Goal: Task Accomplishment & Management: Use online tool/utility

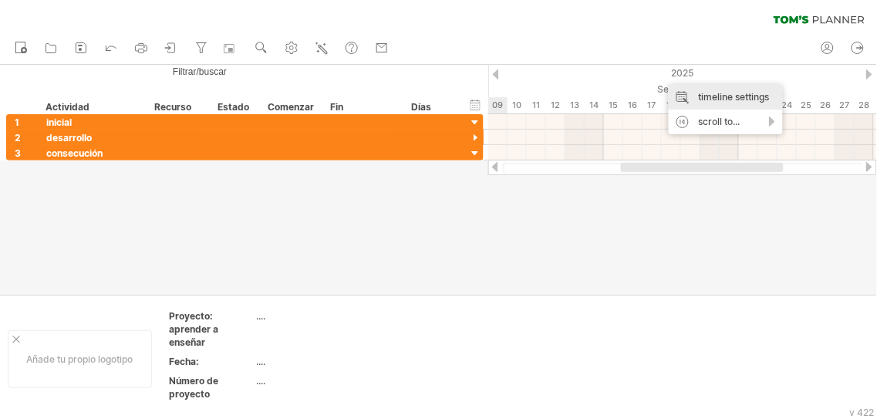
click at [697, 98] on div "timeline settings" at bounding box center [726, 97] width 114 height 25
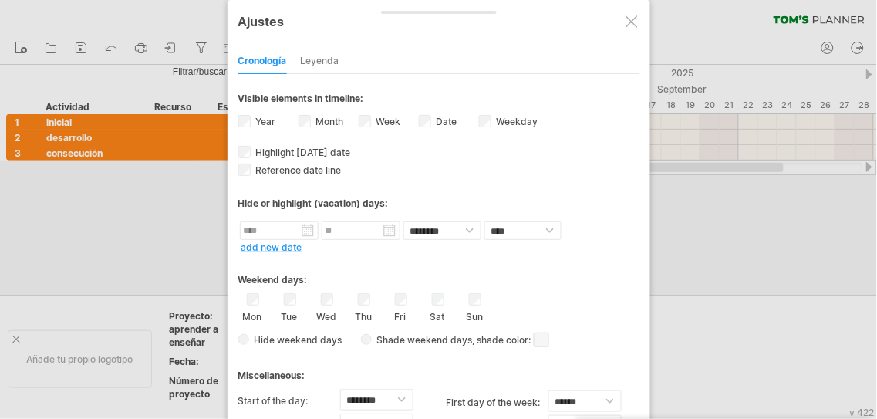
select select "*"
select select "**"
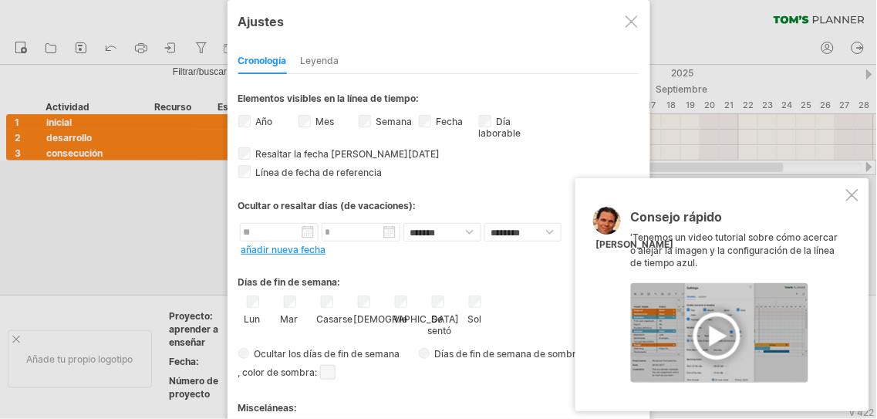
click at [851, 197] on div at bounding box center [852, 195] width 12 height 12
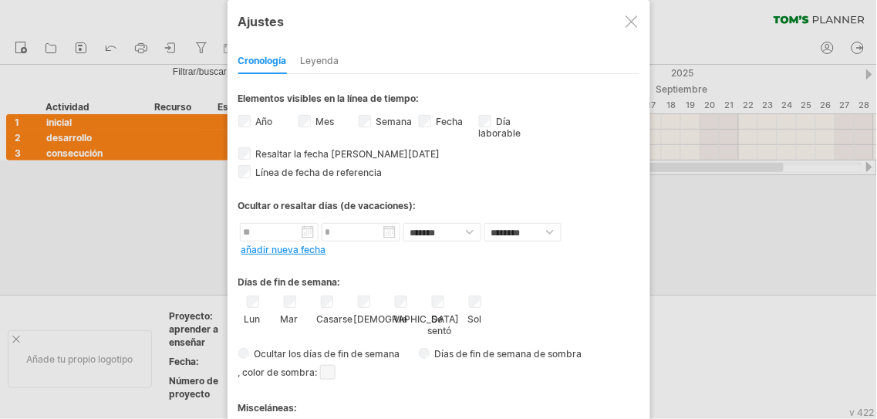
click at [335, 372] on span at bounding box center [327, 372] width 15 height 15
click at [453, 396] on div at bounding box center [419, 397] width 141 height 35
click at [442, 398] on span at bounding box center [443, 397] width 12 height 12
click at [466, 388] on div "Misceláneas:" at bounding box center [438, 402] width 401 height 30
click at [332, 57] on font "Leyenda" at bounding box center [320, 61] width 39 height 12
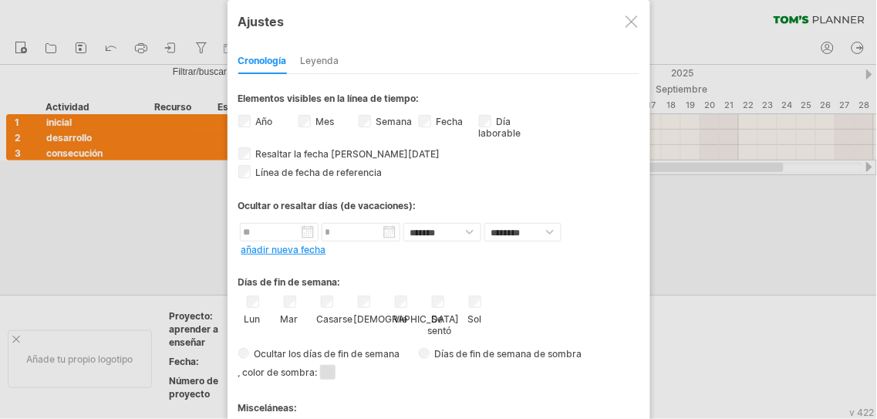
click at [332, 57] on font "Leyenda" at bounding box center [320, 61] width 39 height 12
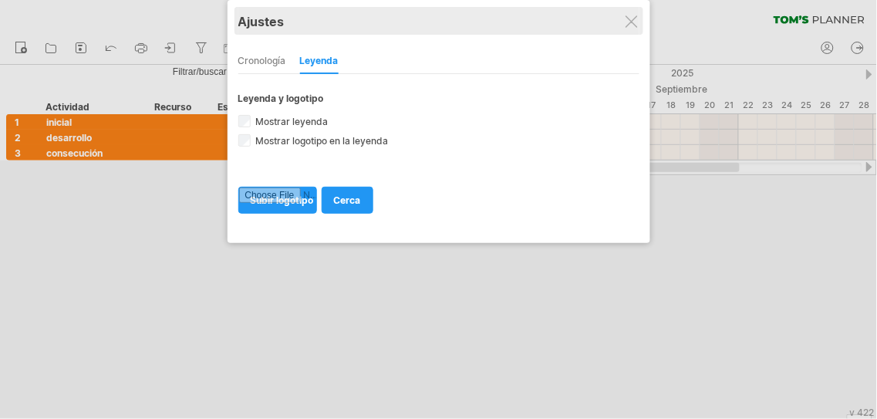
click at [621, 27] on div "Ajustes" at bounding box center [438, 21] width 401 height 28
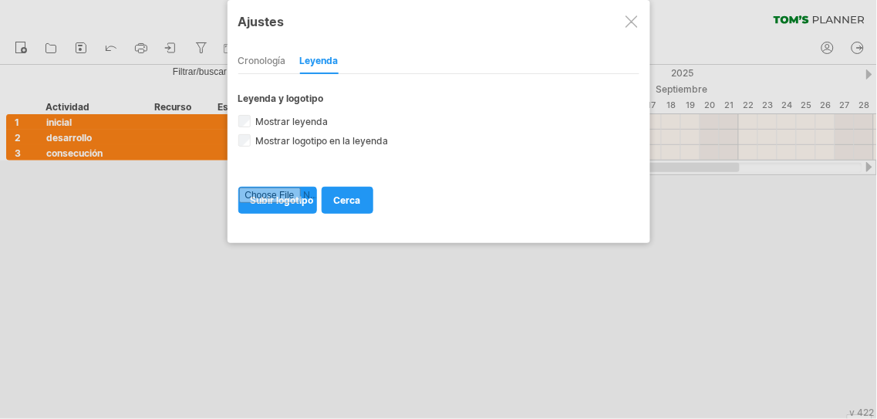
click at [627, 27] on div at bounding box center [631, 21] width 12 height 12
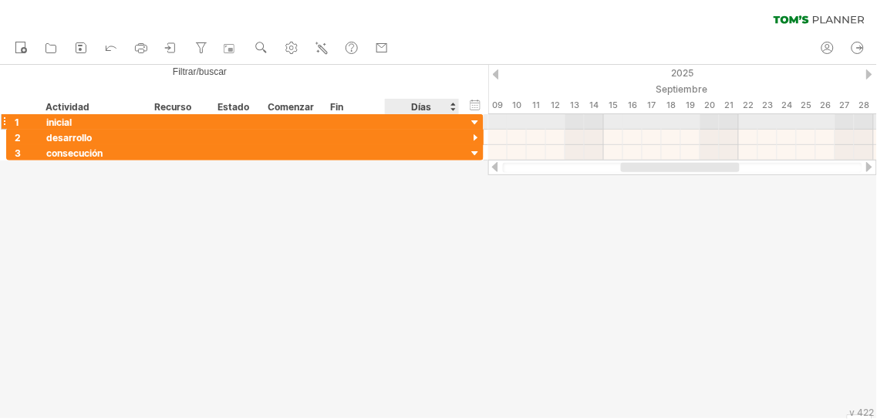
click at [475, 123] on div at bounding box center [475, 123] width 15 height 15
click at [477, 124] on div at bounding box center [475, 123] width 15 height 15
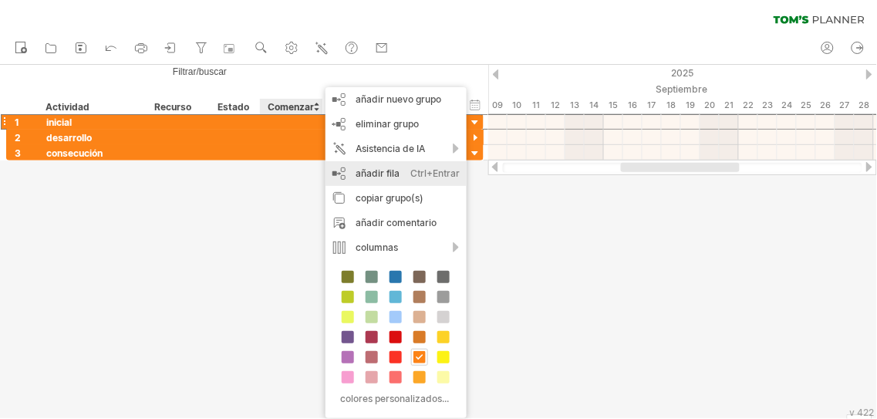
click at [370, 170] on font "añadir fila" at bounding box center [378, 173] width 44 height 12
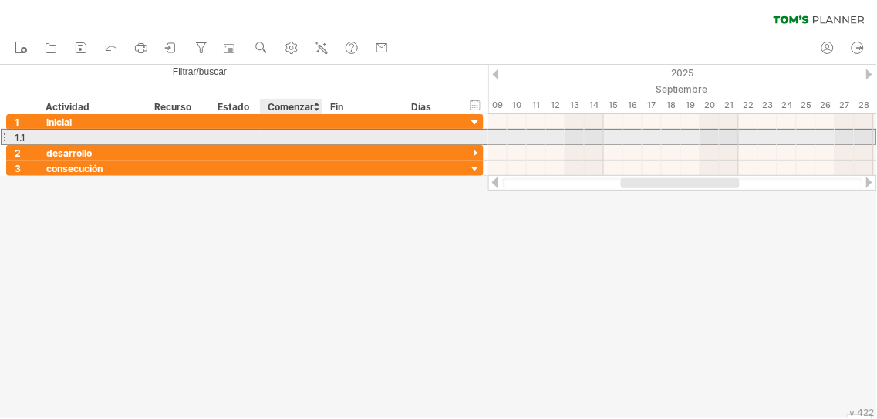
click at [294, 140] on div at bounding box center [292, 137] width 62 height 15
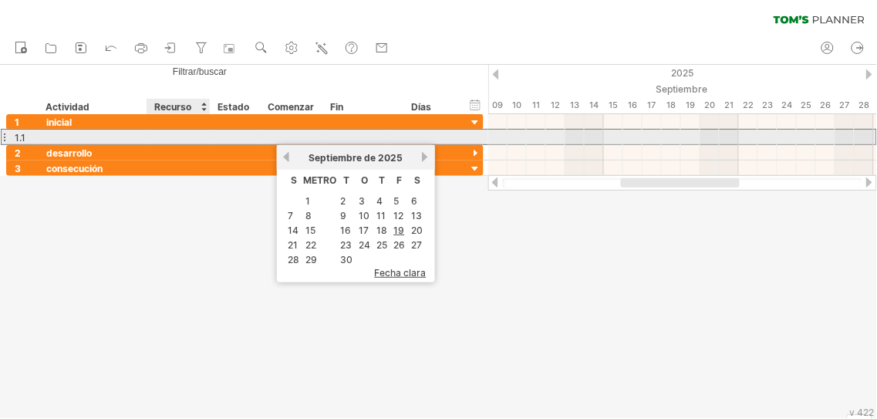
click at [197, 140] on div at bounding box center [178, 137] width 47 height 15
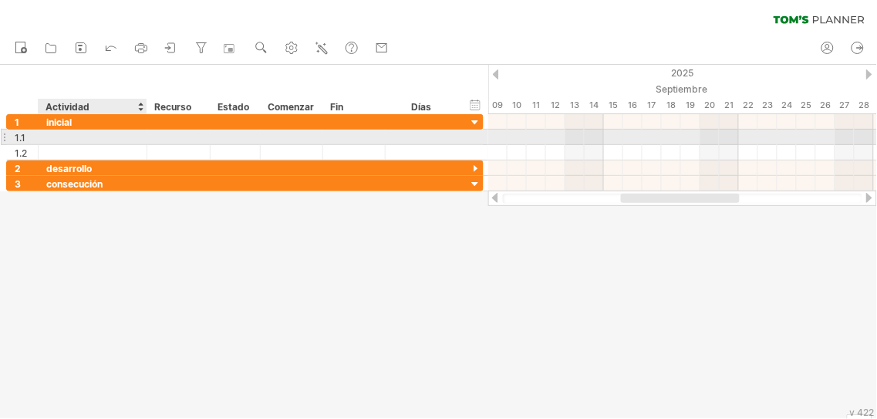
click at [114, 140] on div at bounding box center [92, 137] width 93 height 15
type input "******"
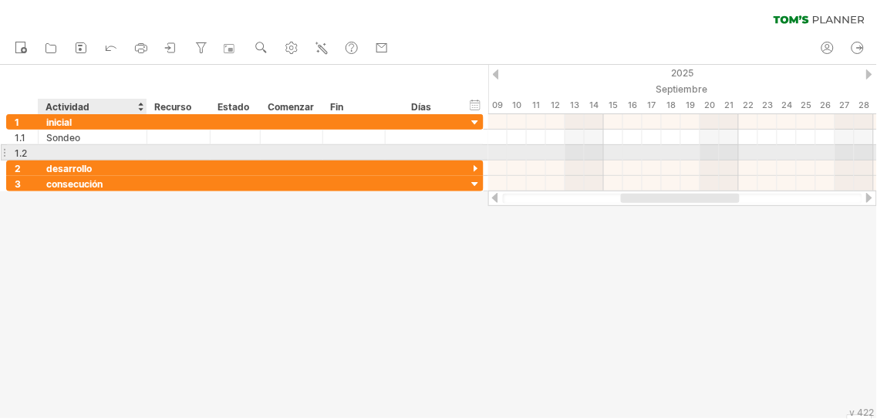
click at [122, 150] on div at bounding box center [92, 152] width 93 height 15
click at [106, 155] on div "Retomar" at bounding box center [92, 152] width 93 height 15
type input "**********"
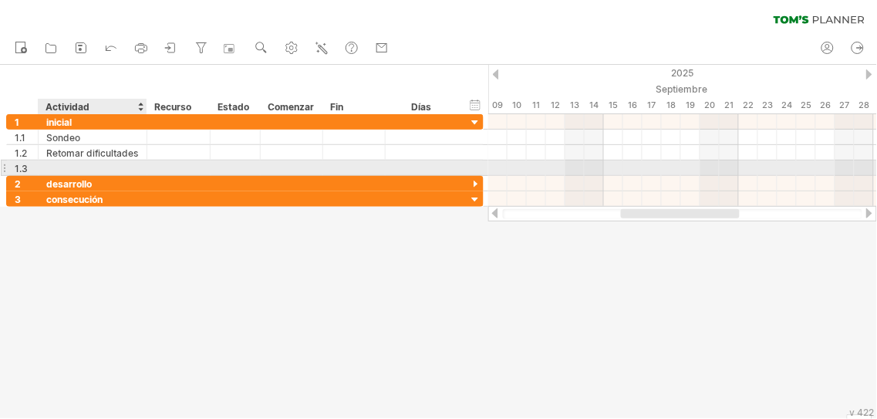
click at [117, 170] on div at bounding box center [92, 167] width 93 height 15
type input "**********"
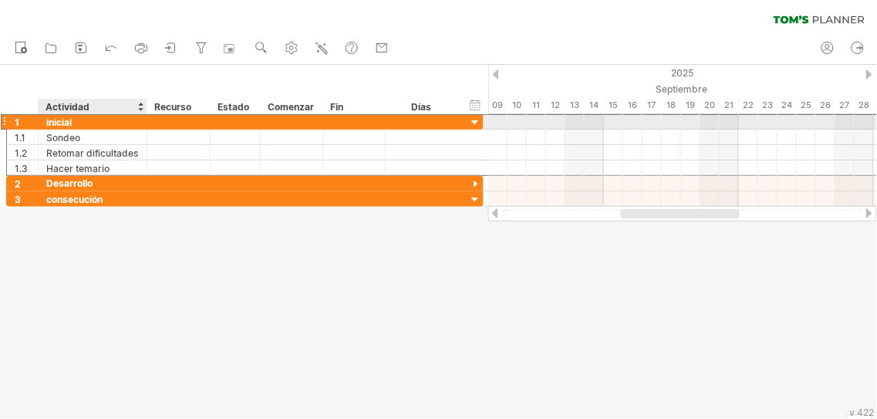
click at [50, 119] on font "inicial" at bounding box center [58, 122] width 25 height 12
click at [39, 120] on div "******* inicial" at bounding box center [93, 121] width 109 height 15
click at [47, 120] on font "inicial" at bounding box center [58, 122] width 25 height 12
click at [48, 120] on font "inicial" at bounding box center [58, 122] width 25 height 12
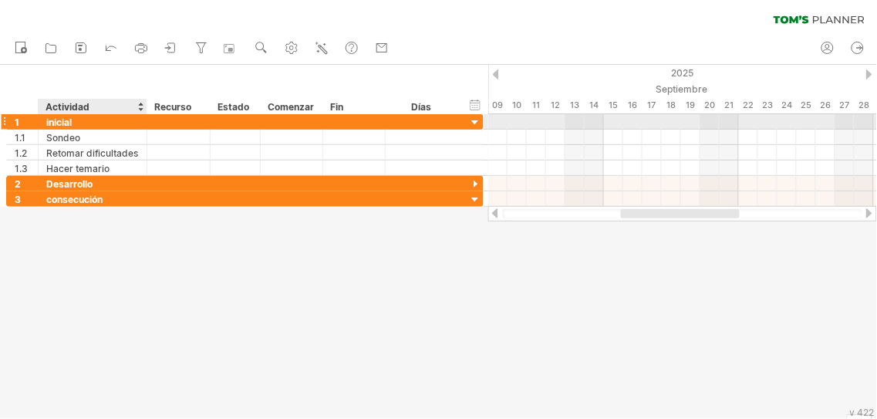
click at [51, 122] on font "inicial" at bounding box center [58, 122] width 25 height 12
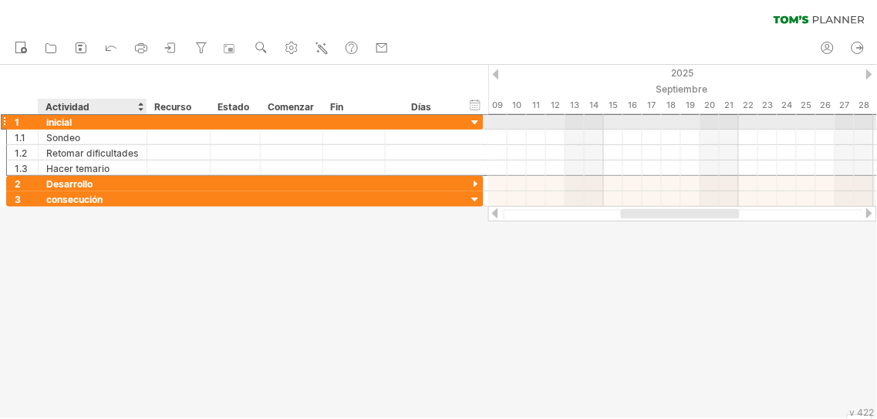
click at [63, 121] on font "inicial" at bounding box center [58, 122] width 25 height 12
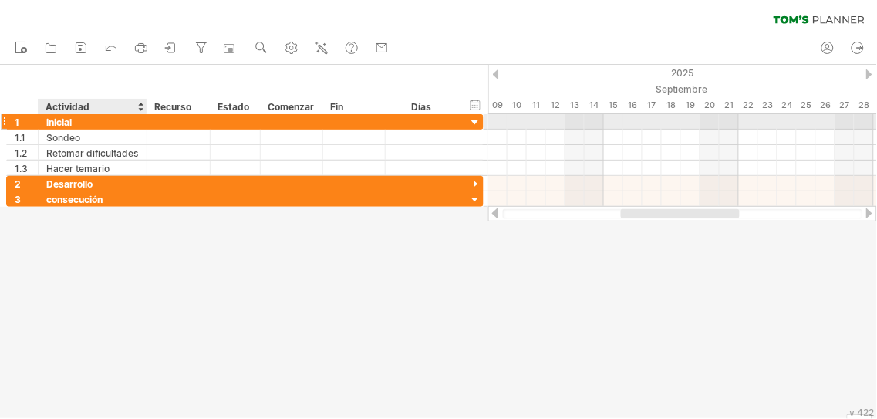
click at [63, 121] on font "inicial" at bounding box center [58, 122] width 25 height 12
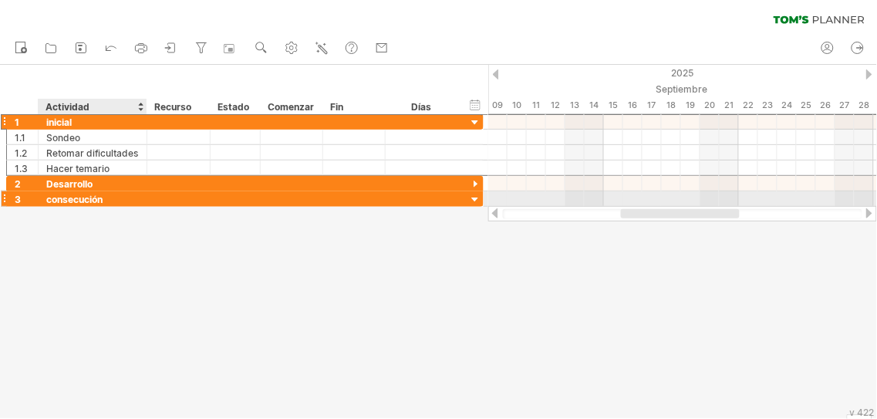
click at [50, 202] on font "consecución" at bounding box center [74, 200] width 56 height 12
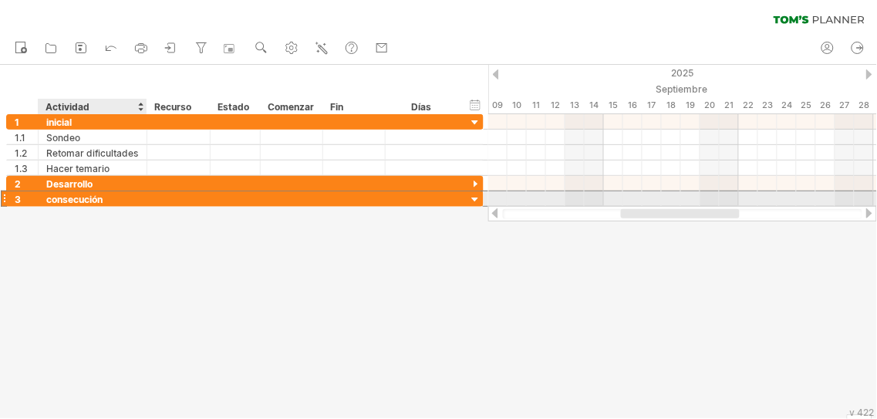
click at [49, 198] on font "consecución" at bounding box center [74, 200] width 56 height 12
click at [69, 198] on font "consecución" at bounding box center [74, 200] width 56 height 12
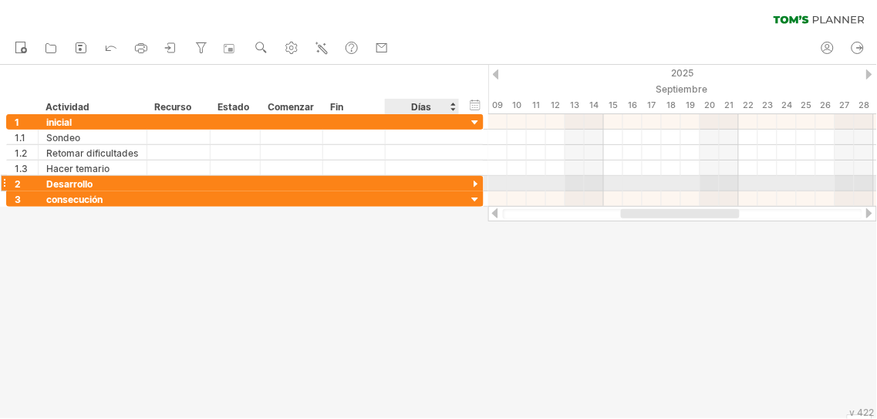
click at [475, 182] on div at bounding box center [475, 184] width 15 height 15
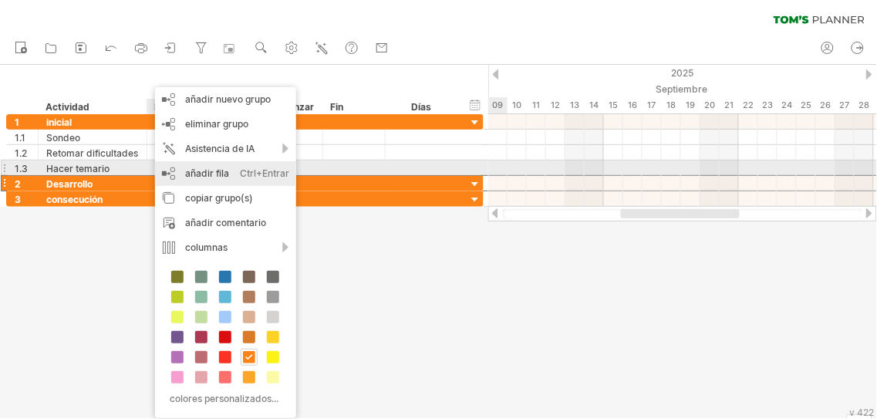
click at [173, 174] on div "añadir fila Ctrl+Entrar Cmd+Entrar" at bounding box center [225, 173] width 141 height 25
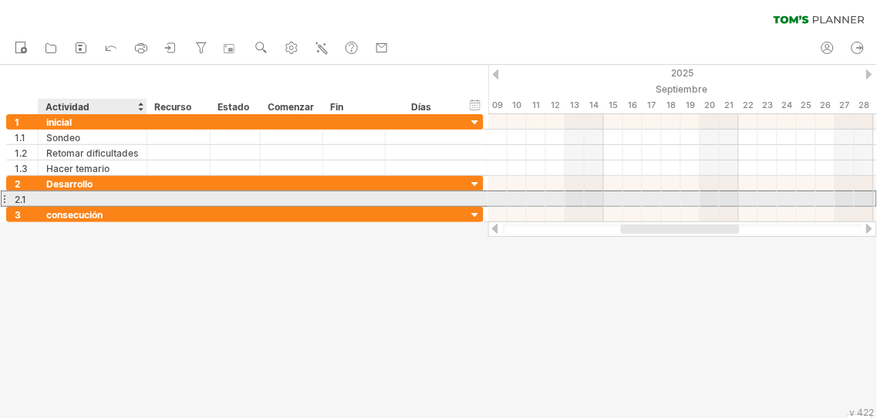
click at [96, 198] on div at bounding box center [92, 198] width 93 height 15
type input "**********"
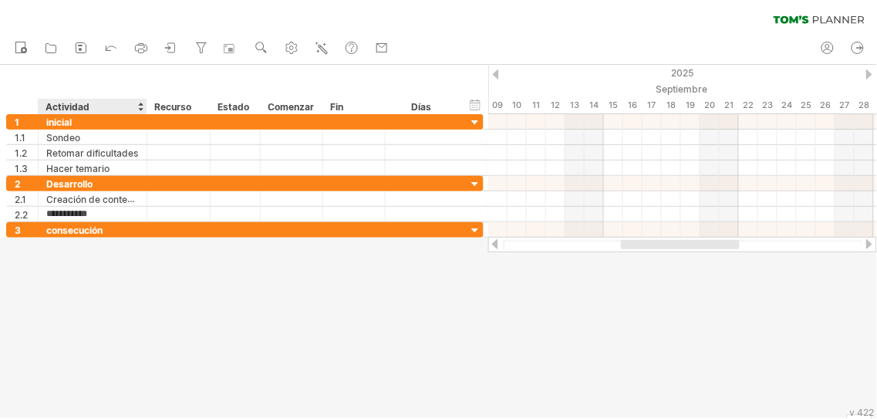
type input "**********"
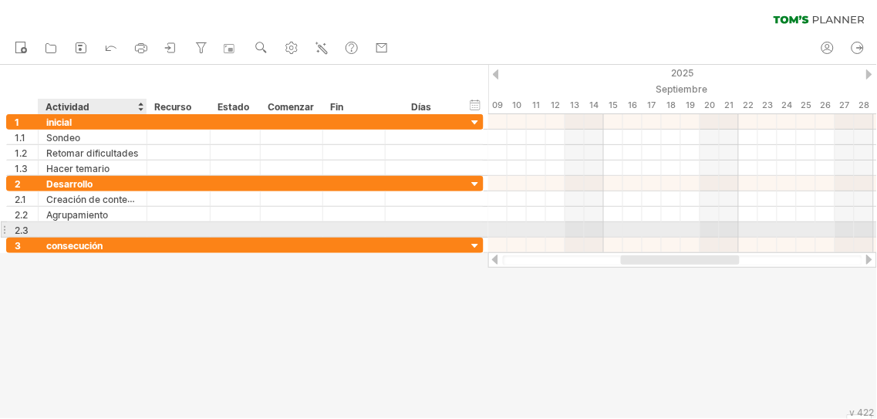
click at [86, 234] on div at bounding box center [92, 229] width 93 height 15
type input "**********"
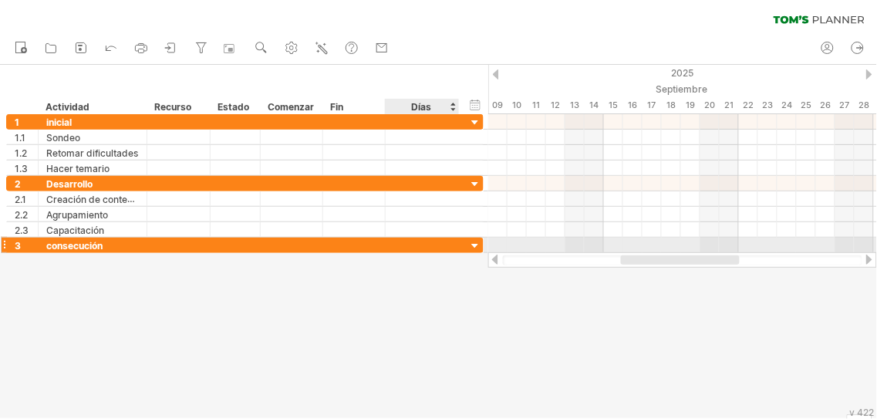
click at [473, 244] on div at bounding box center [475, 246] width 15 height 15
click at [59, 252] on div "consecución" at bounding box center [92, 245] width 93 height 15
type input "**********"
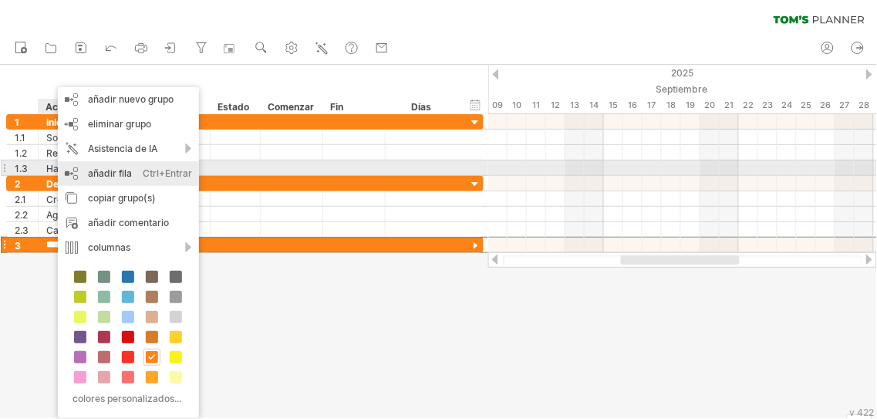
click at [98, 168] on font "añadir fila" at bounding box center [110, 173] width 44 height 12
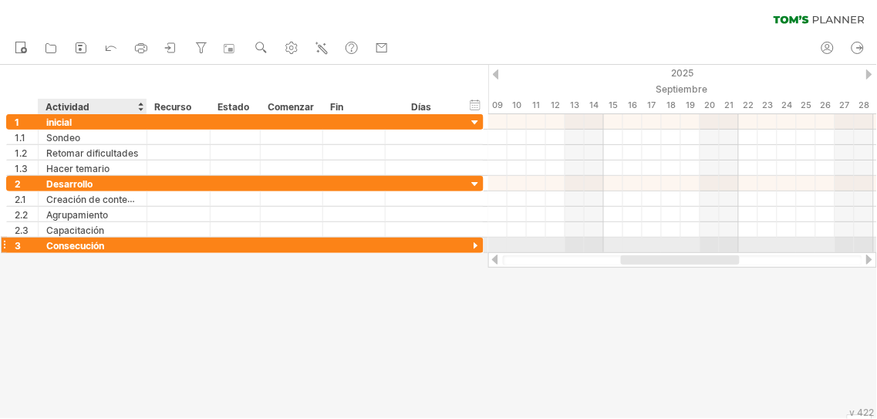
click at [102, 241] on font "Consecución" at bounding box center [75, 246] width 58 height 12
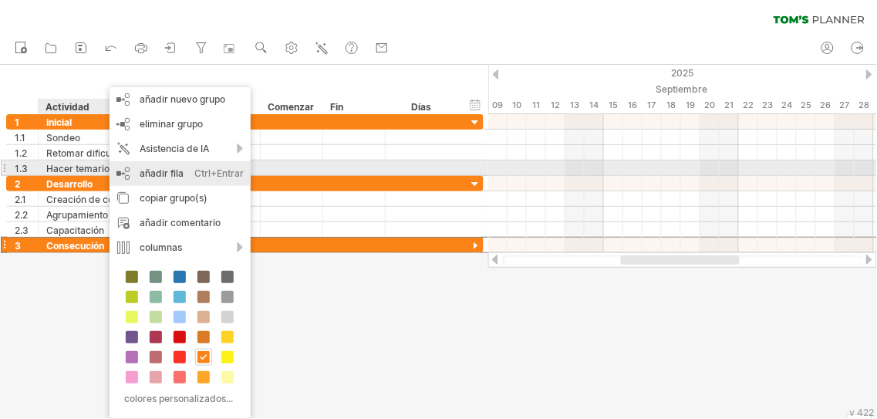
click at [157, 171] on font "añadir fila" at bounding box center [162, 173] width 44 height 12
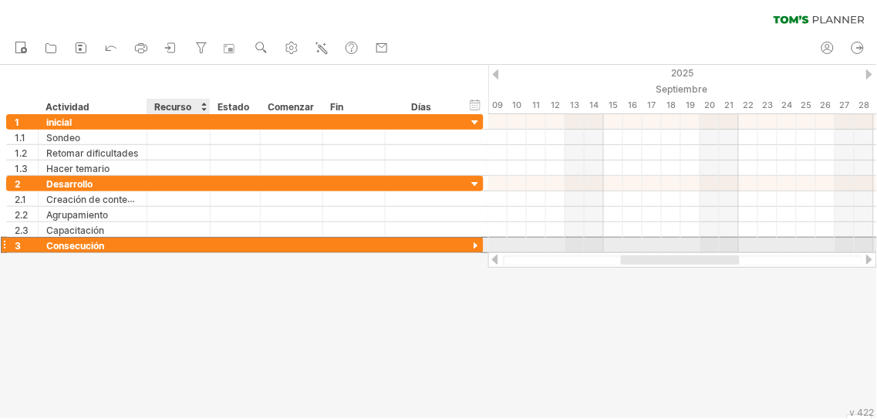
click at [176, 248] on div at bounding box center [178, 245] width 47 height 15
click at [474, 245] on div at bounding box center [475, 246] width 15 height 15
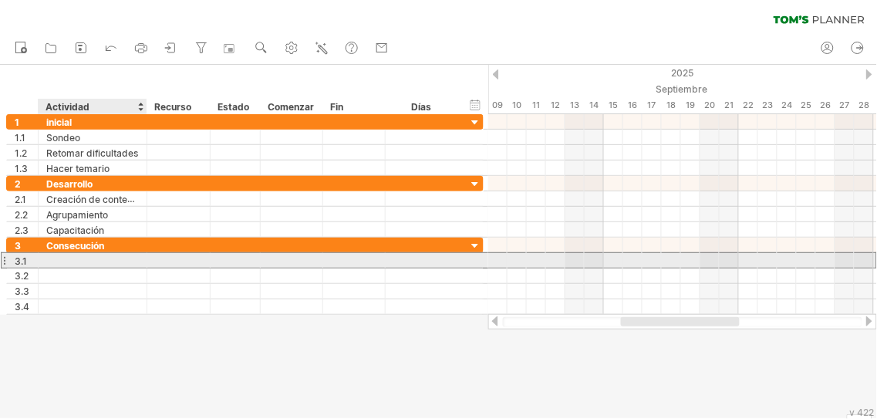
click at [116, 265] on div at bounding box center [92, 260] width 93 height 15
type input "**********"
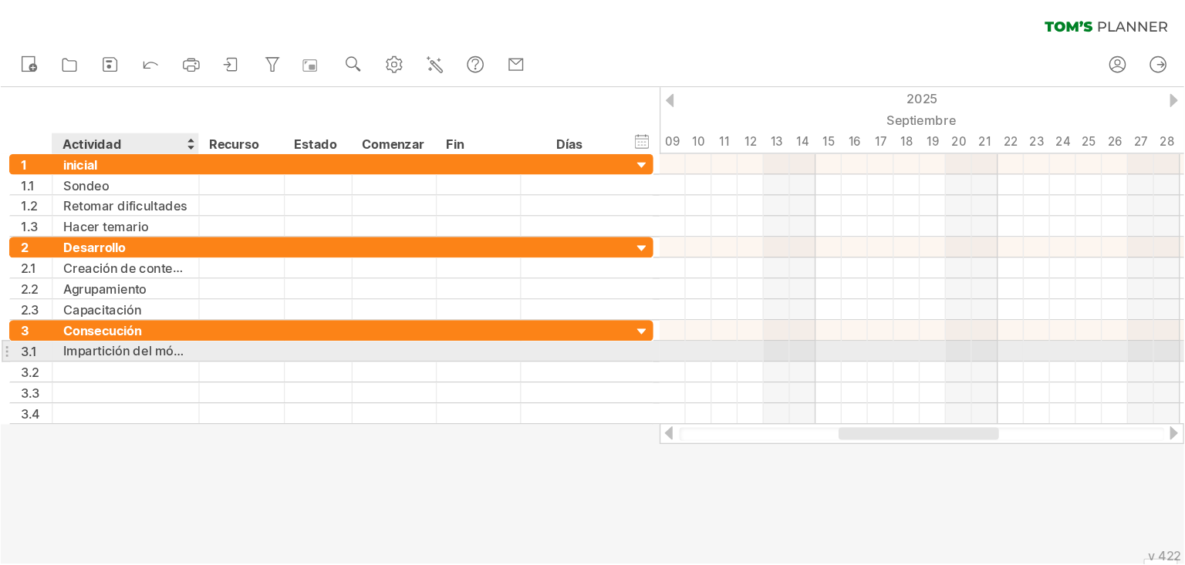
scroll to position [0, 0]
type input "**********"
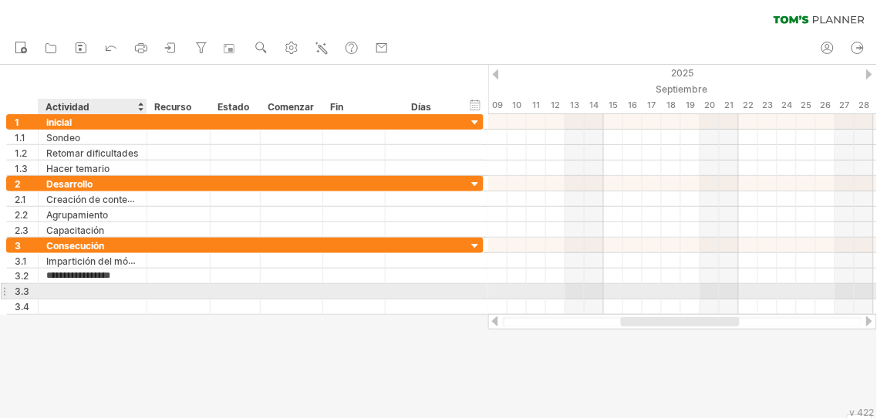
click at [64, 295] on div at bounding box center [92, 291] width 93 height 15
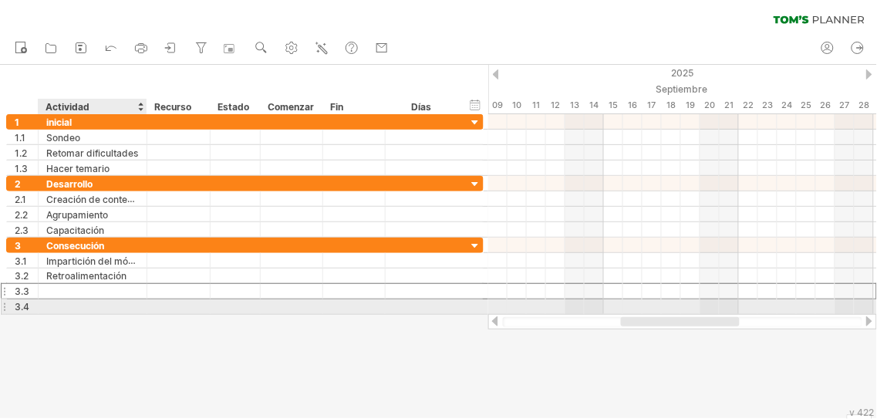
drag, startPoint x: 64, startPoint y: 295, endPoint x: 68, endPoint y: 304, distance: 9.3
click at [68, 304] on div "**********" at bounding box center [244, 276] width 477 height 77
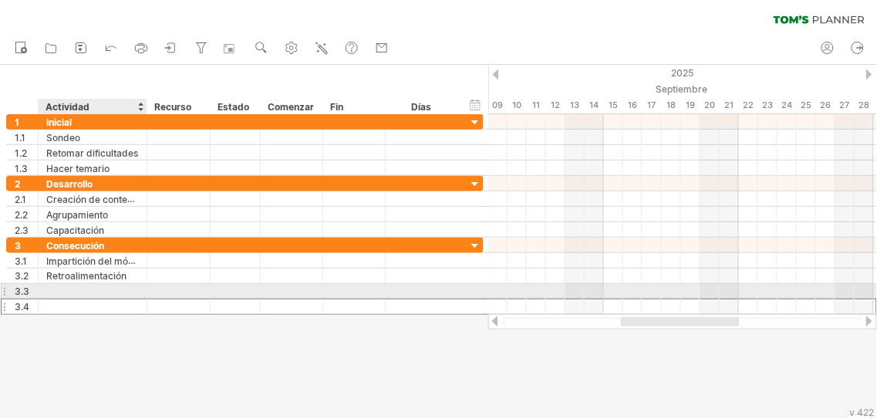
drag, startPoint x: 71, startPoint y: 310, endPoint x: 58, endPoint y: 296, distance: 19.1
click at [58, 296] on div "**********" at bounding box center [244, 276] width 477 height 77
click at [3, 295] on div at bounding box center [4, 291] width 6 height 16
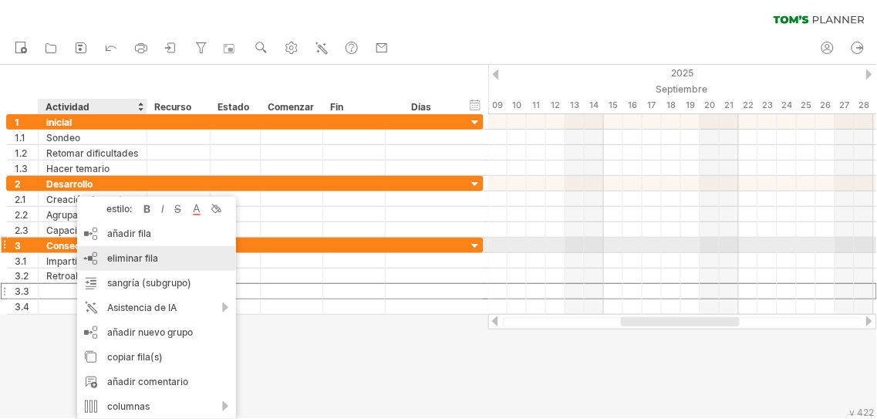
click at [110, 252] on font "eliminar fila" at bounding box center [132, 258] width 51 height 12
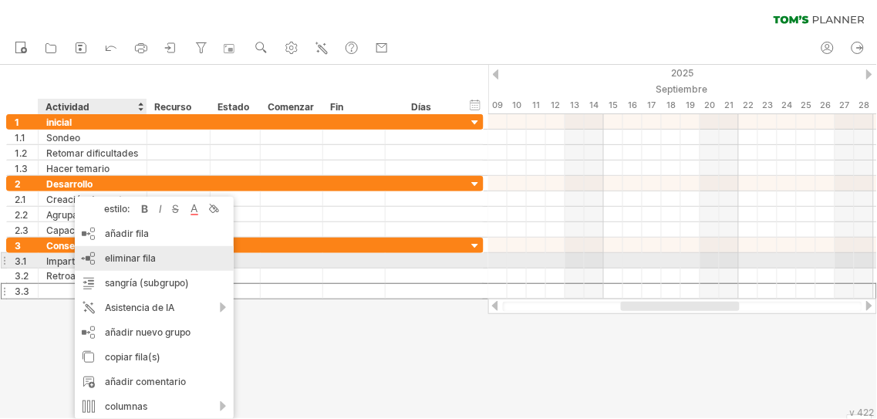
click at [117, 256] on font "eliminar fila" at bounding box center [130, 258] width 51 height 12
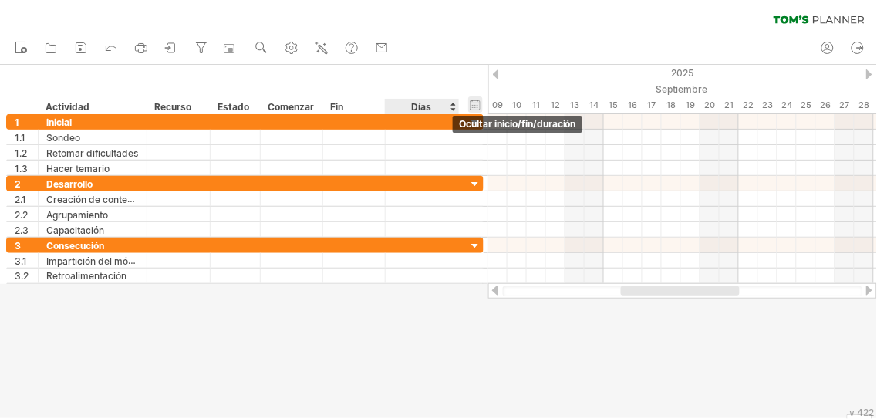
click at [479, 106] on div "ocultar inicio/fin/duración mostrar inicio/fin/duración" at bounding box center [475, 104] width 15 height 16
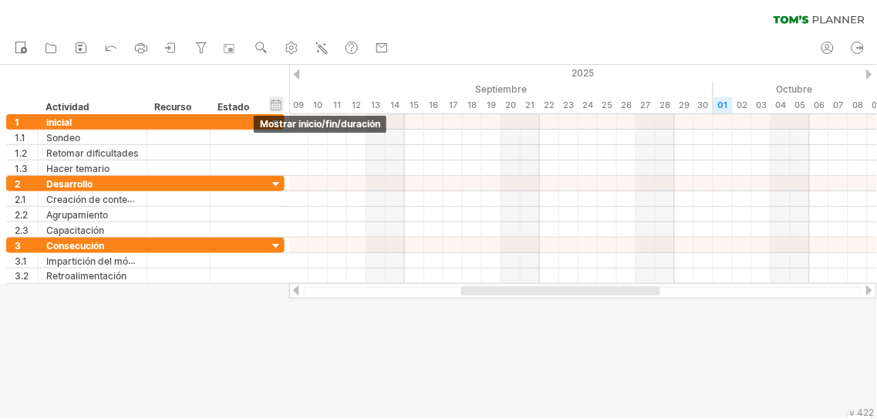
click at [276, 105] on div "ocultar inicio/fin/duración mostrar inicio/fin/duración" at bounding box center [276, 104] width 15 height 16
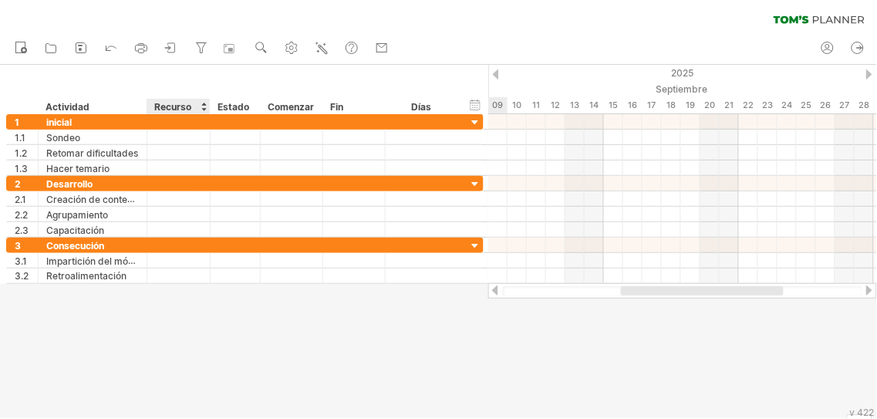
click at [179, 102] on font "Recurso" at bounding box center [172, 107] width 37 height 12
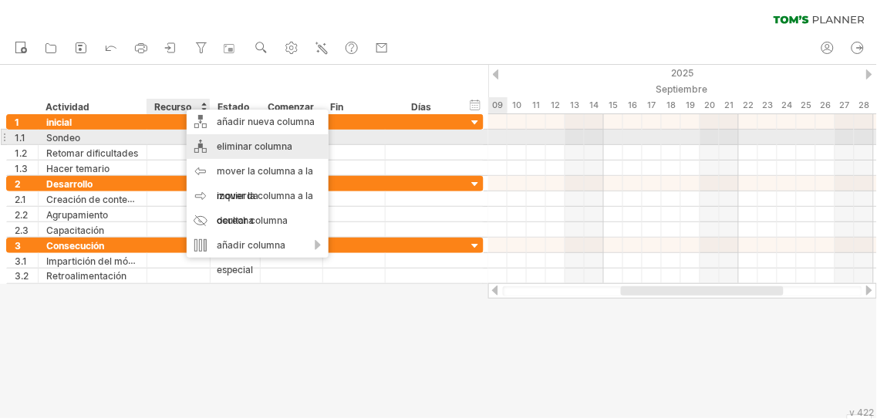
click at [217, 144] on font "eliminar columna" at bounding box center [255, 146] width 76 height 12
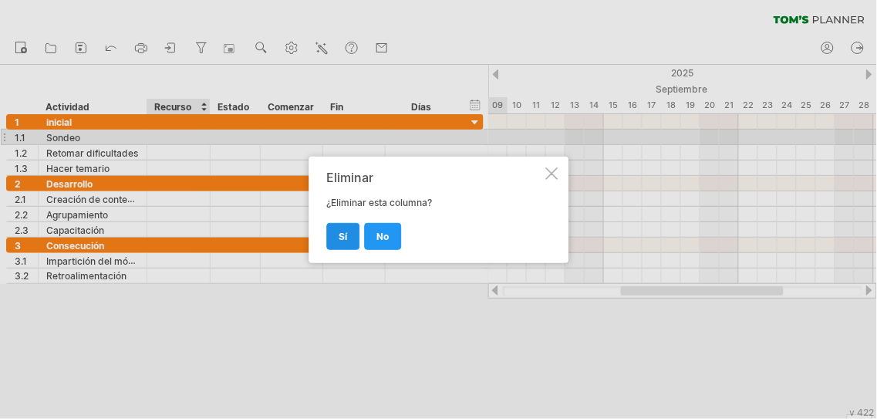
click at [339, 243] on link "Sí" at bounding box center [342, 236] width 33 height 27
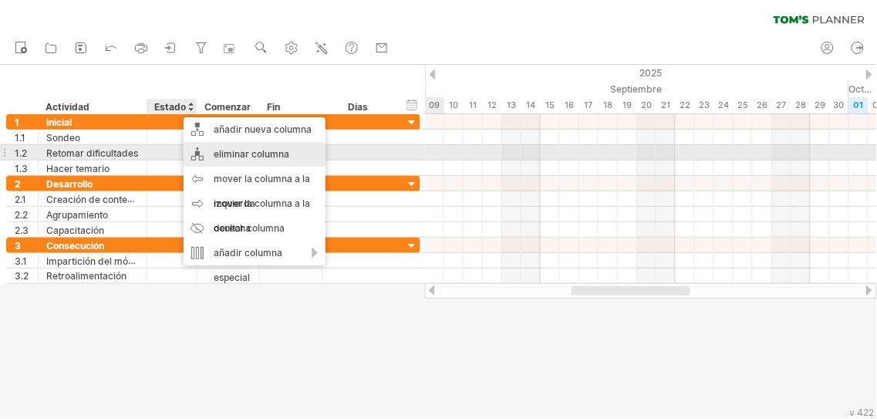
click at [227, 154] on font "eliminar columna" at bounding box center [252, 154] width 76 height 12
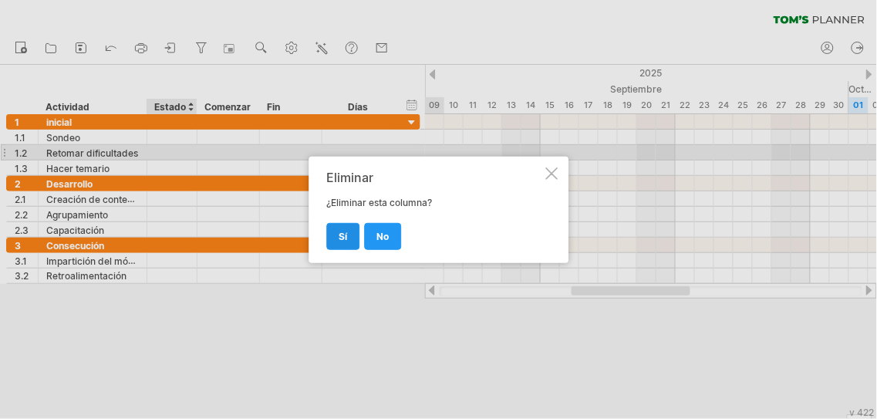
click at [335, 232] on link "Sí" at bounding box center [342, 236] width 33 height 27
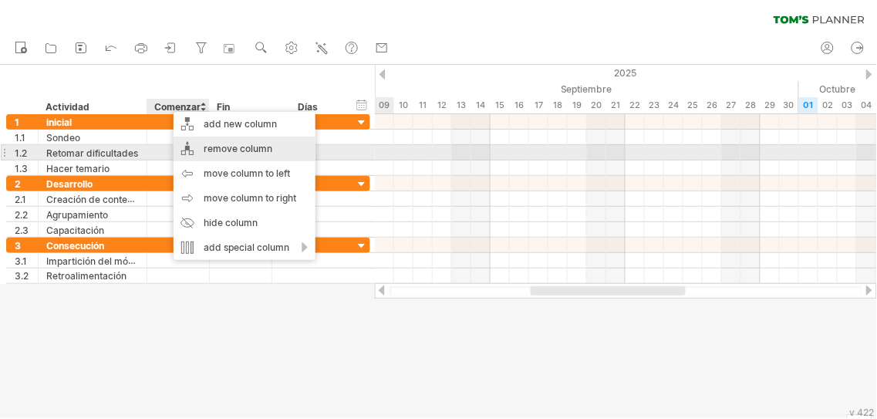
click at [217, 153] on div "remove column" at bounding box center [245, 149] width 142 height 25
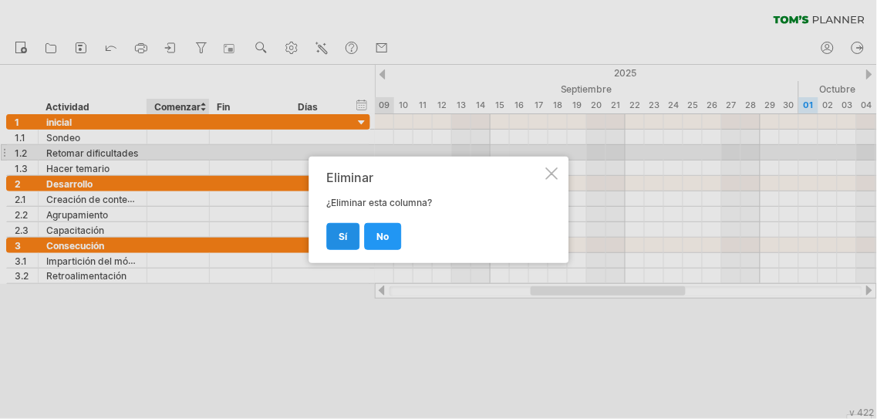
click at [342, 235] on font "Sí" at bounding box center [343, 237] width 8 height 12
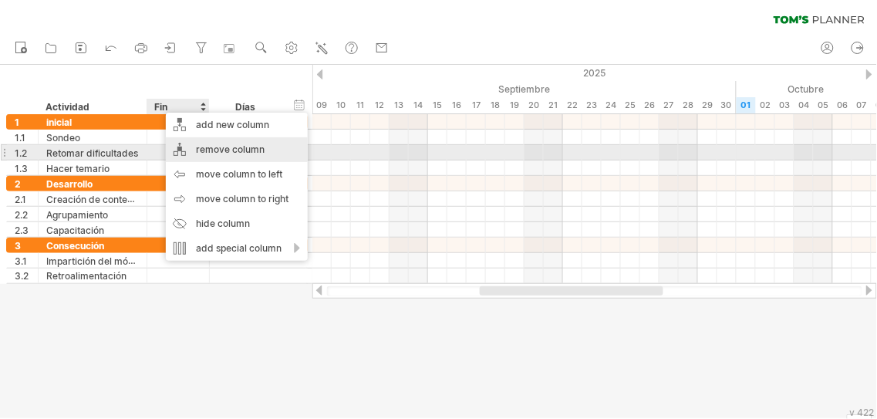
click at [216, 154] on div "remove column" at bounding box center [237, 149] width 142 height 25
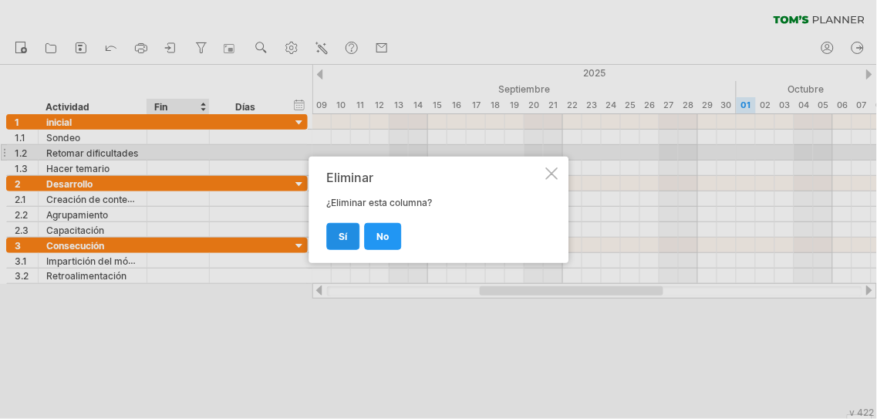
click at [342, 233] on font "Sí" at bounding box center [343, 237] width 8 height 12
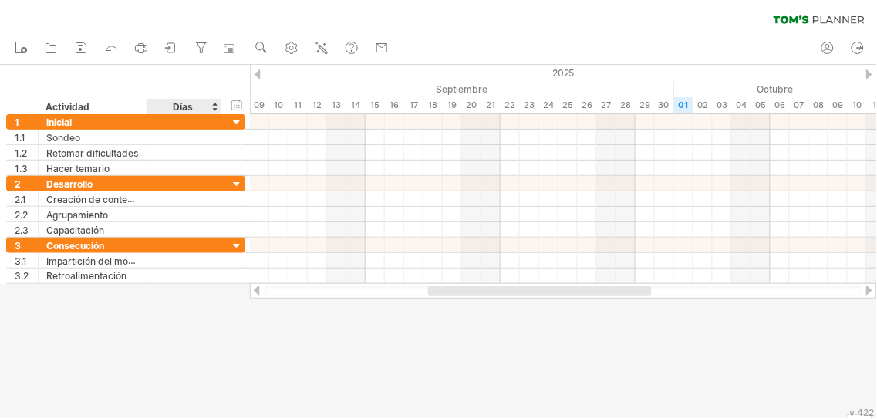
click at [187, 109] on font "Días" at bounding box center [184, 107] width 20 height 12
click at [865, 75] on div "2025" at bounding box center [703, 73] width 2680 height 16
click at [869, 75] on div at bounding box center [869, 74] width 6 height 10
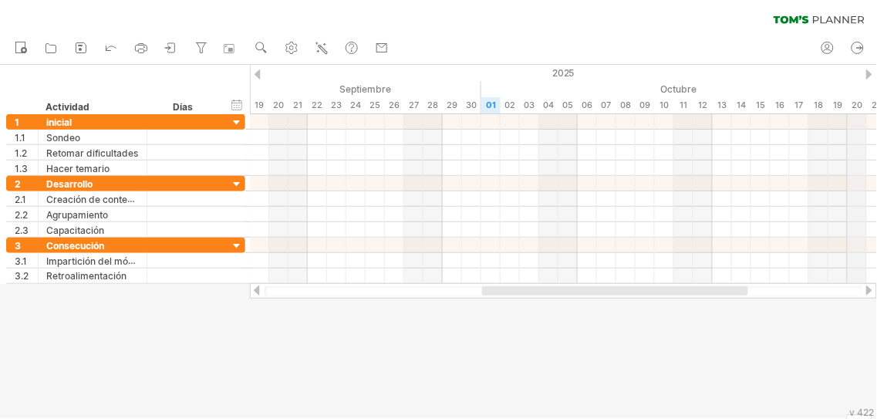
click at [865, 73] on div "2025" at bounding box center [510, 73] width 2680 height 16
click at [868, 72] on div at bounding box center [869, 74] width 6 height 10
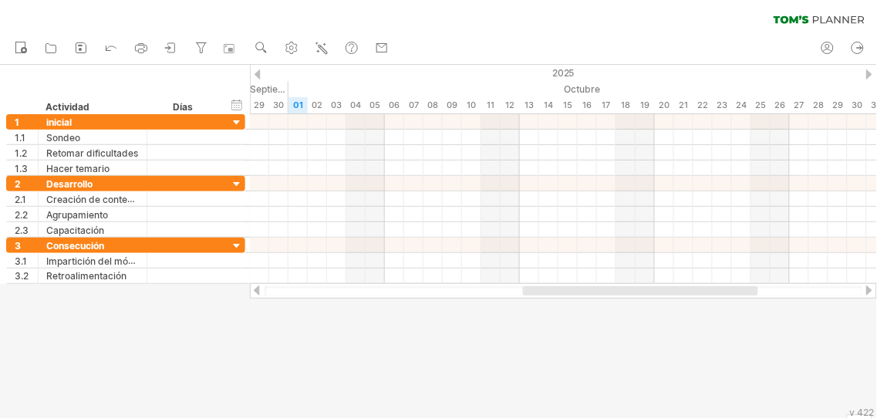
click at [868, 72] on div at bounding box center [869, 74] width 6 height 10
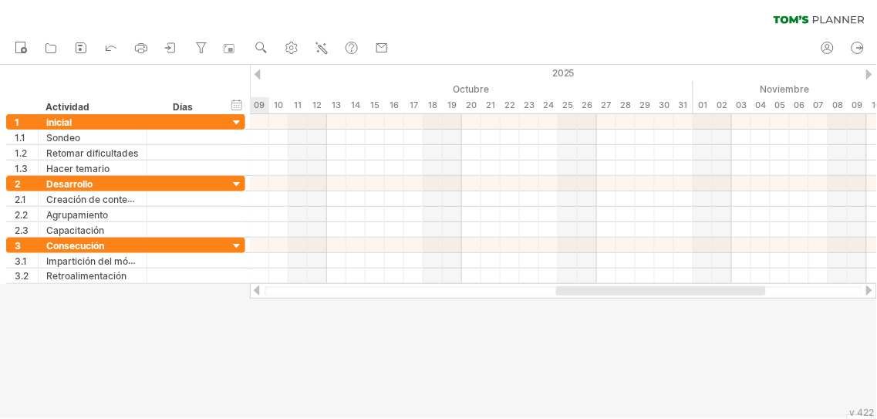
click at [256, 75] on div at bounding box center [257, 74] width 6 height 10
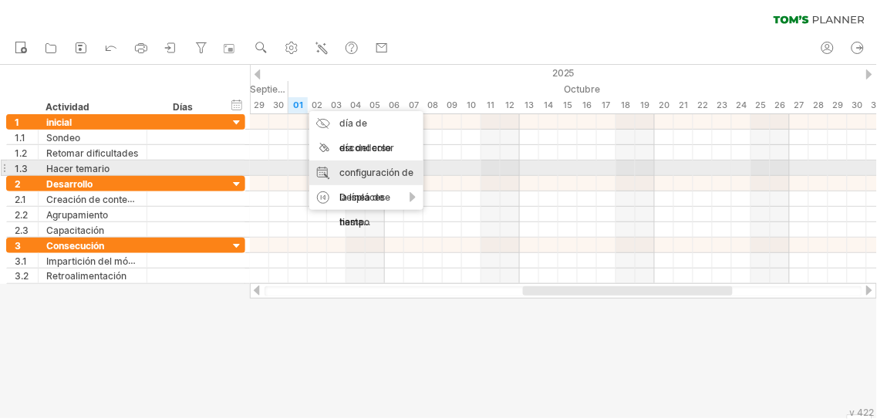
click at [376, 167] on font "configuración de la línea de tiempo" at bounding box center [376, 197] width 74 height 61
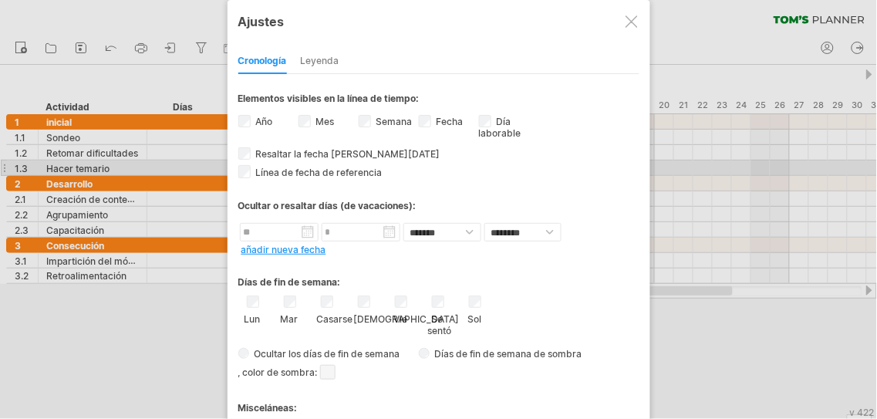
click at [631, 19] on div at bounding box center [631, 21] width 12 height 12
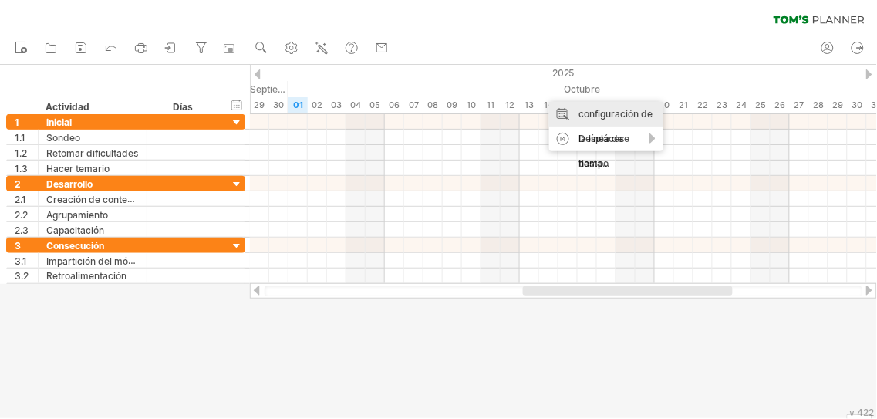
click at [571, 113] on div "configuración de la línea de tiempo" at bounding box center [606, 139] width 114 height 74
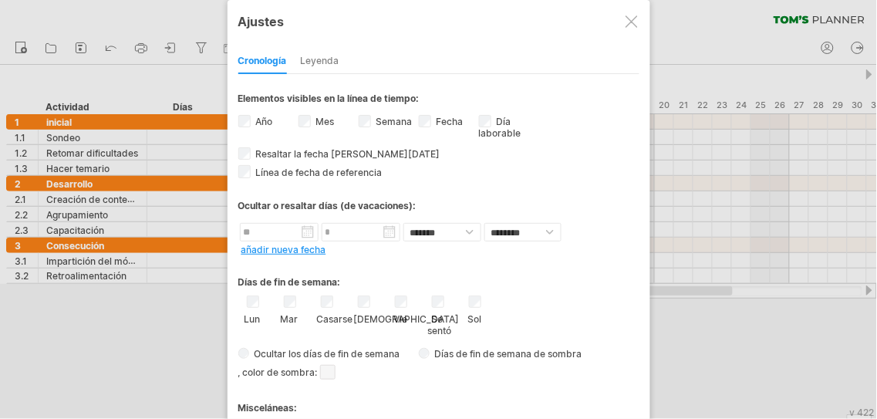
click at [304, 248] on font "añadir nueva fecha" at bounding box center [283, 250] width 85 height 12
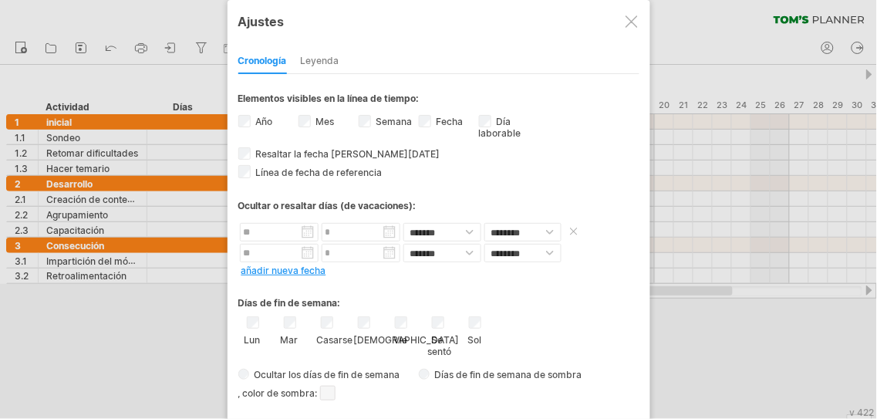
click at [290, 234] on input "text" at bounding box center [279, 232] width 79 height 19
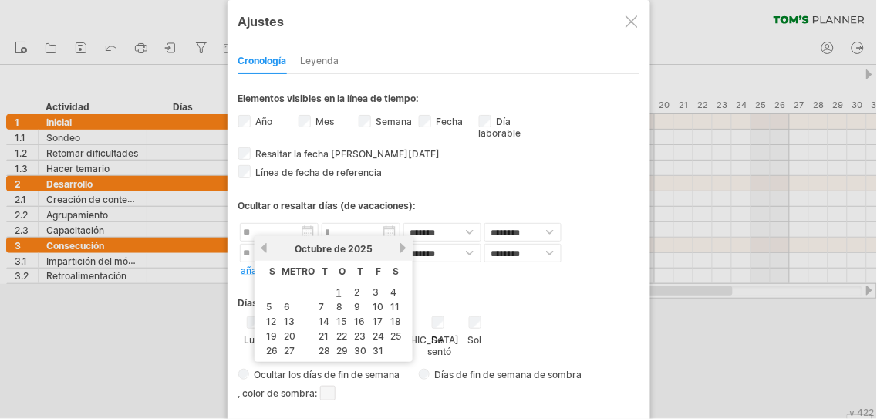
click at [398, 248] on link "próximo" at bounding box center [403, 248] width 12 height 12
click at [398, 248] on input "text" at bounding box center [361, 253] width 79 height 19
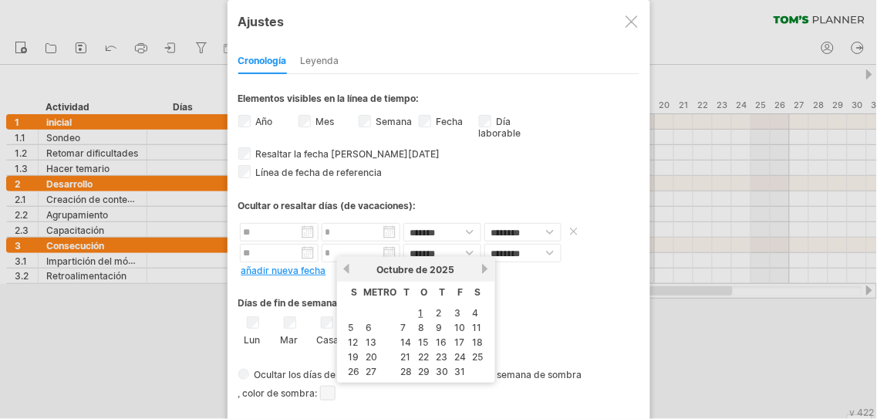
click at [299, 231] on input "text" at bounding box center [279, 232] width 79 height 19
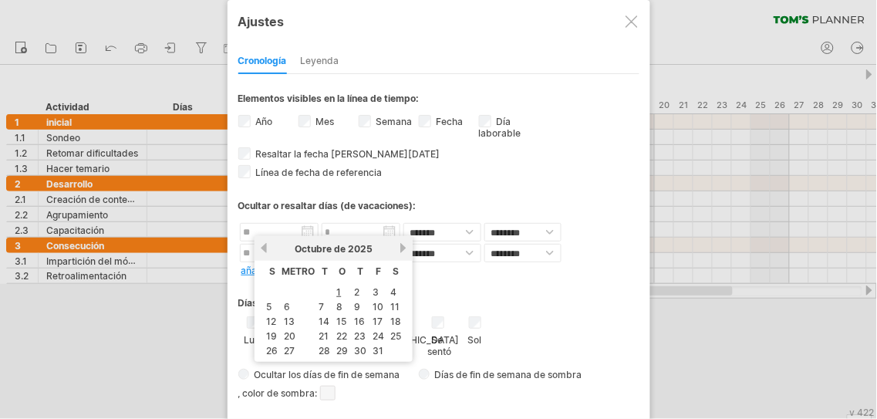
click at [397, 249] on link "próximo" at bounding box center [403, 248] width 12 height 12
click at [397, 245] on link "próximo" at bounding box center [403, 248] width 12 height 12
click at [274, 330] on font "21" at bounding box center [271, 336] width 10 height 12
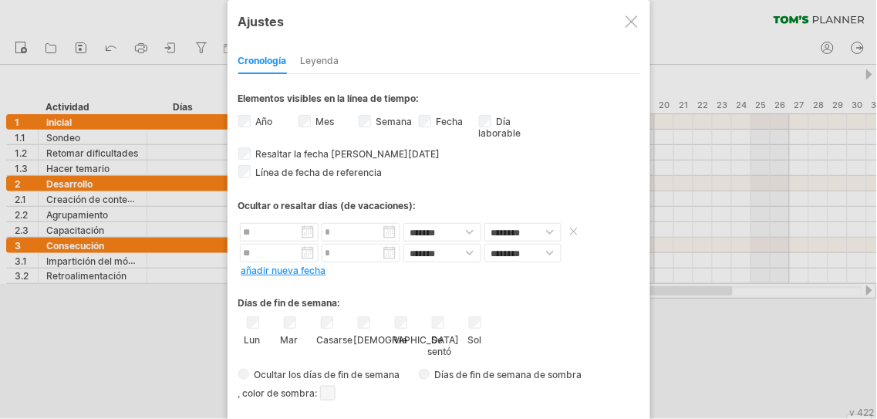
click at [389, 229] on input "text" at bounding box center [361, 232] width 79 height 19
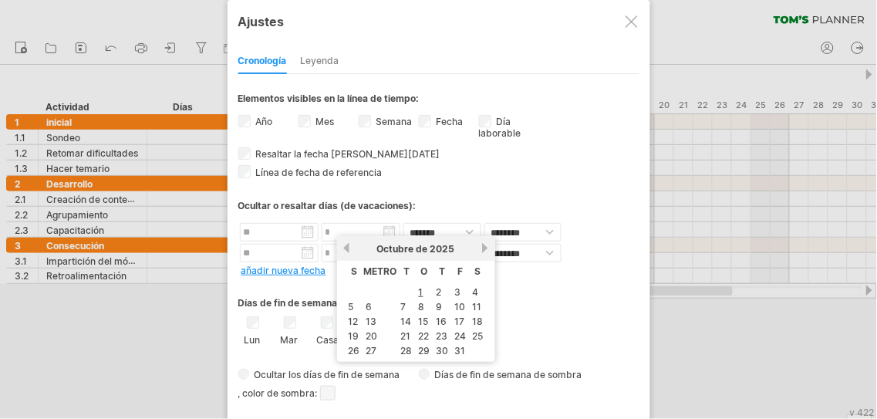
click at [480, 249] on link "próximo" at bounding box center [486, 248] width 12 height 12
click at [480, 247] on link "próximo" at bounding box center [486, 248] width 12 height 12
click at [481, 247] on link "próximo" at bounding box center [486, 248] width 12 height 12
click at [472, 288] on font "3" at bounding box center [475, 292] width 6 height 12
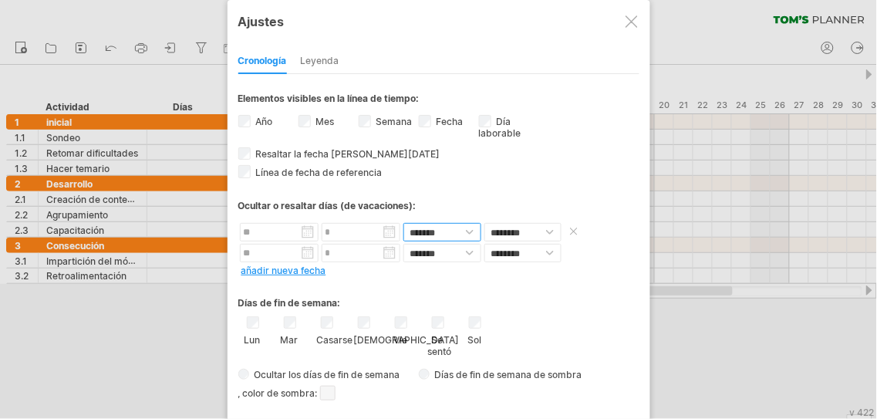
click at [470, 228] on select "**********" at bounding box center [442, 232] width 78 height 19
select select "*"
click at [403, 223] on select "**********" at bounding box center [442, 232] width 78 height 19
click at [549, 229] on select "******** *****" at bounding box center [522, 232] width 77 height 19
select select "*"
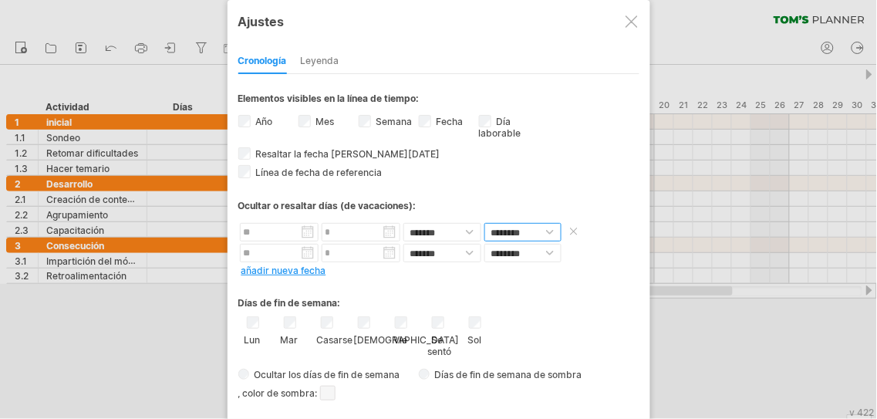
click at [484, 223] on select "******** *****" at bounding box center [522, 232] width 77 height 19
click at [451, 255] on select "**********" at bounding box center [442, 253] width 78 height 19
click at [577, 229] on span at bounding box center [577, 232] width 22 height 19
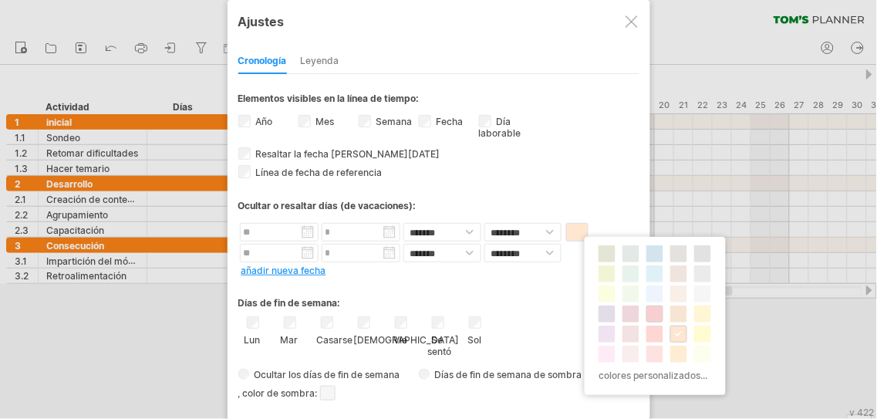
click at [652, 314] on span at bounding box center [655, 314] width 12 height 12
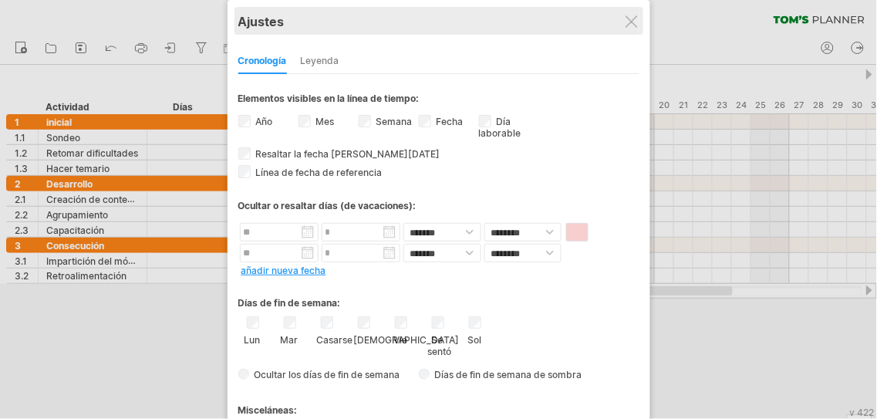
click at [633, 28] on div "Ajustes" at bounding box center [438, 21] width 401 height 28
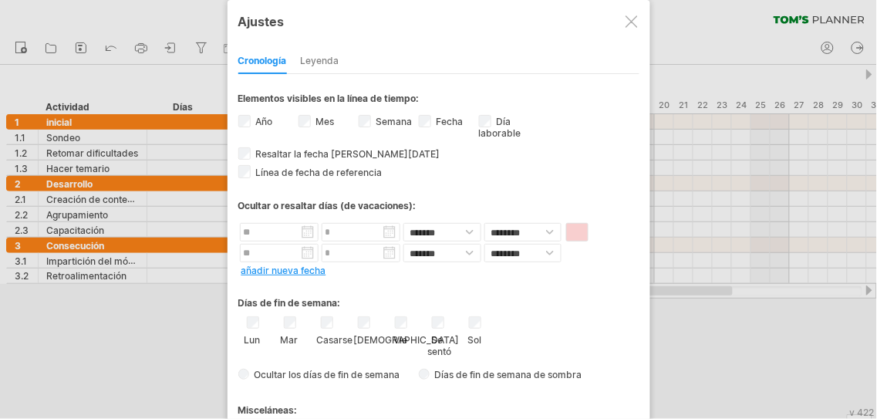
click at [598, 160] on div "**********" at bounding box center [438, 306] width 401 height 464
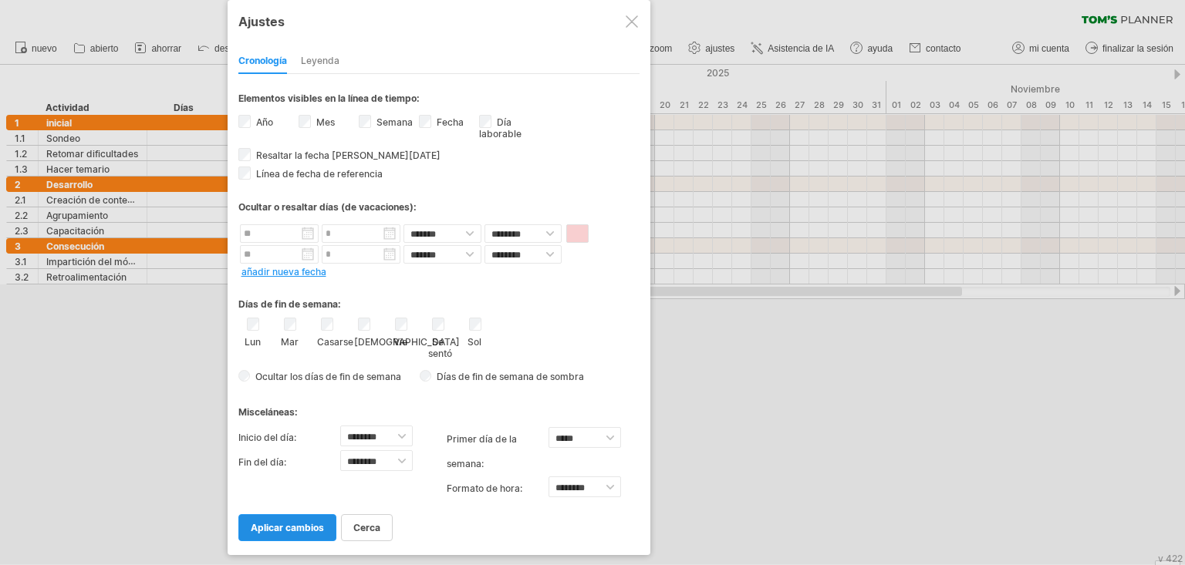
click at [305, 418] on font "aplicar cambios" at bounding box center [287, 528] width 73 height 12
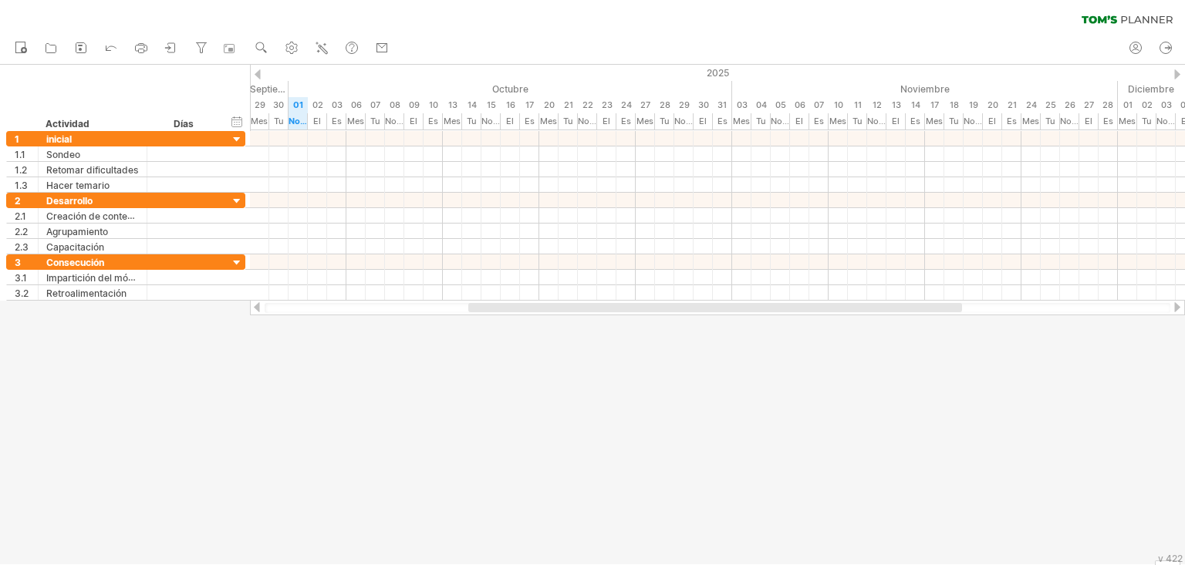
click at [876, 72] on div at bounding box center [1177, 74] width 6 height 10
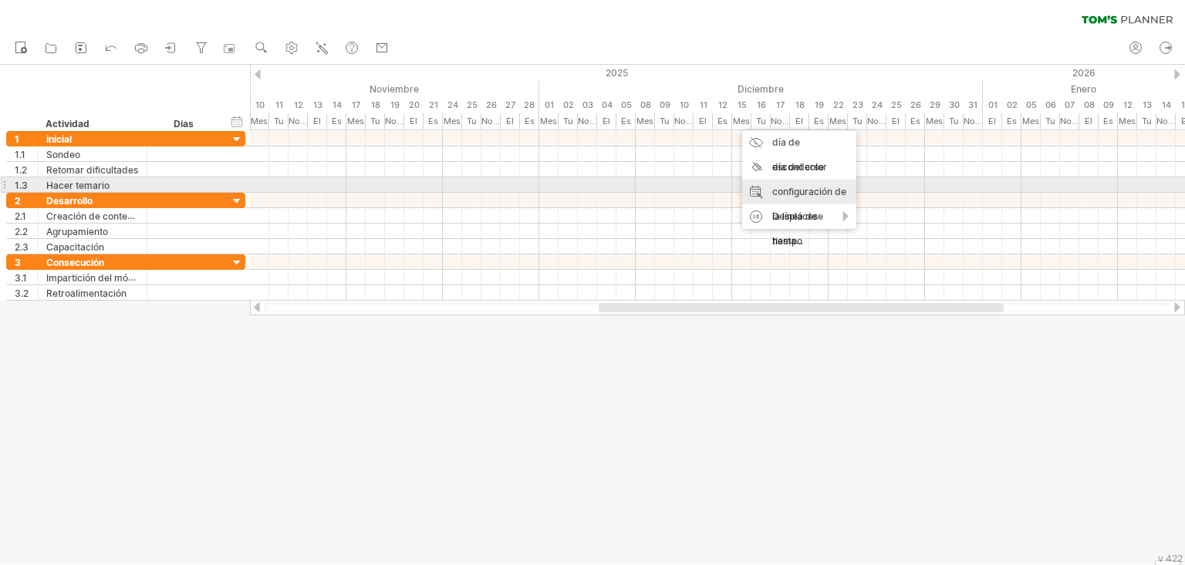
click at [803, 186] on font "configuración de la línea de tiempo" at bounding box center [809, 216] width 74 height 61
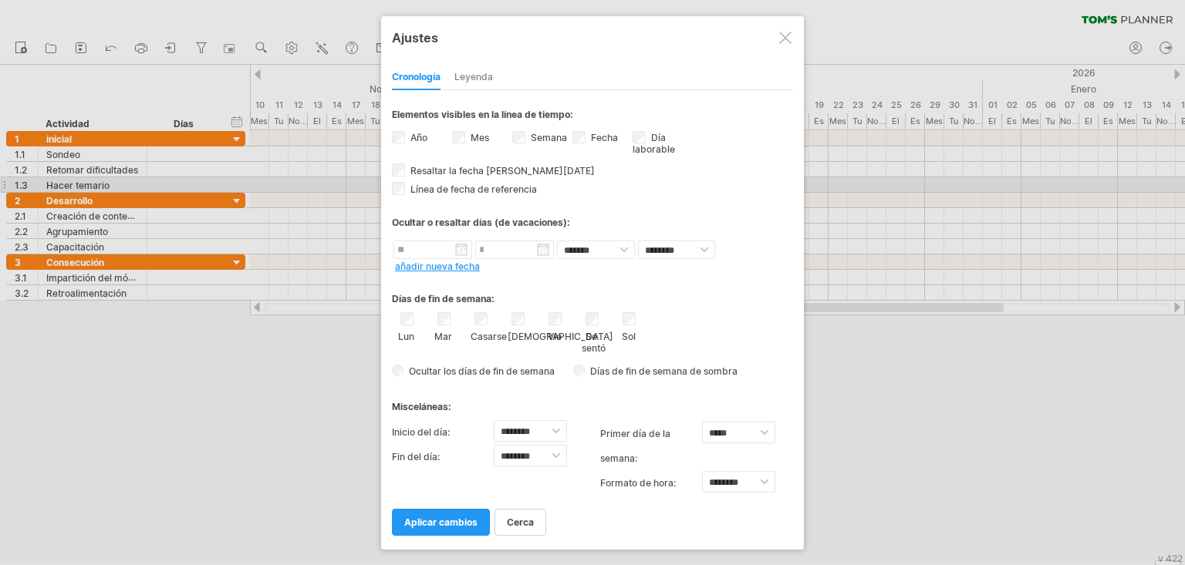
click at [645, 137] on div "Día laborable visibilidad del día laborable Actualmente no hay suficiente espac…" at bounding box center [662, 145] width 60 height 33
click at [447, 418] on font "aplicar cambios" at bounding box center [440, 523] width 73 height 12
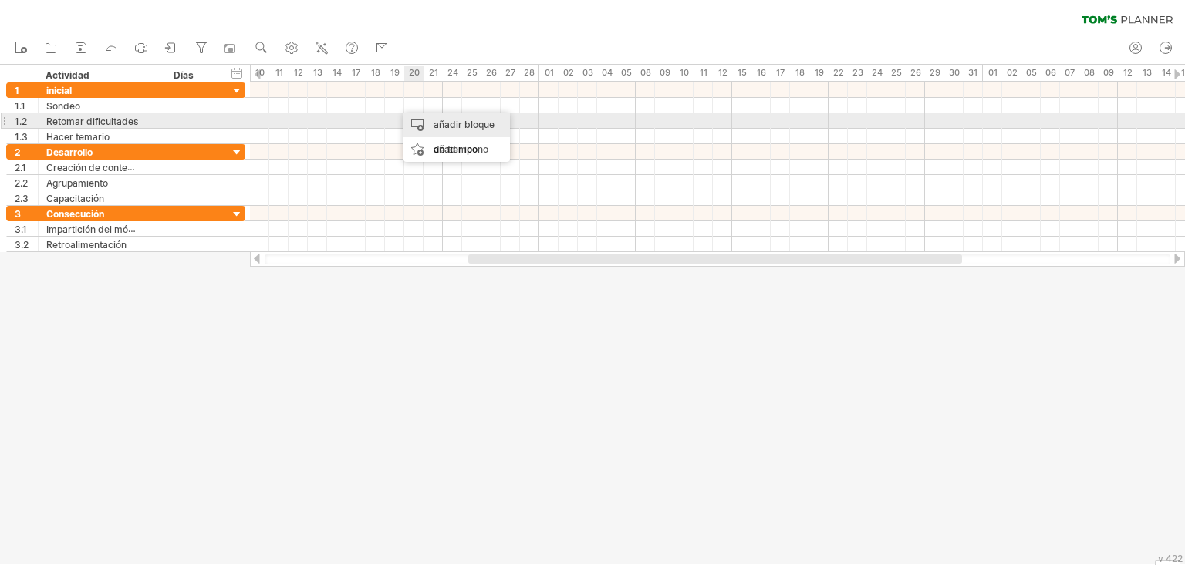
click at [423, 114] on div "añadir bloque de tiempo" at bounding box center [456, 137] width 106 height 49
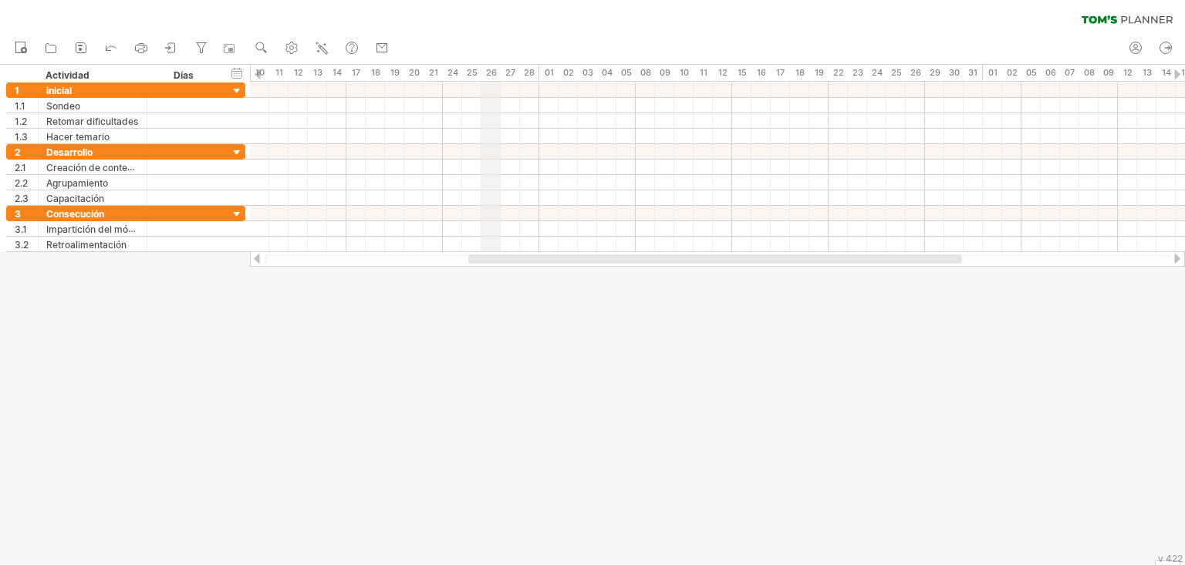
drag, startPoint x: 484, startPoint y: 69, endPoint x: 484, endPoint y: 60, distance: 9.3
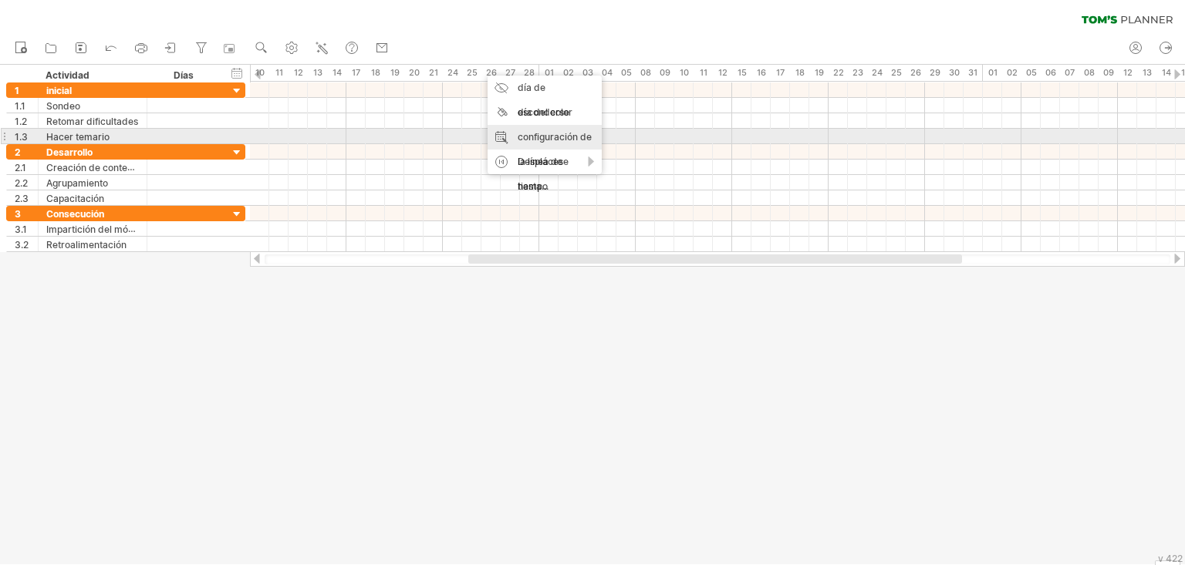
click at [525, 137] on font "configuración de la línea de tiempo" at bounding box center [554, 161] width 74 height 61
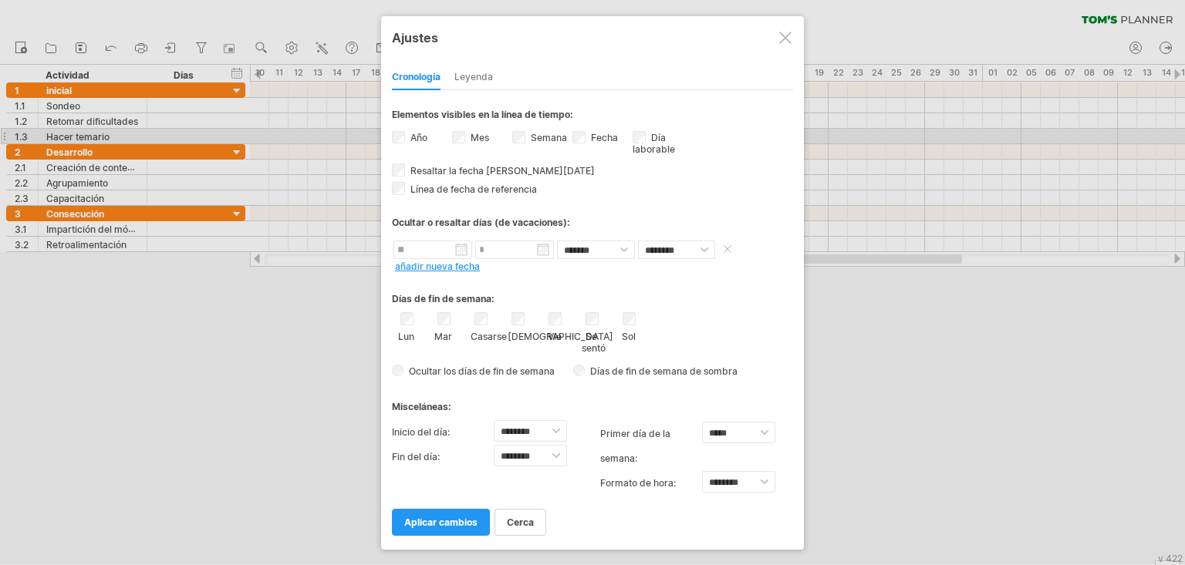
click at [430, 251] on input "text" at bounding box center [432, 250] width 79 height 19
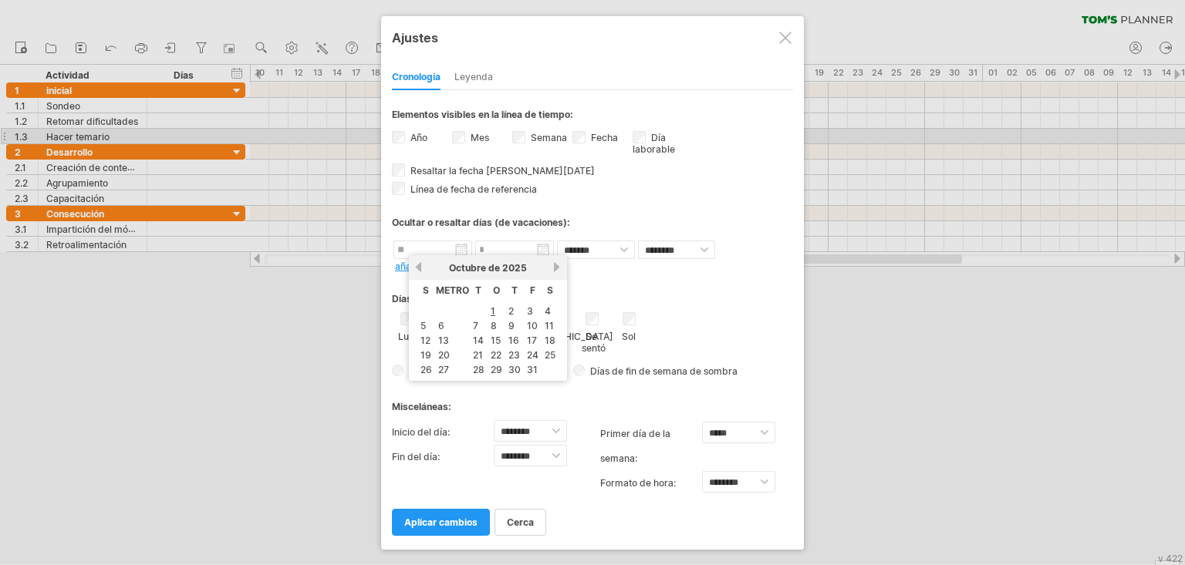
click at [555, 267] on link "próximo" at bounding box center [557, 267] width 12 height 12
click at [551, 271] on link "próximo" at bounding box center [557, 267] width 12 height 12
click at [440, 350] on font "22" at bounding box center [443, 355] width 11 height 12
click at [443, 251] on input "text" at bounding box center [432, 250] width 79 height 19
click at [509, 311] on font "2" at bounding box center [510, 311] width 5 height 12
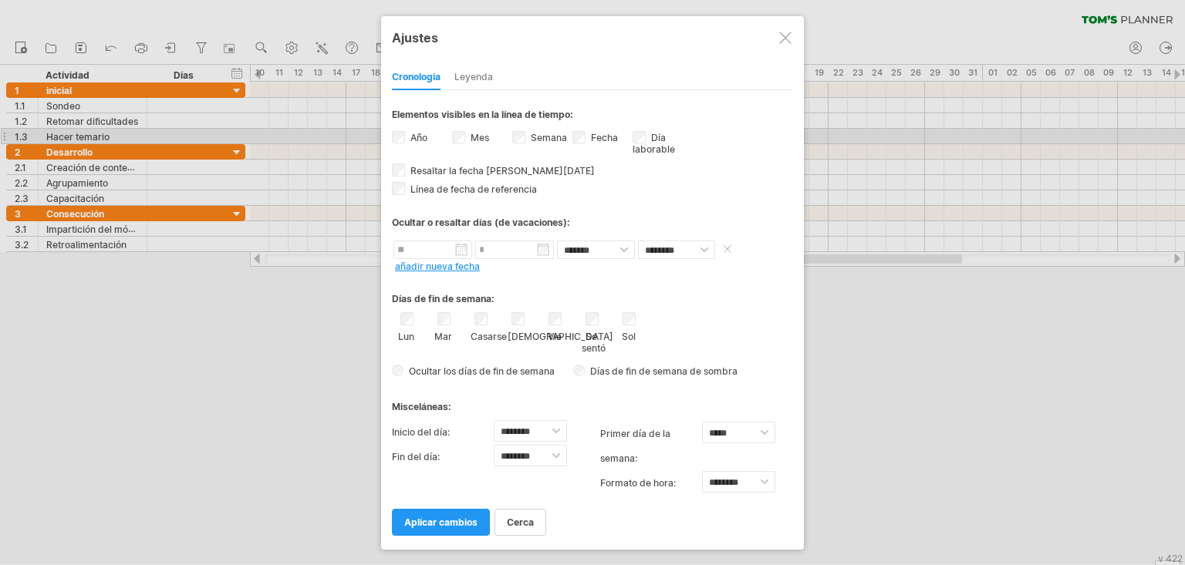
click at [528, 250] on input "text" at bounding box center [514, 250] width 79 height 19
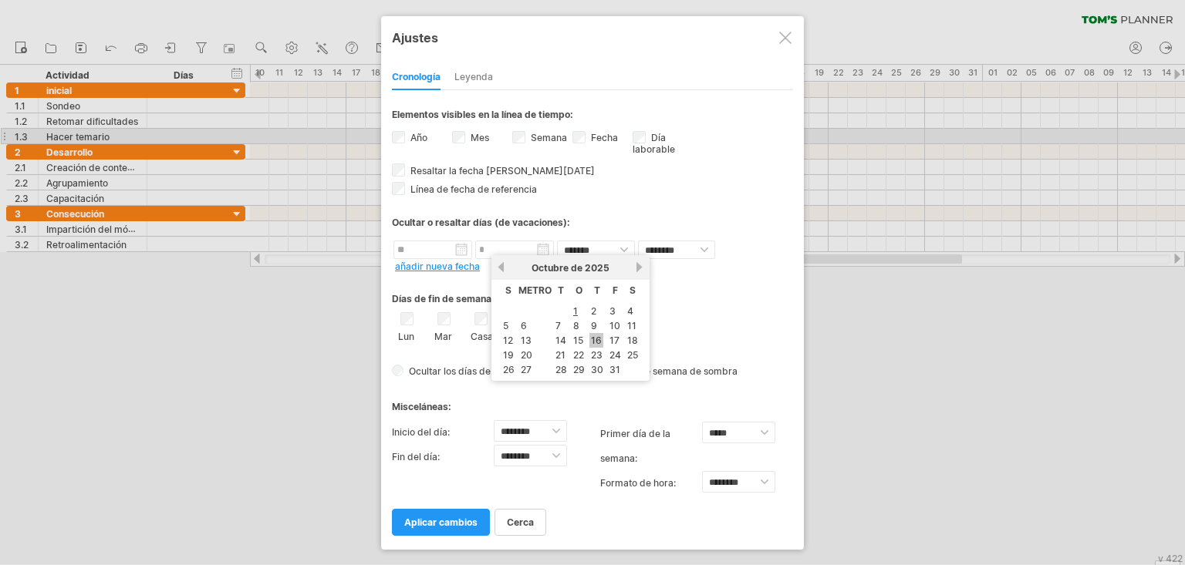
click at [591, 338] on font "16" at bounding box center [596, 341] width 11 height 12
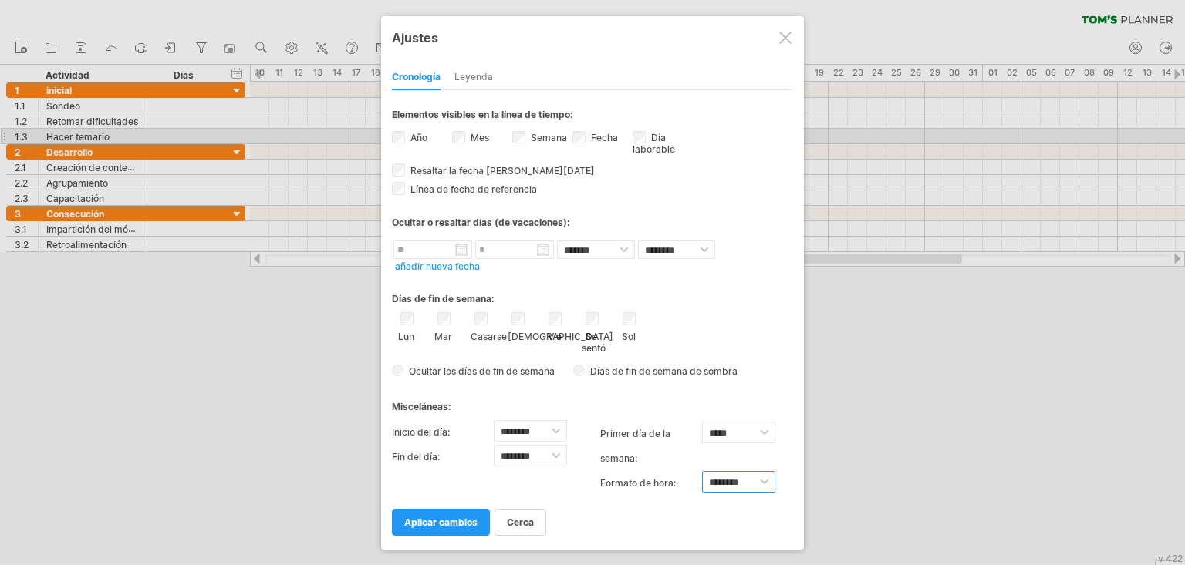
click at [762, 418] on select "******** ********" at bounding box center [738, 482] width 73 height 22
select select "******"
click at [702, 418] on select "******** ********" at bounding box center [738, 482] width 73 height 22
click at [451, 418] on font "aplicar cambios" at bounding box center [440, 523] width 73 height 12
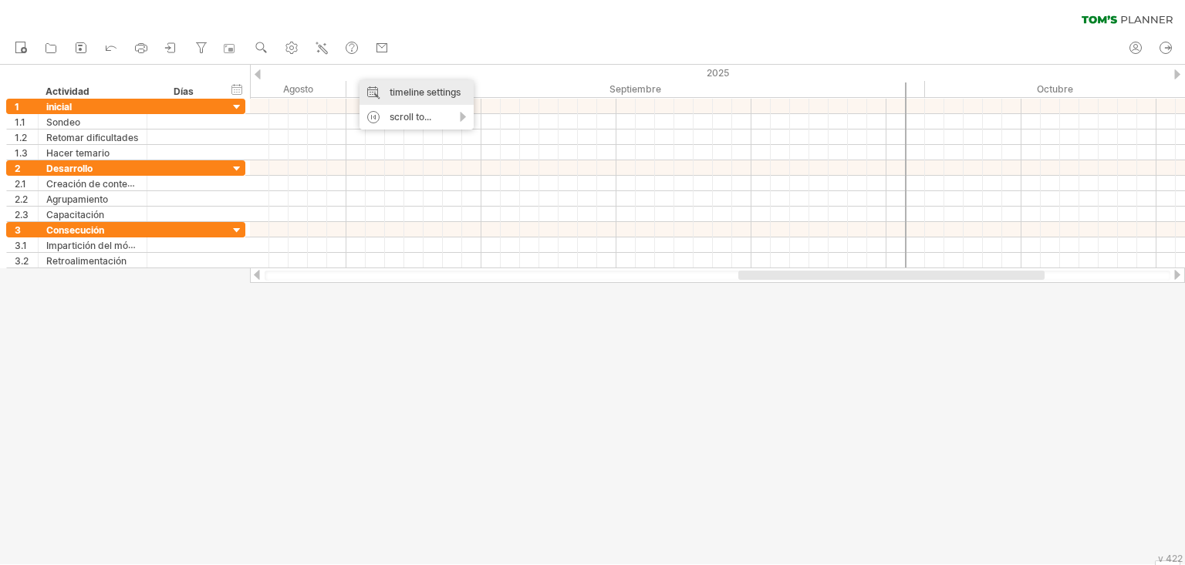
click at [383, 88] on div "timeline settings" at bounding box center [416, 92] width 114 height 25
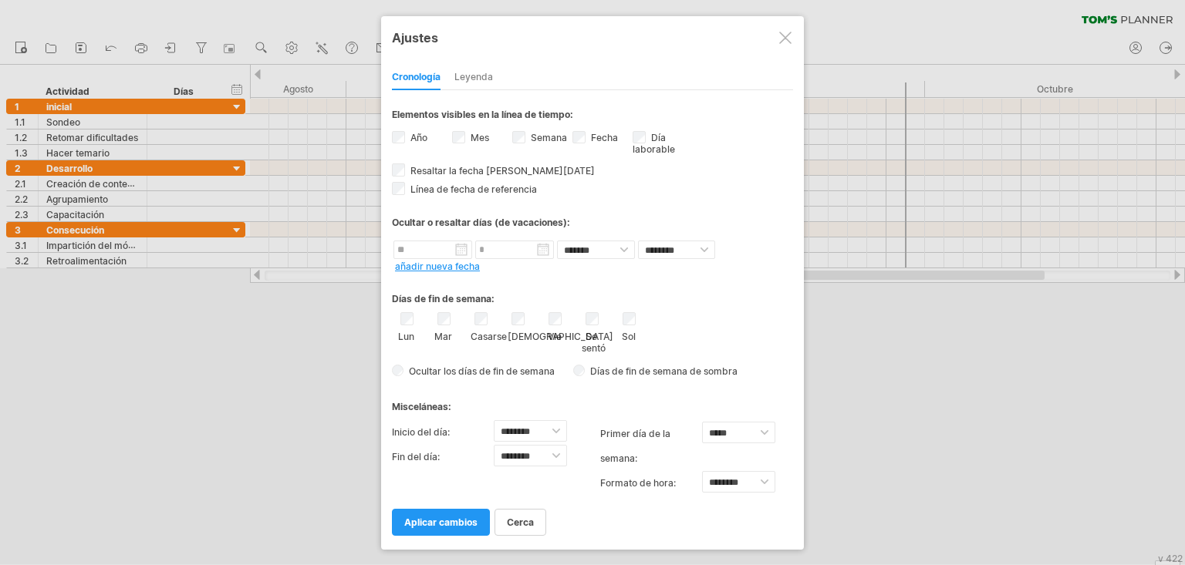
click at [466, 75] on font "Leyenda" at bounding box center [473, 77] width 39 height 12
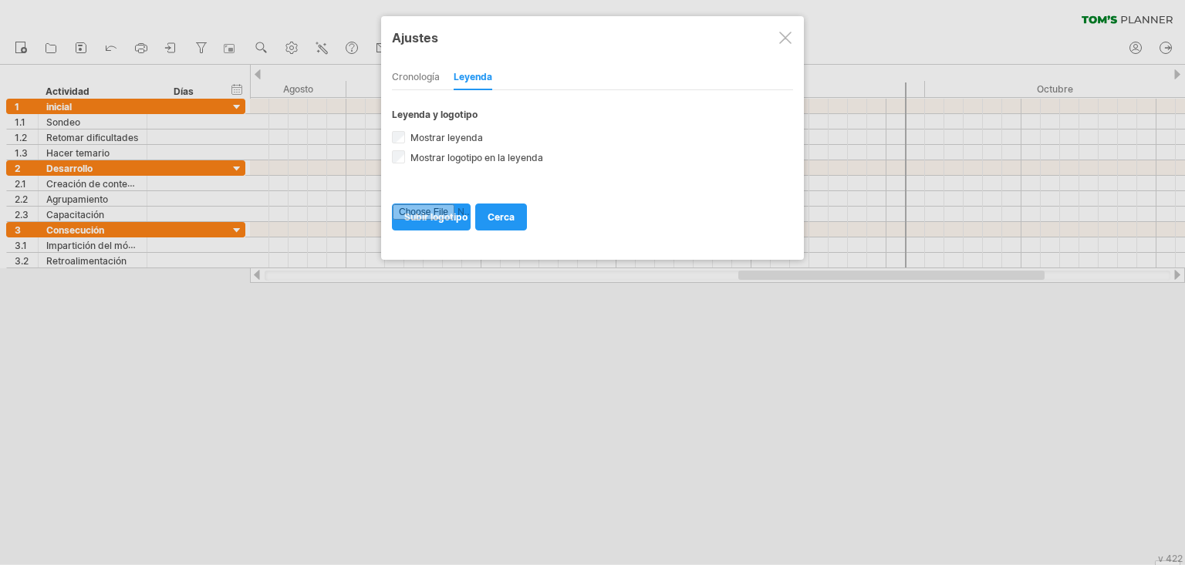
click at [430, 76] on font "Cronología" at bounding box center [416, 77] width 48 height 12
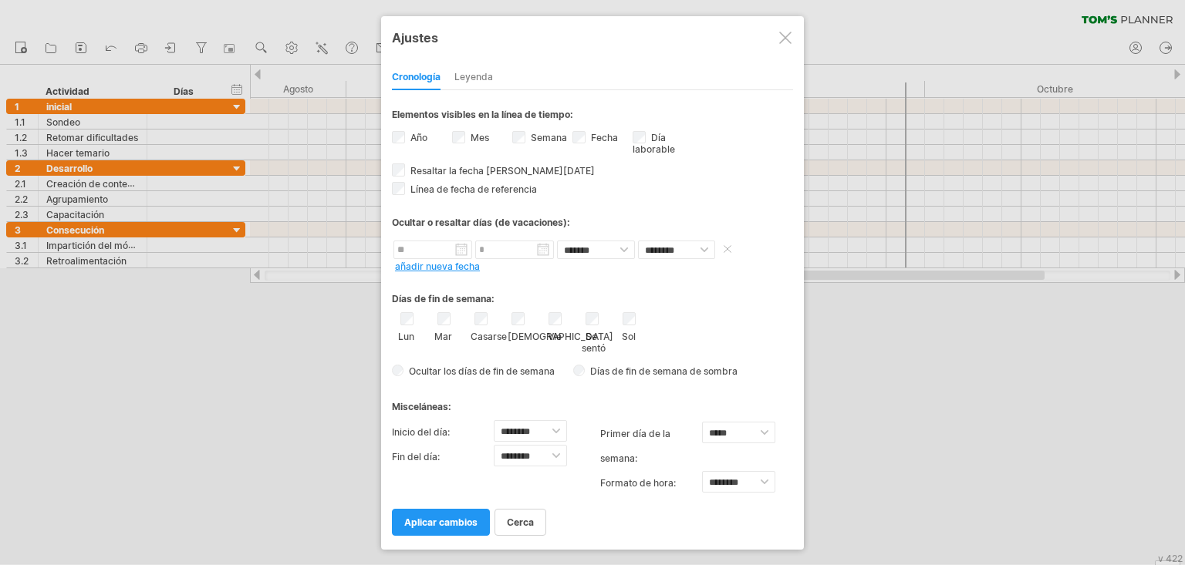
click at [430, 255] on body "progreso(100%) Intentando acceder a [DOMAIN_NAME] Conectado de nuevo... 0% borr…" at bounding box center [592, 284] width 1185 height 568
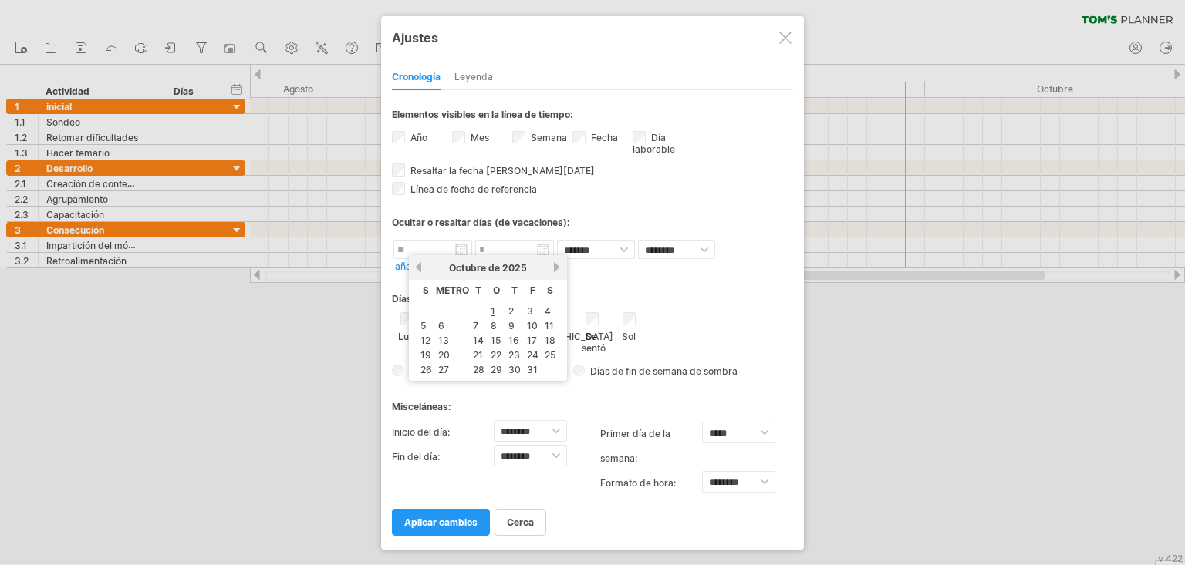
click at [502, 324] on td "8" at bounding box center [496, 325] width 16 height 13
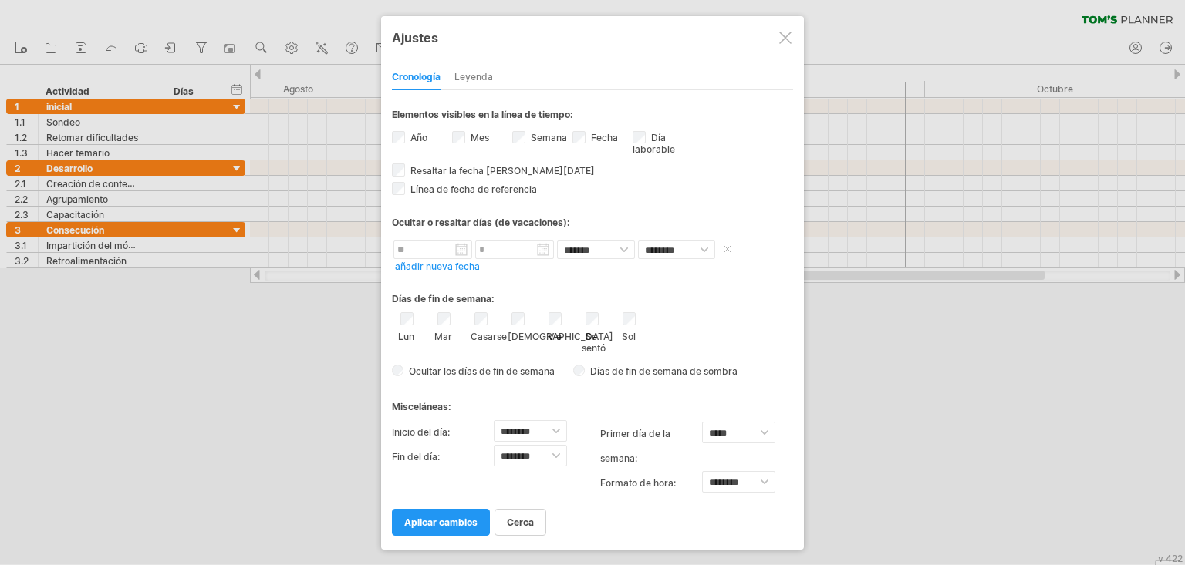
click at [449, 250] on input "text" at bounding box center [432, 250] width 79 height 19
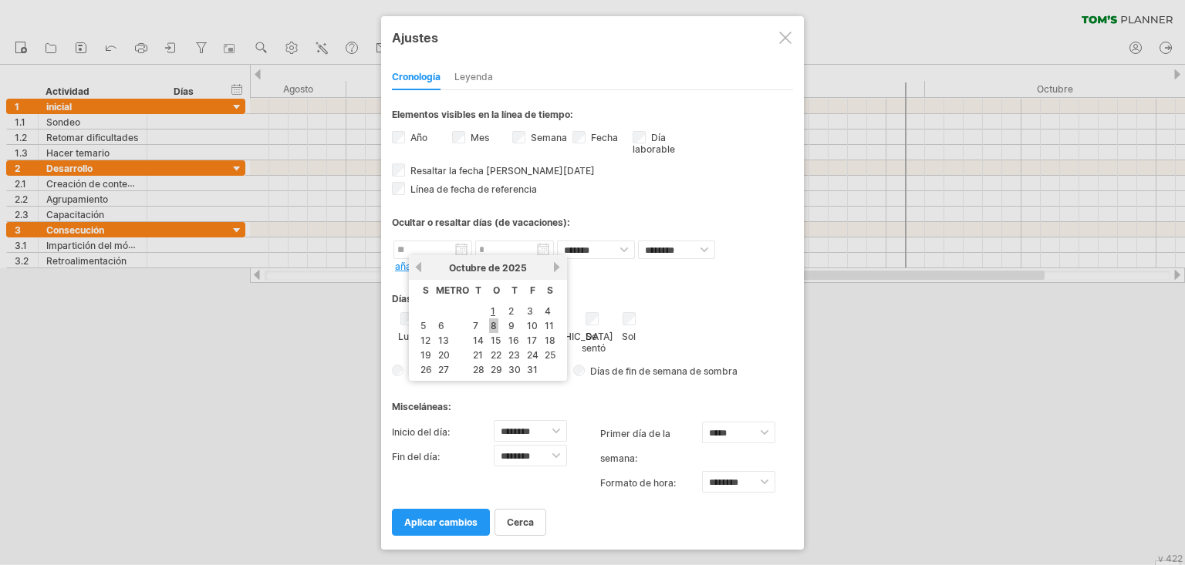
click at [495, 322] on font "8" at bounding box center [493, 326] width 6 height 12
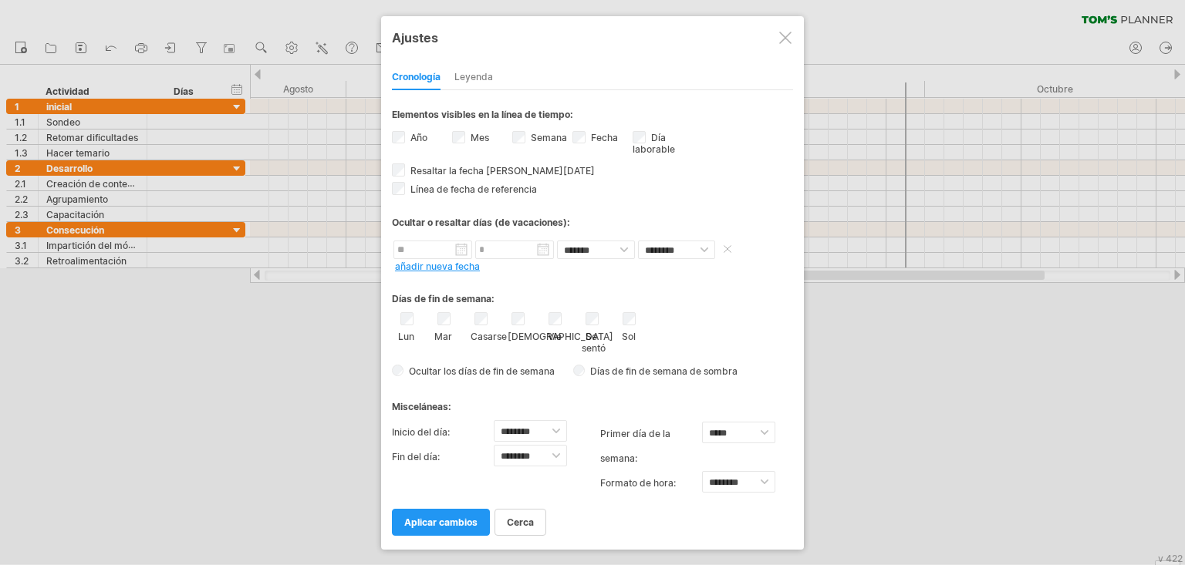
click at [725, 248] on span at bounding box center [727, 249] width 15 height 12
click at [727, 248] on span at bounding box center [727, 249] width 15 height 12
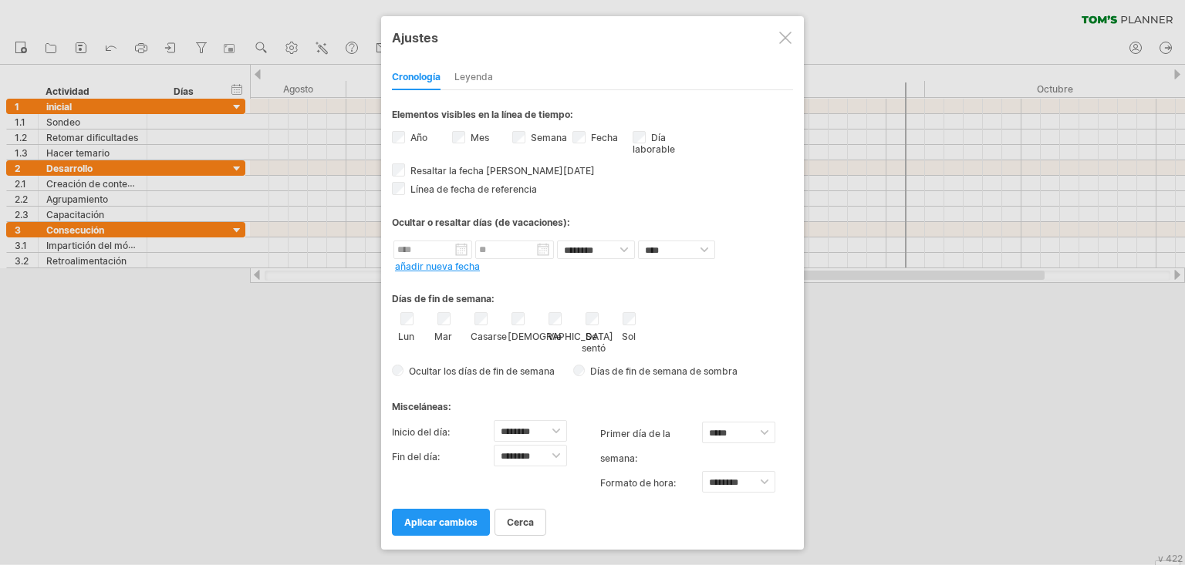
click at [727, 248] on span at bounding box center [727, 249] width 15 height 12
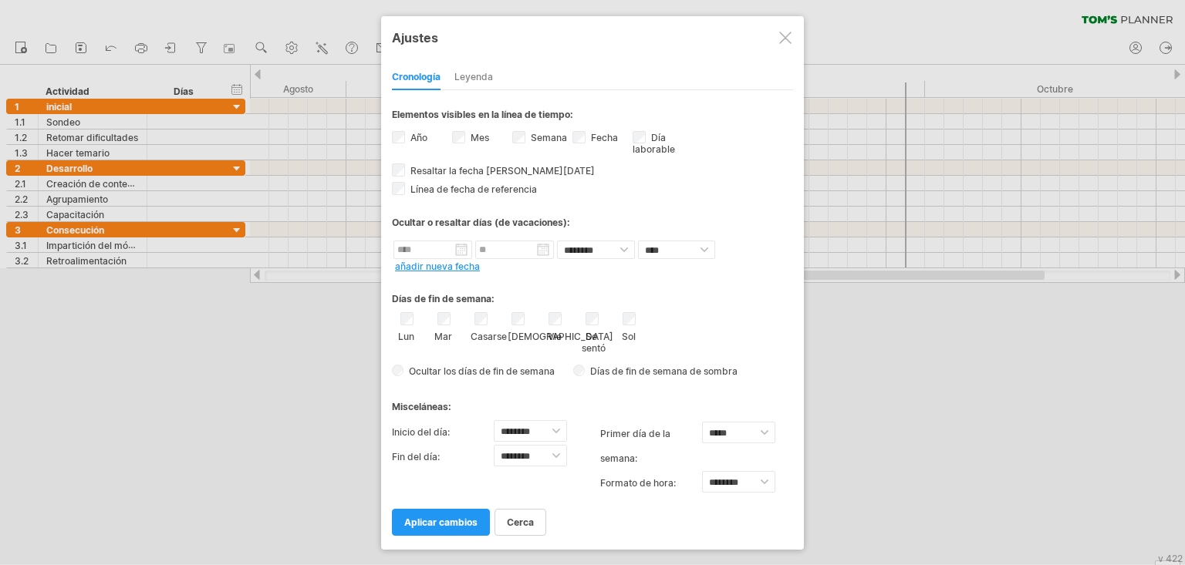
click at [727, 248] on span at bounding box center [727, 249] width 15 height 12
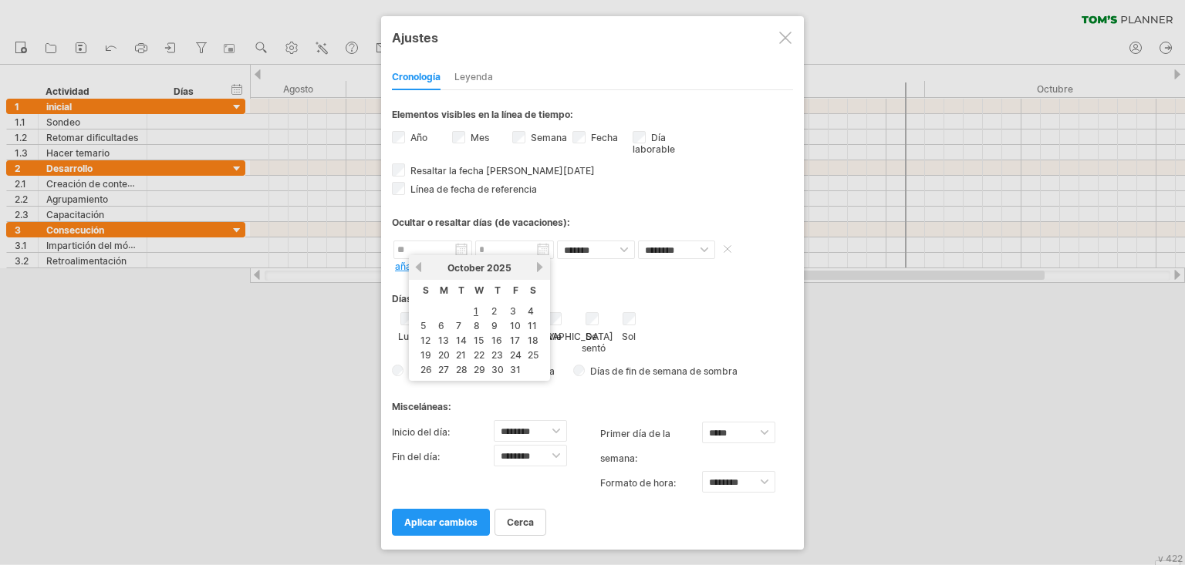
click at [449, 250] on input "text" at bounding box center [432, 250] width 79 height 19
click at [544, 306] on font "4" at bounding box center [547, 311] width 6 height 12
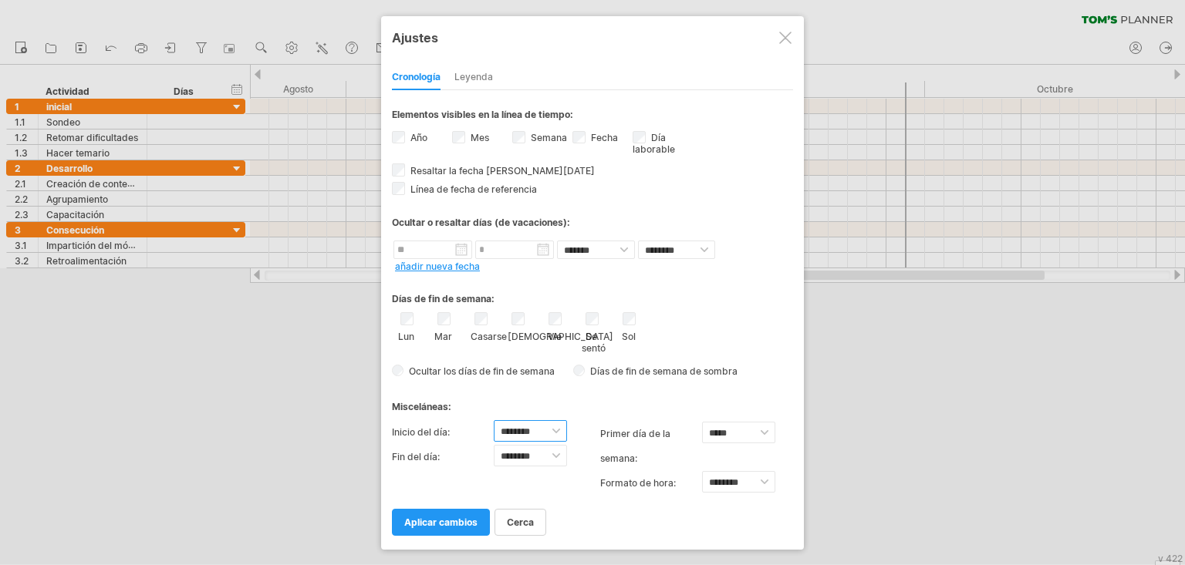
click at [554, 418] on select "**********" at bounding box center [530, 431] width 73 height 22
select select "*"
click at [494, 418] on select "**********" at bounding box center [530, 431] width 73 height 22
click at [555, 418] on select "**********" at bounding box center [530, 456] width 73 height 22
select select "**"
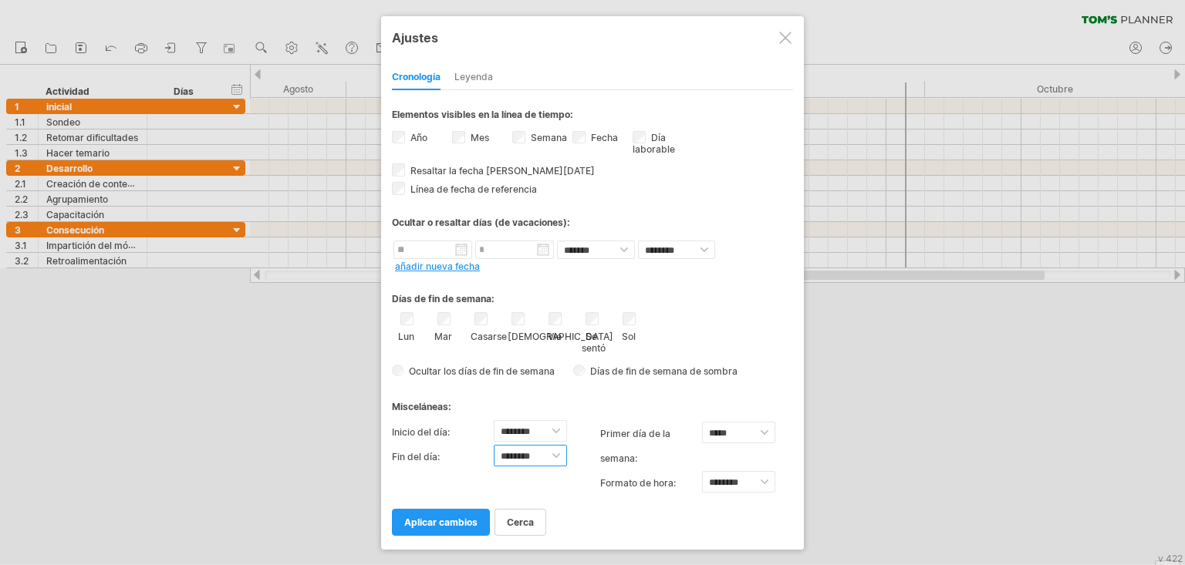
click at [494, 418] on select "**********" at bounding box center [530, 456] width 73 height 22
click at [433, 418] on font "aplicar cambios" at bounding box center [440, 523] width 73 height 12
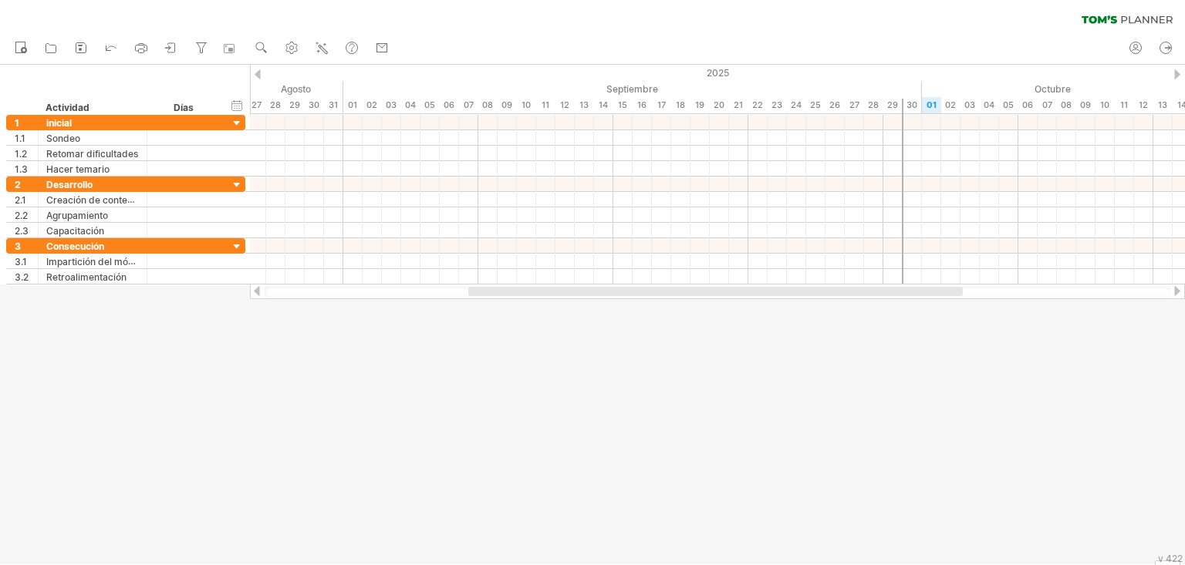
click at [876, 72] on div at bounding box center [1177, 74] width 6 height 10
click at [257, 75] on div at bounding box center [257, 74] width 6 height 10
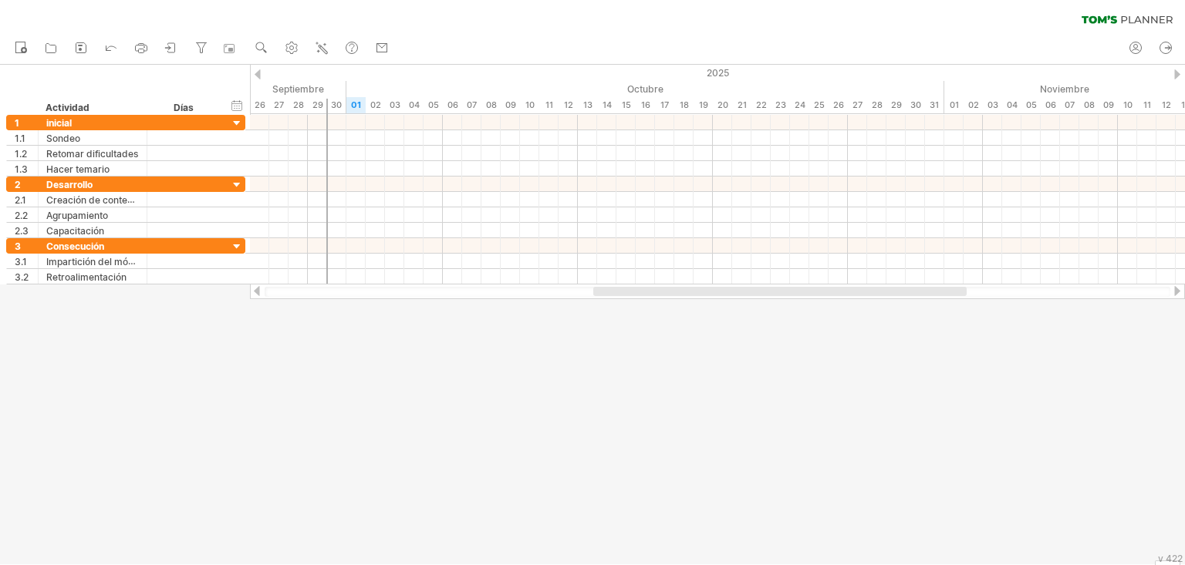
click at [258, 76] on div at bounding box center [257, 74] width 6 height 10
drag, startPoint x: 763, startPoint y: 292, endPoint x: 1002, endPoint y: 299, distance: 238.4
click at [876, 299] on div "Intentando acceder a [DOMAIN_NAME] Conectado de nuevo... 0% borrar filtro" at bounding box center [592, 282] width 1185 height 565
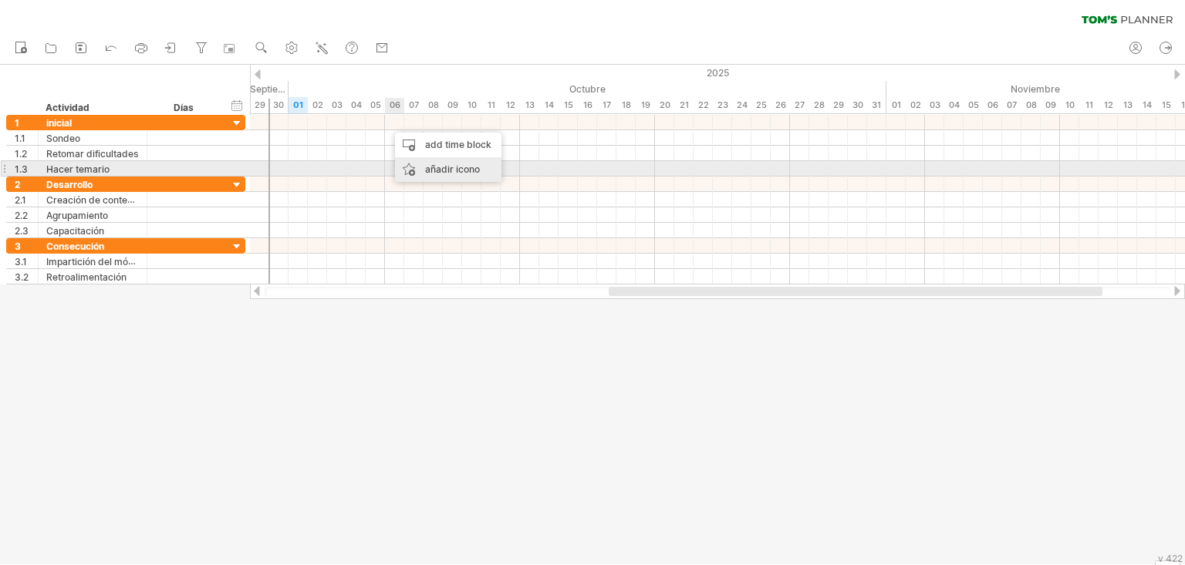
click at [431, 167] on font "añadir icono" at bounding box center [452, 169] width 55 height 12
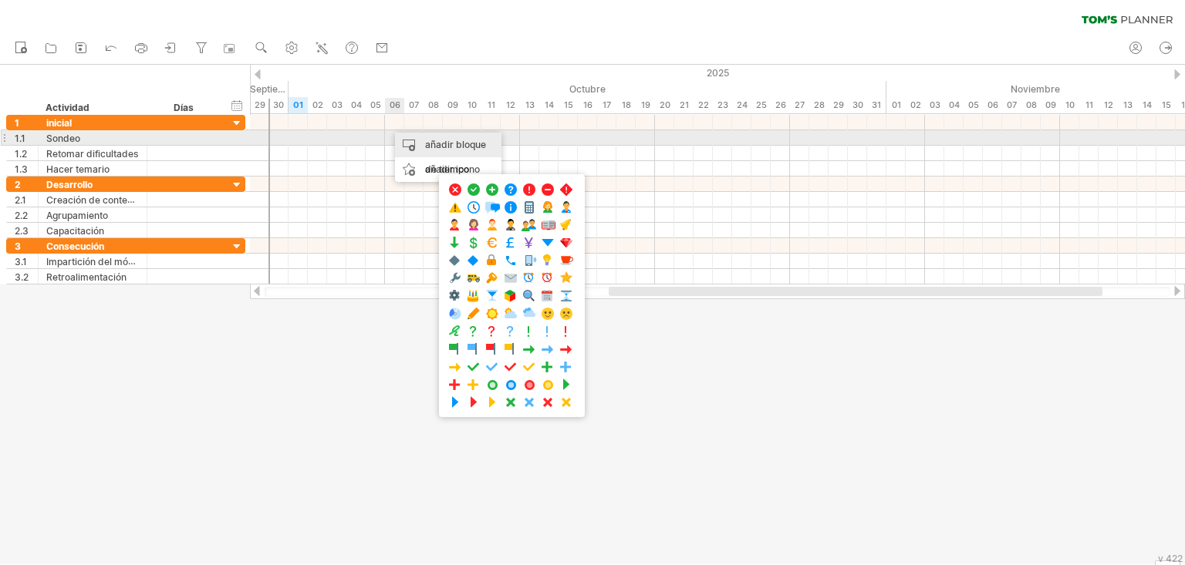
click at [426, 143] on font "añadir bloque de tiempo" at bounding box center [455, 157] width 61 height 36
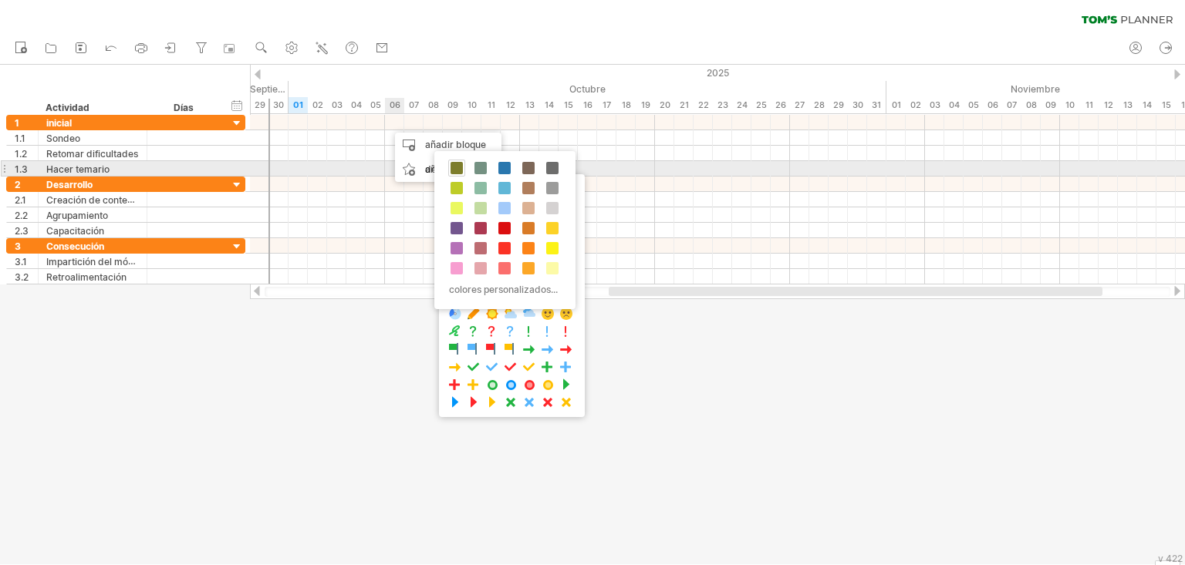
click at [454, 169] on span at bounding box center [456, 168] width 12 height 12
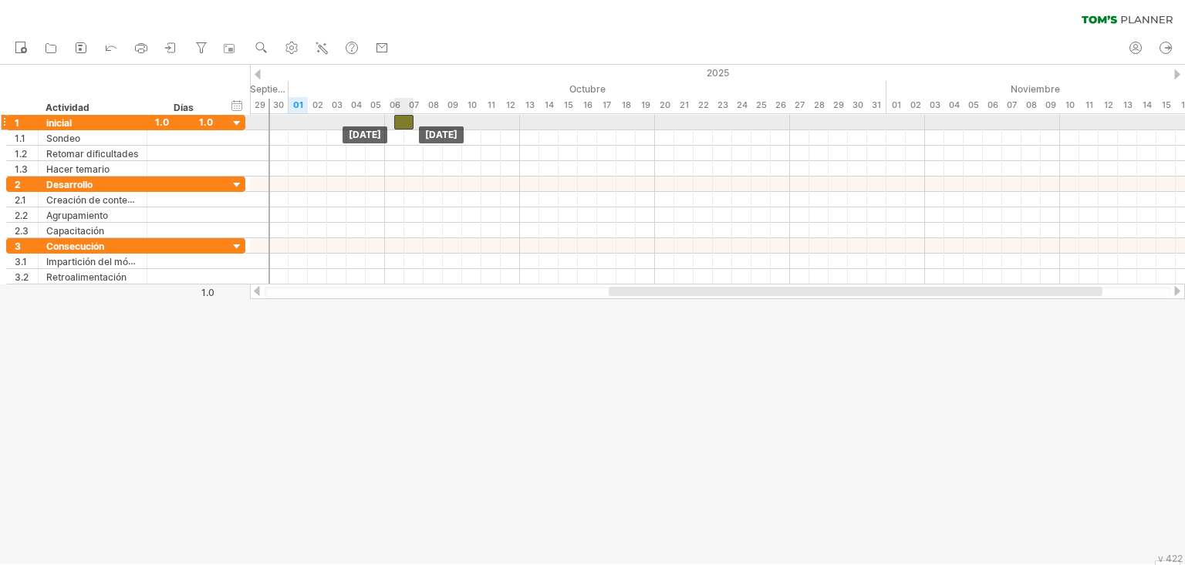
drag, startPoint x: 393, startPoint y: 121, endPoint x: 403, endPoint y: 123, distance: 10.1
click at [403, 123] on div at bounding box center [403, 122] width 19 height 15
drag, startPoint x: 403, startPoint y: 123, endPoint x: 396, endPoint y: 120, distance: 8.1
click at [396, 120] on div at bounding box center [394, 122] width 19 height 15
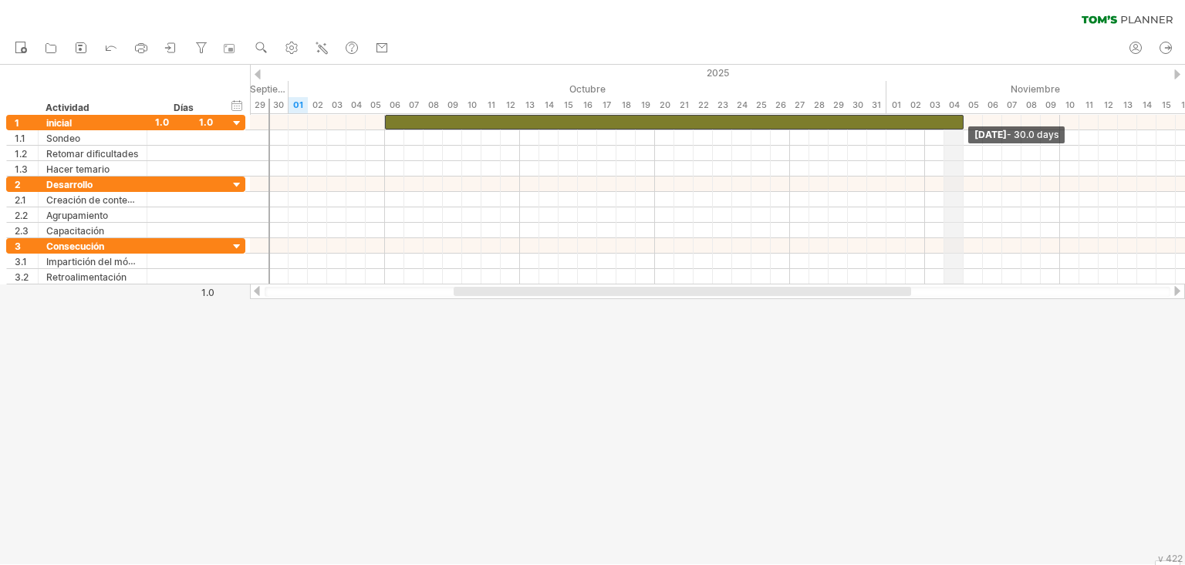
drag, startPoint x: 403, startPoint y: 125, endPoint x: 962, endPoint y: 110, distance: 559.3
click at [876, 110] on div "Intentando acceder a [DOMAIN_NAME] Conectado de nuevo... 0% borrar filtro" at bounding box center [592, 282] width 1185 height 565
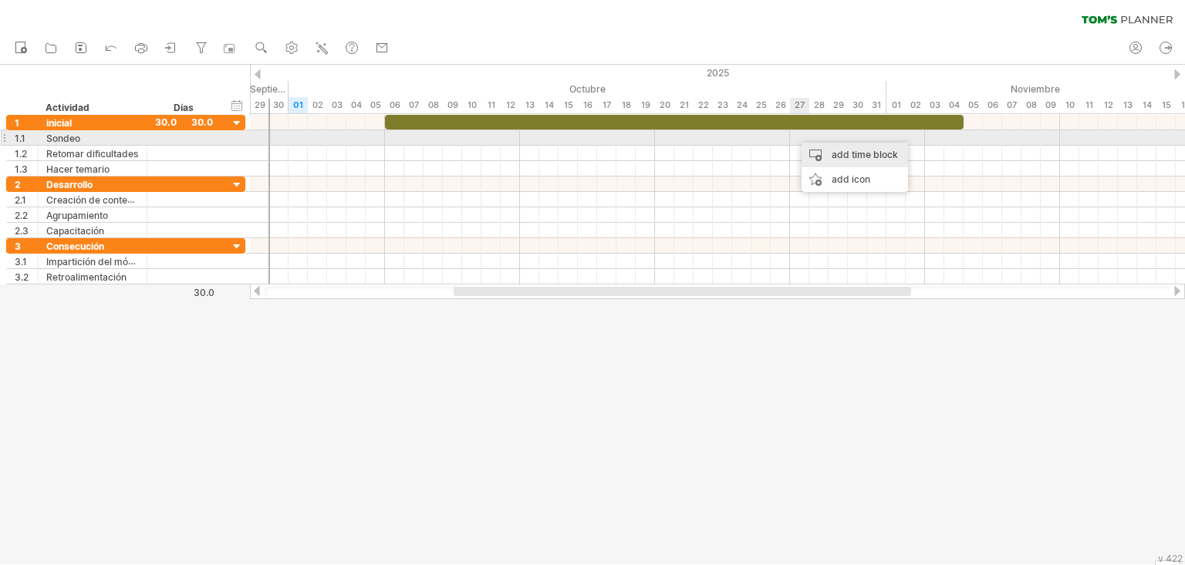
click at [817, 146] on div "add time block" at bounding box center [854, 155] width 106 height 25
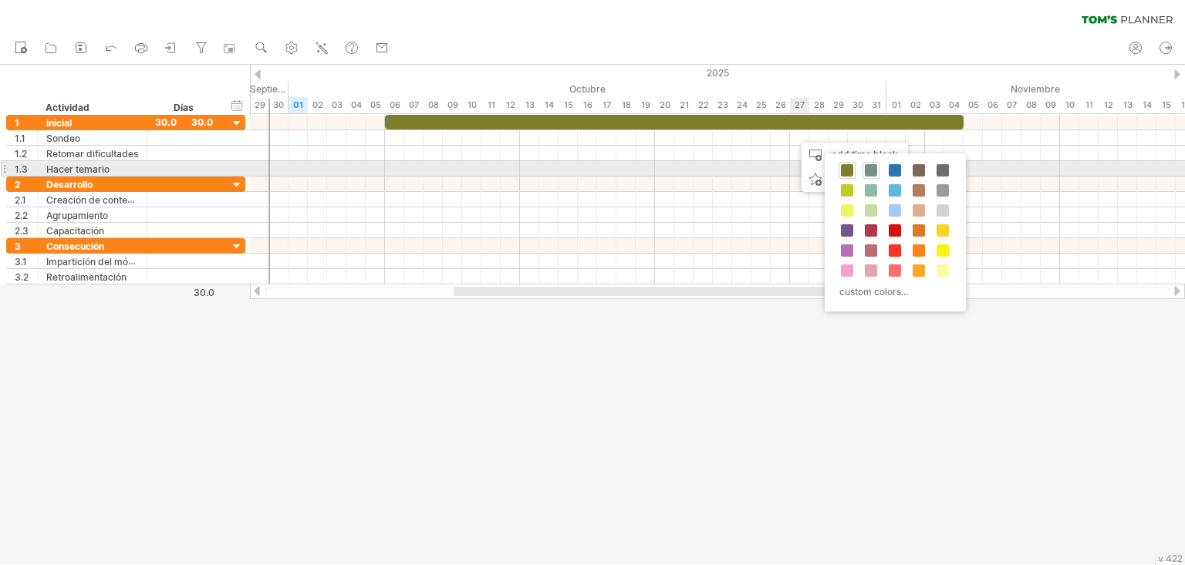
click at [868, 164] on span at bounding box center [871, 170] width 12 height 12
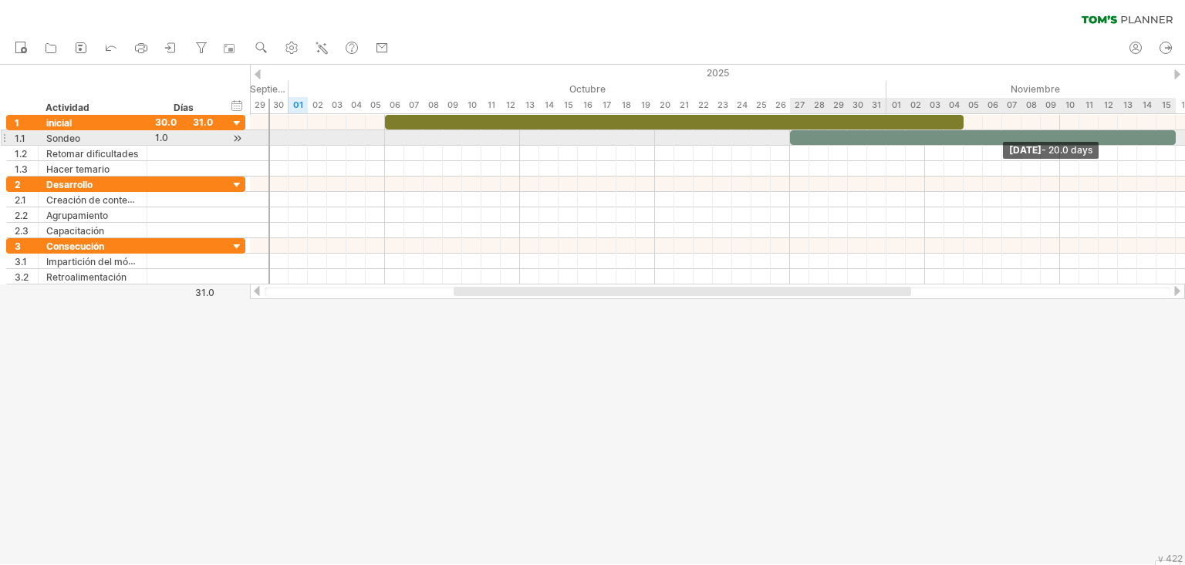
drag, startPoint x: 807, startPoint y: 140, endPoint x: 1171, endPoint y: 142, distance: 364.0
click at [876, 142] on span at bounding box center [1175, 137] width 6 height 15
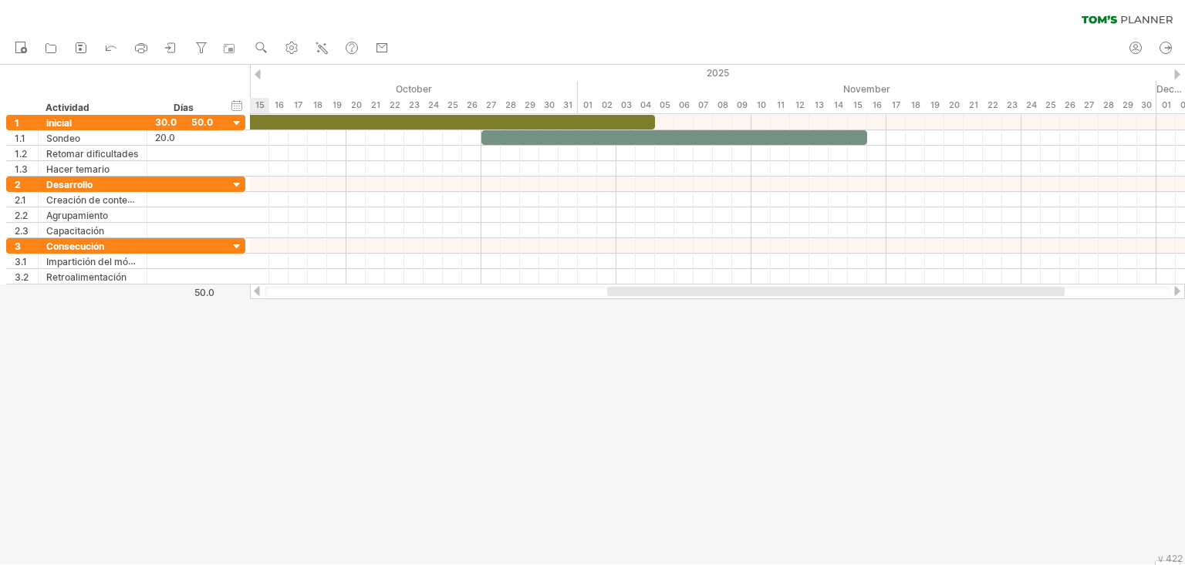
drag, startPoint x: 898, startPoint y: 292, endPoint x: 1051, endPoint y: 305, distance: 154.0
click at [876, 305] on div "Intentando acceder a [DOMAIN_NAME] Conectado de nuevo... 0% borrar filtro" at bounding box center [592, 282] width 1185 height 565
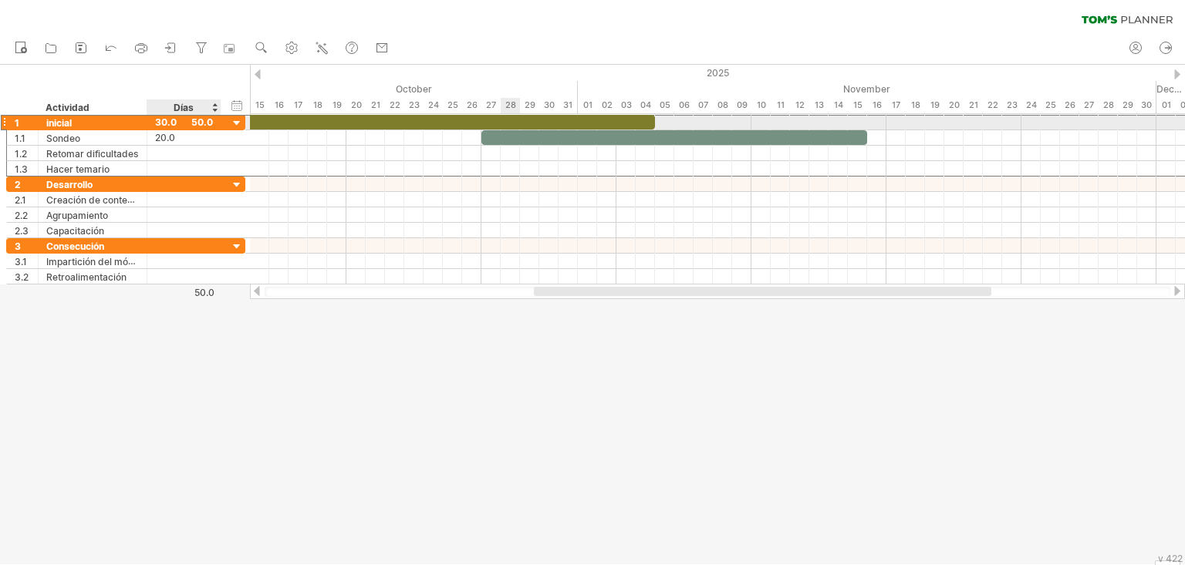
click at [202, 123] on div "30.0" at bounding box center [184, 122] width 58 height 15
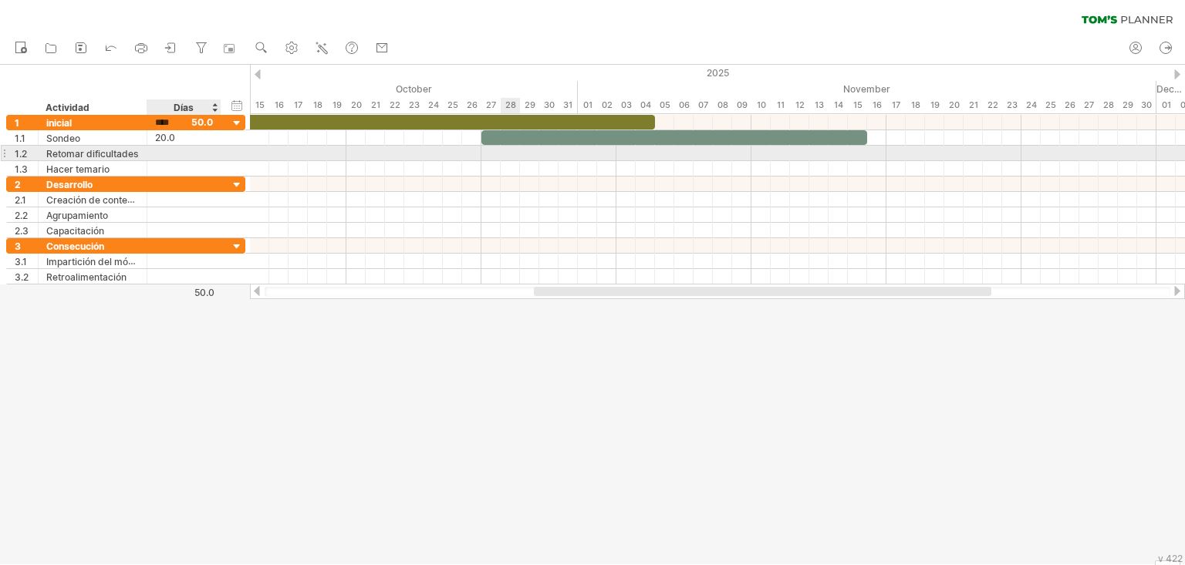
click at [160, 148] on div at bounding box center [184, 153] width 58 height 15
type input "****"
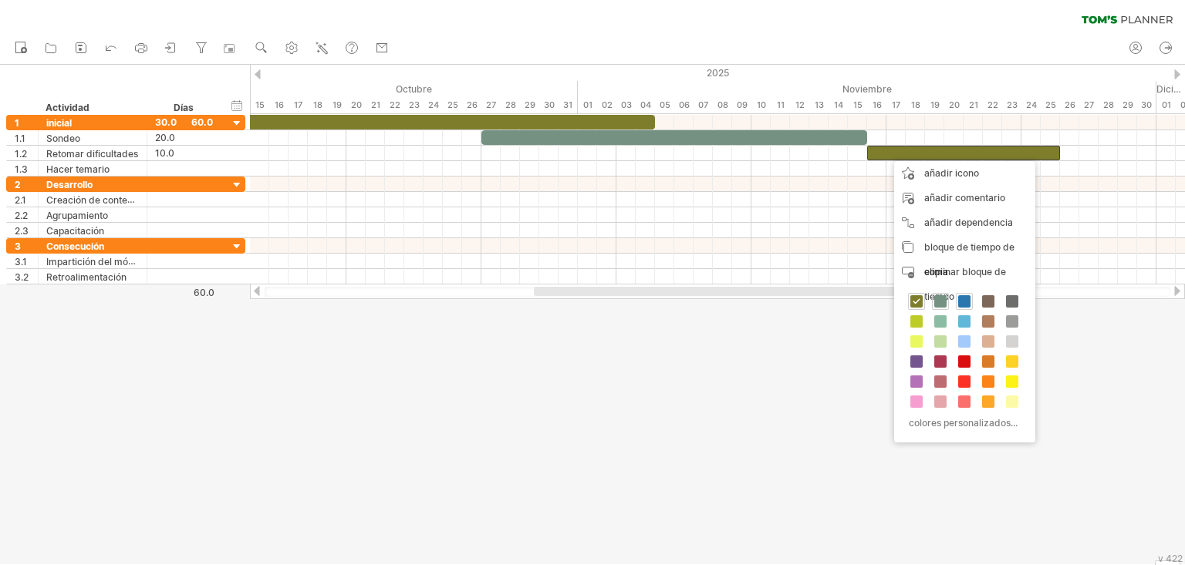
click at [876, 301] on span at bounding box center [964, 301] width 12 height 12
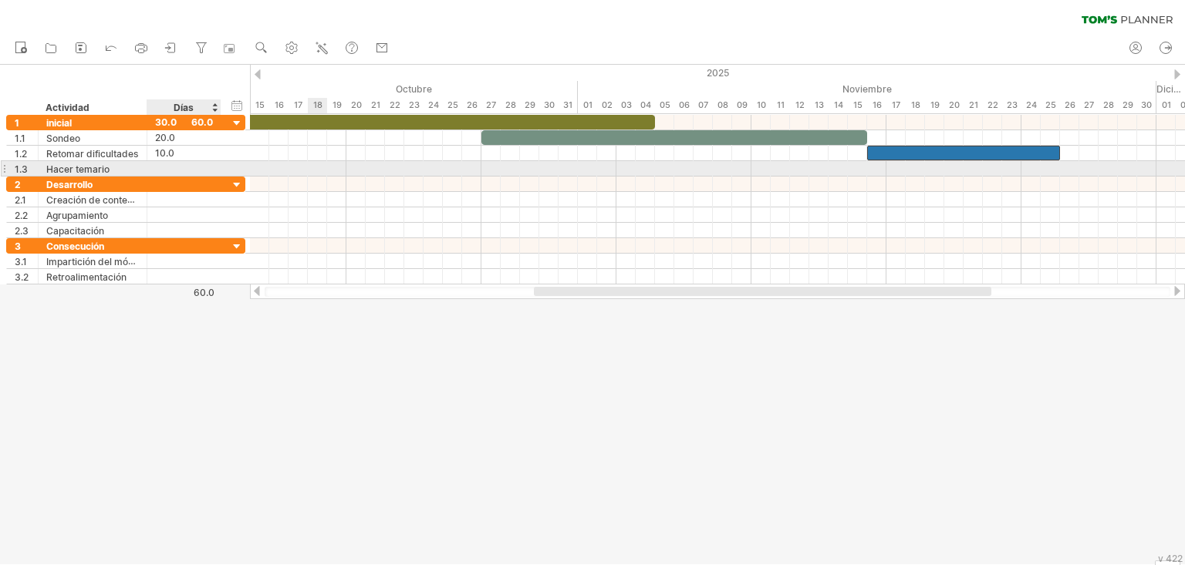
click at [160, 167] on div at bounding box center [184, 168] width 58 height 15
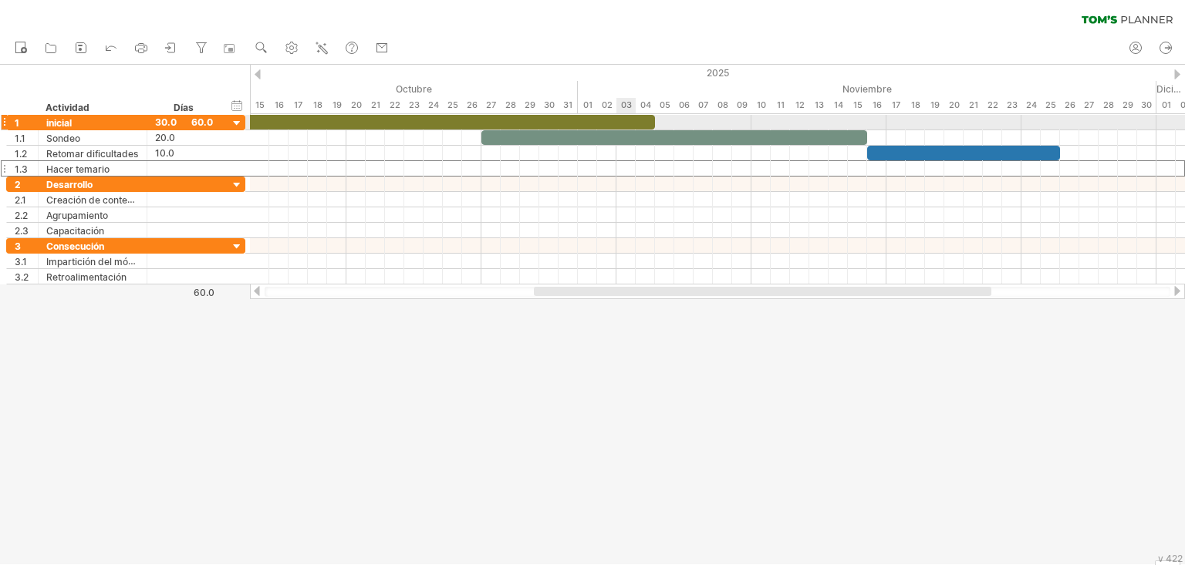
click at [635, 119] on div at bounding box center [365, 122] width 578 height 15
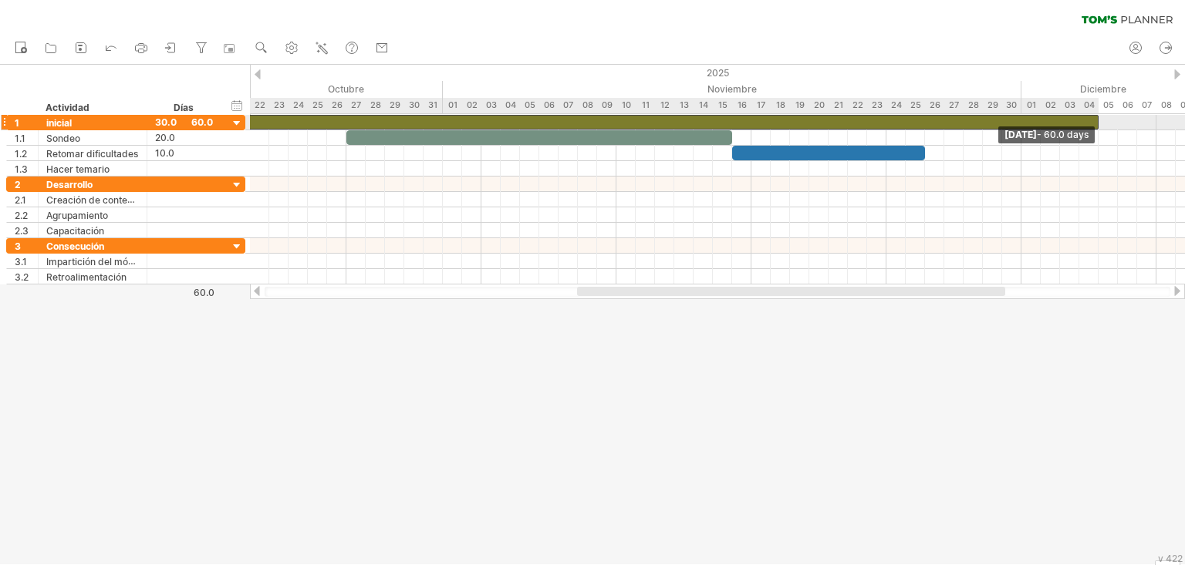
drag, startPoint x: 656, startPoint y: 116, endPoint x: 1102, endPoint y: 130, distance: 446.7
click at [876, 130] on div "[DATE] - 60.0 days [DATE]" at bounding box center [717, 200] width 935 height 170
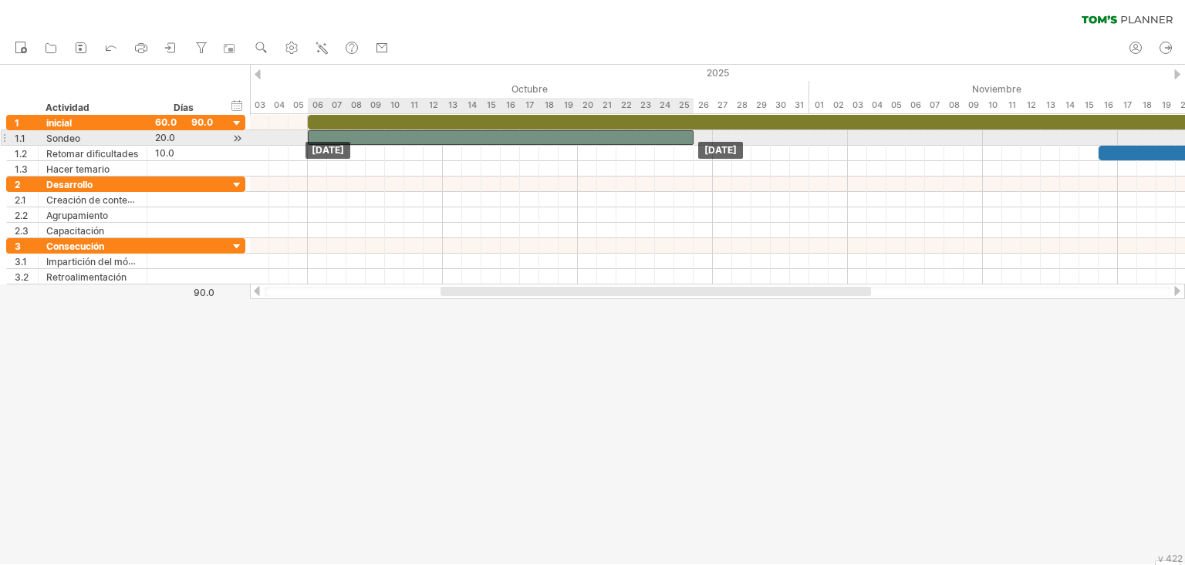
drag, startPoint x: 396, startPoint y: 137, endPoint x: 359, endPoint y: 135, distance: 37.8
click at [359, 135] on div at bounding box center [501, 137] width 386 height 15
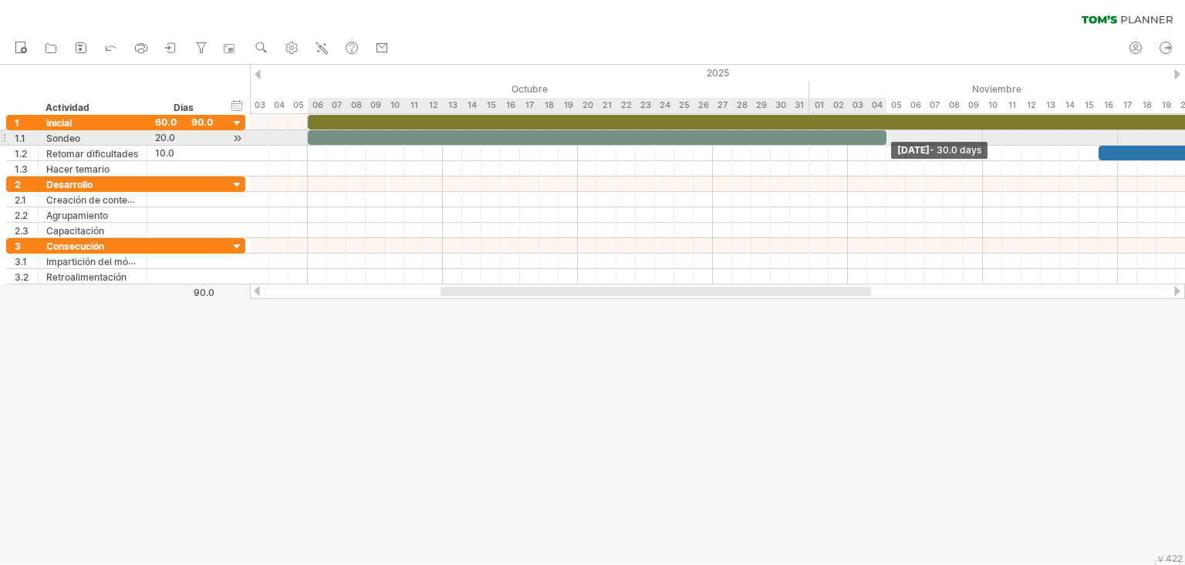
drag, startPoint x: 690, startPoint y: 134, endPoint x: 887, endPoint y: 139, distance: 196.7
click at [876, 139] on span at bounding box center [886, 137] width 6 height 15
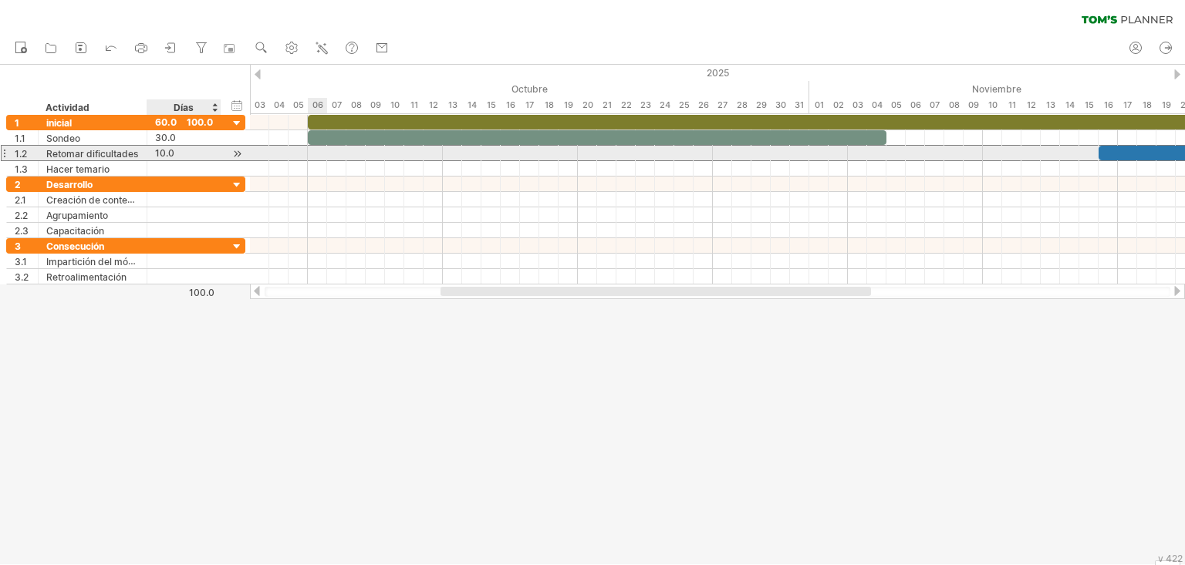
click at [162, 156] on font "10.0" at bounding box center [164, 153] width 19 height 12
click at [163, 151] on font "10.0" at bounding box center [164, 153] width 19 height 12
click at [876, 150] on div at bounding box center [1194, 153] width 193 height 15
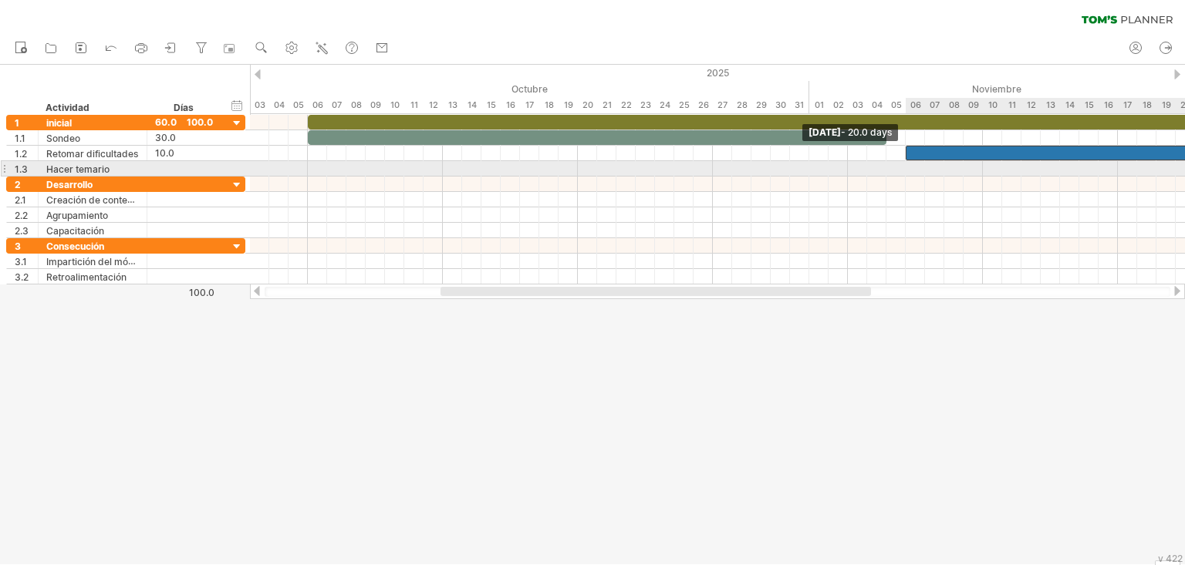
drag, startPoint x: 1097, startPoint y: 153, endPoint x: 902, endPoint y: 167, distance: 195.6
click at [876, 167] on div "[DATE] [DATE] - 20.0 days" at bounding box center [717, 200] width 935 height 170
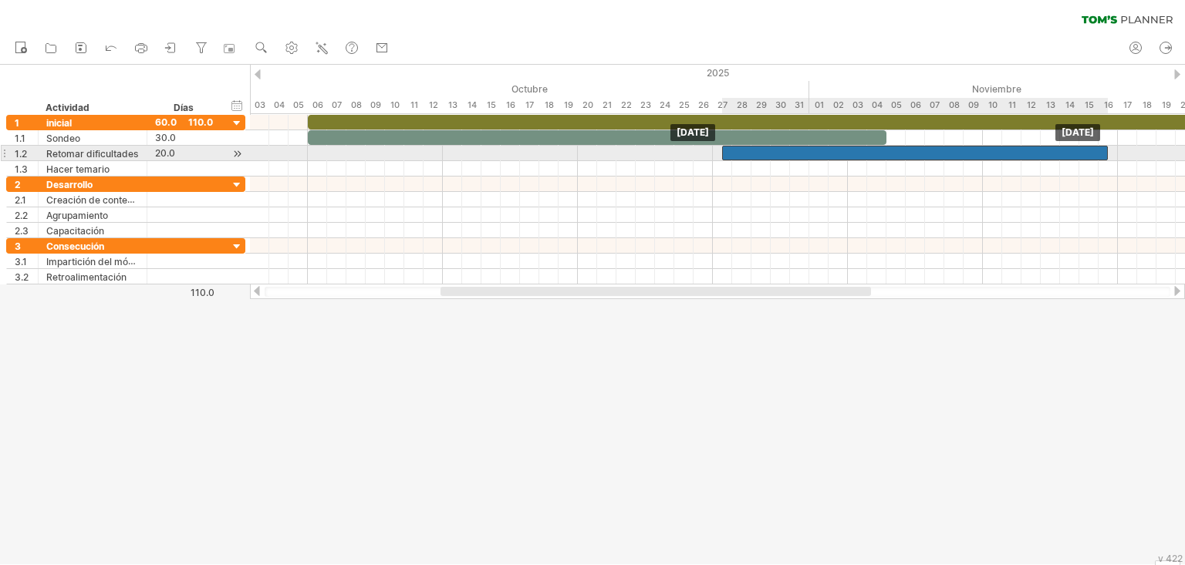
drag, startPoint x: 932, startPoint y: 153, endPoint x: 745, endPoint y: 156, distance: 187.4
click at [745, 156] on div at bounding box center [915, 153] width 386 height 15
click at [739, 156] on div at bounding box center [906, 153] width 386 height 15
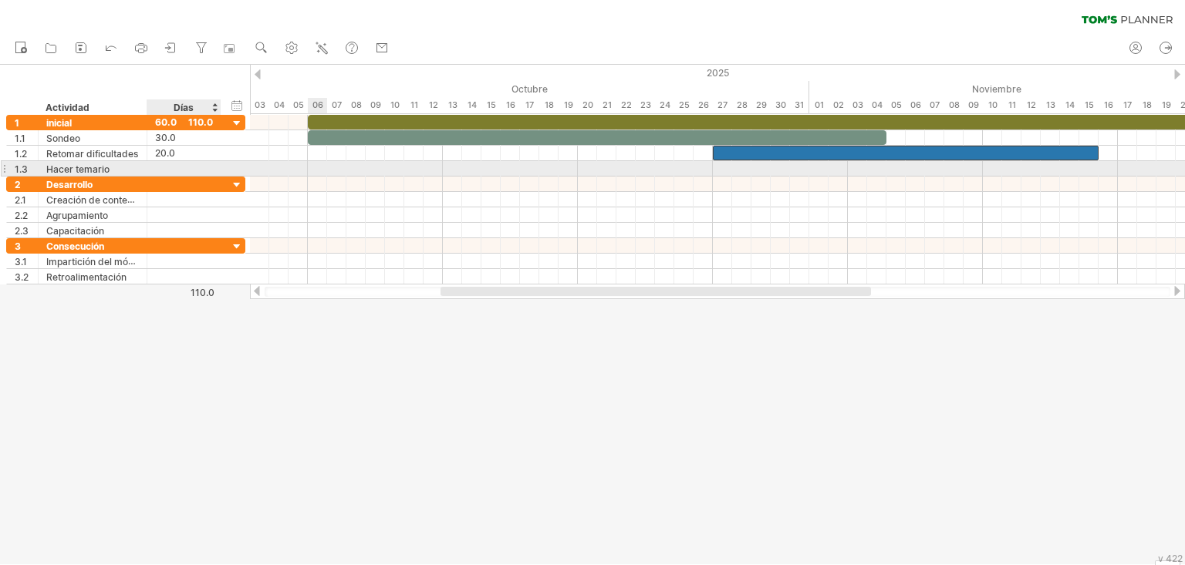
click at [180, 171] on div at bounding box center [184, 168] width 58 height 15
type input "****"
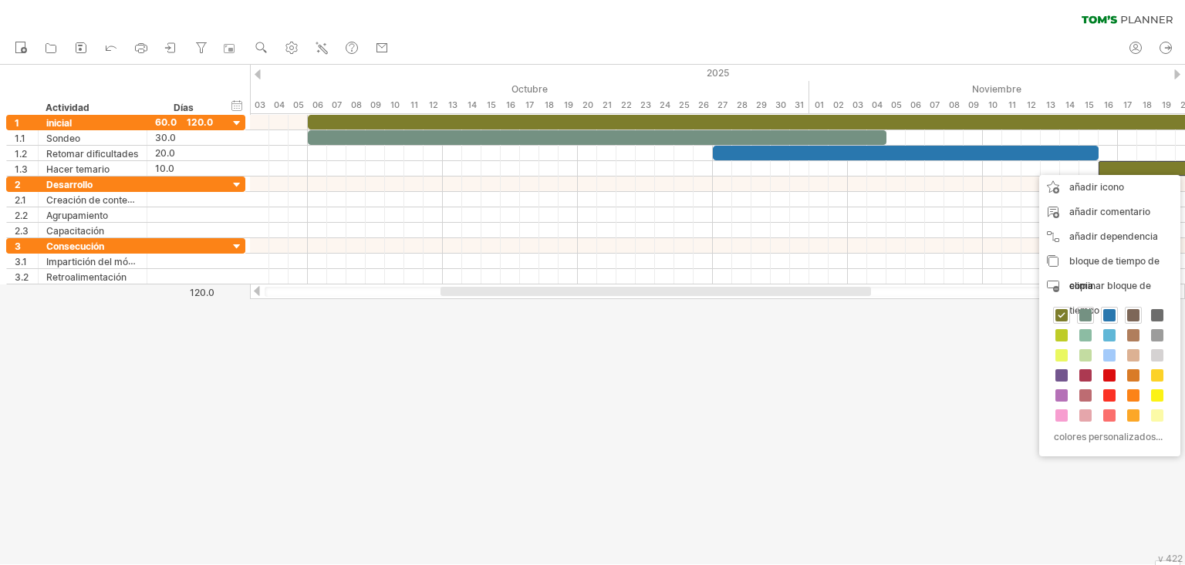
click at [876, 319] on span at bounding box center [1133, 315] width 12 height 12
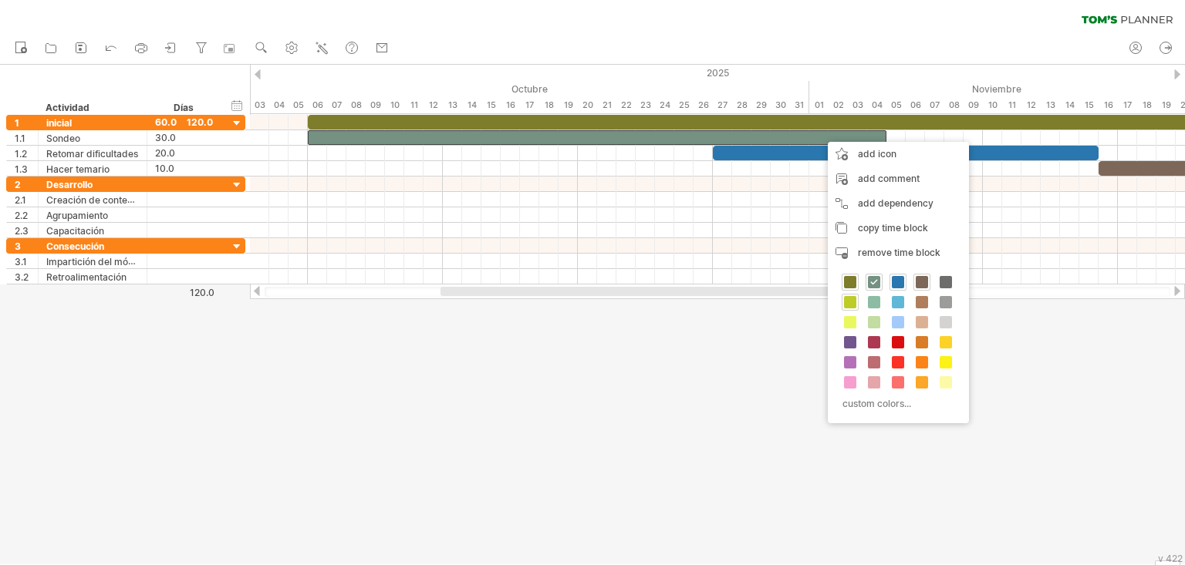
click at [844, 301] on span at bounding box center [850, 302] width 12 height 12
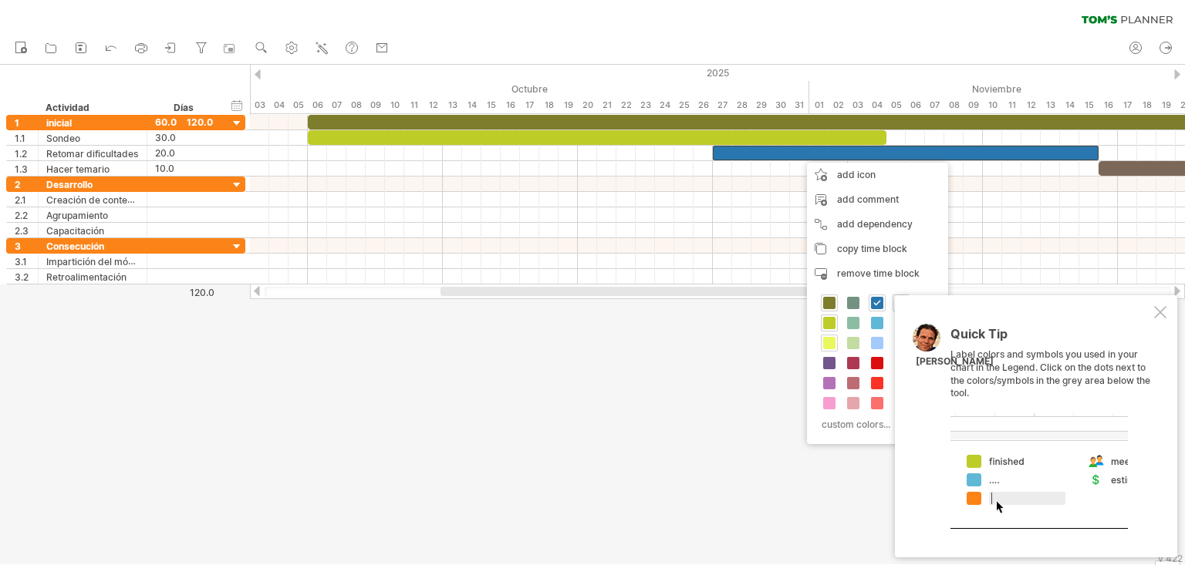
click at [831, 343] on span at bounding box center [829, 343] width 12 height 12
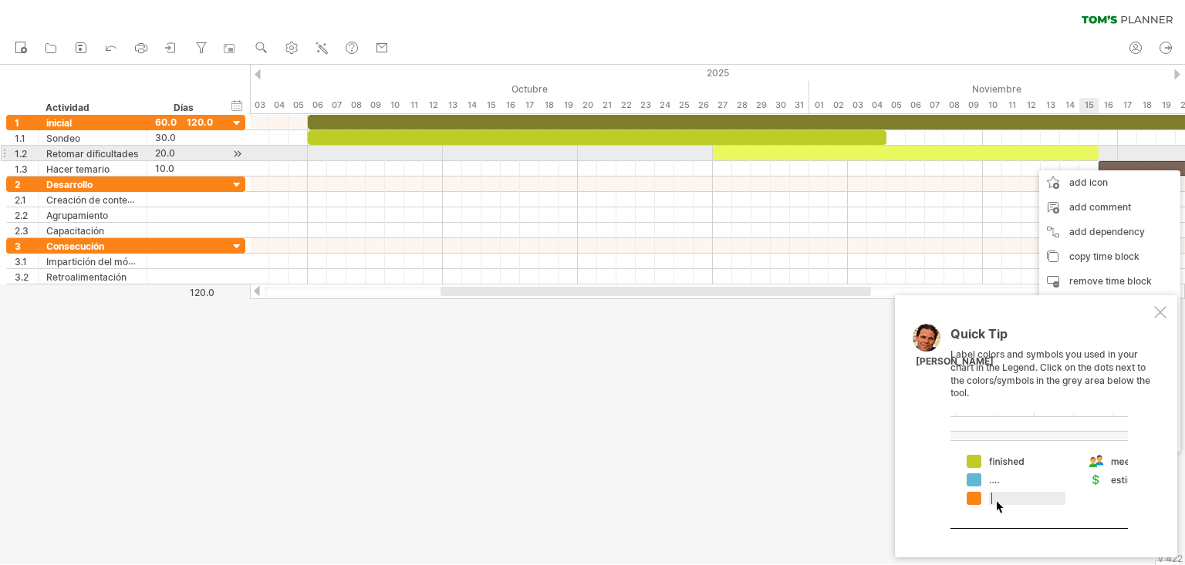
click at [876, 153] on div at bounding box center [906, 153] width 386 height 15
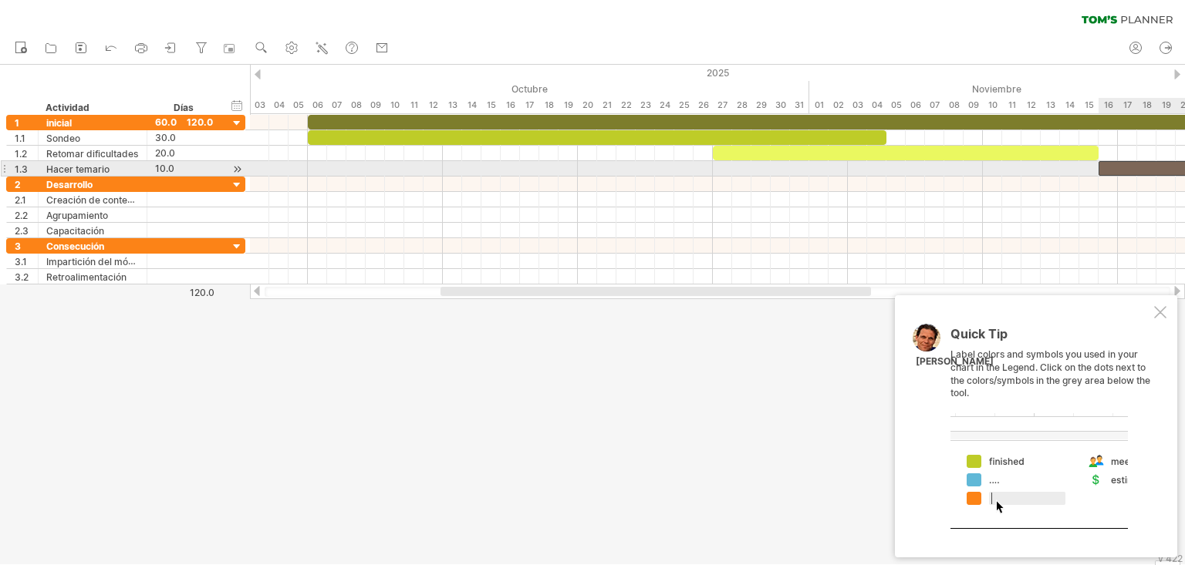
click at [876, 171] on div at bounding box center [1194, 168] width 193 height 15
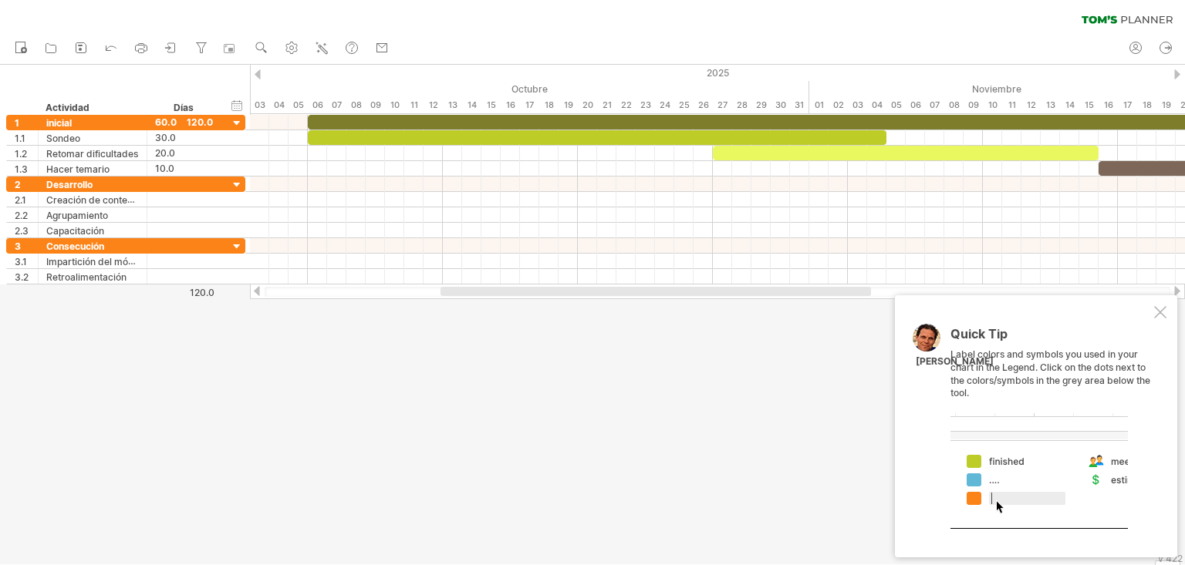
click at [876, 315] on div at bounding box center [1160, 312] width 12 height 12
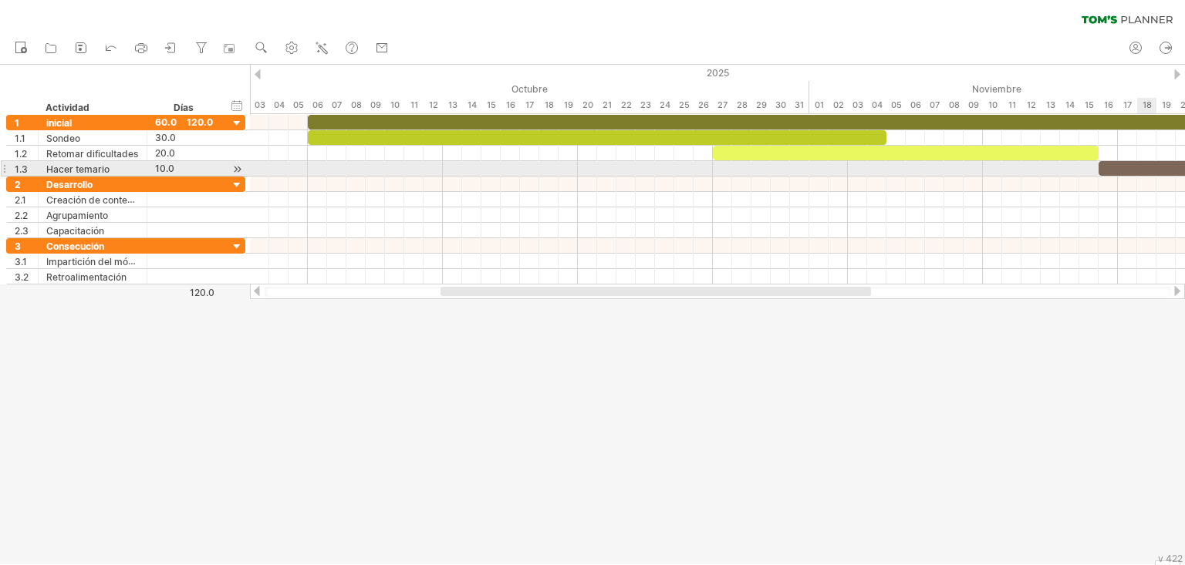
click at [876, 167] on div at bounding box center [1194, 168] width 193 height 15
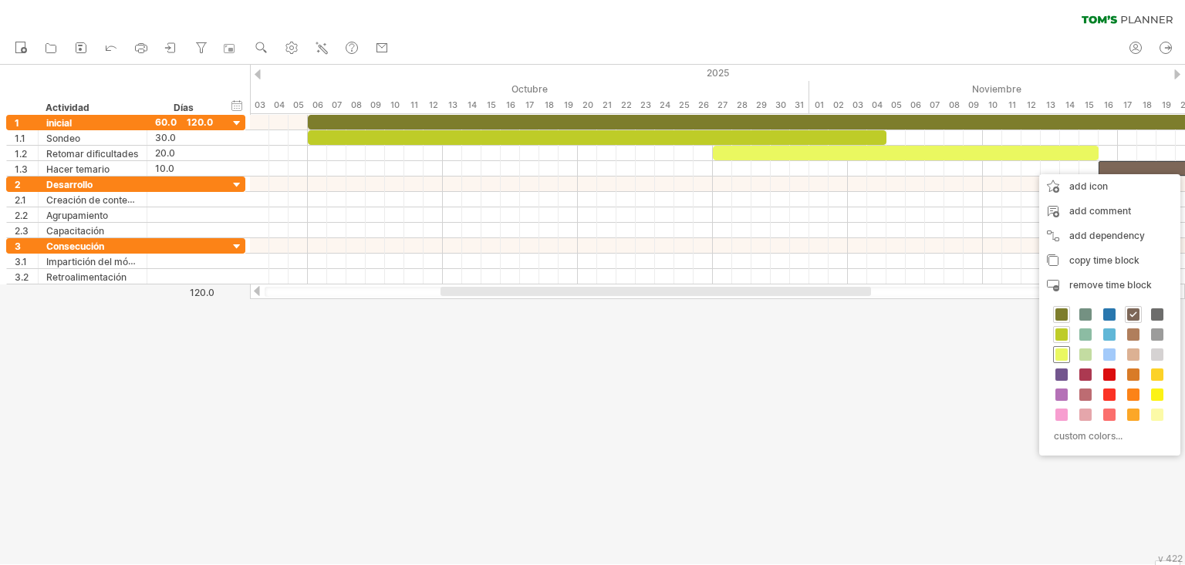
click at [876, 363] on div at bounding box center [1061, 354] width 17 height 17
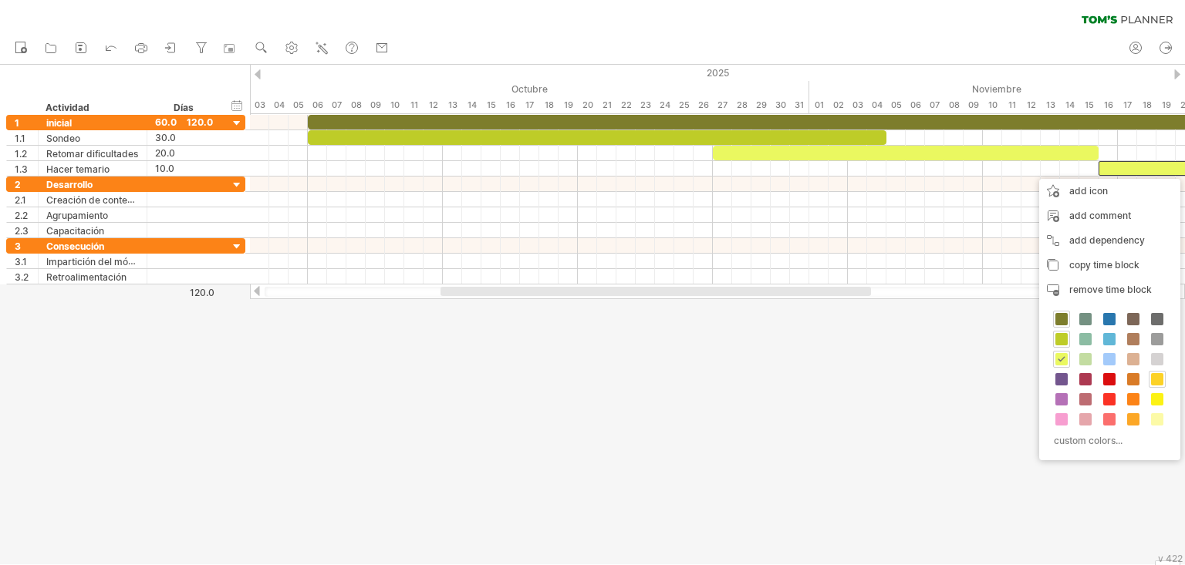
click at [876, 383] on span at bounding box center [1157, 379] width 12 height 12
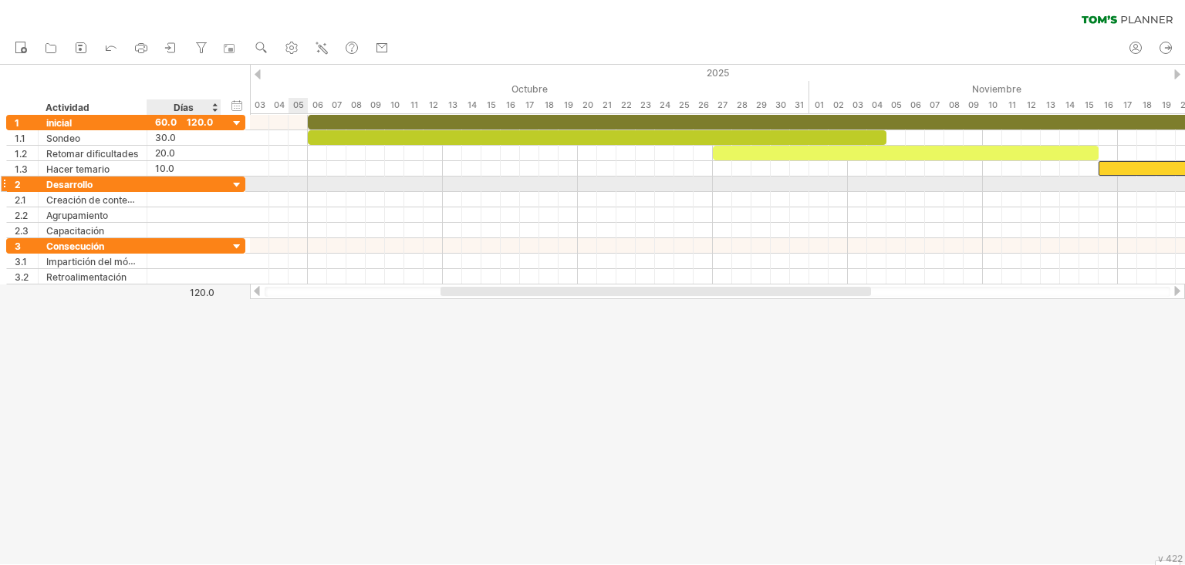
click at [158, 186] on div at bounding box center [184, 184] width 58 height 15
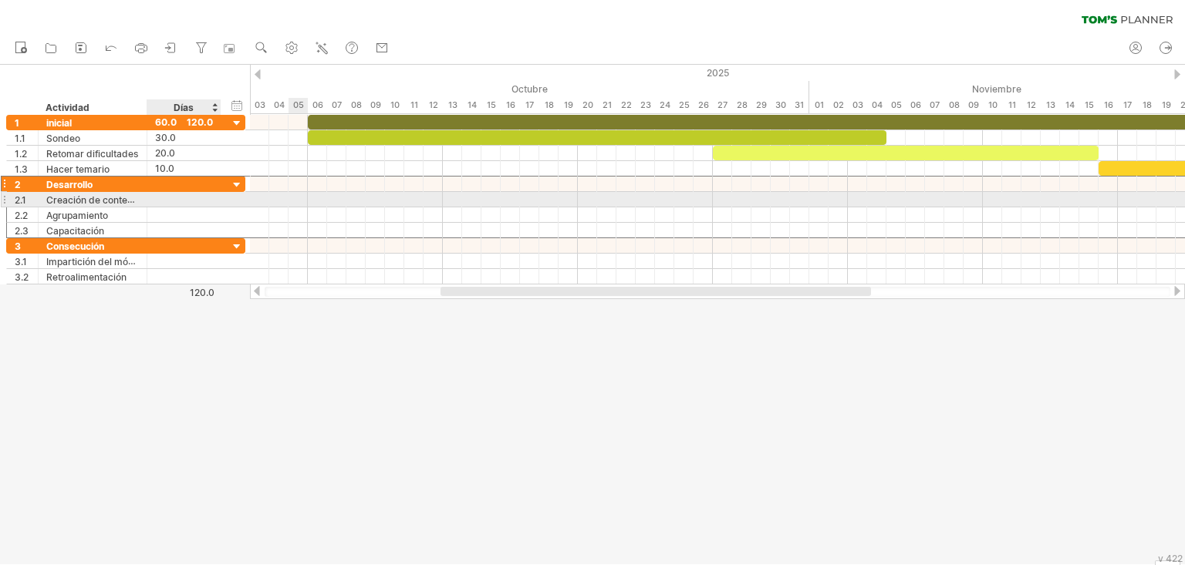
click at [174, 200] on div at bounding box center [184, 199] width 58 height 15
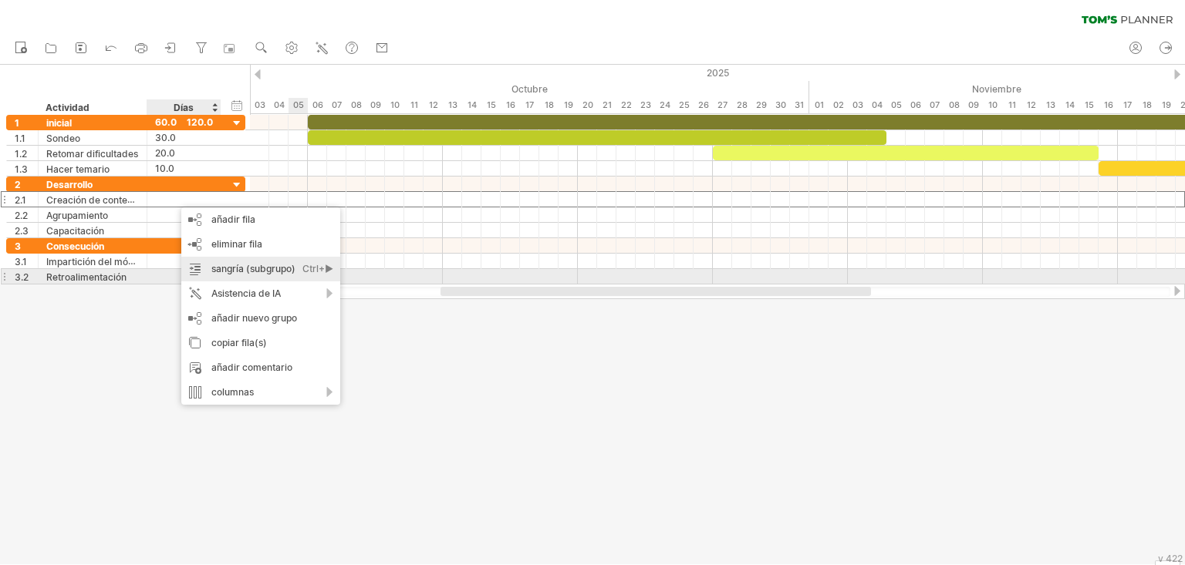
click at [303, 271] on font "Ctrl+►" at bounding box center [317, 269] width 31 height 12
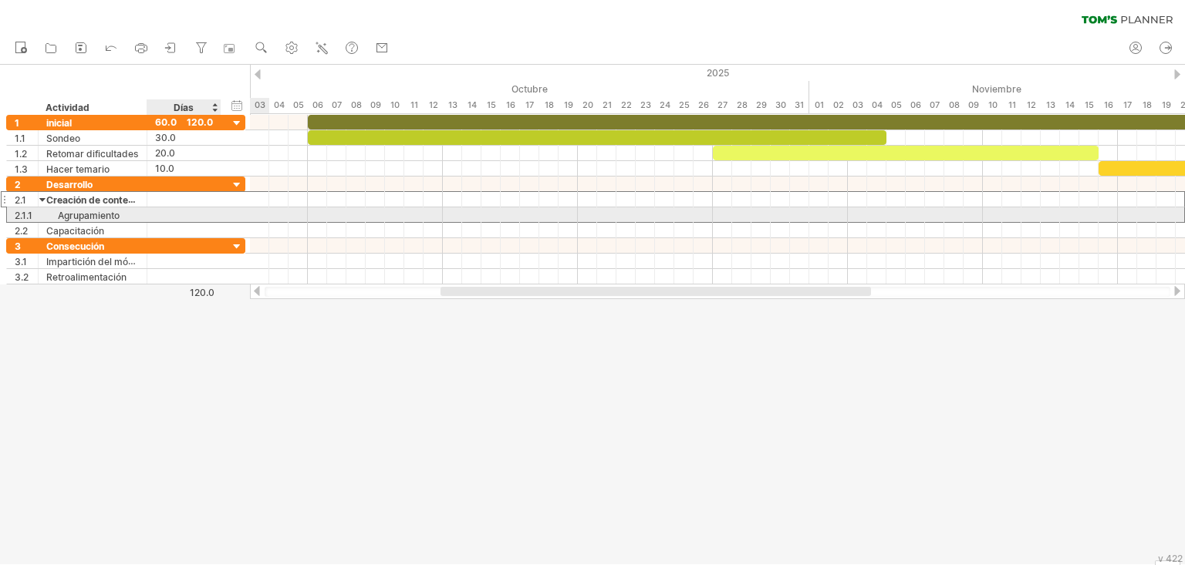
click at [160, 215] on div at bounding box center [184, 214] width 58 height 15
type input "*"
click at [110, 218] on font "Agrupamiento" at bounding box center [89, 216] width 62 height 12
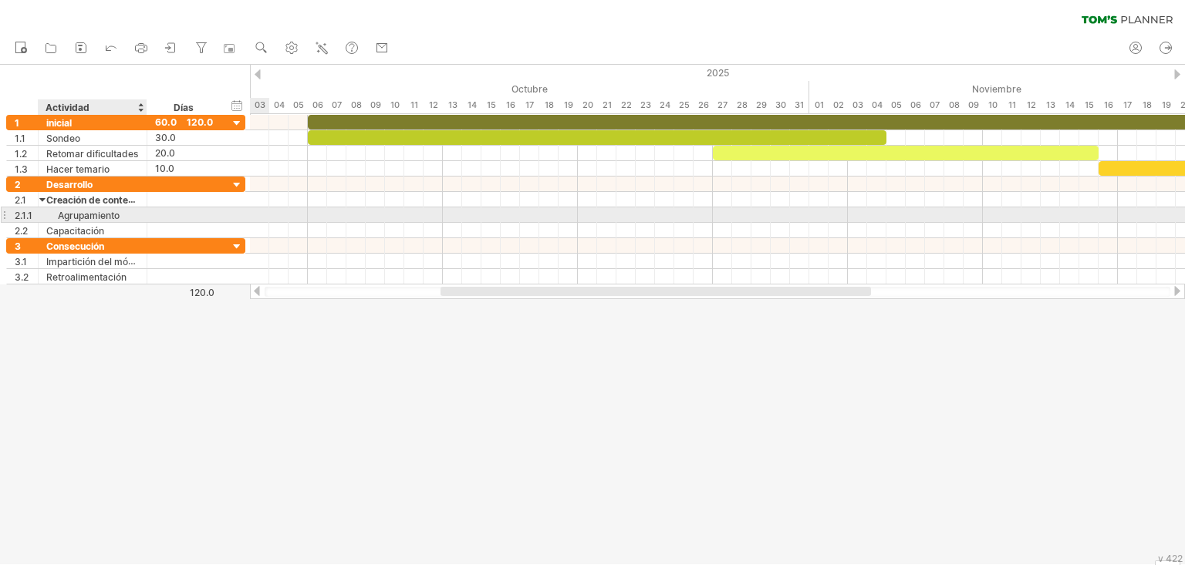
click at [90, 215] on font "Agrupamiento" at bounding box center [89, 216] width 62 height 12
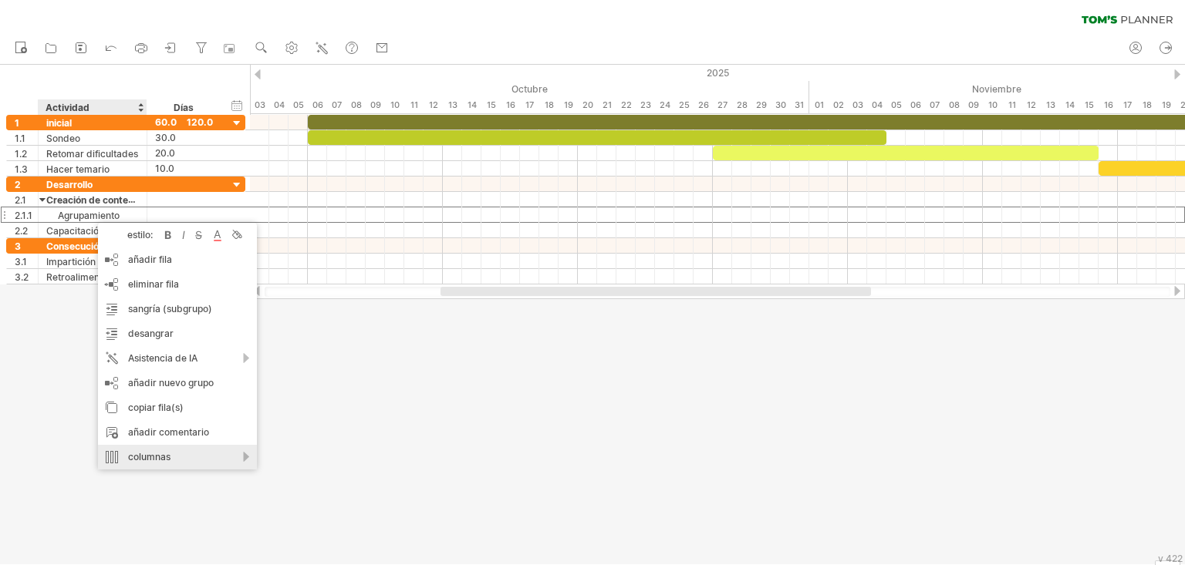
click at [204, 418] on div "columnas" at bounding box center [177, 457] width 159 height 25
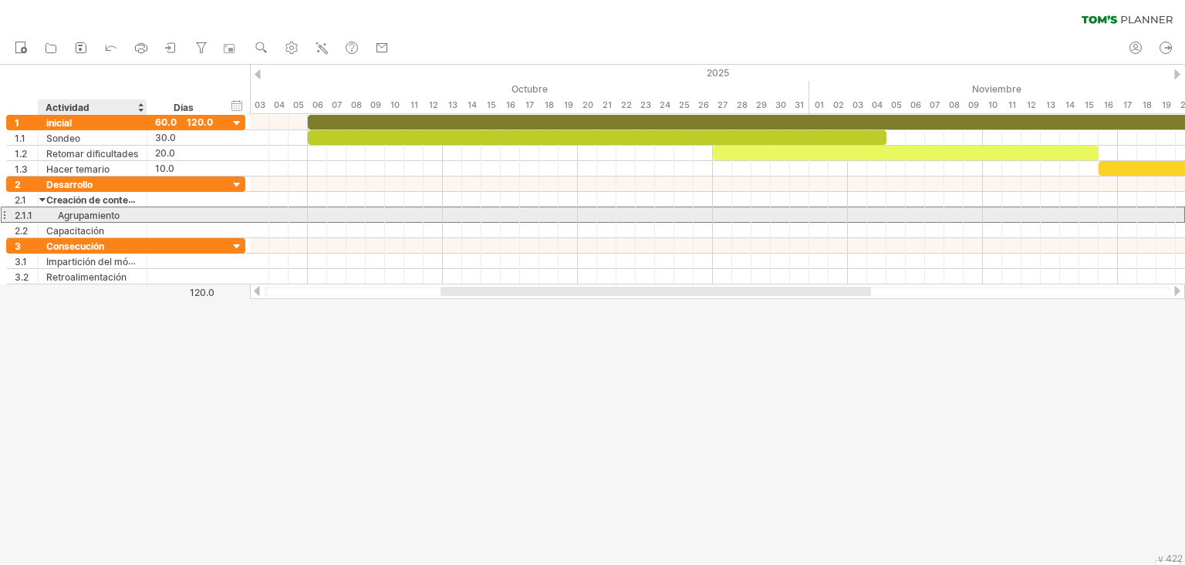
click at [107, 217] on font "Agrupamiento" at bounding box center [89, 216] width 62 height 12
click at [3, 215] on div at bounding box center [4, 215] width 6 height 16
click at [79, 221] on font "Agrupamiento" at bounding box center [89, 216] width 62 height 12
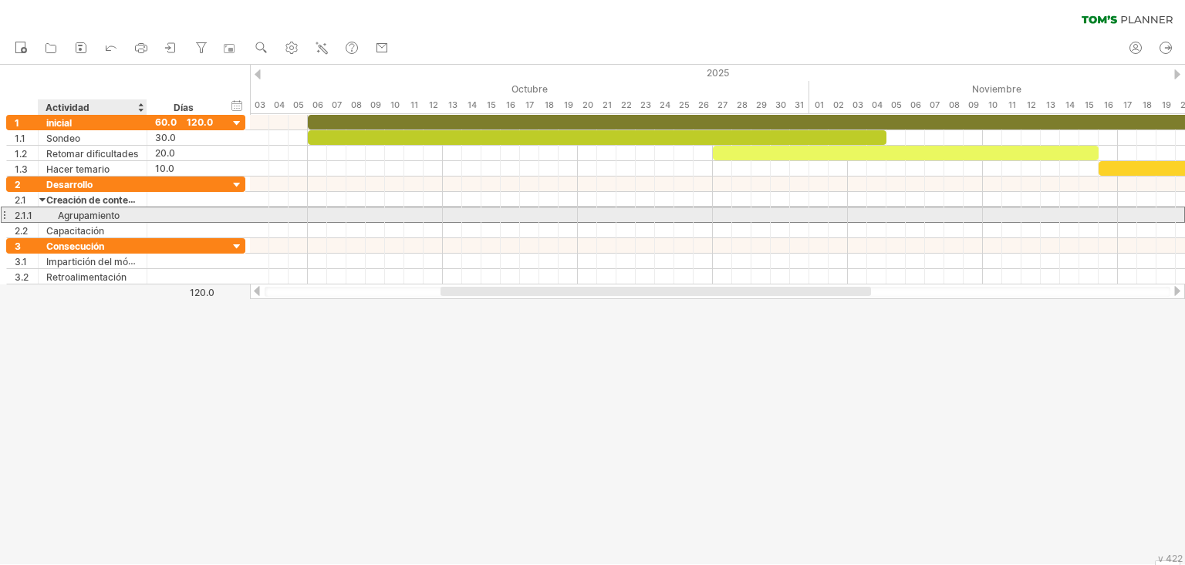
click at [79, 221] on font "Agrupamiento" at bounding box center [89, 216] width 62 height 12
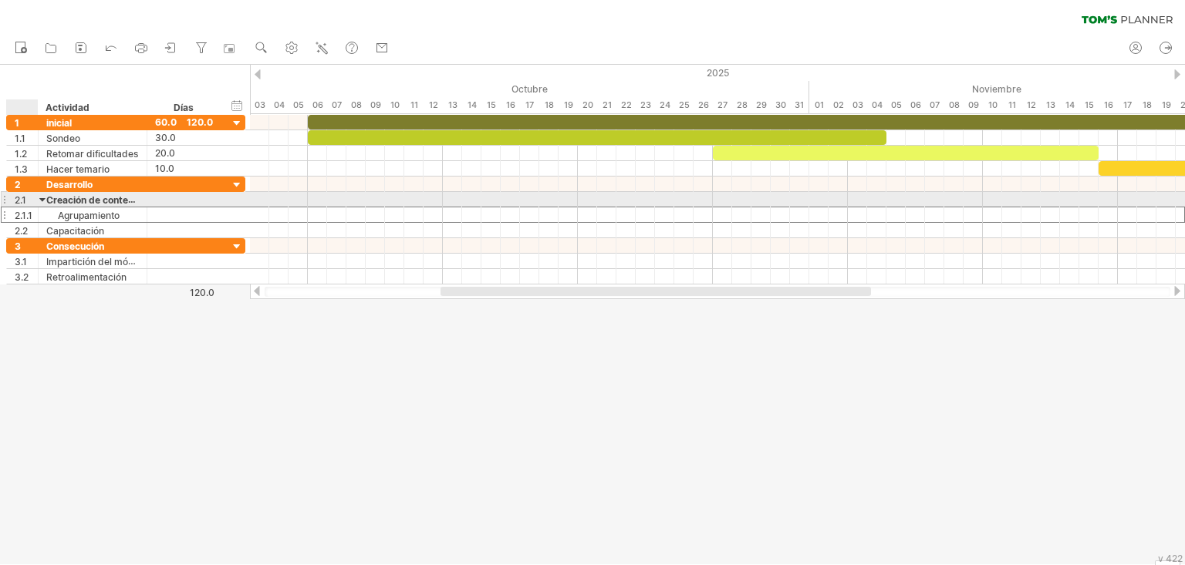
click at [44, 200] on div at bounding box center [42, 199] width 7 height 15
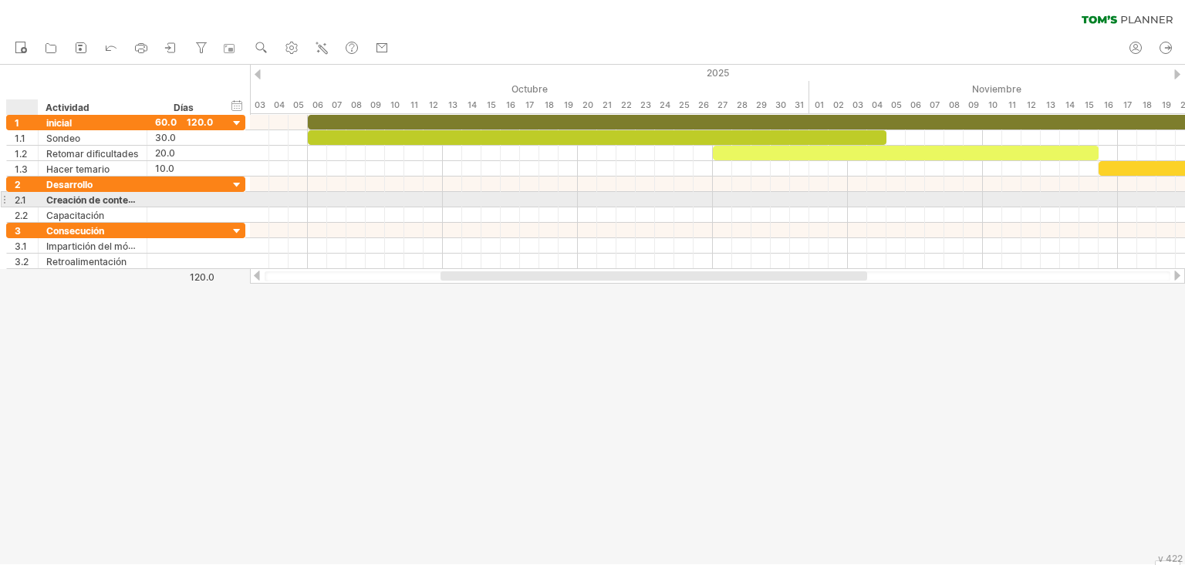
click at [44, 200] on div at bounding box center [42, 199] width 7 height 15
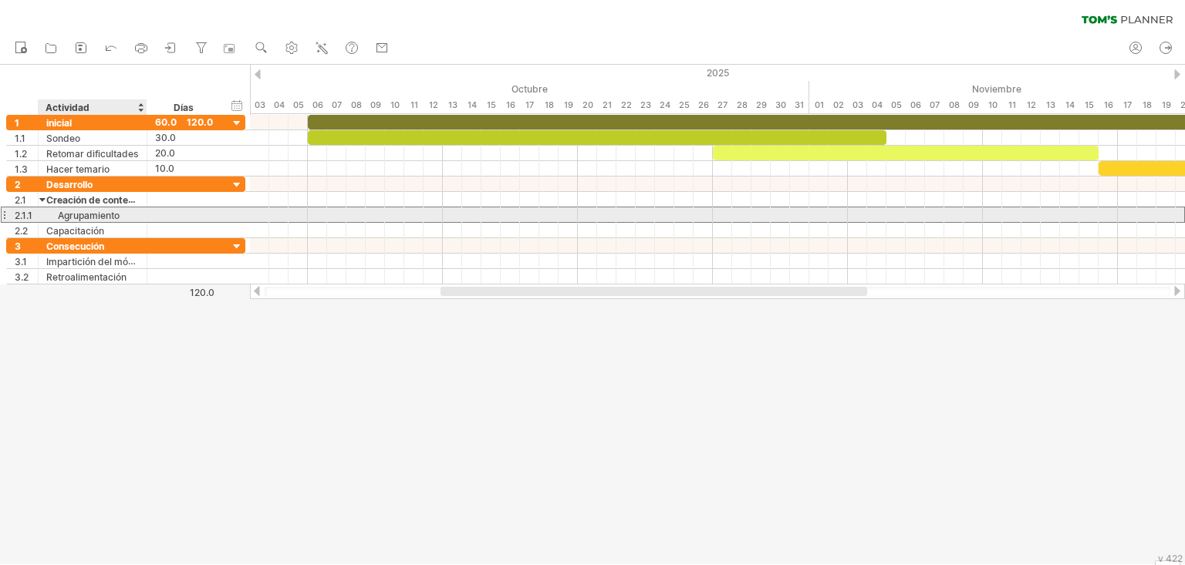
click at [116, 220] on font "Agrupamiento" at bounding box center [89, 216] width 62 height 12
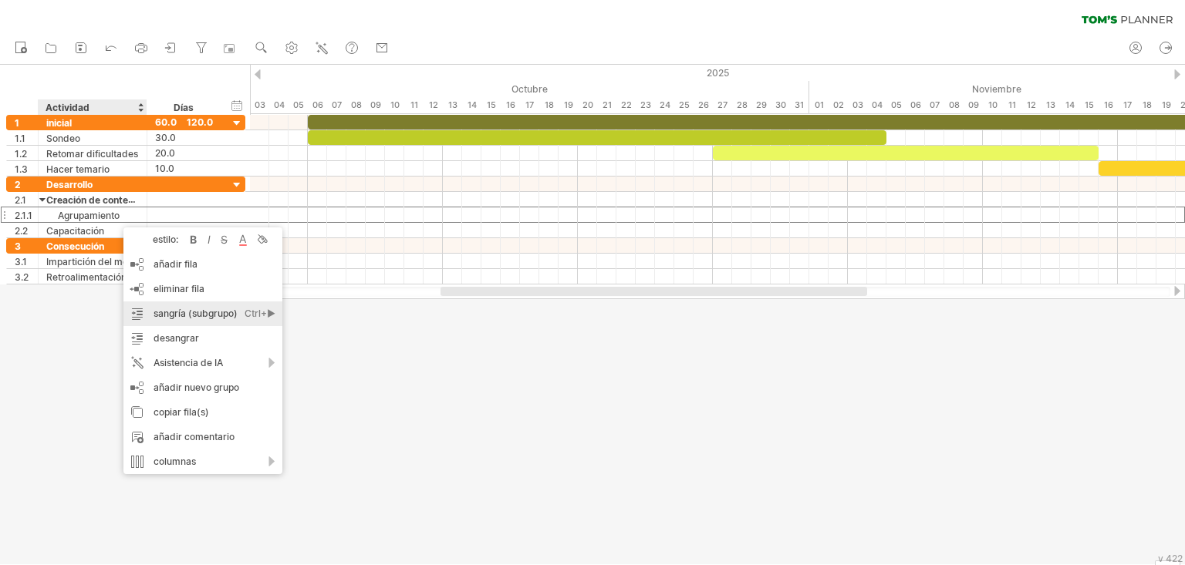
click at [184, 311] on font "sangría (subgrupo)" at bounding box center [195, 314] width 84 height 12
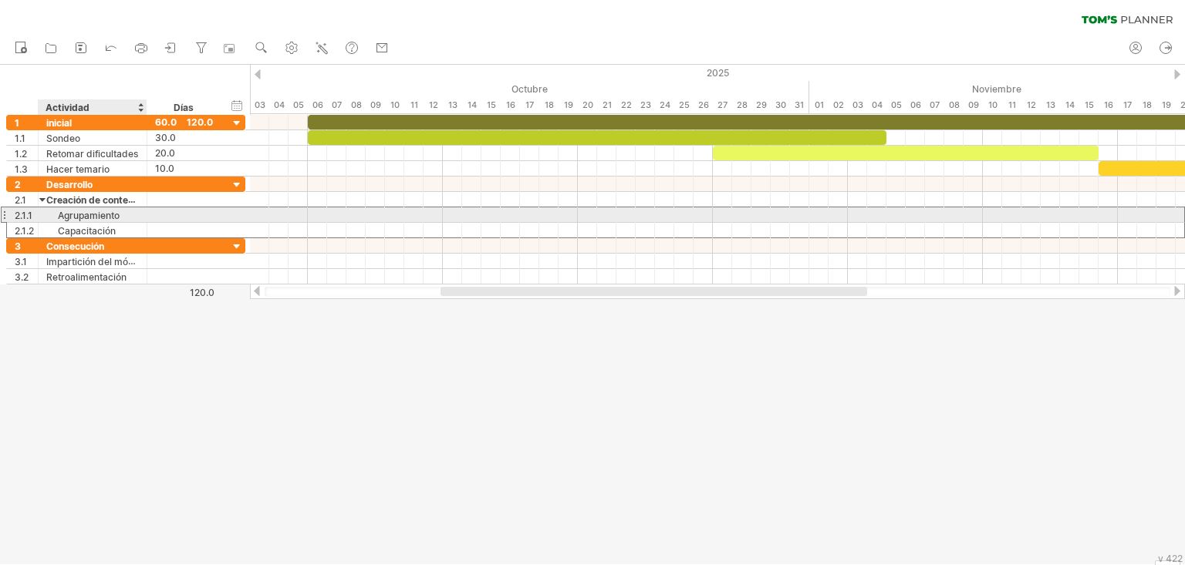
click at [105, 220] on font "Agrupamiento" at bounding box center [89, 216] width 62 height 12
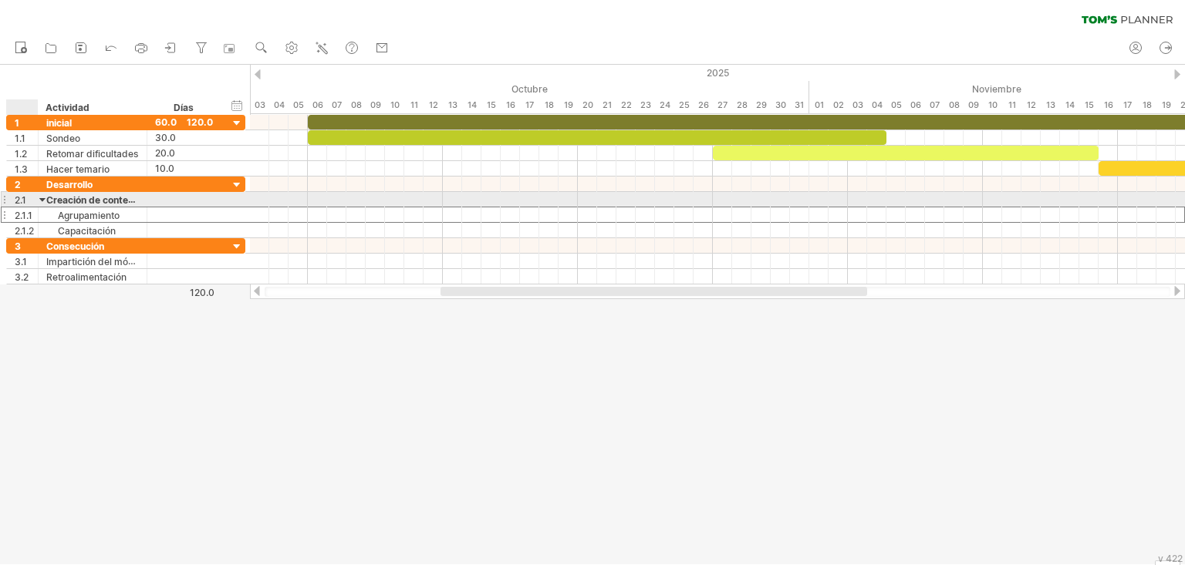
click at [42, 204] on div at bounding box center [42, 199] width 7 height 15
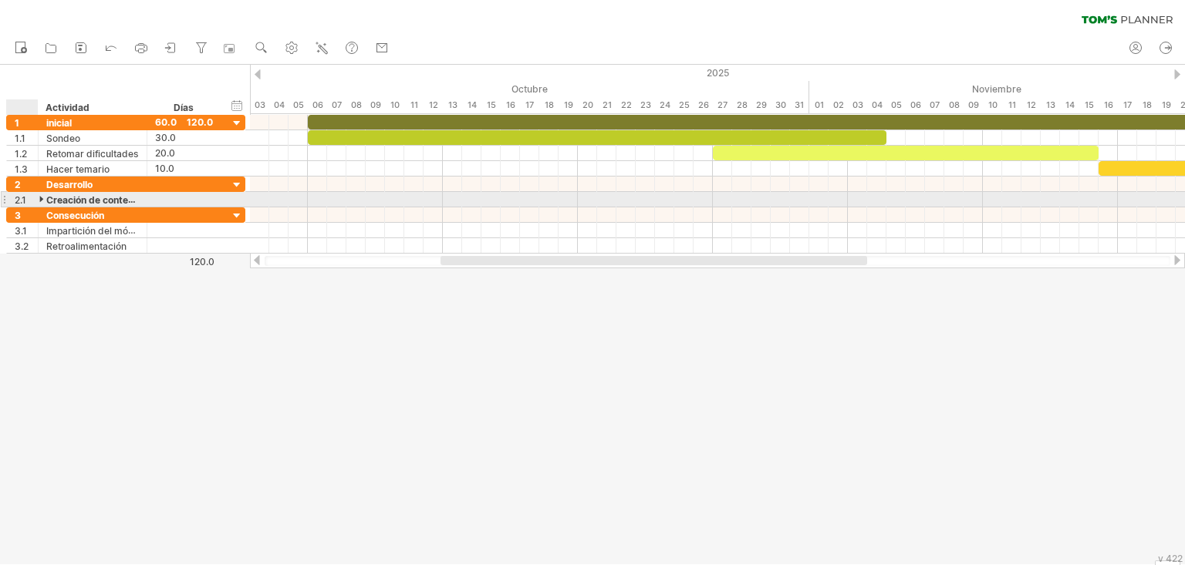
click at [42, 204] on div at bounding box center [42, 199] width 7 height 15
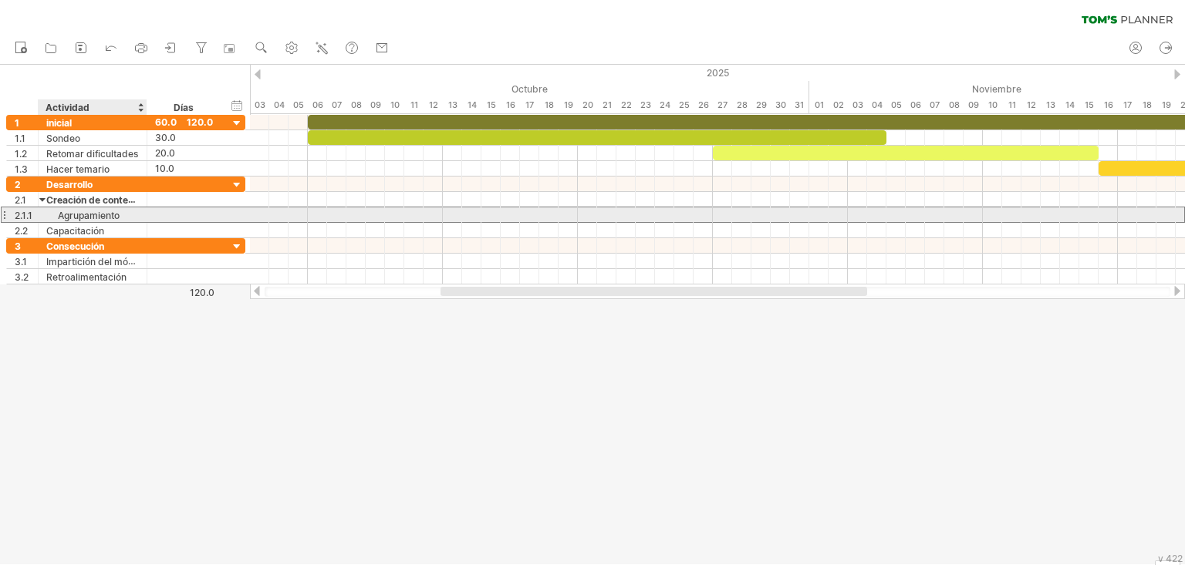
click at [120, 216] on font "Agrupamiento" at bounding box center [89, 216] width 62 height 12
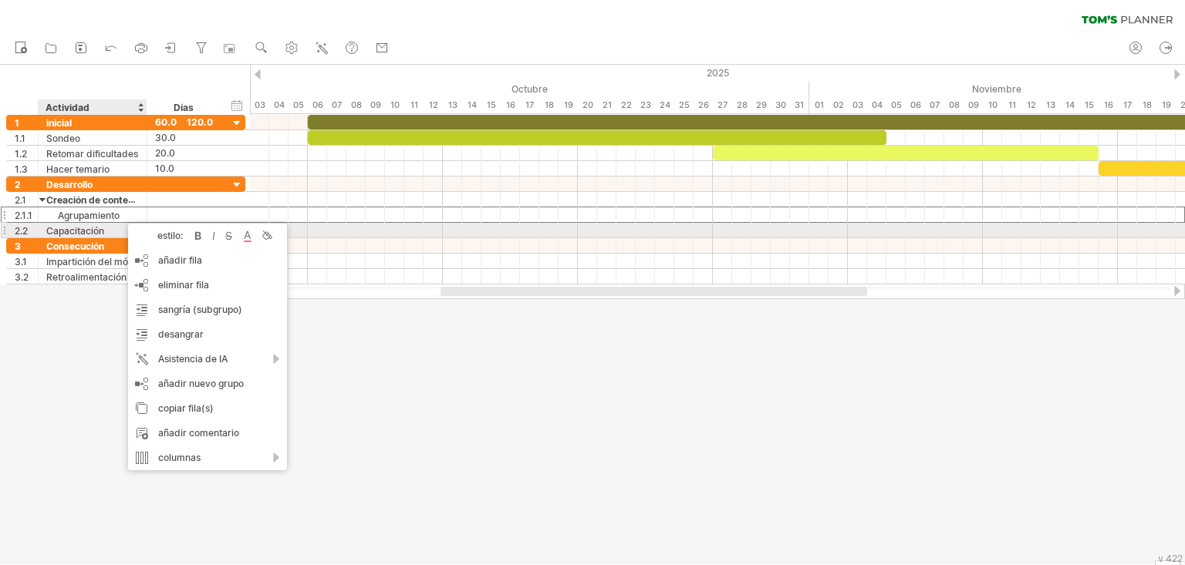
click at [170, 234] on font "estilo:" at bounding box center [169, 236] width 25 height 12
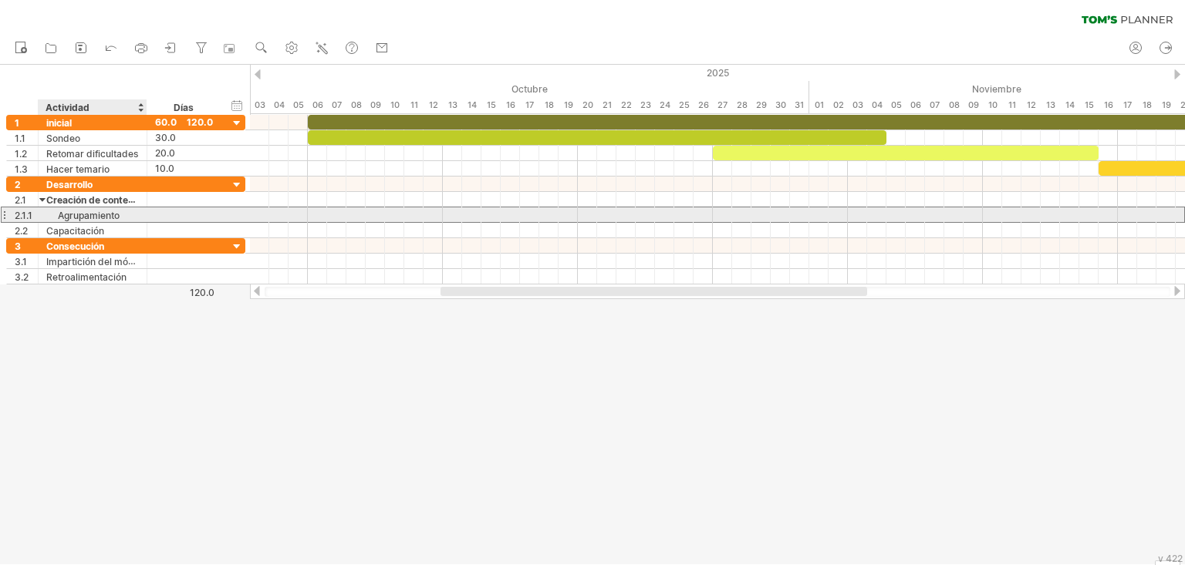
click at [116, 216] on font "Agrupamiento" at bounding box center [89, 216] width 62 height 12
click at [86, 216] on font "Agrupamiento" at bounding box center [89, 216] width 62 height 12
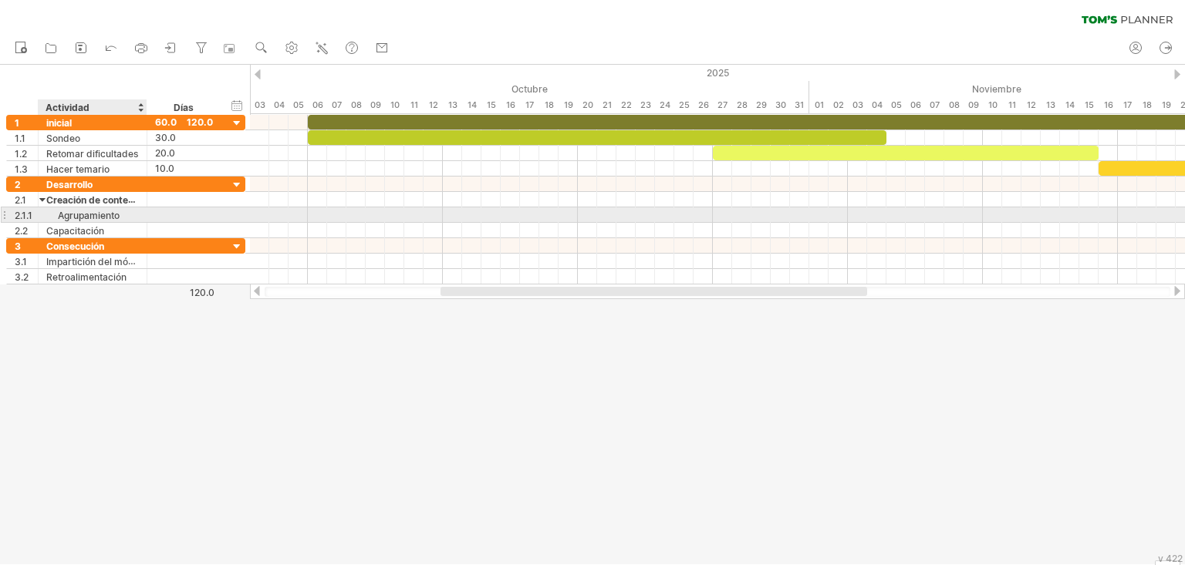
click at [86, 216] on font "Agrupamiento" at bounding box center [89, 216] width 62 height 12
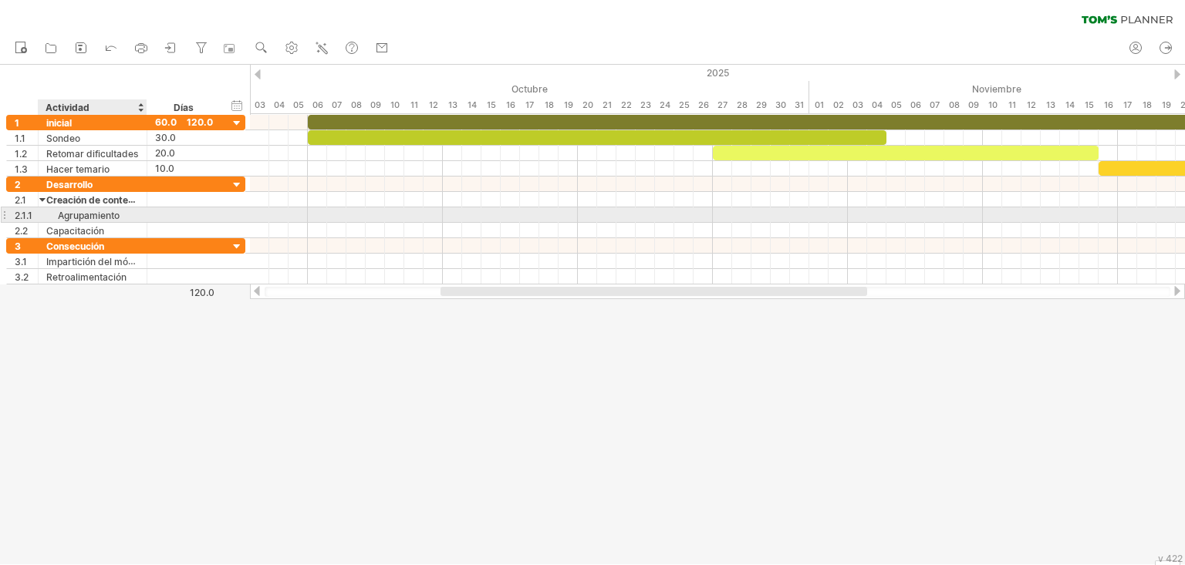
click at [86, 216] on font "Agrupamiento" at bounding box center [89, 216] width 62 height 12
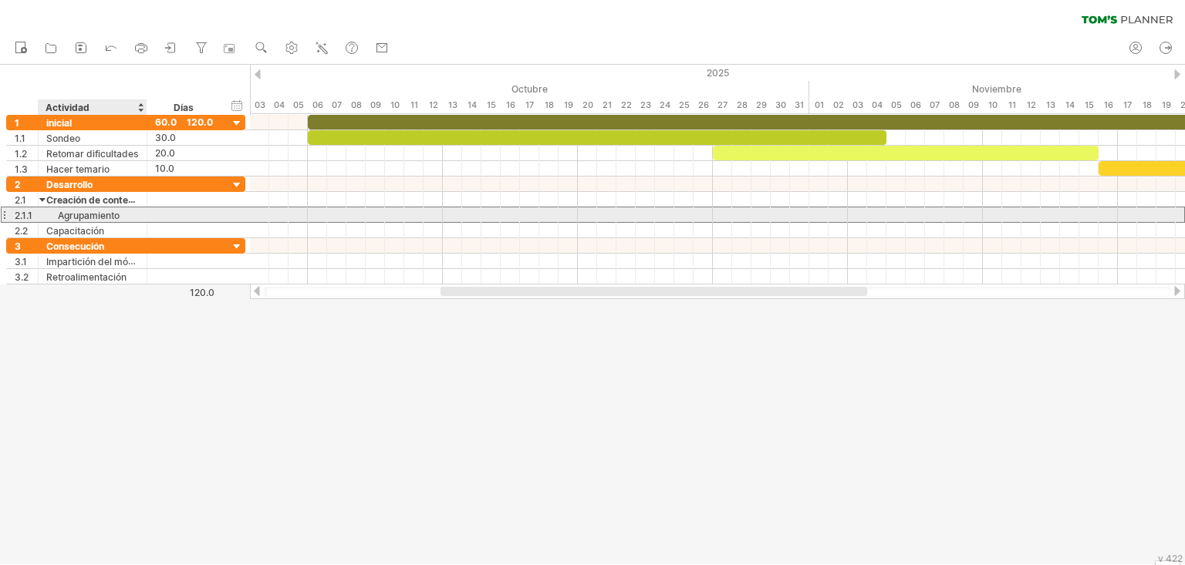
click at [86, 216] on font "Agrupamiento" at bounding box center [89, 216] width 62 height 12
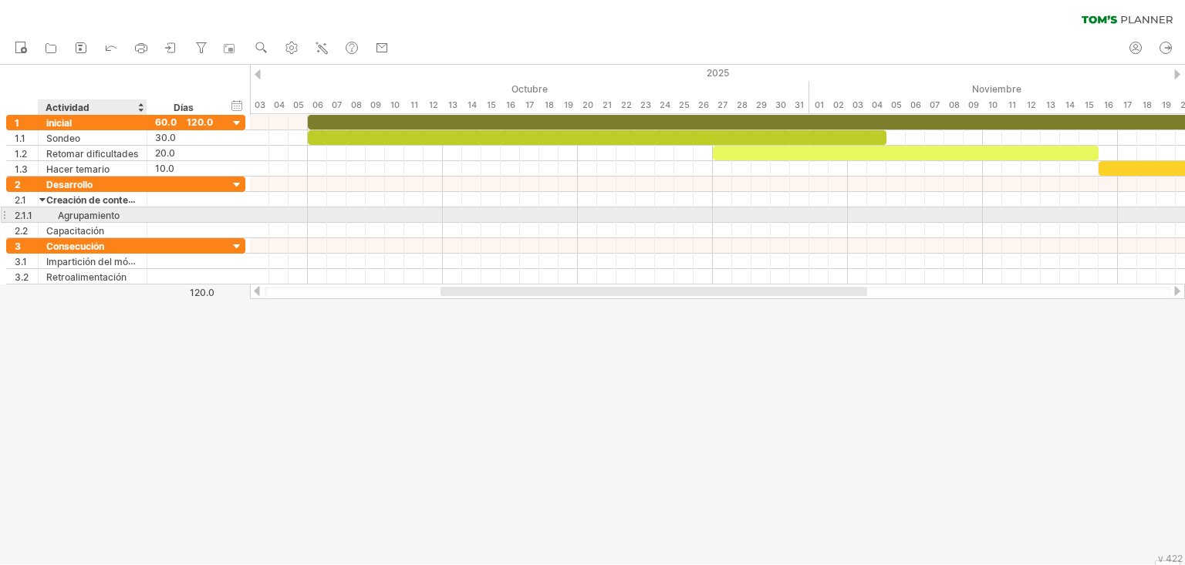
click at [86, 216] on font "Agrupamiento" at bounding box center [89, 216] width 62 height 12
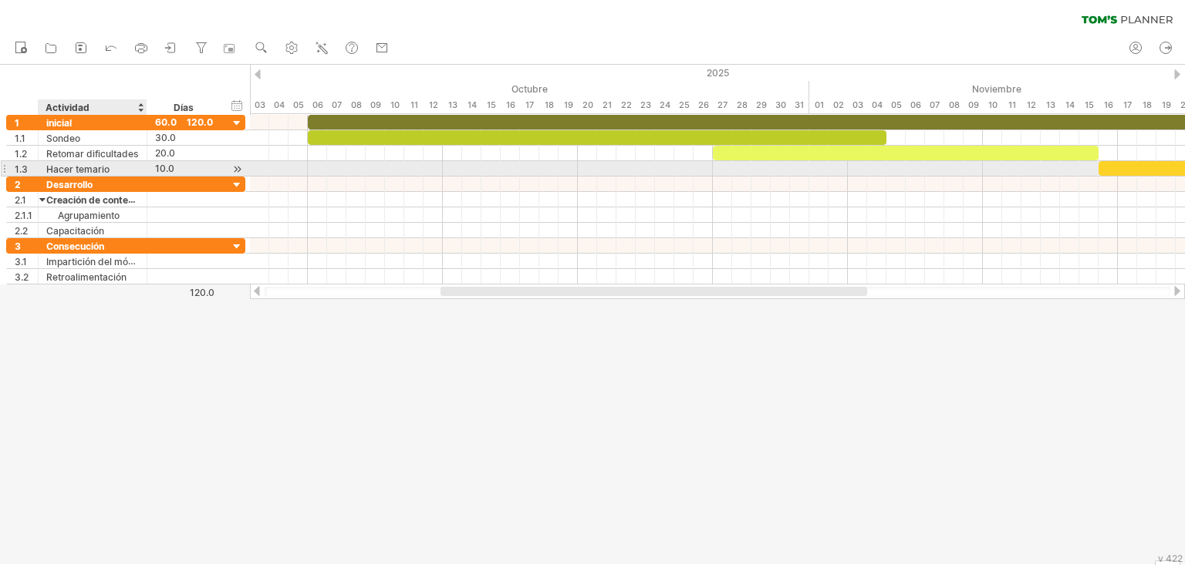
click at [49, 170] on font "Hacer temario" at bounding box center [77, 169] width 63 height 12
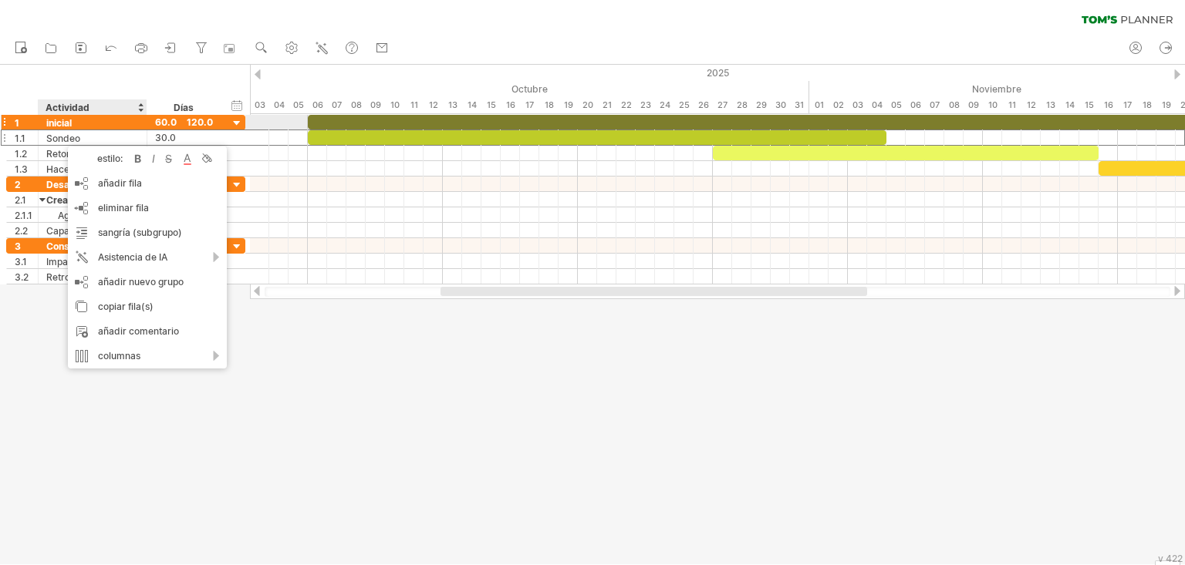
click at [72, 120] on font "inicial" at bounding box center [58, 123] width 25 height 12
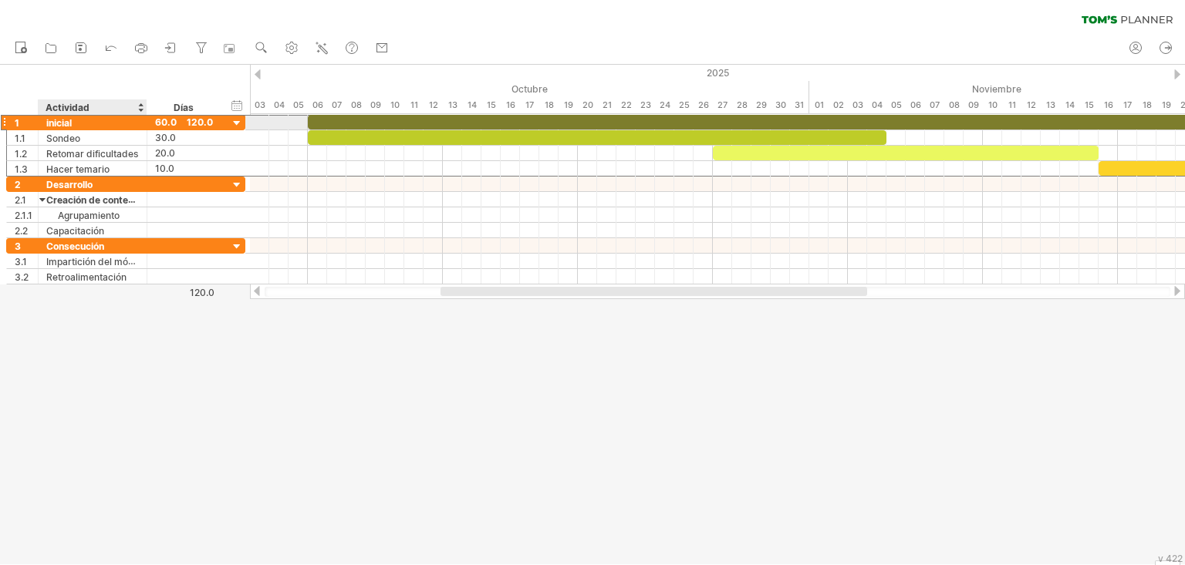
click at [83, 119] on div "inicial" at bounding box center [92, 122] width 93 height 15
click at [0, 0] on input "*******" at bounding box center [0, 0] width 0 height 0
type input "******"
click at [163, 123] on font "60.0" at bounding box center [166, 122] width 22 height 12
click at [162, 123] on font "60.0" at bounding box center [166, 122] width 22 height 12
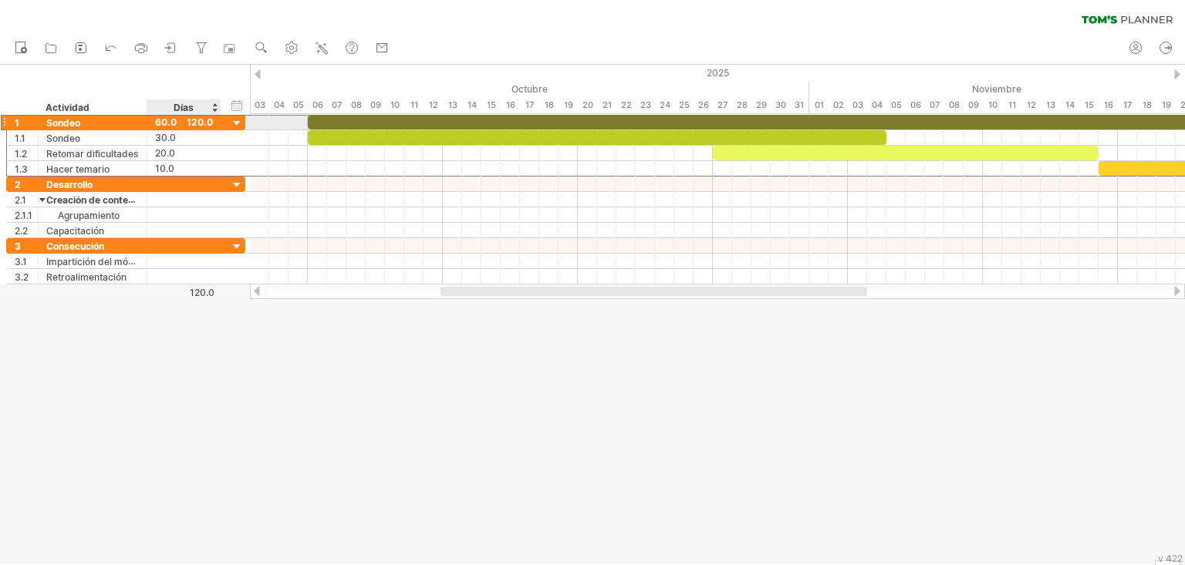
click at [162, 123] on font "60.0" at bounding box center [166, 122] width 22 height 12
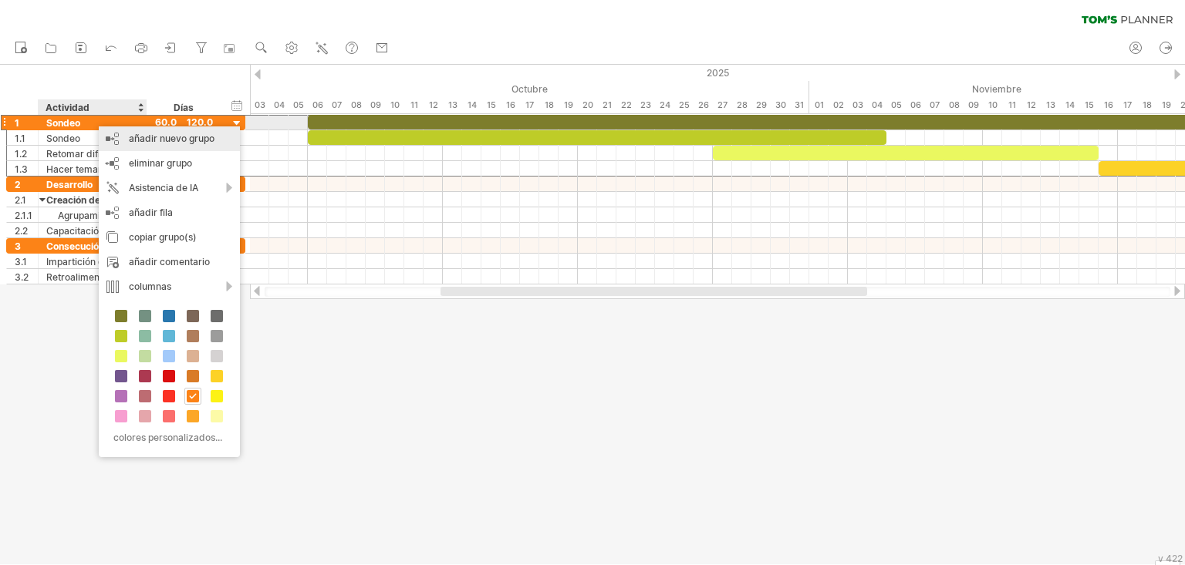
click at [119, 130] on div "añadir nuevo grupo" at bounding box center [169, 138] width 141 height 25
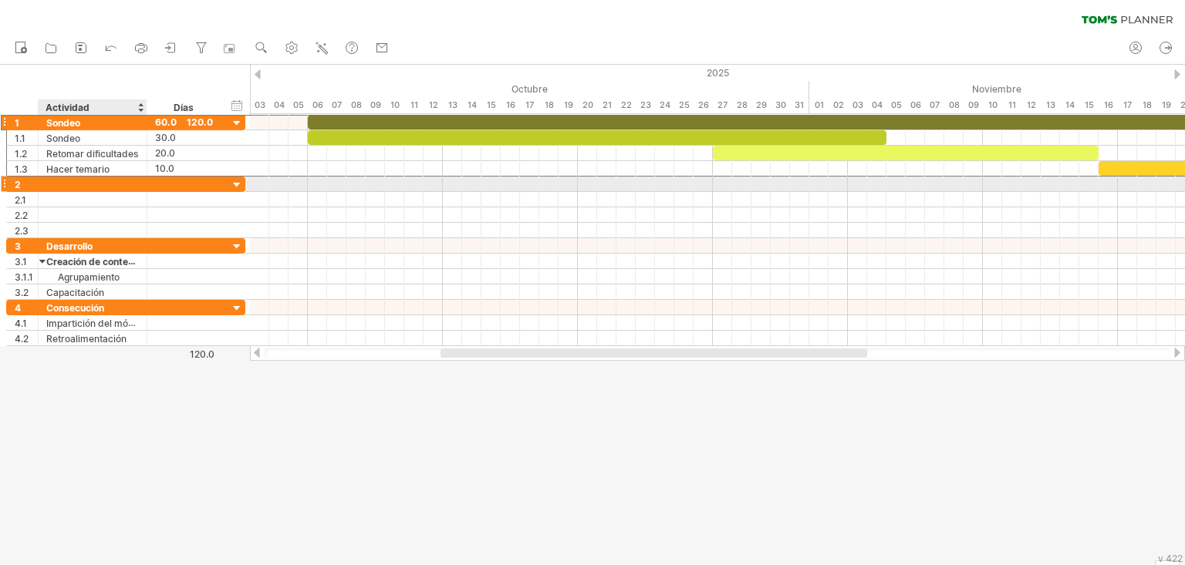
click at [82, 185] on div at bounding box center [92, 184] width 93 height 15
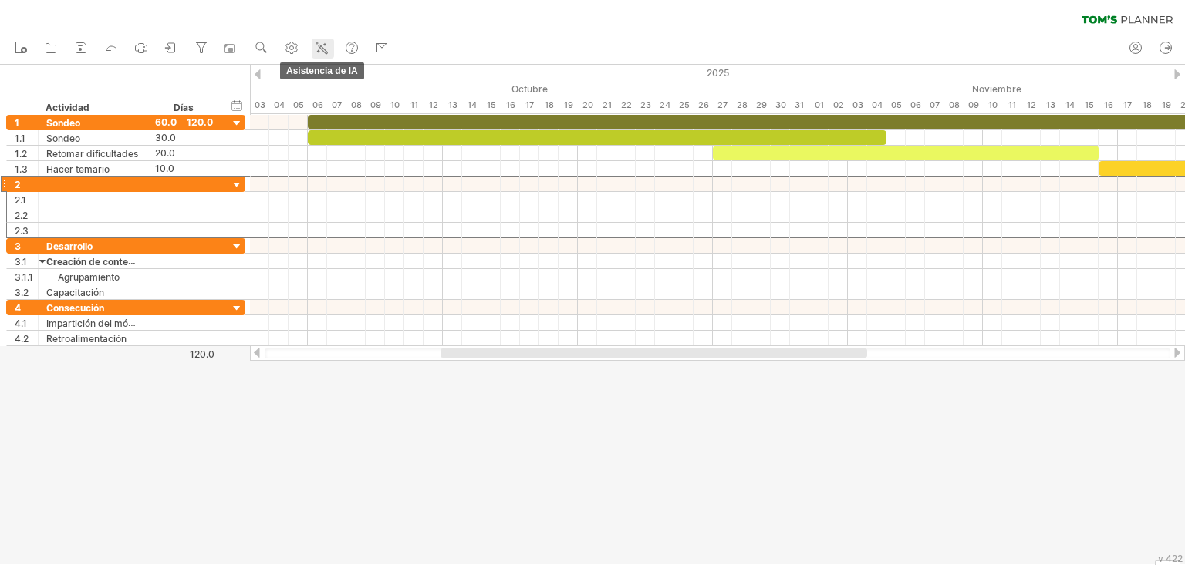
click at [322, 52] on icon at bounding box center [321, 47] width 15 height 15
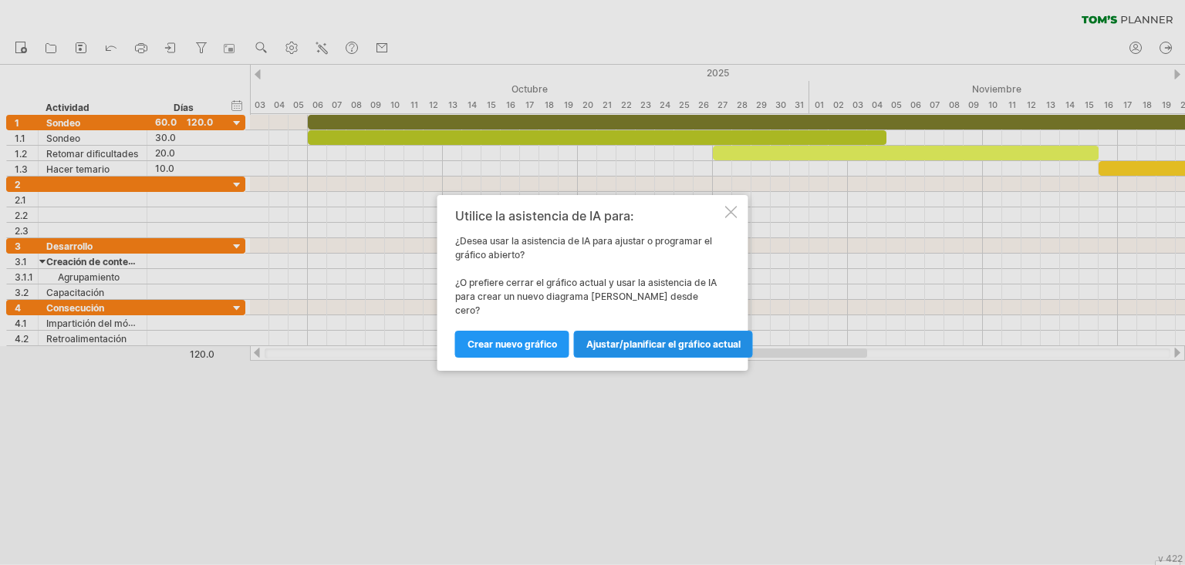
click at [597, 339] on font "Ajustar/planificar el gráfico actual" at bounding box center [663, 345] width 154 height 12
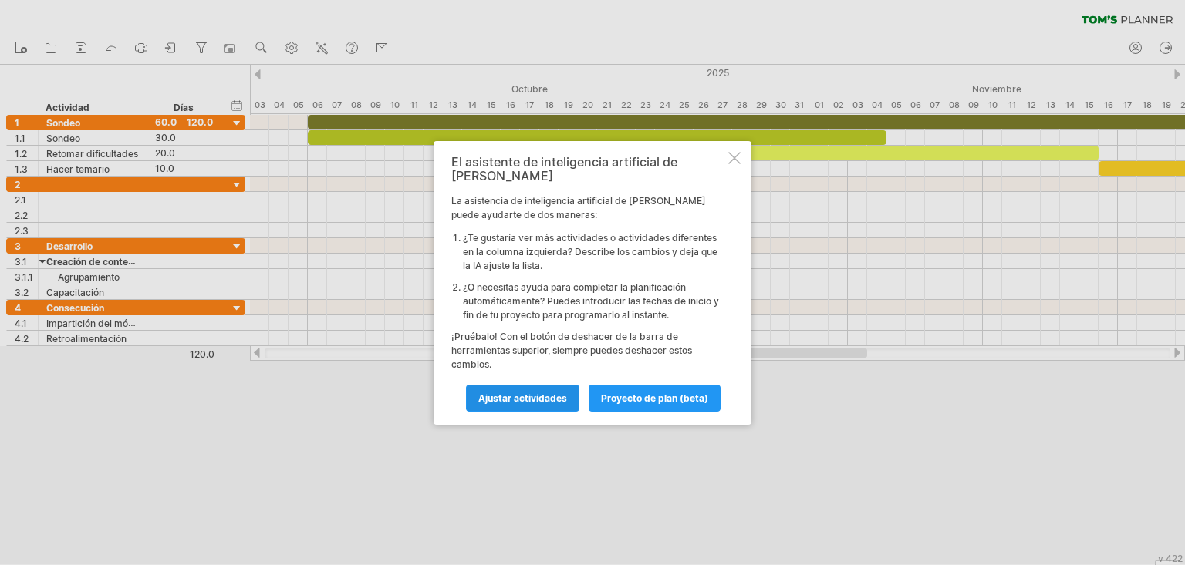
click at [546, 393] on font "Ajustar actividades" at bounding box center [522, 399] width 89 height 12
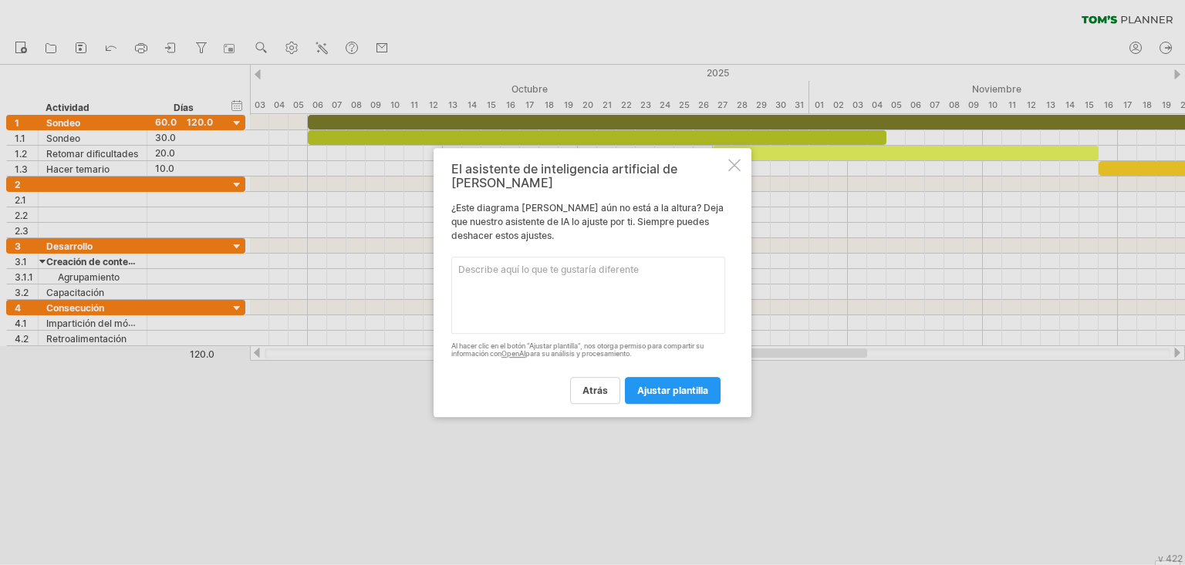
click at [562, 296] on textarea at bounding box center [588, 295] width 274 height 77
type textarea "quiero renombrar sangrias"
click at [669, 391] on link "ajustar plantilla" at bounding box center [673, 390] width 96 height 27
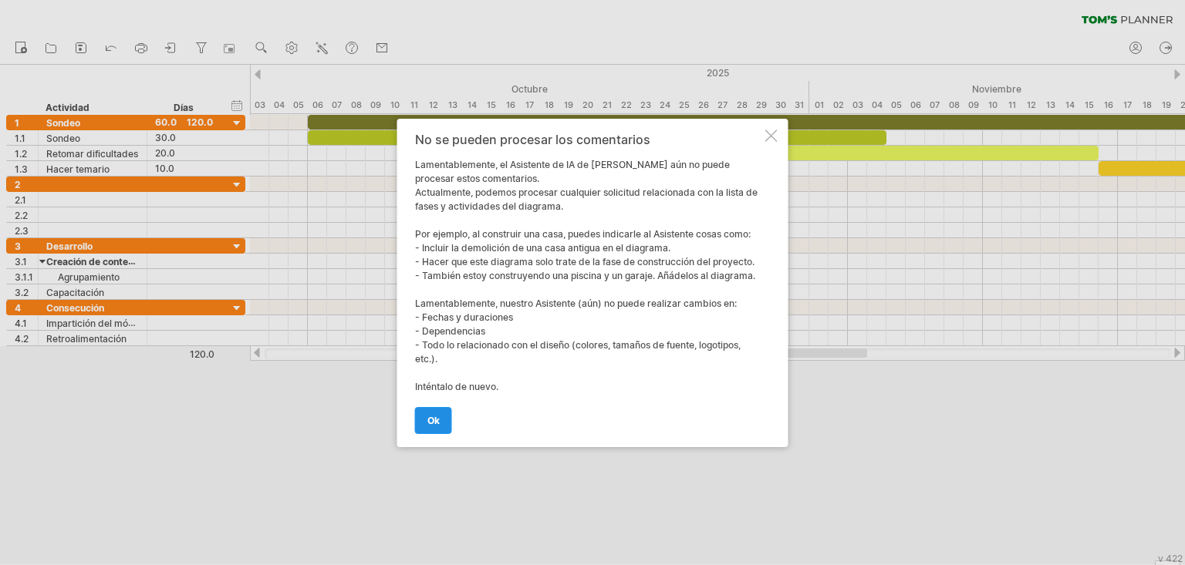
click at [424, 418] on link "OK" at bounding box center [433, 420] width 37 height 27
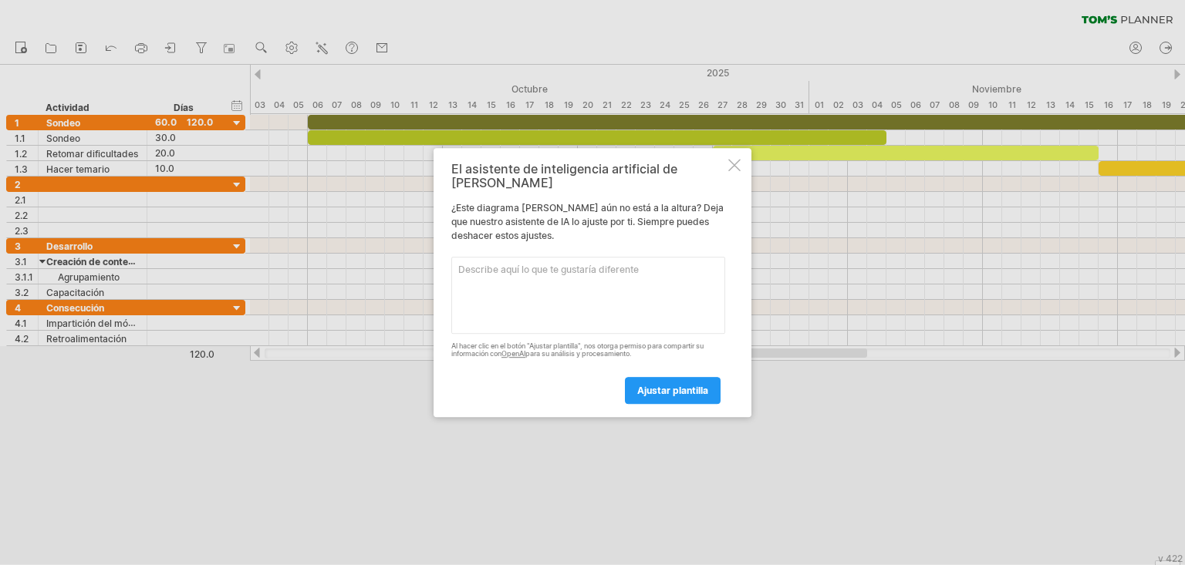
click at [673, 313] on textarea at bounding box center [588, 295] width 274 height 77
click at [502, 271] on textarea "renombrer agrupamiento" at bounding box center [588, 295] width 274 height 77
type textarea "renombrar agrupamiento"
click at [652, 385] on font "ajustar plantilla" at bounding box center [672, 391] width 71 height 12
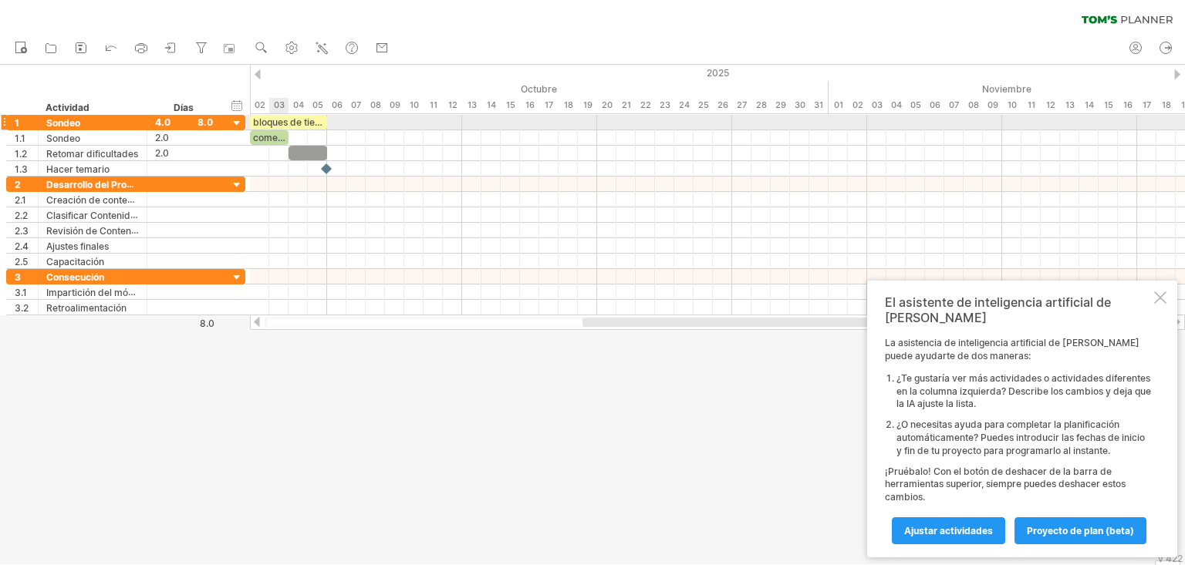
click at [275, 125] on font "bloques de tiempo de ejemplo:" at bounding box center [320, 122] width 134 height 12
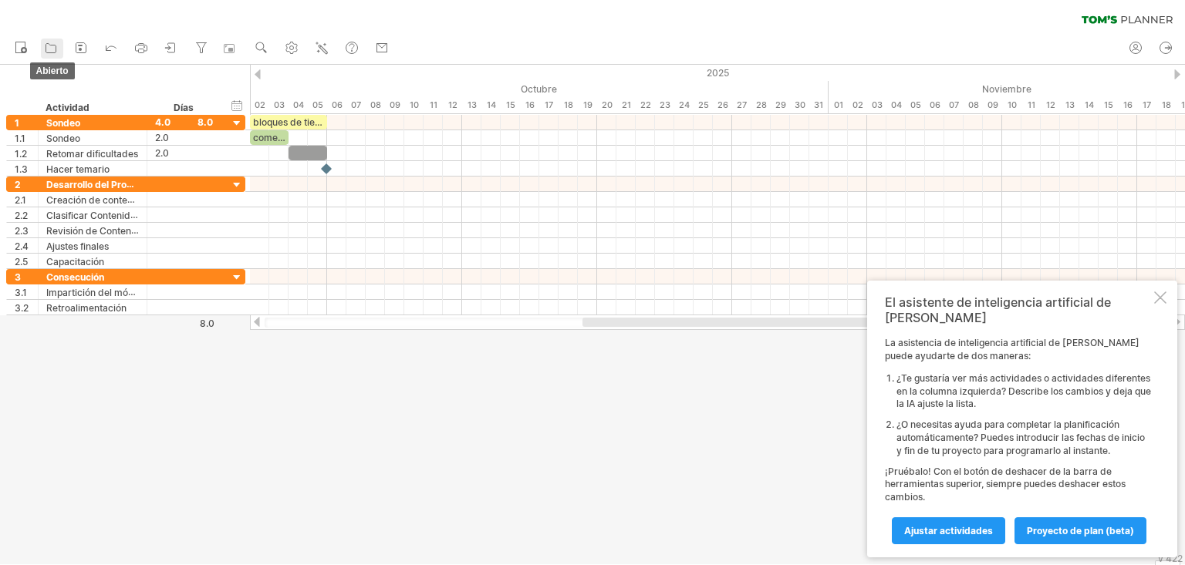
click at [45, 53] on icon at bounding box center [50, 47] width 15 height 15
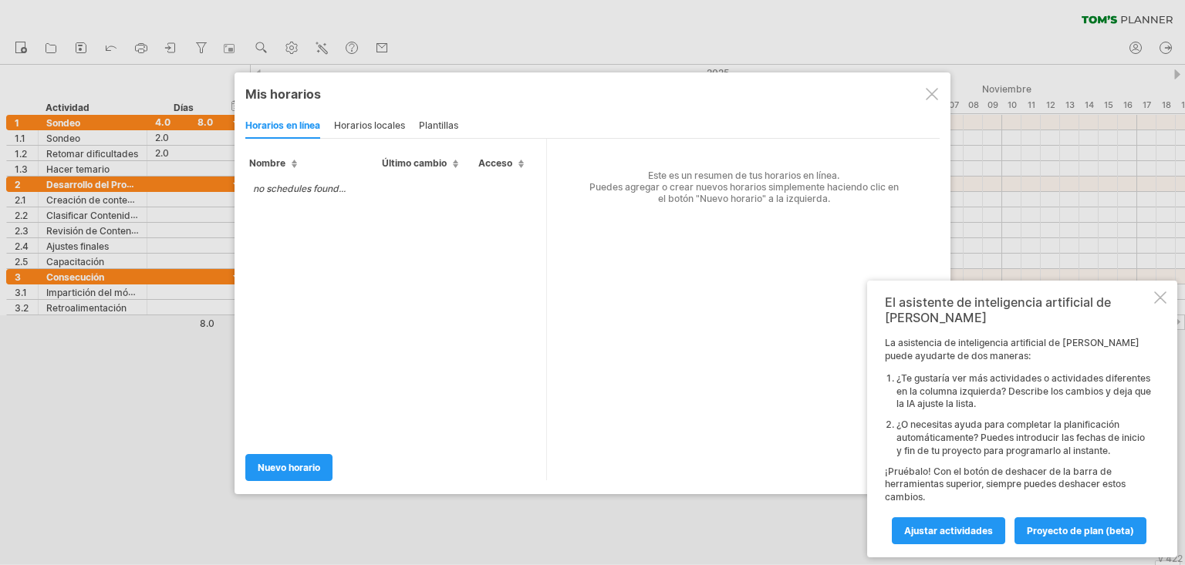
click at [876, 93] on div at bounding box center [931, 94] width 12 height 12
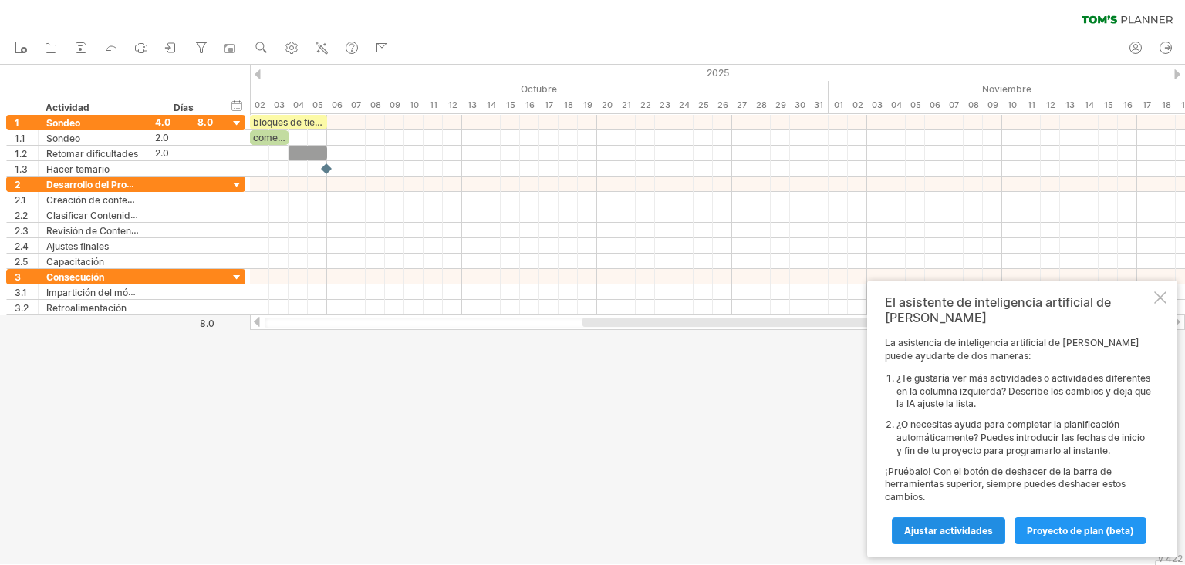
click at [876, 418] on font "Ajustar actividades" at bounding box center [948, 531] width 89 height 12
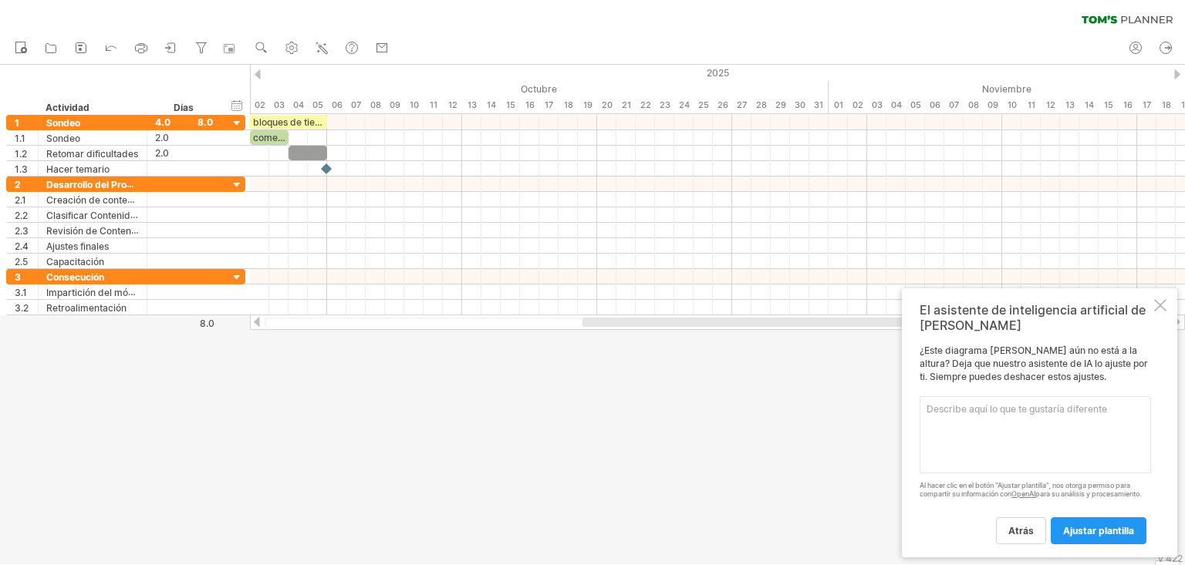
click at [876, 418] on textarea at bounding box center [1034, 434] width 231 height 77
type textarea "b"
type textarea "inicia uno nuevo y no guardes cambios"
click at [876, 418] on font "ajustar plantilla" at bounding box center [1098, 531] width 71 height 12
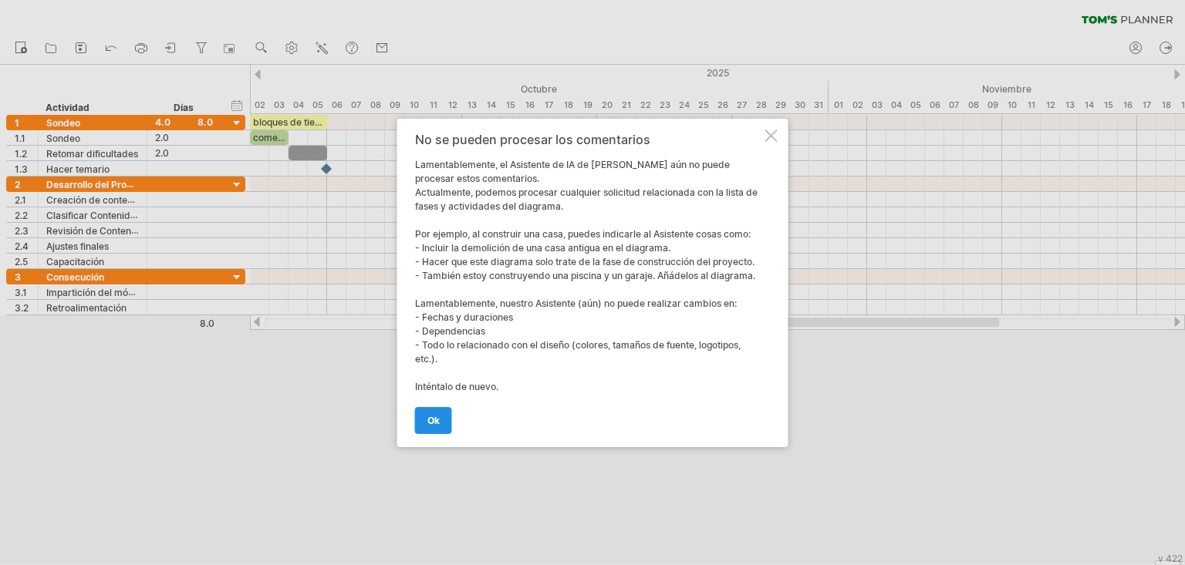
click at [437, 407] on link "OK" at bounding box center [433, 420] width 37 height 27
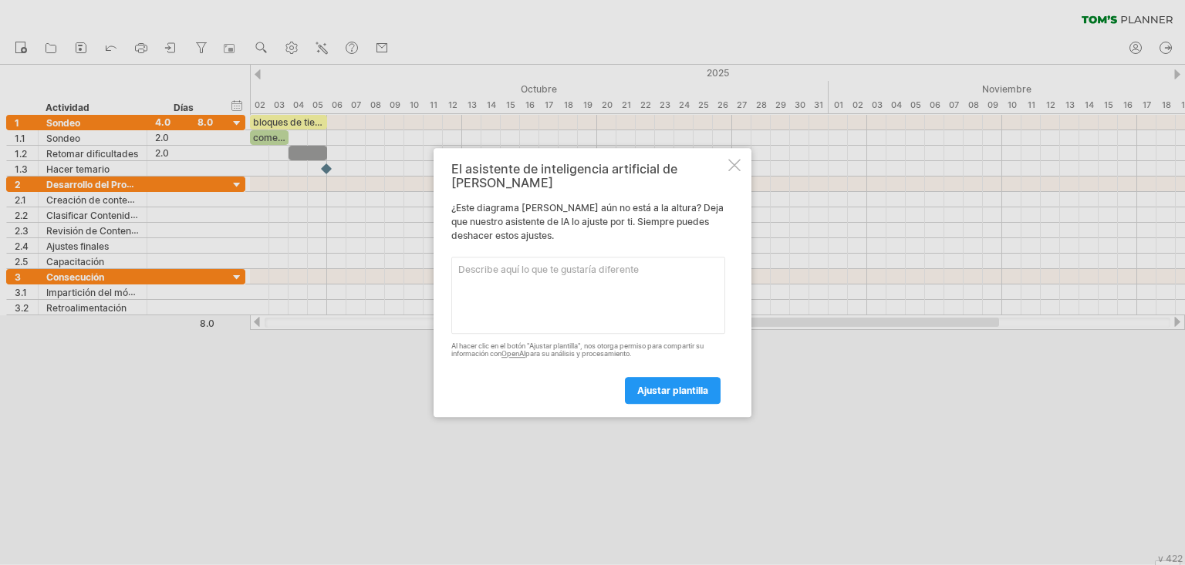
click at [732, 170] on div at bounding box center [734, 165] width 12 height 12
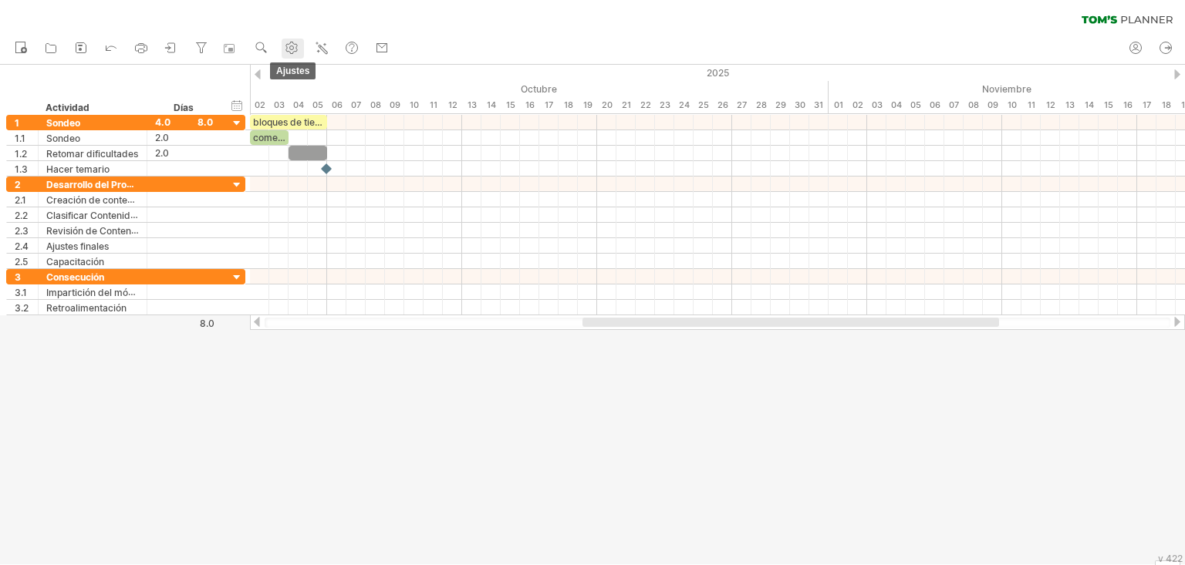
click at [287, 54] on use at bounding box center [291, 47] width 15 height 15
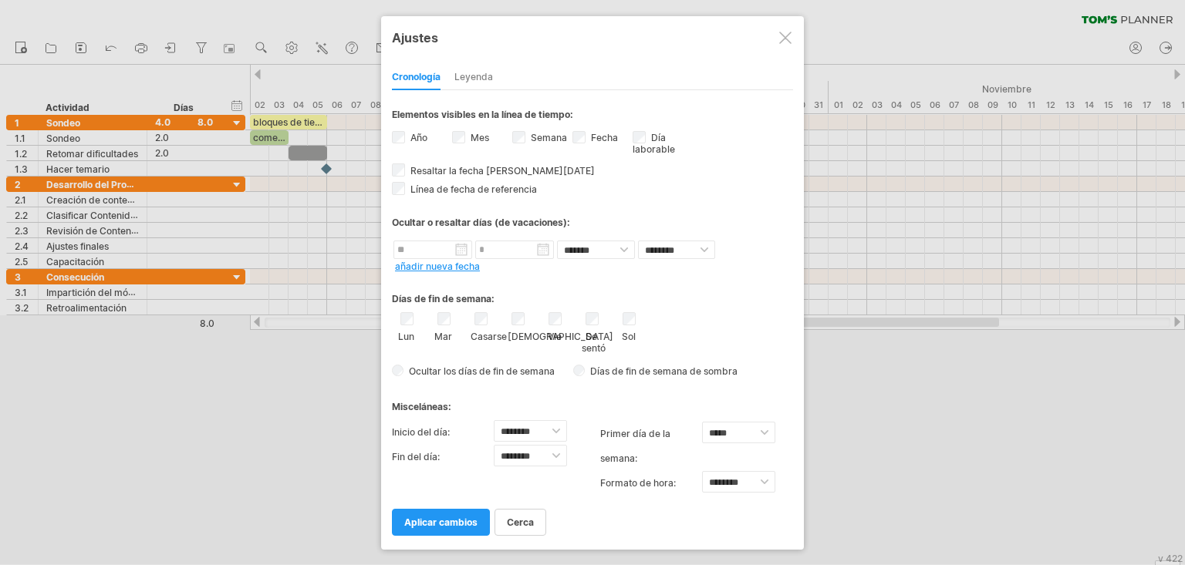
click at [780, 38] on div at bounding box center [785, 38] width 12 height 12
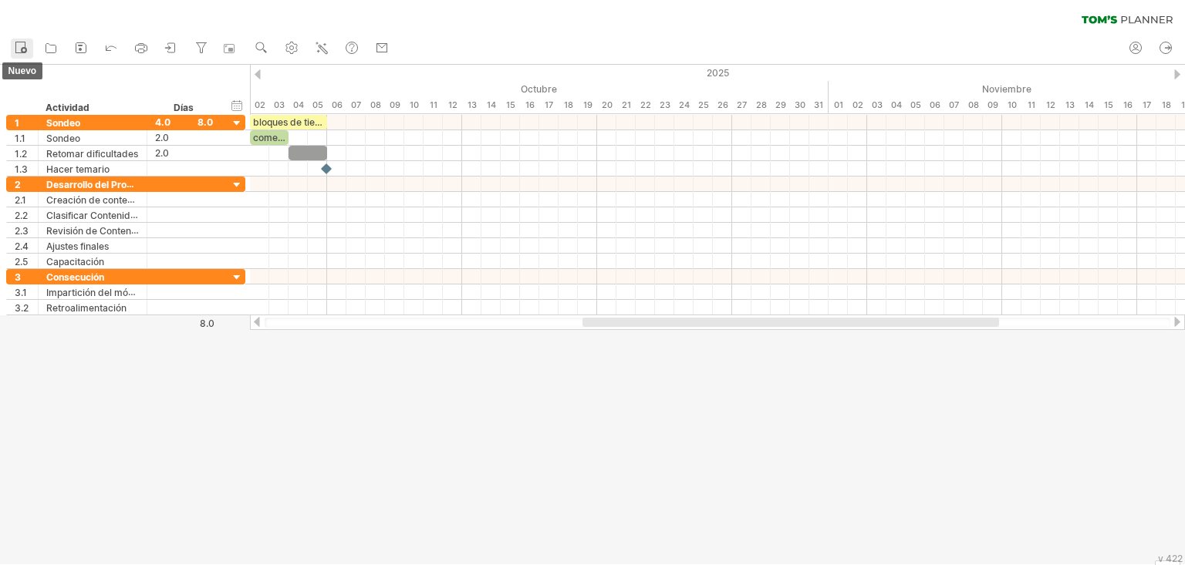
click at [23, 51] on circle at bounding box center [24, 50] width 6 height 6
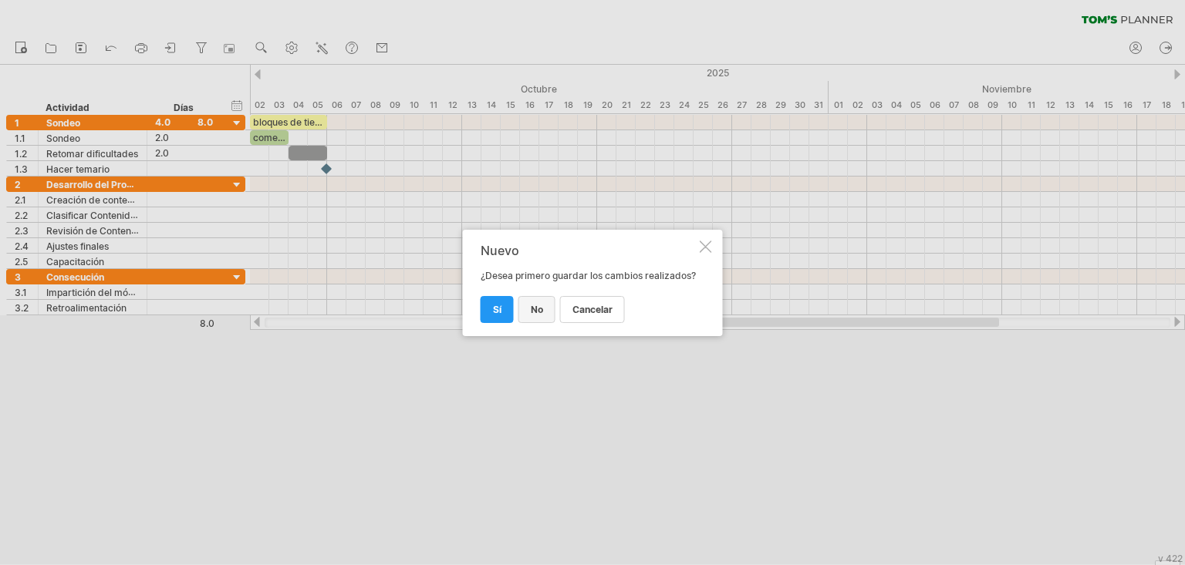
click at [538, 308] on font "No" at bounding box center [537, 310] width 12 height 12
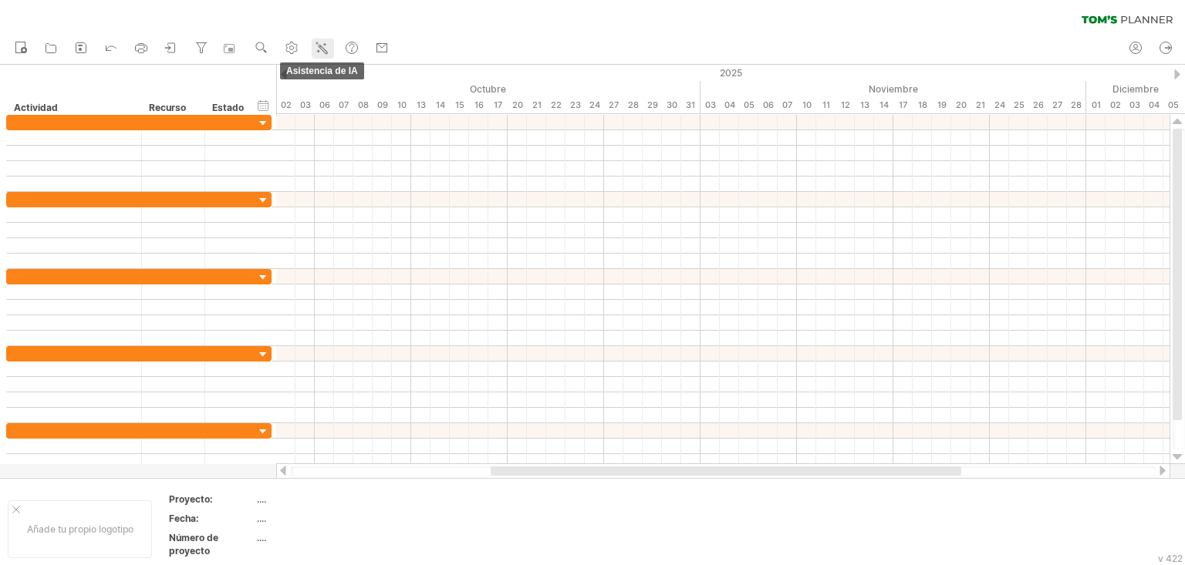
click at [313, 47] on link "Asistencia de IA" at bounding box center [323, 49] width 22 height 20
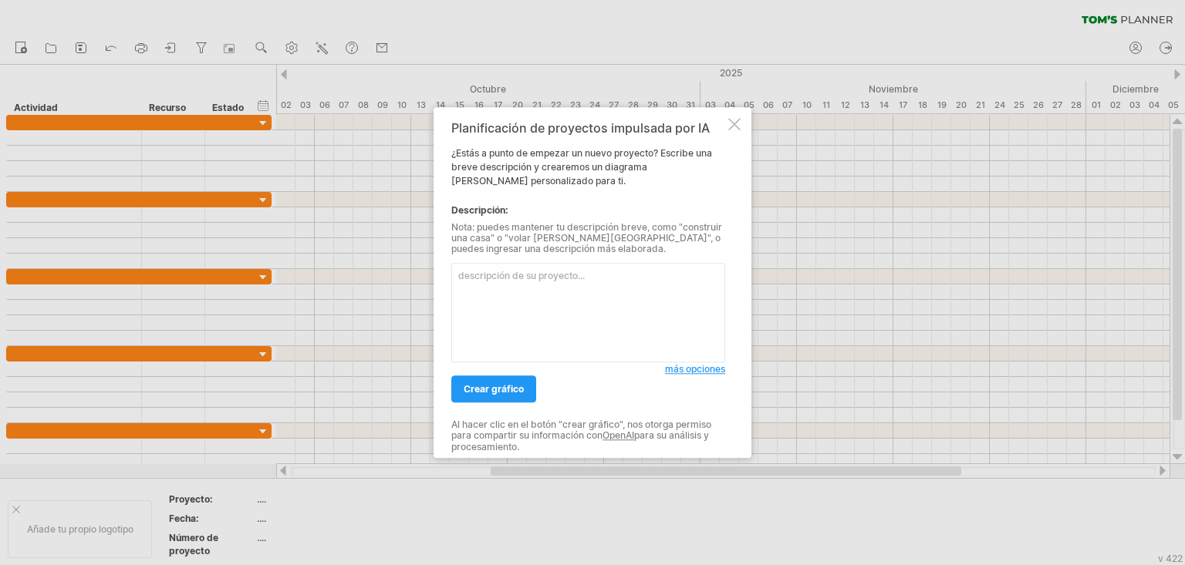
click at [521, 301] on textarea at bounding box center [588, 312] width 274 height 99
type textarea "l"
type textarea "e"
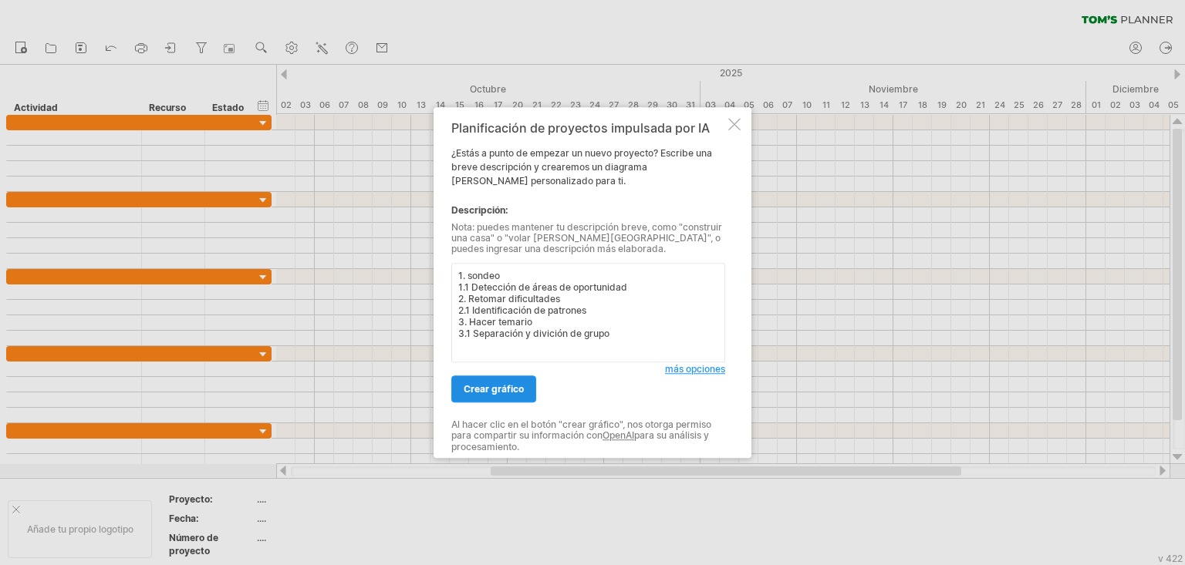
type textarea "1. sondeo 1.1 Detección de áreas de oportunidad 2. Retomar dificultades 2.1 Ide…"
click at [505, 378] on link "crear gráfico" at bounding box center [493, 389] width 85 height 27
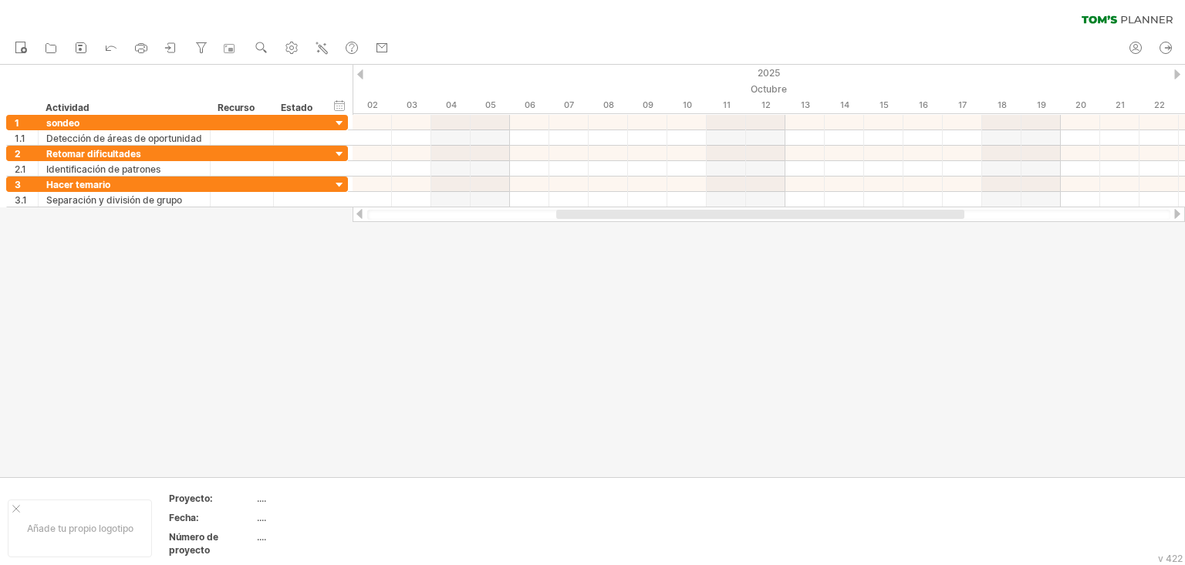
click at [375, 348] on div at bounding box center [592, 271] width 1185 height 413
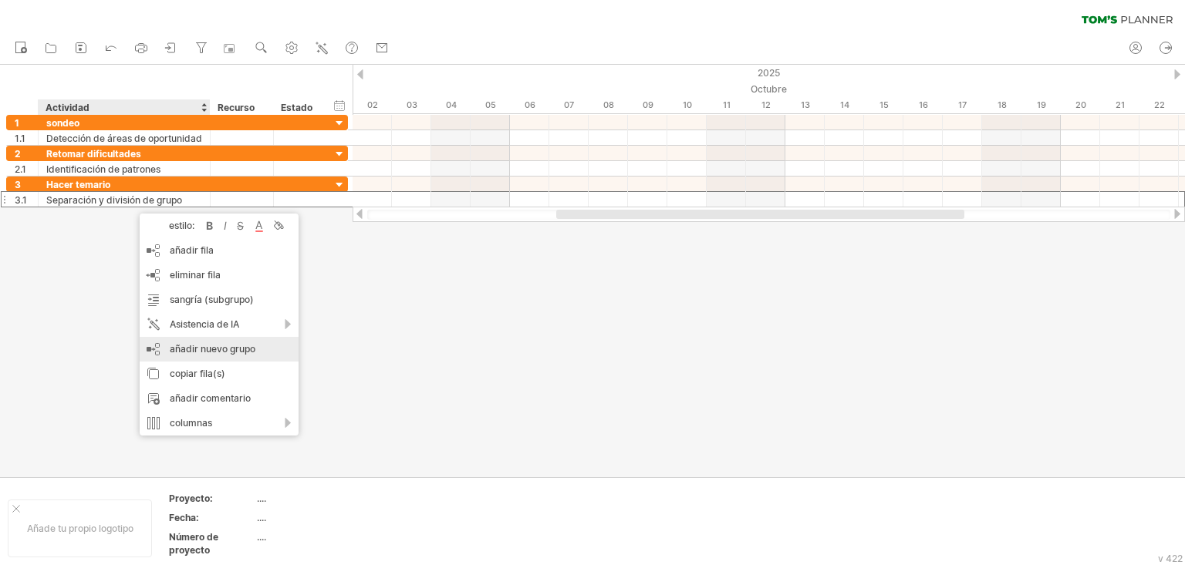
click at [195, 348] on font "añadir nuevo grupo" at bounding box center [213, 349] width 86 height 12
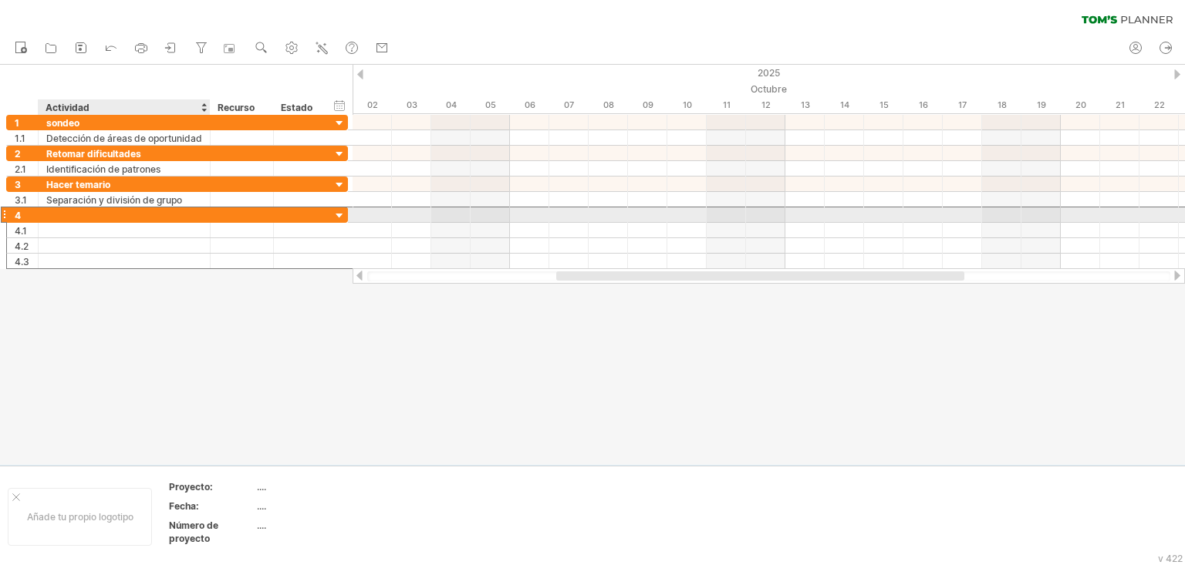
click at [130, 222] on div at bounding box center [124, 214] width 156 height 15
type input "**********"
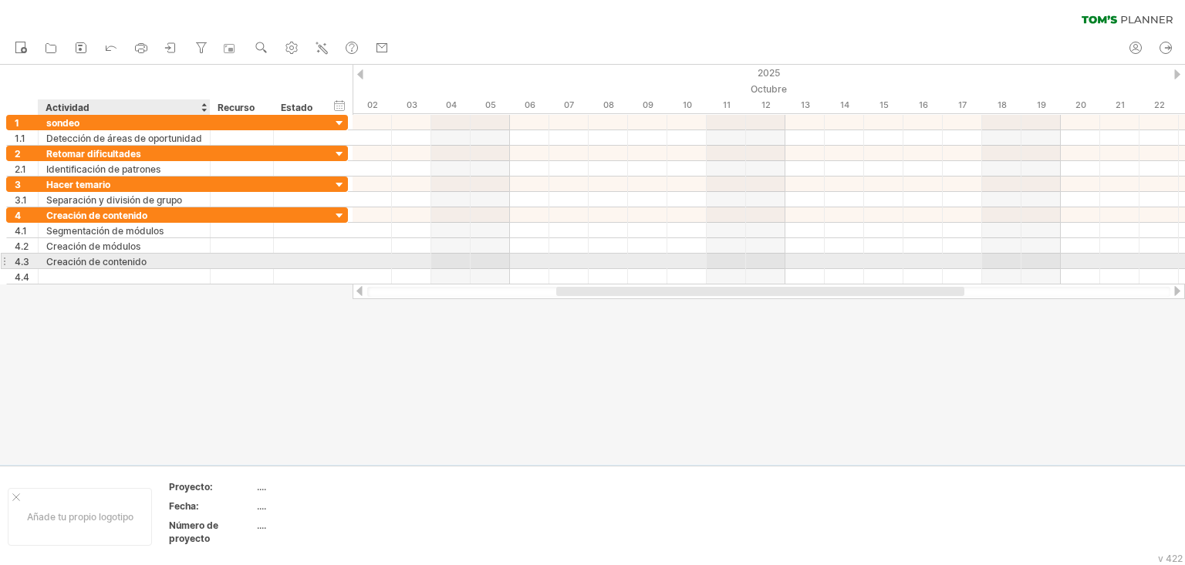
click at [148, 266] on div "Creación de contenido" at bounding box center [124, 261] width 156 height 15
type input "**********"
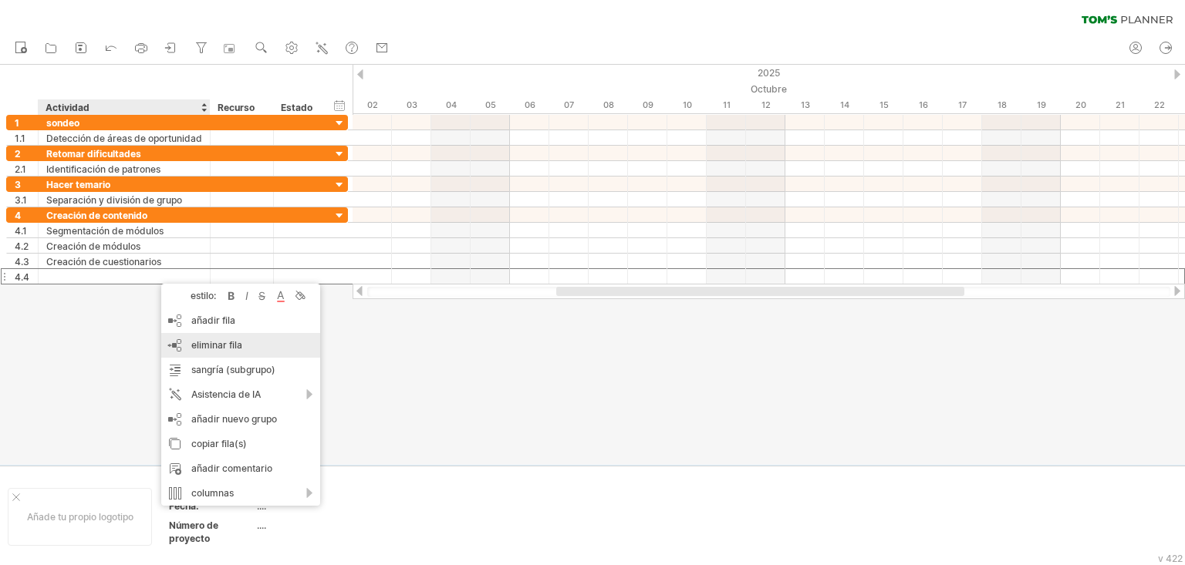
click at [209, 342] on font "eliminar fila" at bounding box center [216, 345] width 51 height 12
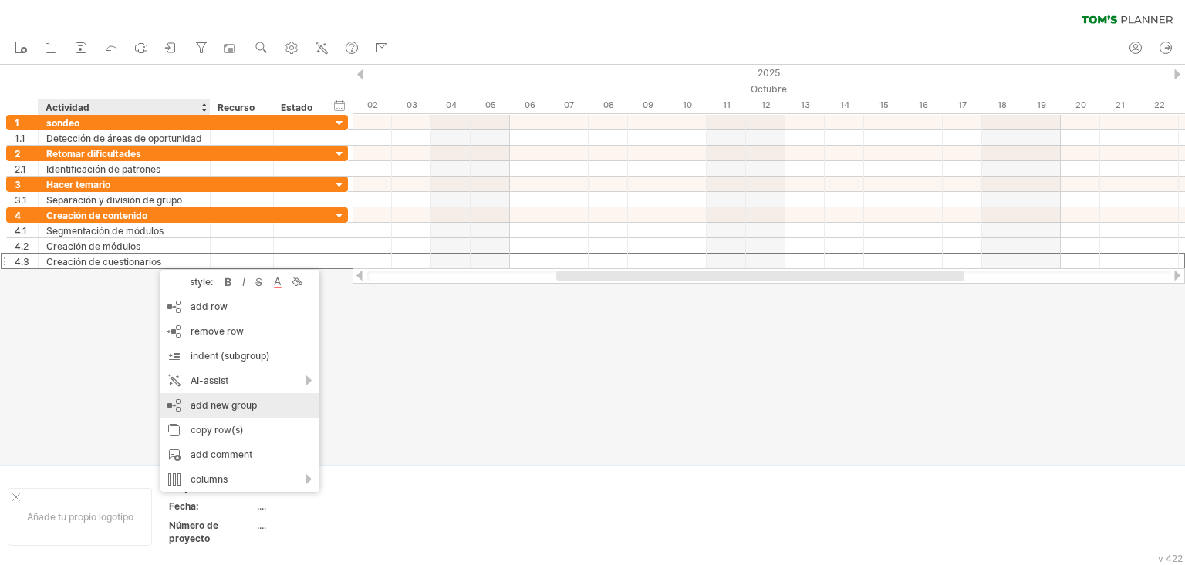
click at [215, 403] on div "add new group" at bounding box center [239, 405] width 159 height 25
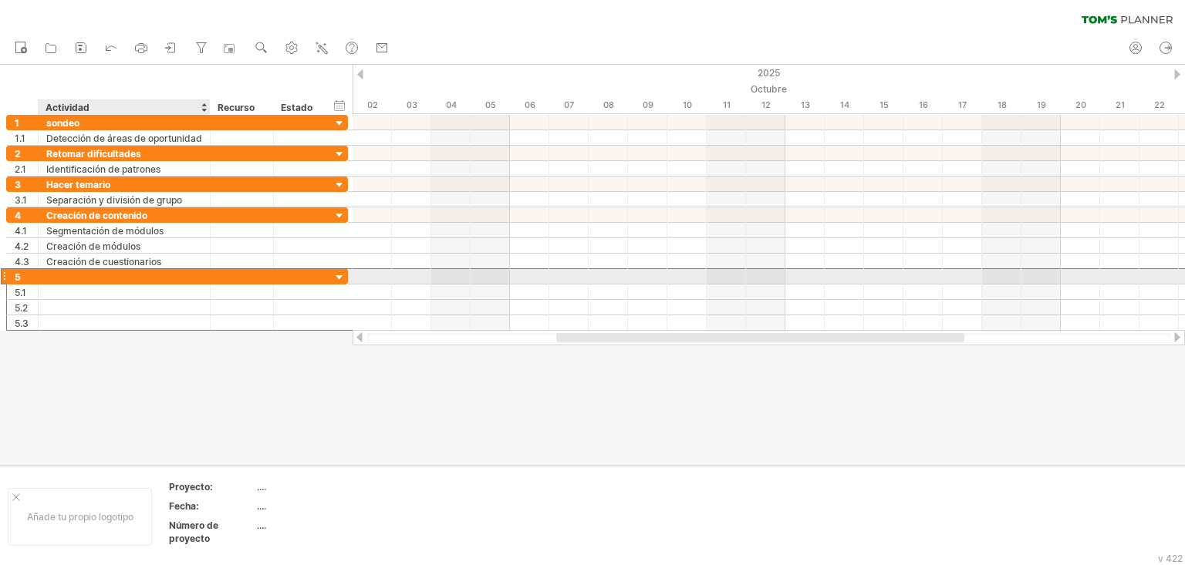
click at [144, 281] on div at bounding box center [124, 276] width 156 height 15
type input "**********"
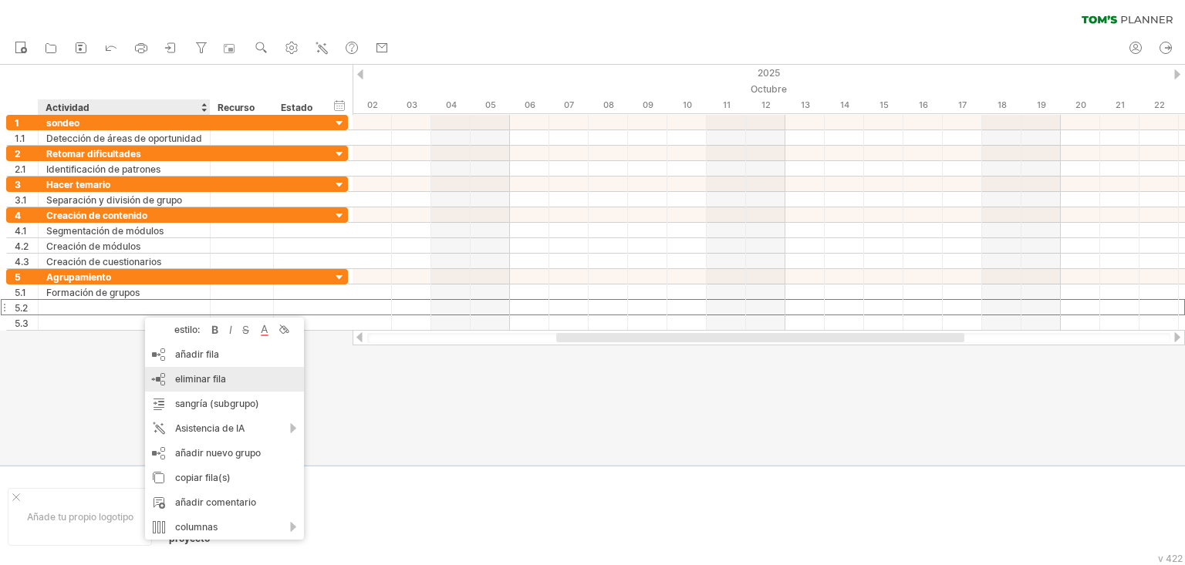
click at [190, 378] on font "eliminar fila" at bounding box center [200, 379] width 51 height 12
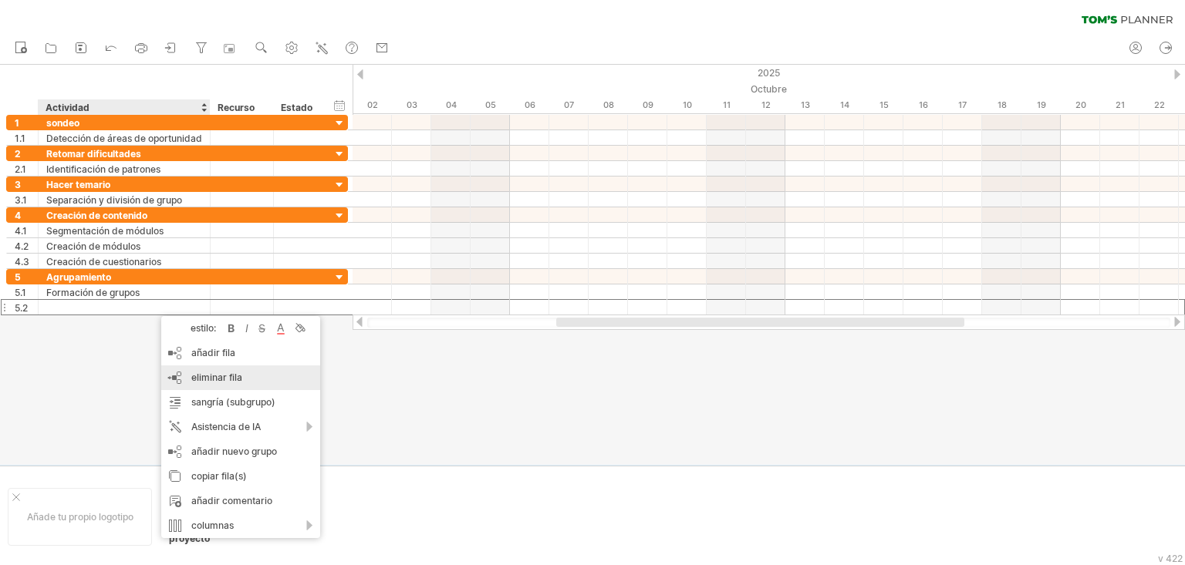
click at [199, 382] on font "eliminar fila" at bounding box center [216, 378] width 51 height 12
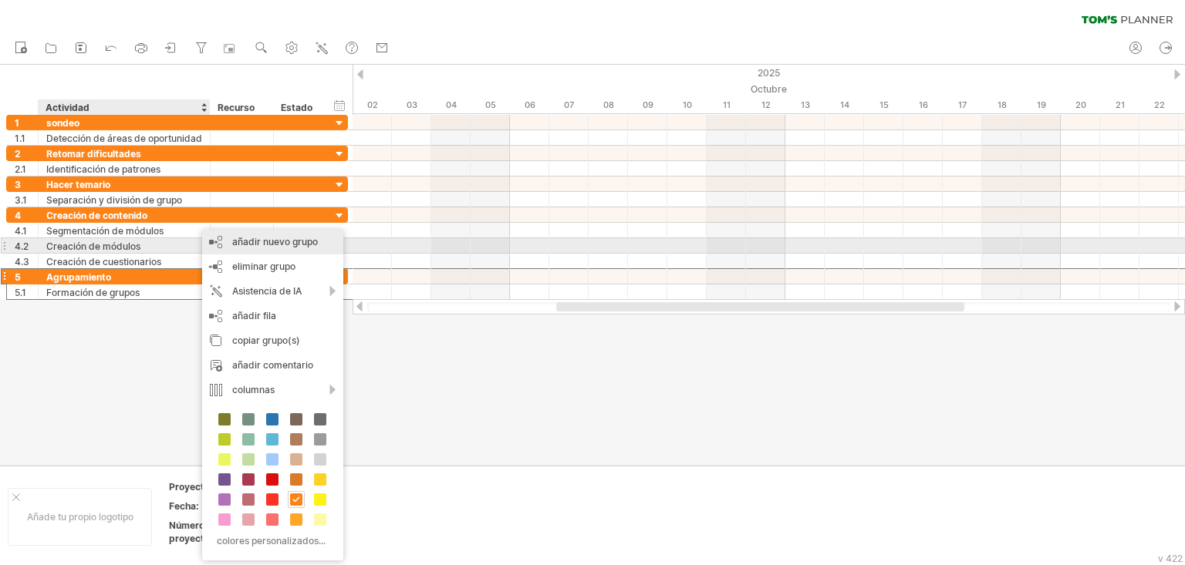
click at [234, 243] on font "añadir nuevo grupo" at bounding box center [275, 242] width 86 height 12
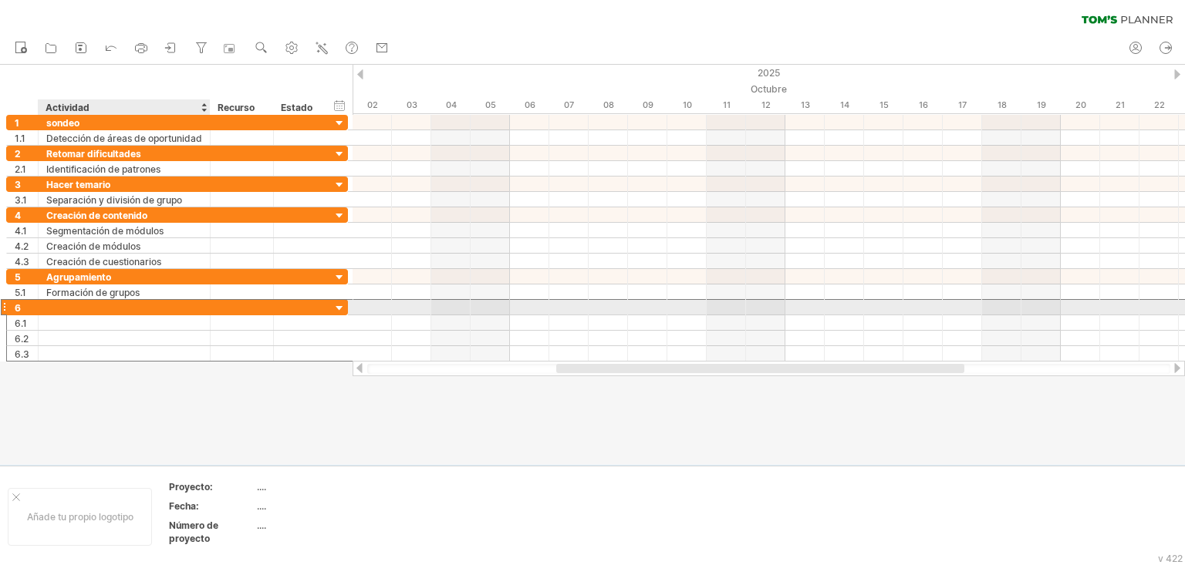
click at [143, 310] on div at bounding box center [124, 307] width 156 height 15
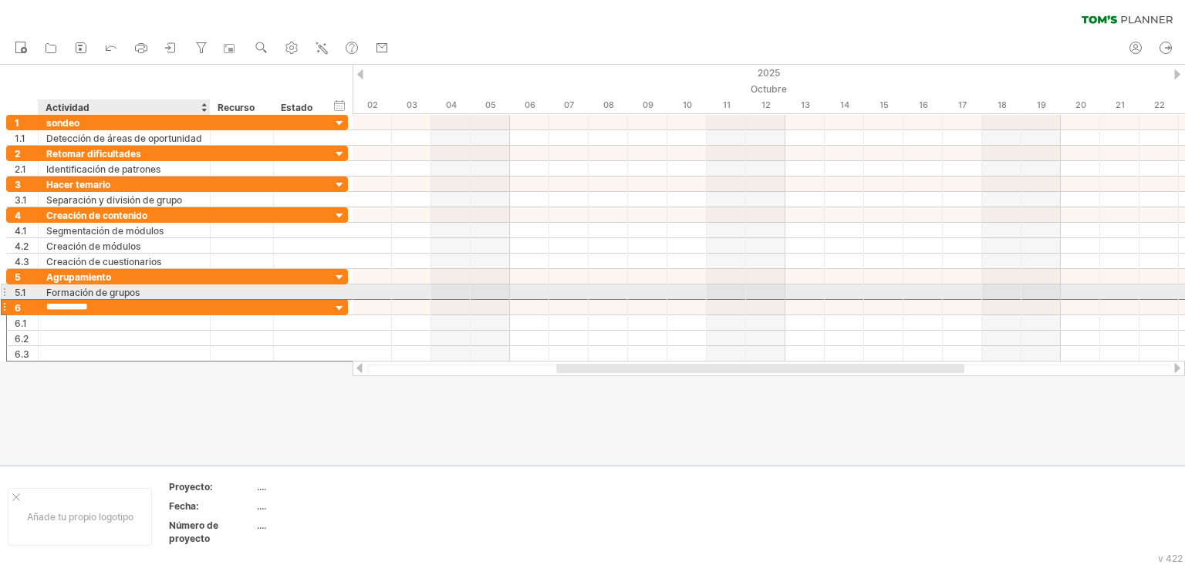
type input "**********"
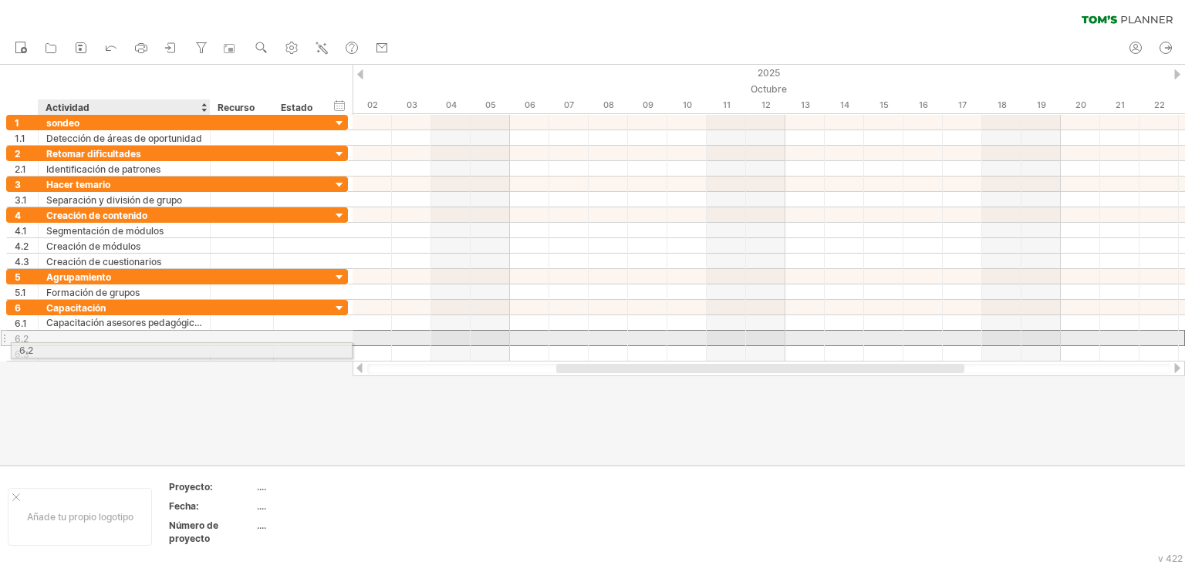
drag, startPoint x: 130, startPoint y: 338, endPoint x: 130, endPoint y: 348, distance: 10.0
click at [130, 345] on div at bounding box center [124, 338] width 156 height 15
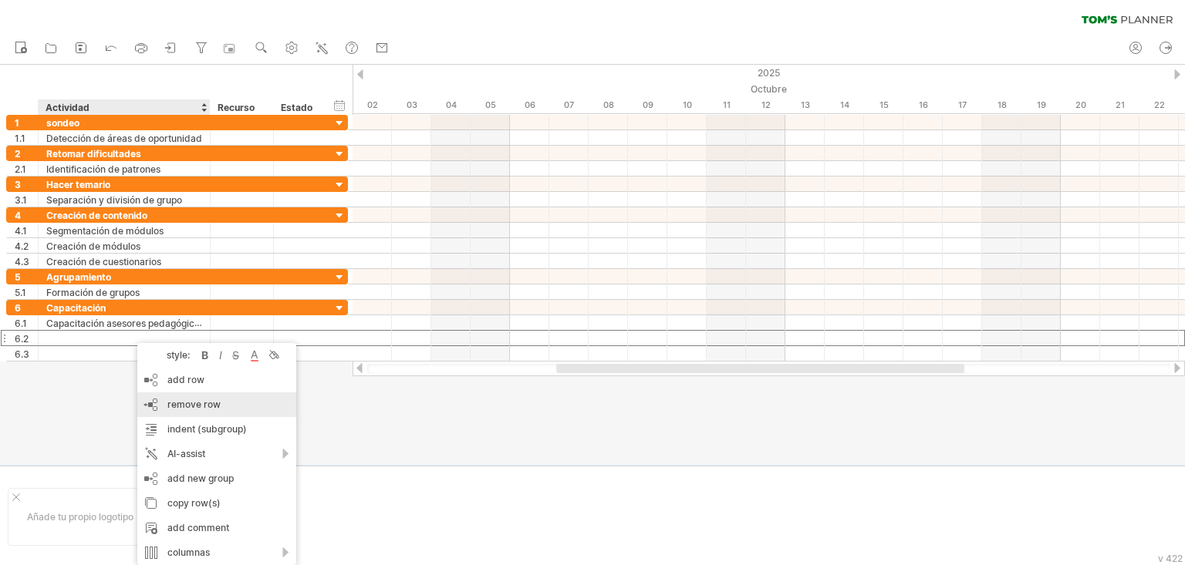
click at [181, 403] on span "remove row" at bounding box center [193, 405] width 53 height 12
click at [185, 399] on span "remove row" at bounding box center [205, 405] width 53 height 12
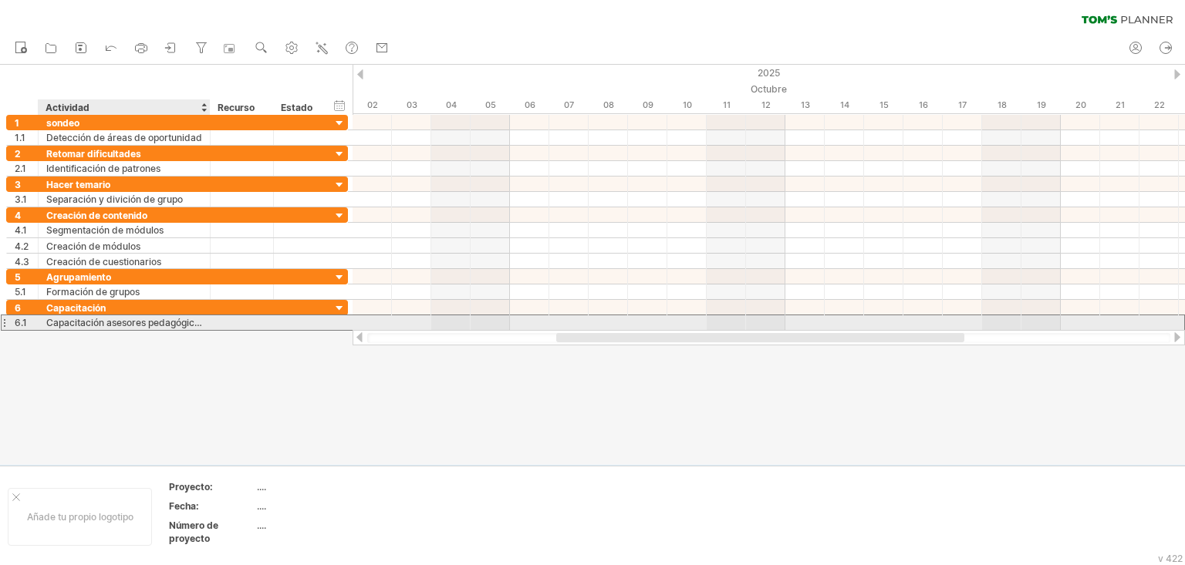
click at [74, 329] on div "Capacitación asesores pedagógicos" at bounding box center [124, 322] width 156 height 15
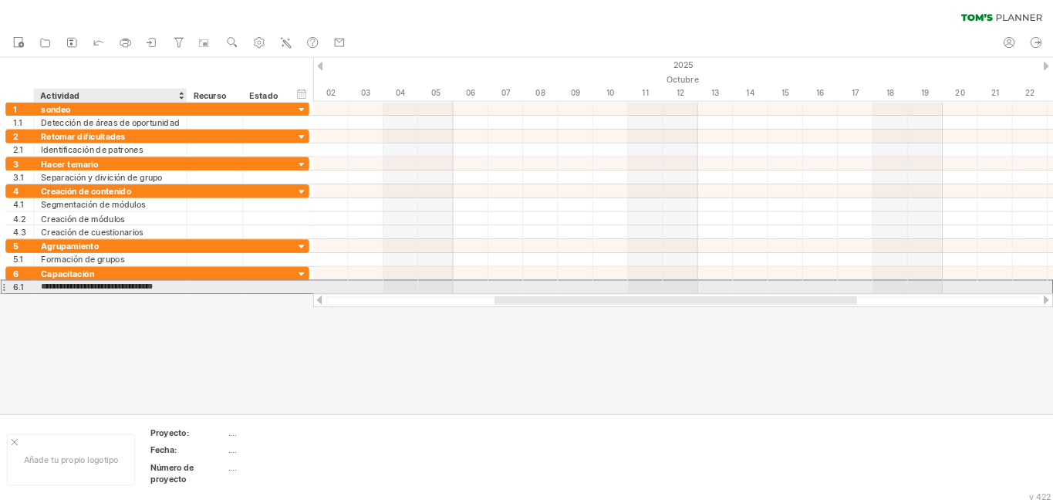
scroll to position [0, 0]
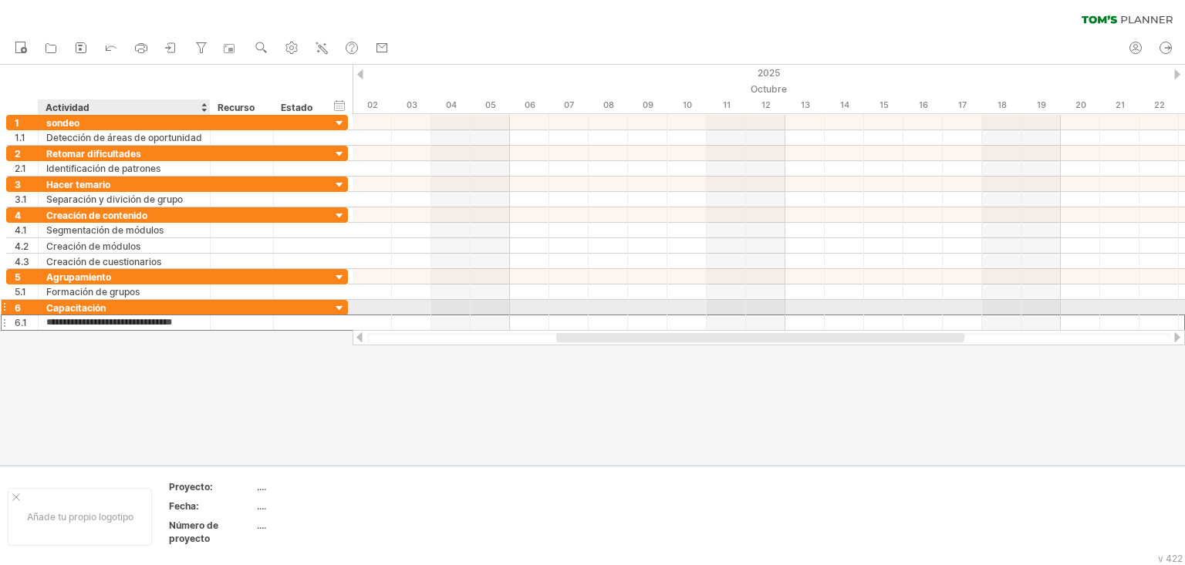
click at [83, 313] on font "Capacitación" at bounding box center [75, 308] width 59 height 12
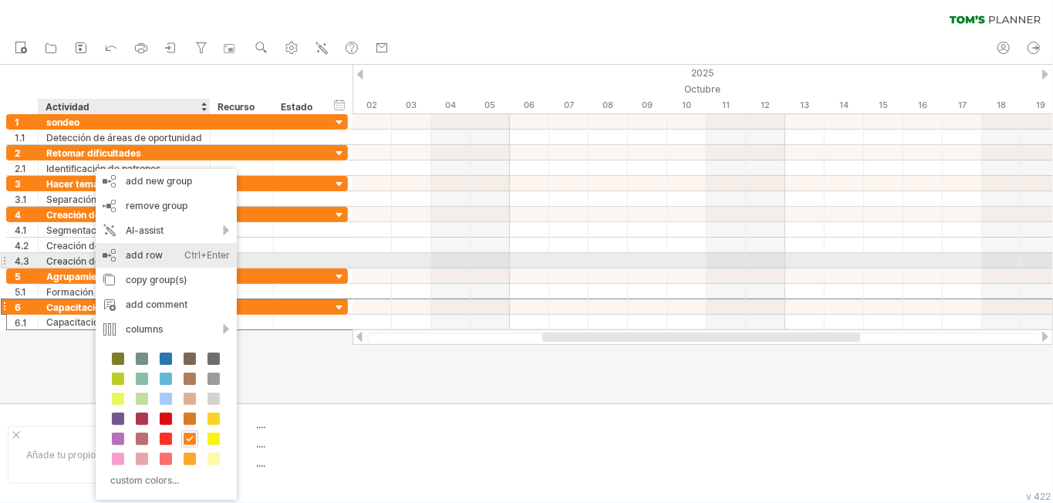
click at [145, 259] on div "add row Ctrl+Enter Cmd+Enter" at bounding box center [166, 255] width 141 height 25
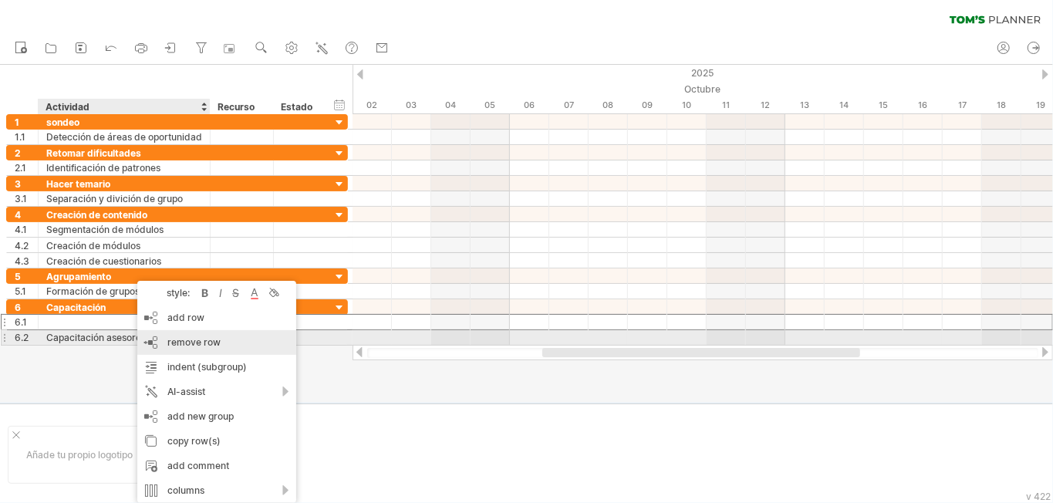
click at [173, 339] on span "remove row" at bounding box center [193, 342] width 53 height 12
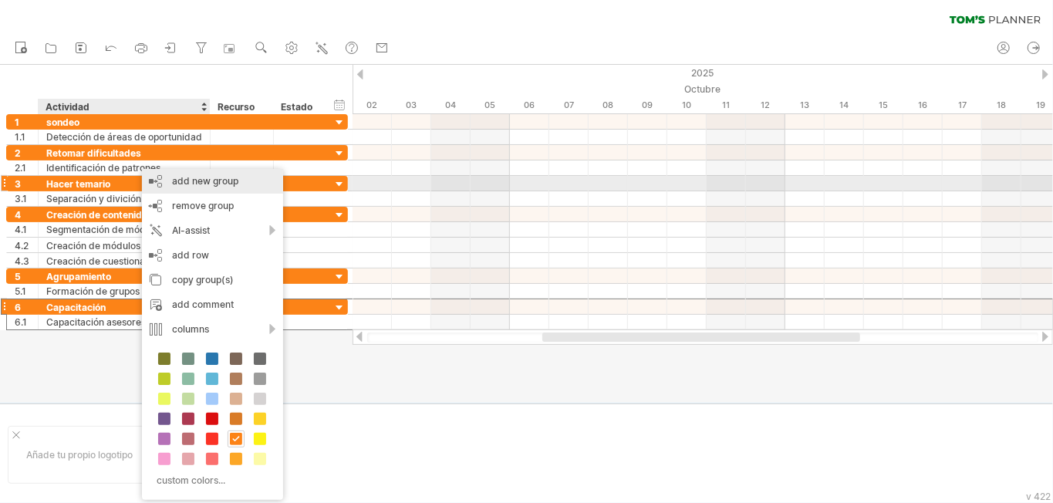
click at [185, 182] on div "add new group" at bounding box center [212, 181] width 141 height 25
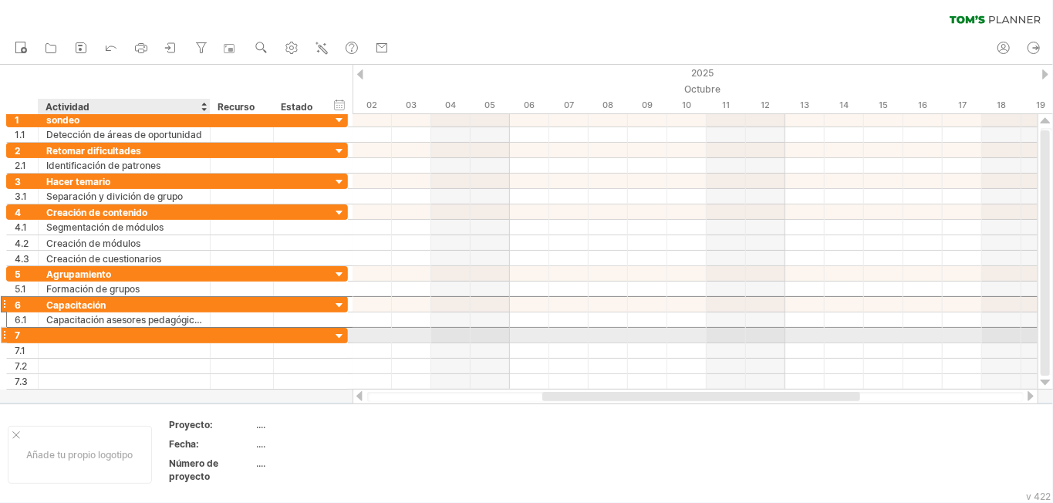
click at [108, 339] on div at bounding box center [124, 335] width 156 height 15
type input "**********"
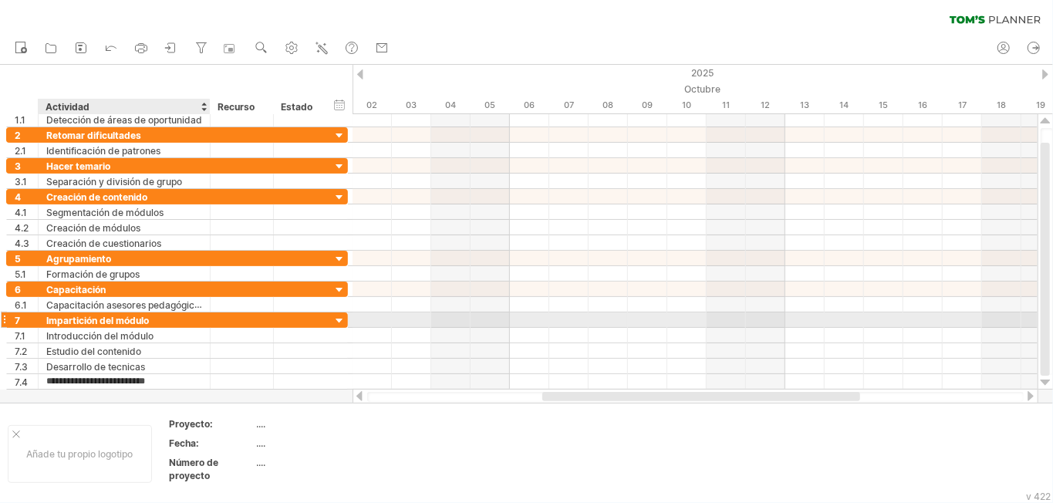
scroll to position [2, 0]
type input "**********"
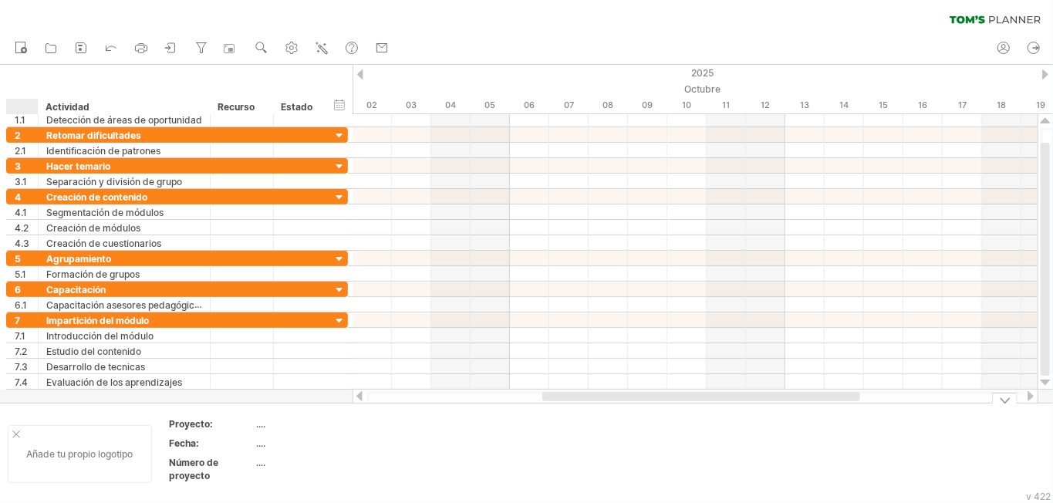
click at [11, 418] on div "Añade tu propio logotipo" at bounding box center [80, 454] width 144 height 58
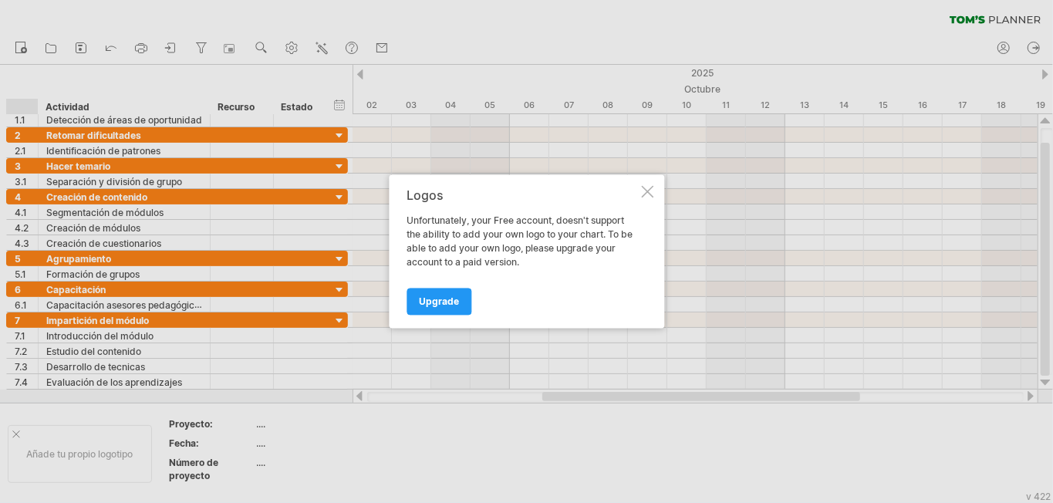
click at [652, 193] on div at bounding box center [647, 192] width 12 height 12
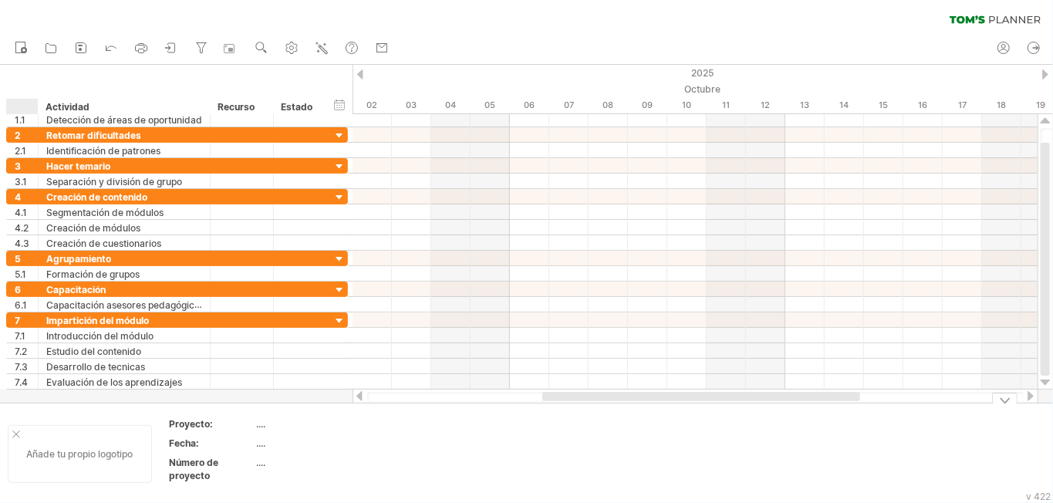
click at [12, 418] on div at bounding box center [16, 434] width 8 height 8
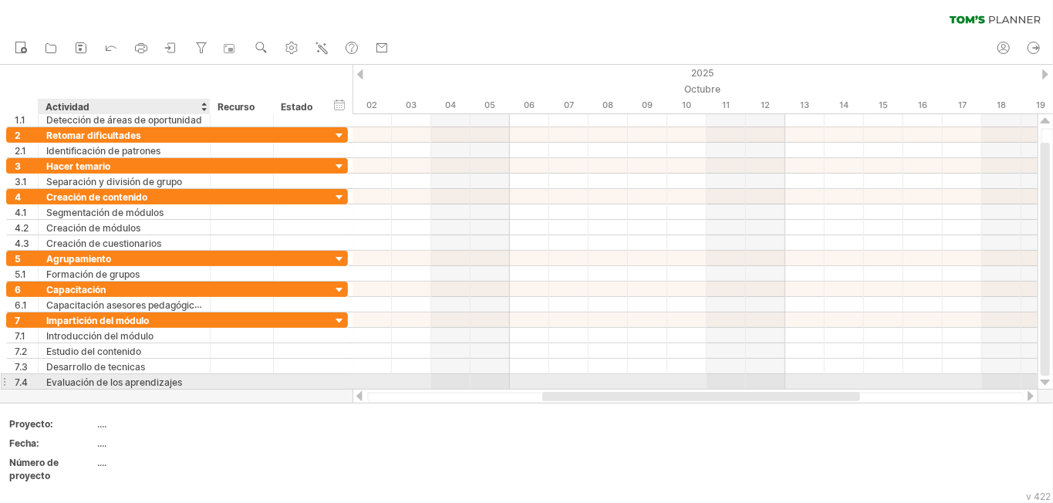
click at [193, 380] on div "Evaluación de los aprendizajes" at bounding box center [124, 381] width 156 height 15
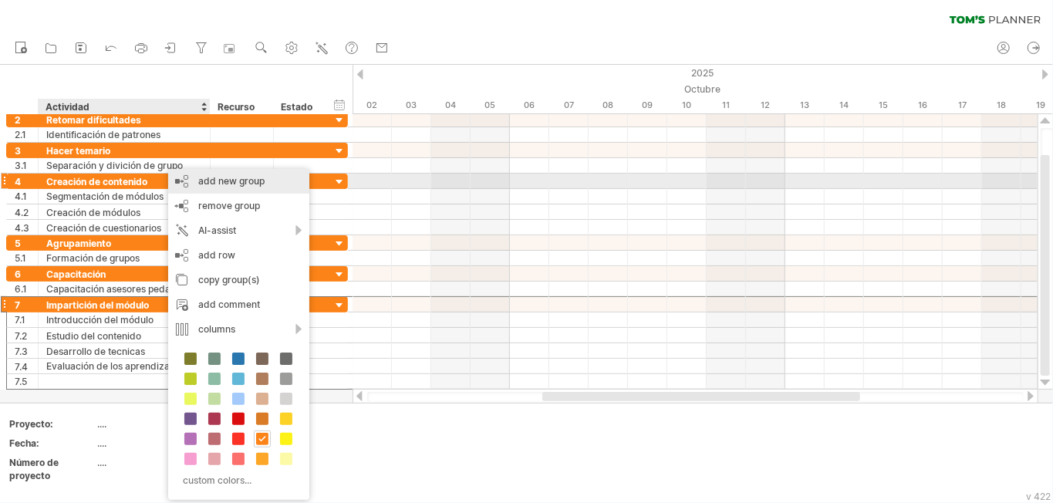
click at [238, 177] on div "add new group" at bounding box center [238, 181] width 141 height 25
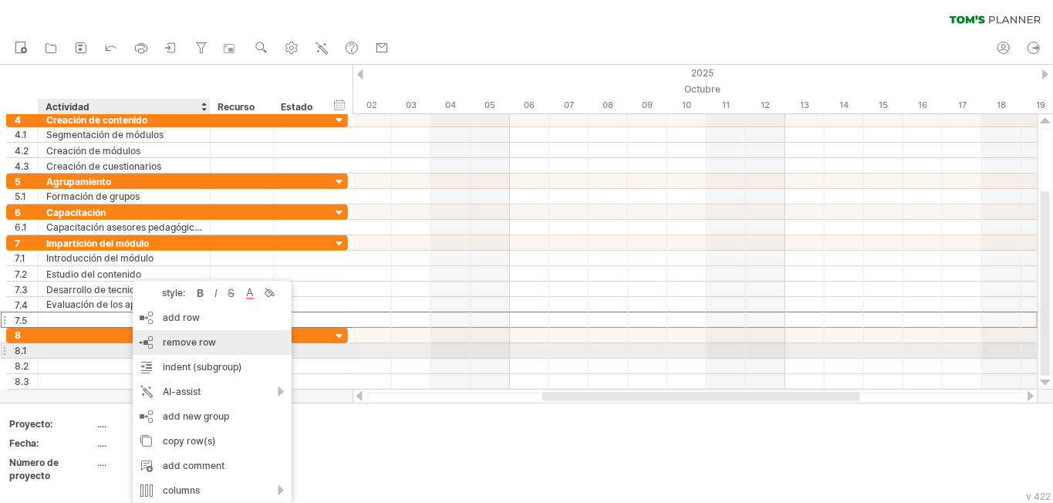
click at [183, 343] on span "remove row" at bounding box center [189, 342] width 53 height 12
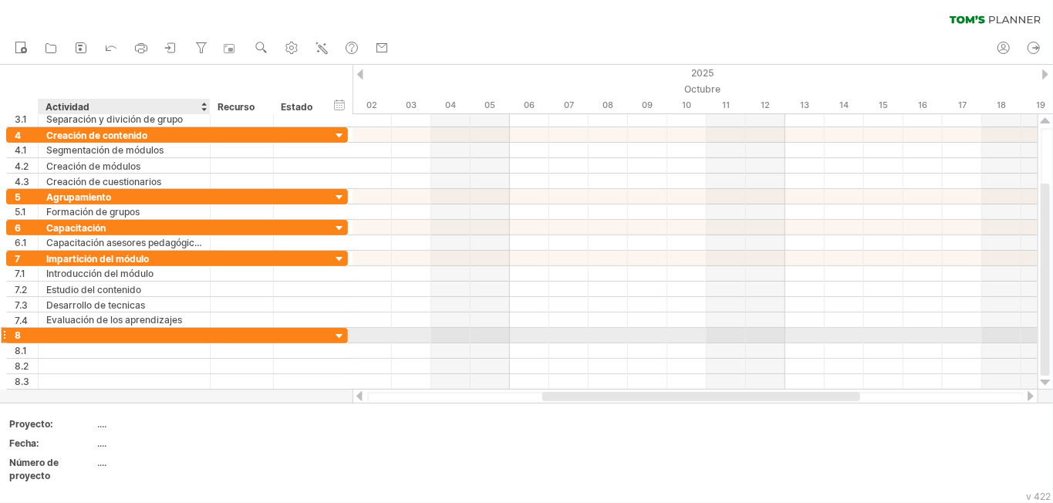
click at [183, 337] on div at bounding box center [124, 335] width 156 height 15
type input "**********"
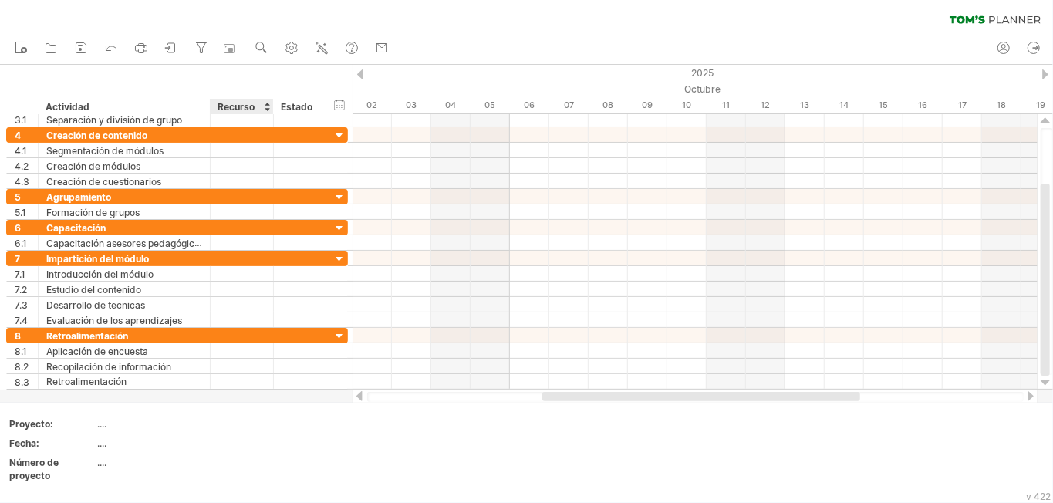
click at [233, 106] on font "Recurso" at bounding box center [235, 107] width 37 height 12
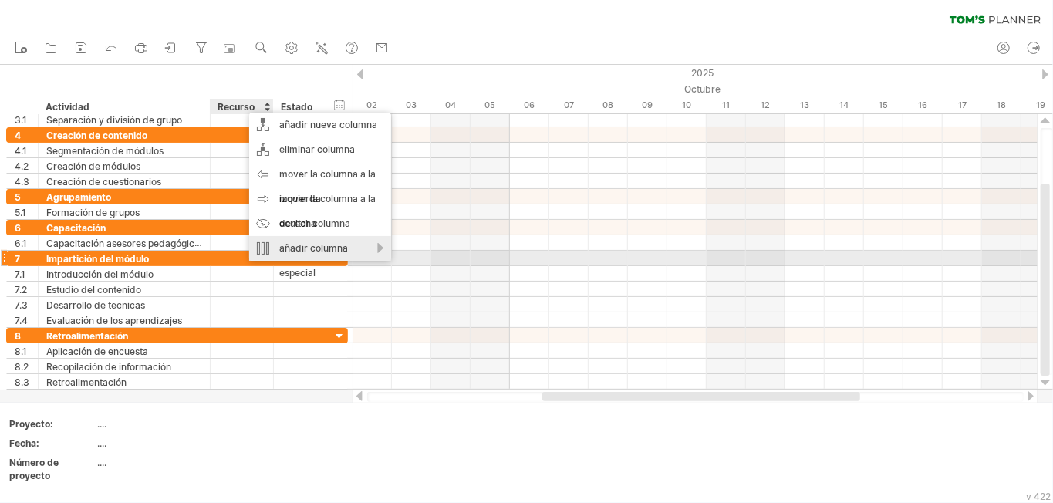
click at [330, 251] on font "añadir columna especial" at bounding box center [313, 260] width 69 height 36
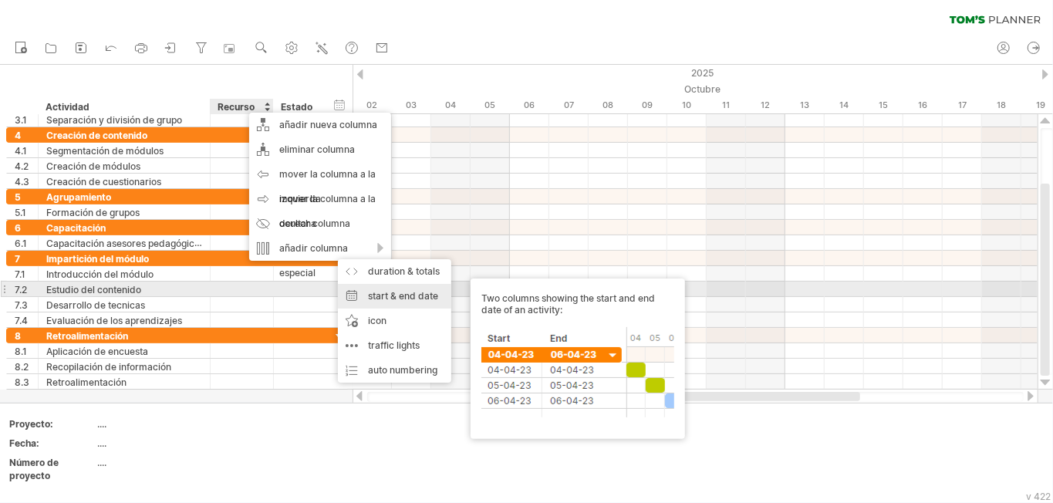
click at [356, 290] on div "start & end date Two columns showing the start and end date of an activity:" at bounding box center [394, 296] width 113 height 25
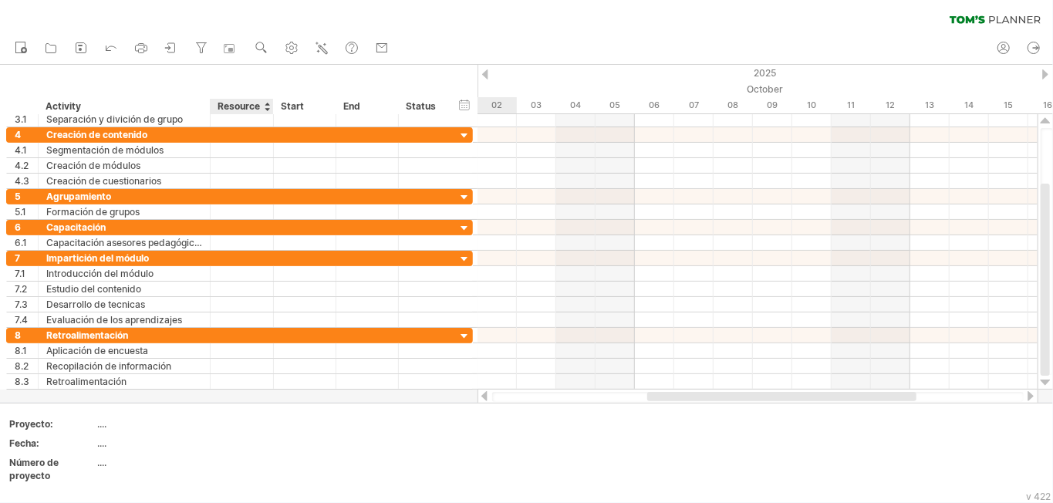
click at [248, 103] on div "Resource" at bounding box center [240, 106] width 47 height 15
drag, startPoint x: 258, startPoint y: 103, endPoint x: 238, endPoint y: 106, distance: 20.2
click at [238, 106] on input "********" at bounding box center [240, 106] width 47 height 15
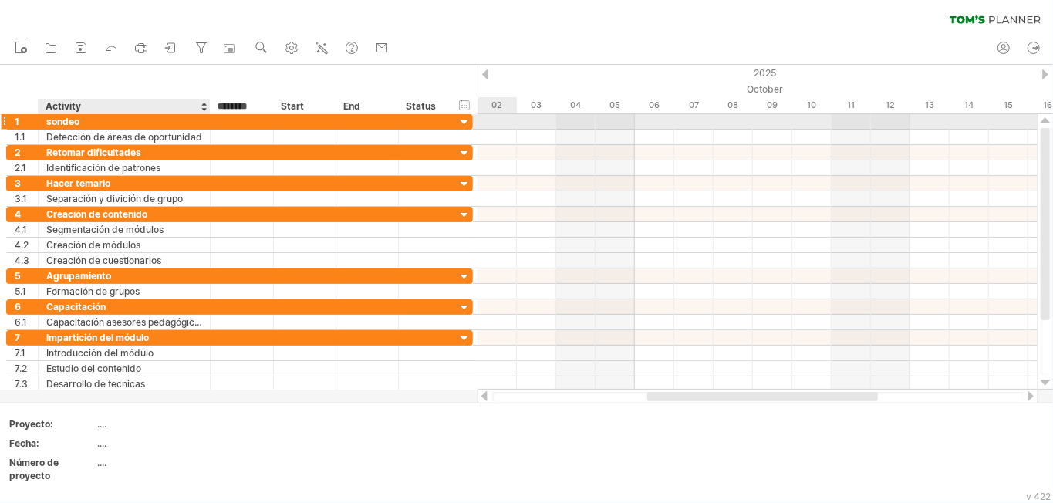
click at [52, 122] on div "sondeo" at bounding box center [124, 121] width 156 height 15
click at [52, 122] on input "******" at bounding box center [124, 121] width 156 height 15
type input "******"
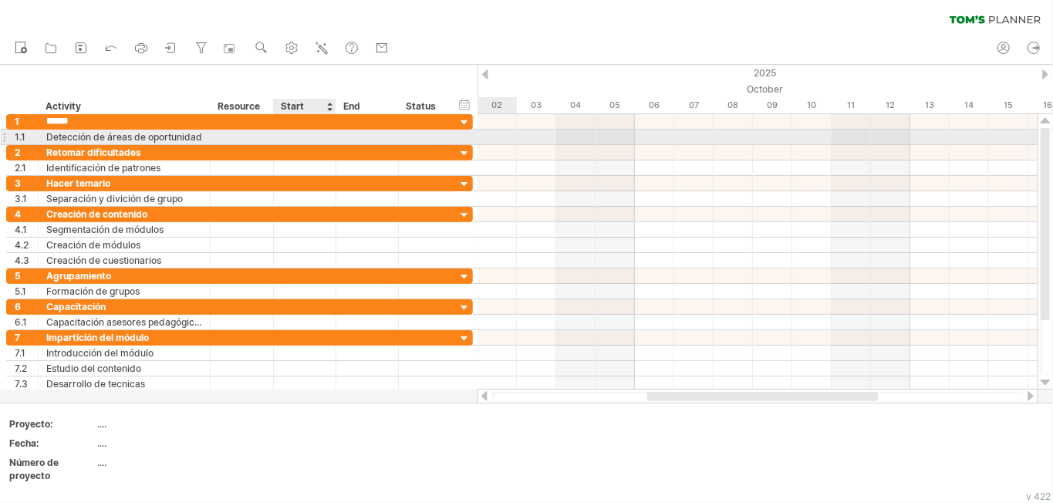
click at [313, 130] on div at bounding box center [305, 137] width 62 height 15
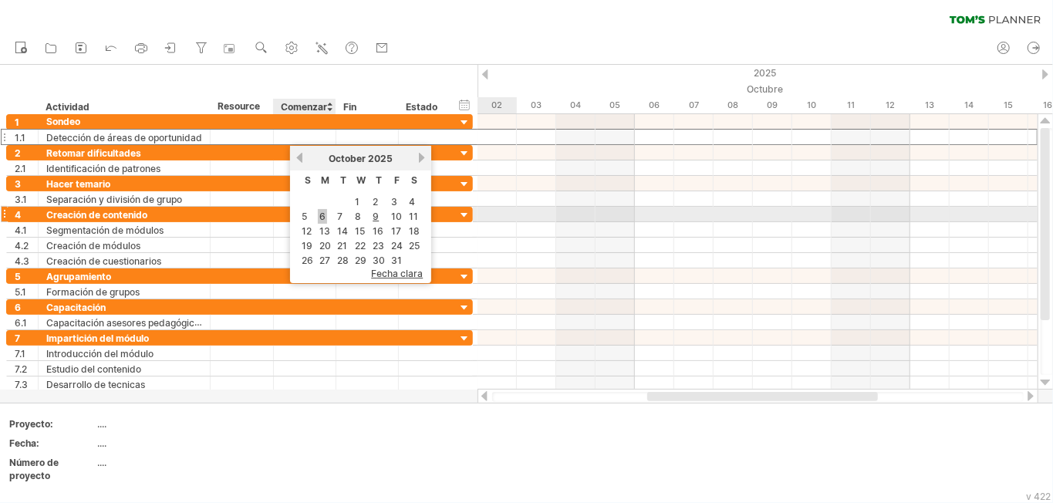
click at [322, 214] on link "6" at bounding box center [322, 216] width 9 height 15
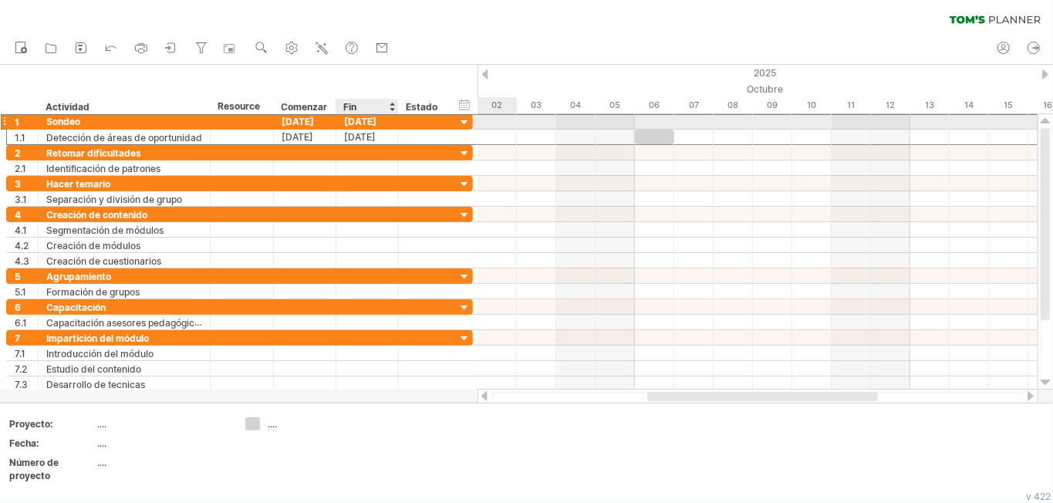
click at [369, 123] on div "[DATE]" at bounding box center [367, 121] width 62 height 15
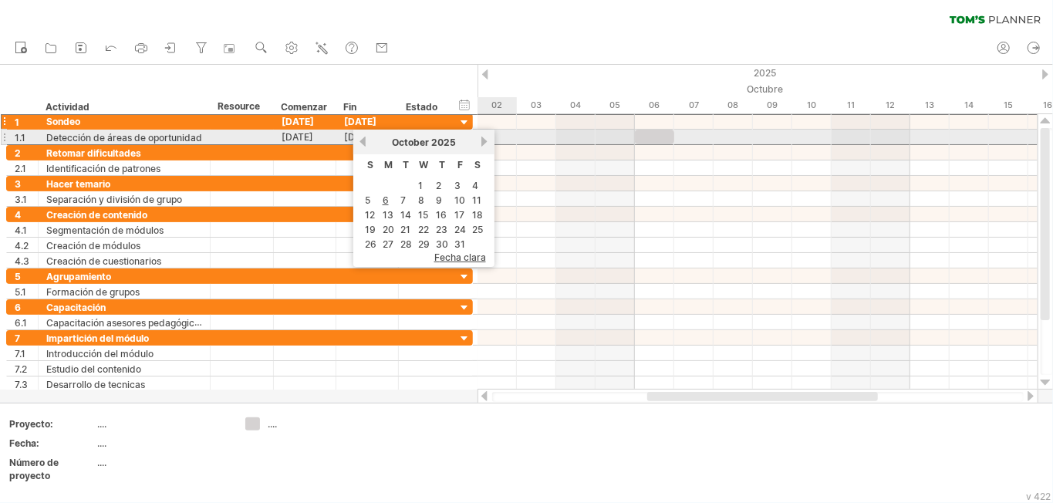
click at [479, 143] on link "next" at bounding box center [485, 142] width 12 height 12
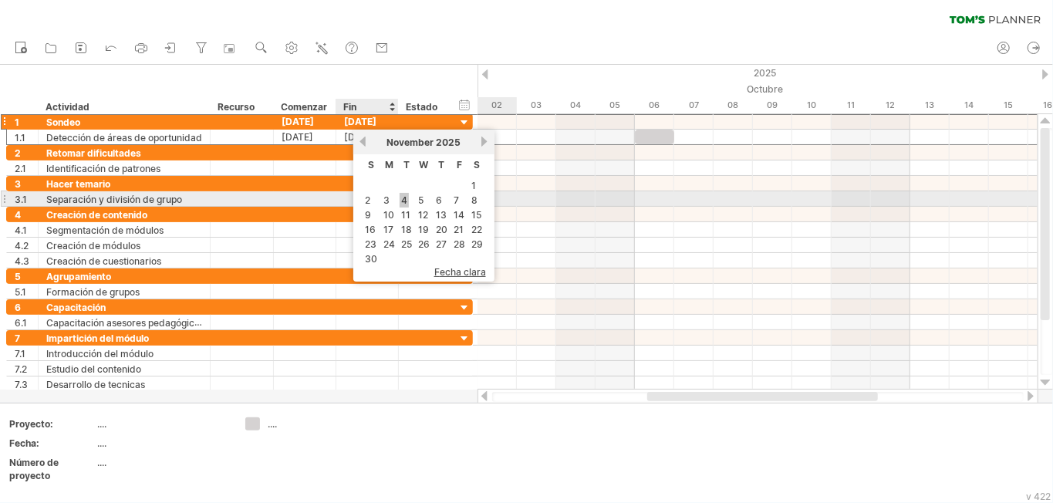
click at [402, 201] on link "4" at bounding box center [403, 200] width 9 height 15
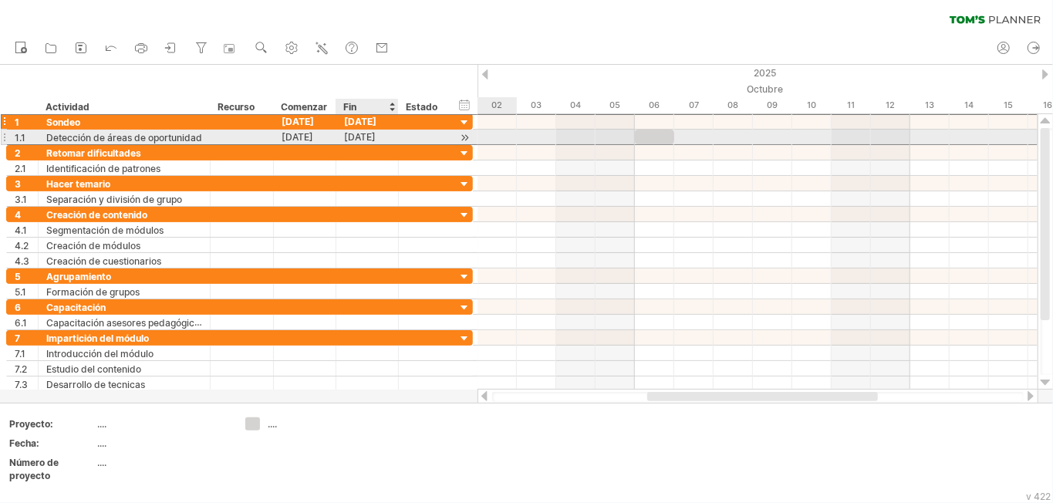
click at [362, 137] on div "[DATE]" at bounding box center [367, 137] width 62 height 15
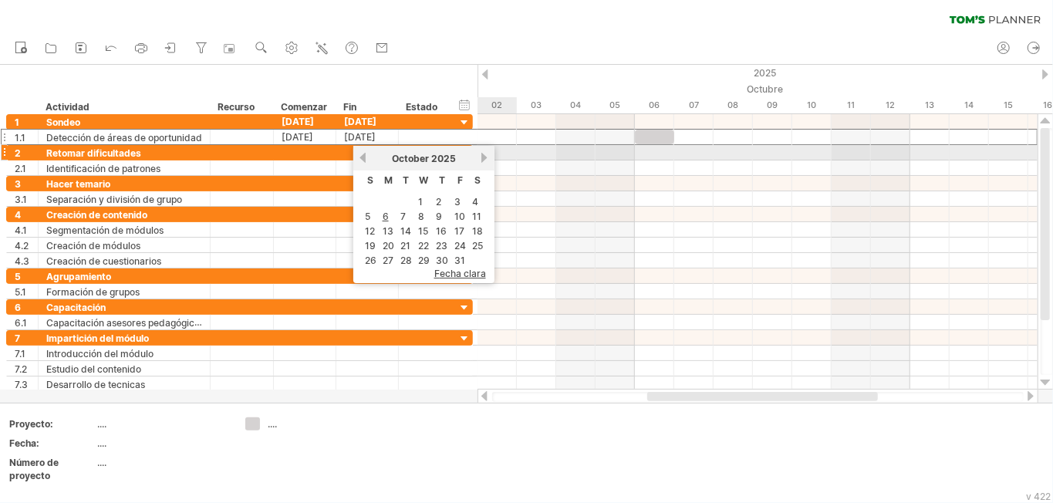
click at [479, 157] on link "next" at bounding box center [485, 158] width 12 height 12
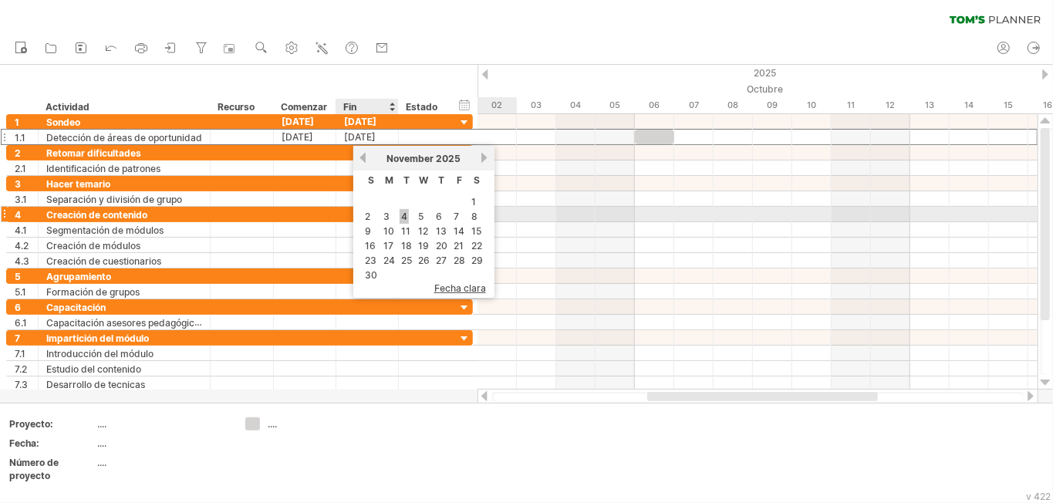
click at [399, 217] on link "4" at bounding box center [403, 216] width 9 height 15
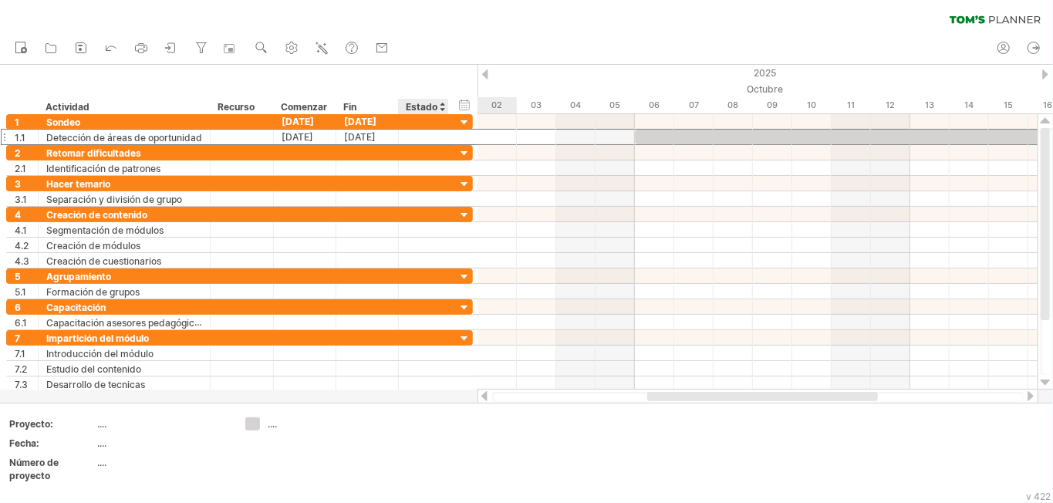
click at [440, 103] on div "Estado" at bounding box center [423, 106] width 34 height 15
click at [440, 103] on div "****** Estado" at bounding box center [423, 106] width 50 height 15
click at [445, 103] on div at bounding box center [442, 106] width 6 height 15
click at [442, 105] on div at bounding box center [442, 106] width 6 height 15
click at [442, 110] on div at bounding box center [442, 106] width 6 height 15
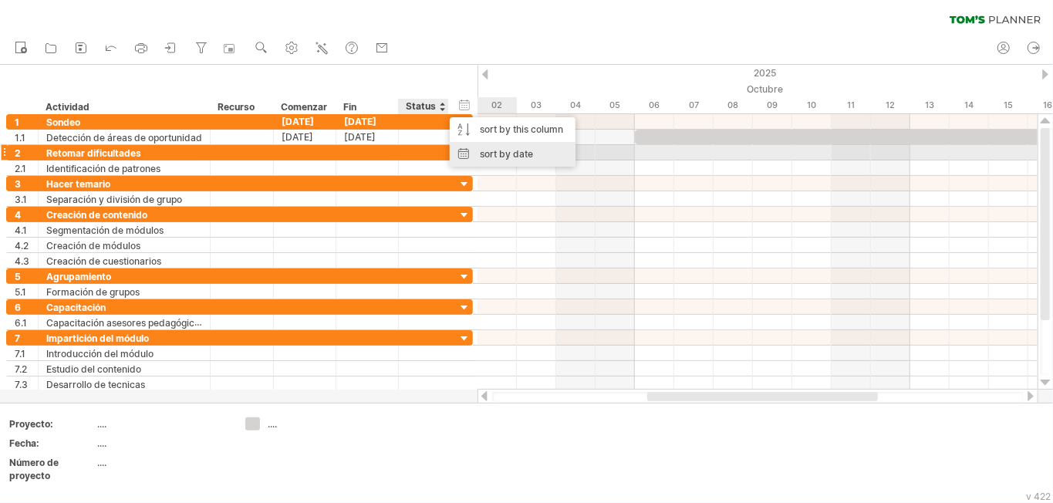
click at [480, 154] on div "sort by date" at bounding box center [513, 154] width 126 height 25
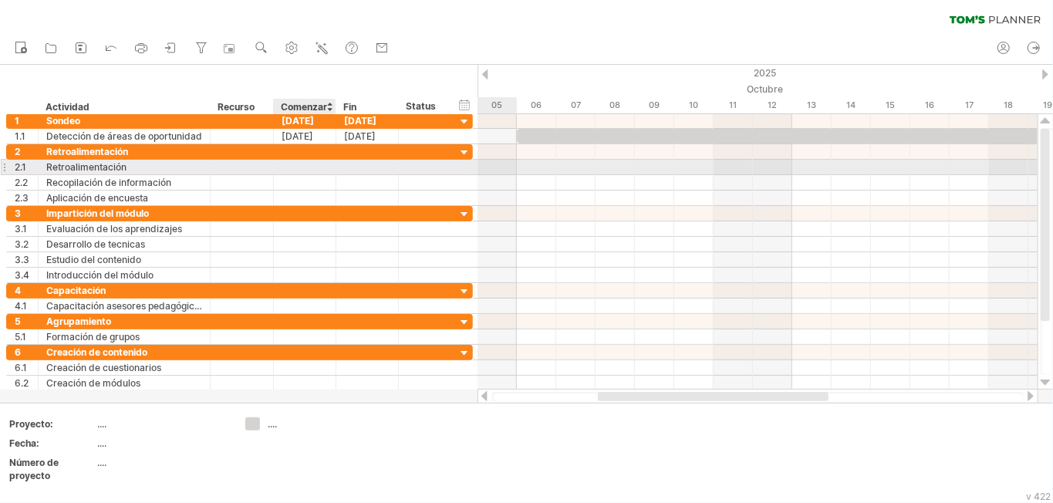
click at [313, 167] on div at bounding box center [305, 167] width 62 height 15
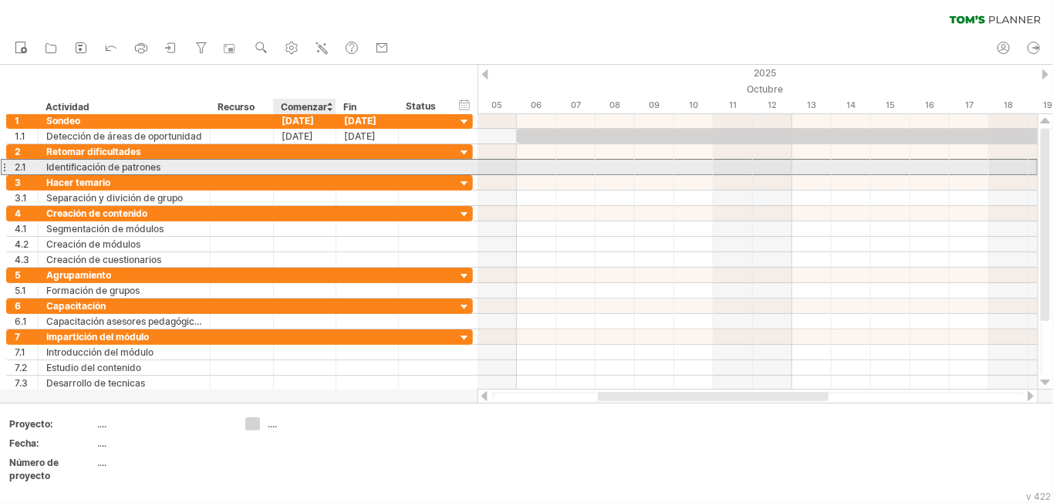
click at [294, 167] on div at bounding box center [305, 167] width 62 height 15
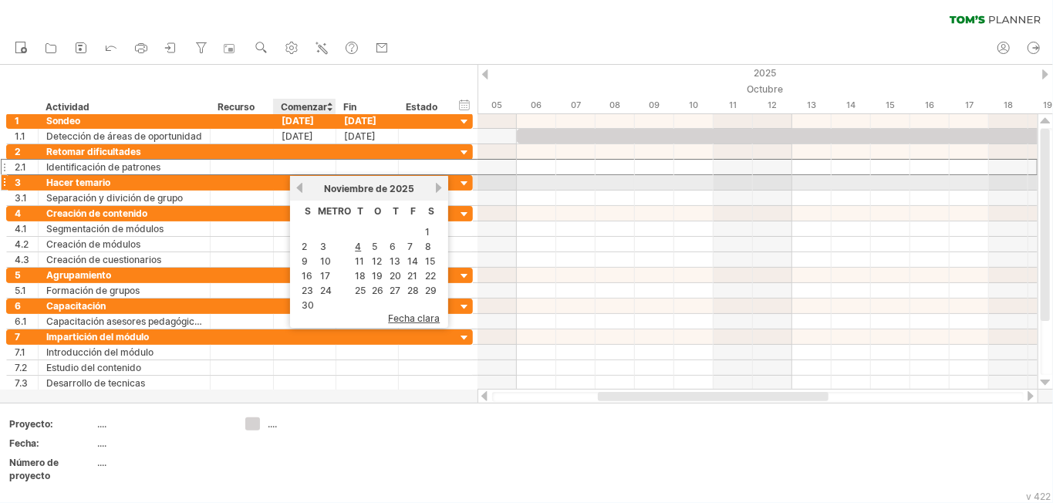
click at [300, 189] on link "anterior" at bounding box center [300, 188] width 12 height 12
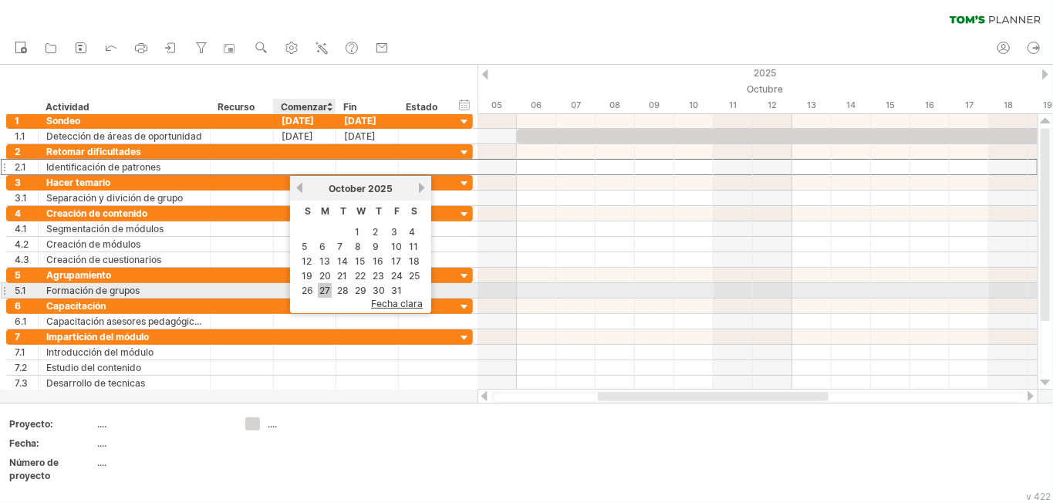
click at [324, 290] on link "27" at bounding box center [325, 290] width 14 height 15
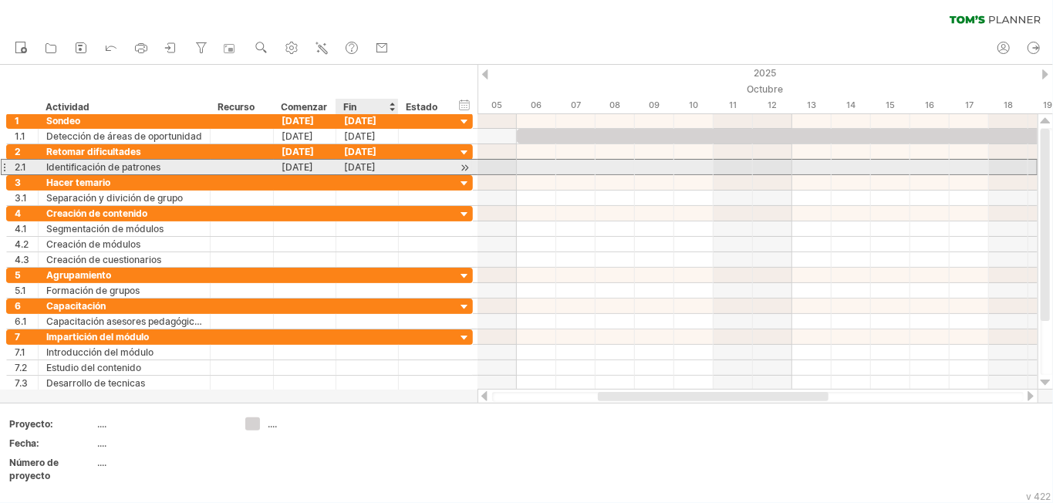
click at [361, 162] on div "[DATE]" at bounding box center [367, 167] width 62 height 15
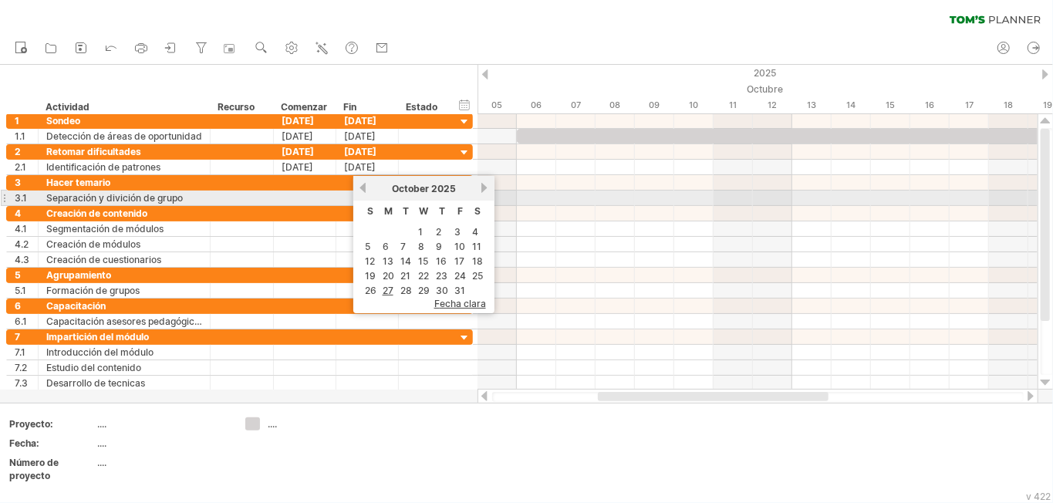
click at [479, 191] on link "next" at bounding box center [485, 188] width 12 height 12
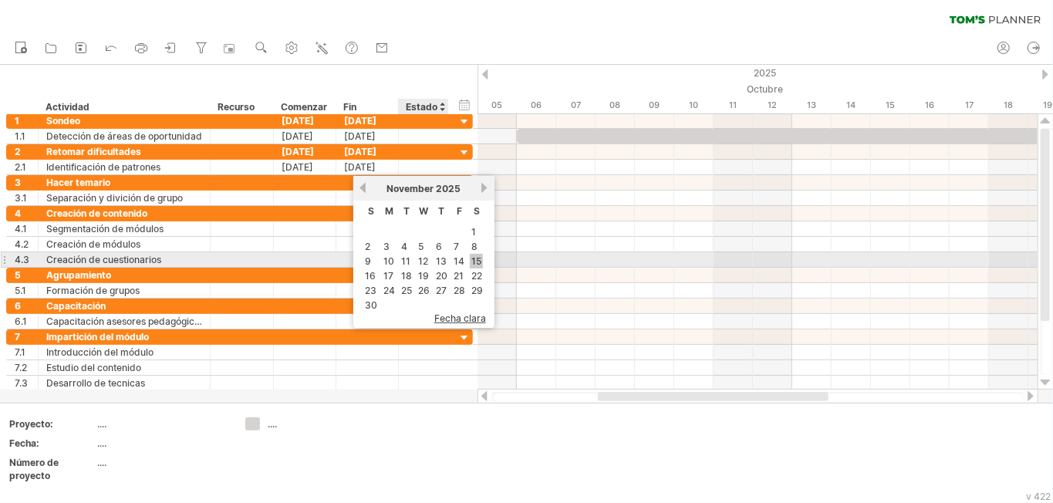
click at [473, 254] on link "15" at bounding box center [476, 261] width 13 height 15
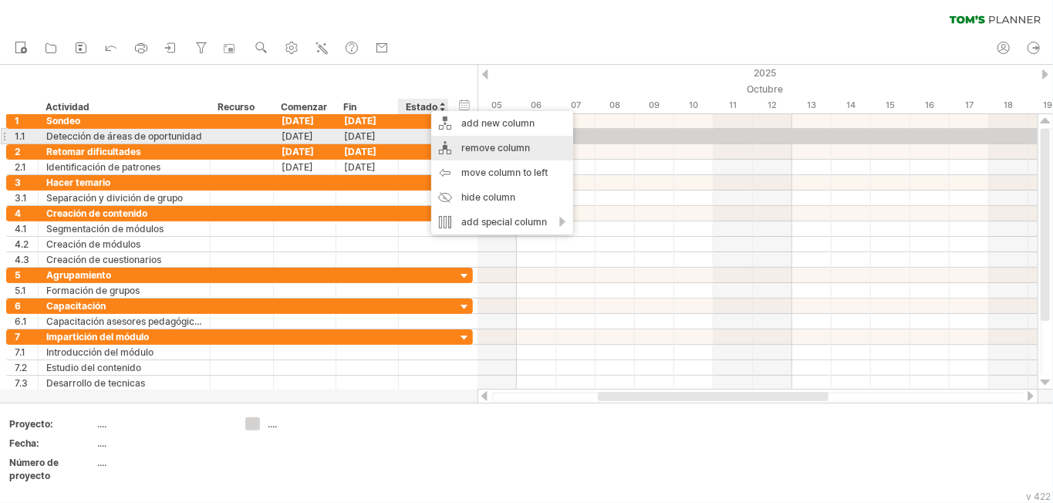
click at [452, 142] on div "remove column" at bounding box center [502, 148] width 142 height 25
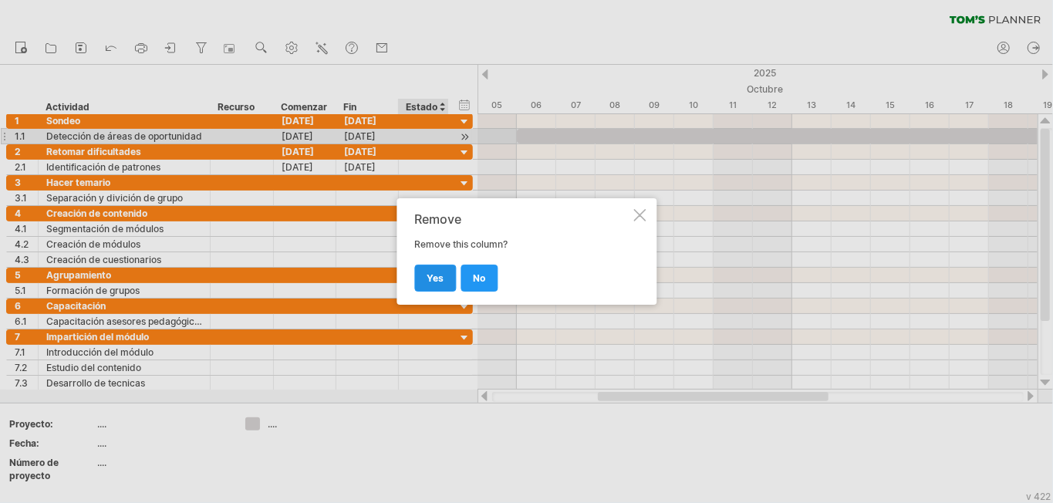
click at [433, 285] on link "yes" at bounding box center [435, 278] width 42 height 27
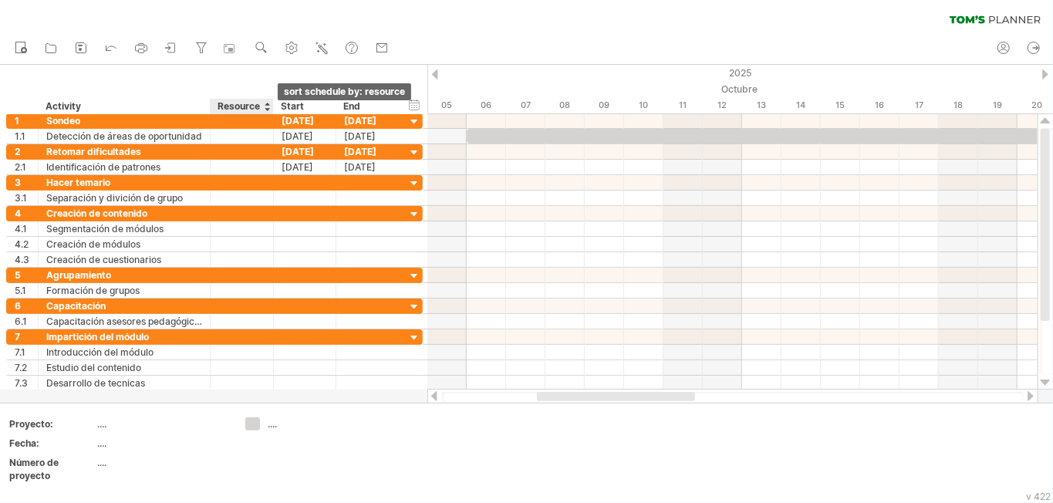
click at [266, 108] on div at bounding box center [267, 106] width 6 height 15
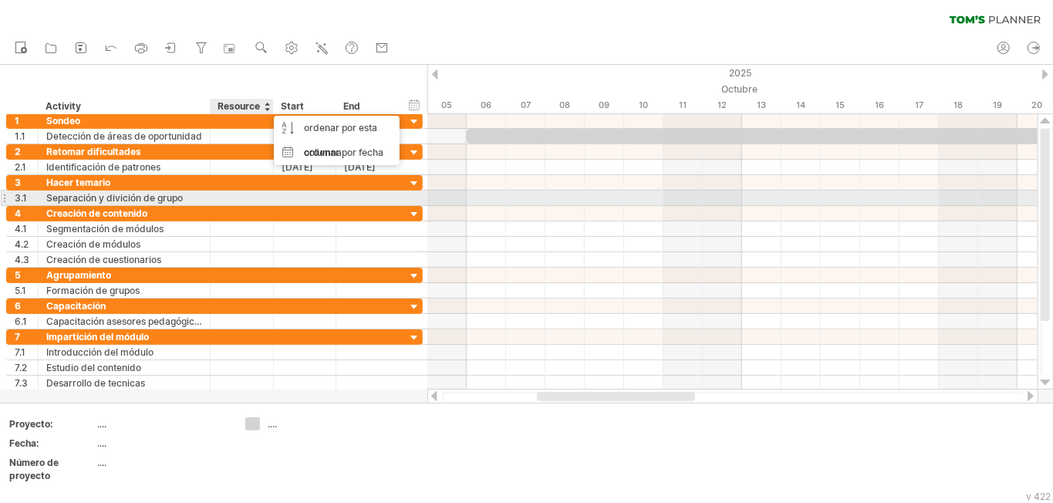
click at [406, 201] on div "**********" at bounding box center [214, 197] width 416 height 15
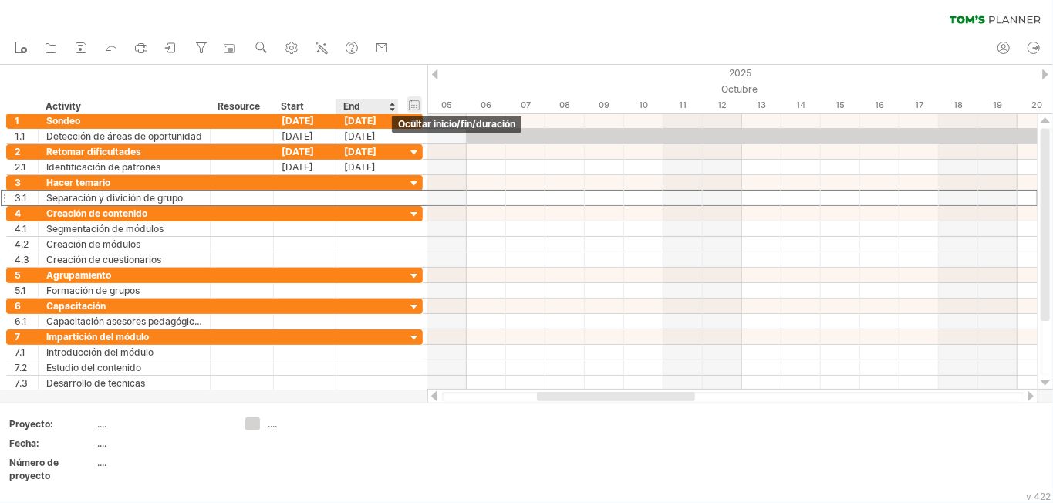
click at [415, 103] on div "ocultar inicio/fin/duración mostrar inicio/fin/duración" at bounding box center [414, 104] width 15 height 16
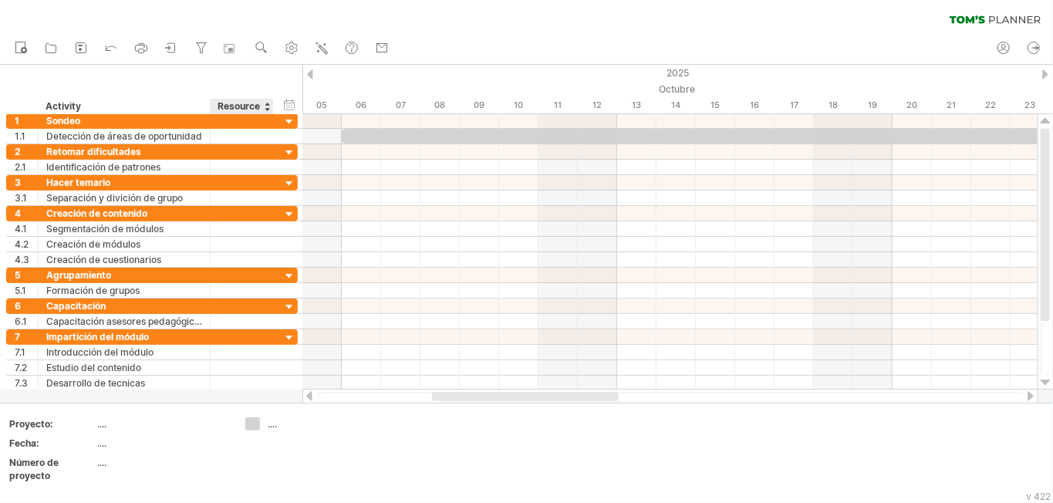
click at [250, 106] on div "Resource" at bounding box center [240, 106] width 47 height 15
drag, startPoint x: 256, startPoint y: 105, endPoint x: 217, endPoint y: 106, distance: 38.6
click at [217, 106] on input "********" at bounding box center [240, 106] width 47 height 15
type input "****"
click at [288, 108] on div "ocultar inicio/fin/duración mostrar inicio/fin/duración" at bounding box center [289, 104] width 15 height 16
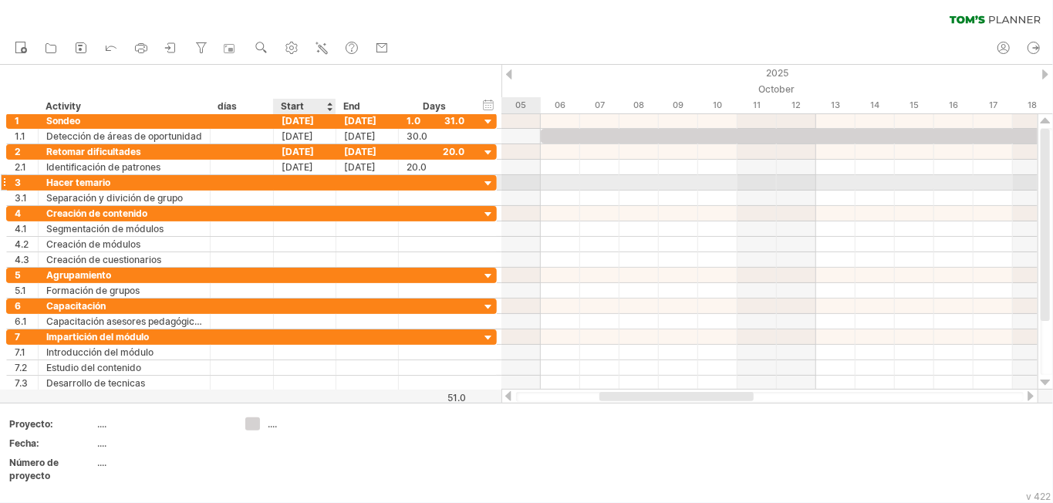
click at [302, 190] on div at bounding box center [305, 182] width 62 height 15
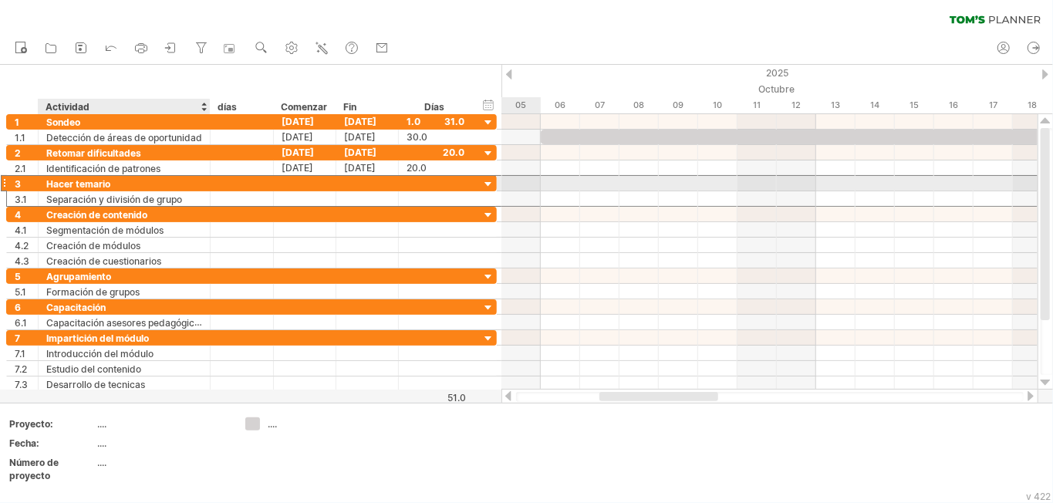
click at [106, 188] on font "Hacer temario" at bounding box center [78, 184] width 64 height 12
click at [106, 186] on font "Hacer temario" at bounding box center [78, 184] width 64 height 12
click at [111, 185] on div "Hacer temario" at bounding box center [124, 183] width 156 height 15
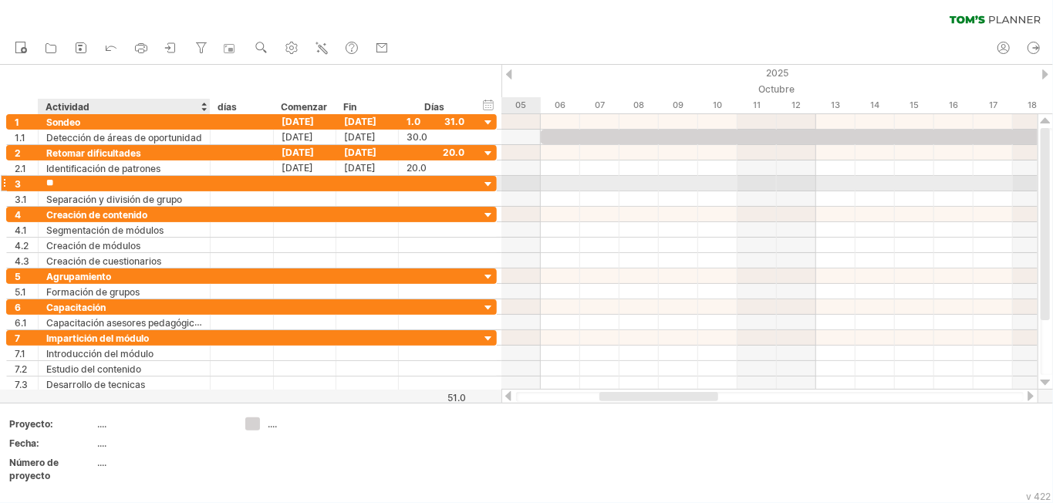
type input "*"
type input "**********"
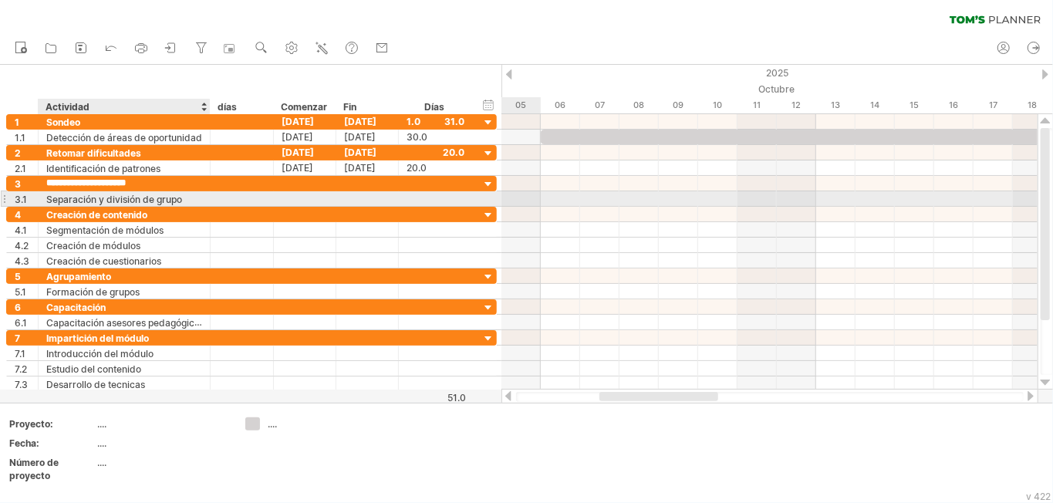
click at [182, 202] on font "Separación y división de grupo" at bounding box center [114, 200] width 136 height 12
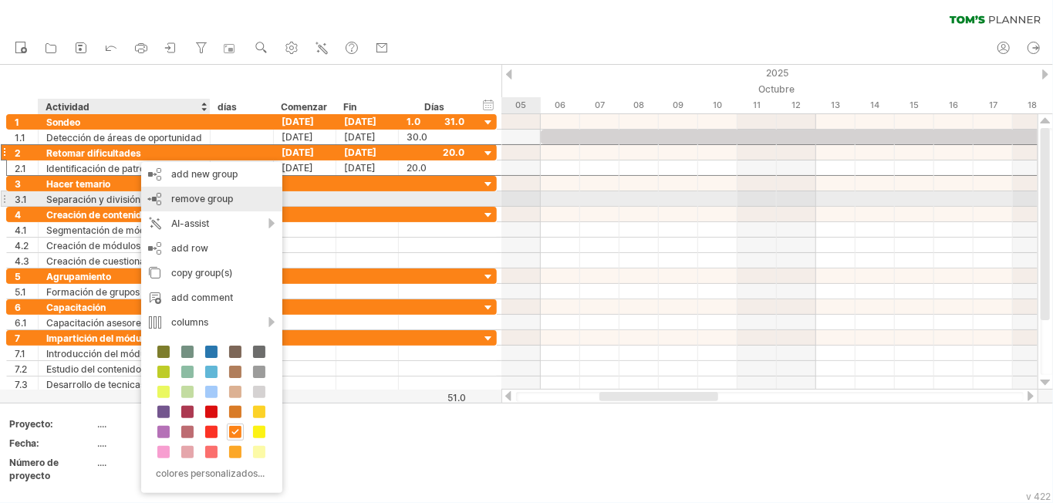
click at [173, 196] on span "remove group" at bounding box center [202, 199] width 62 height 12
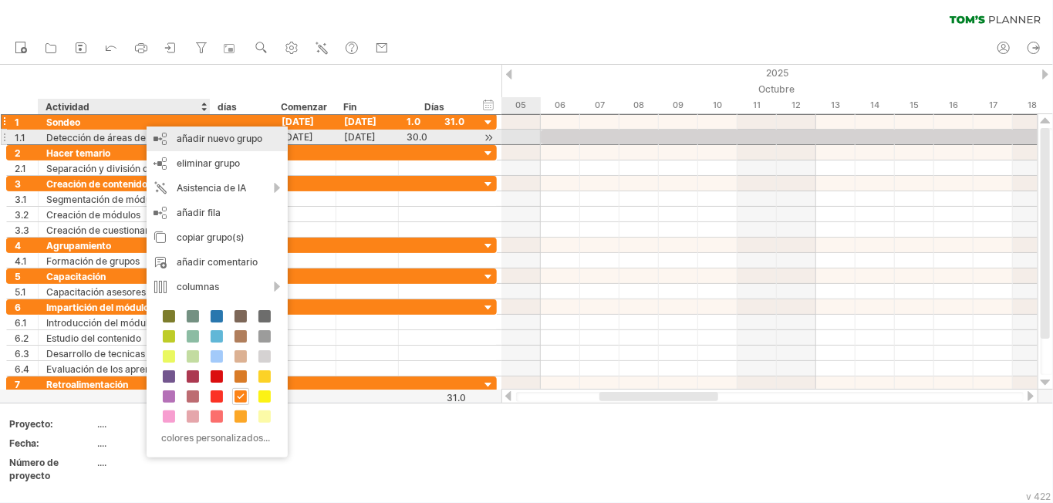
click at [167, 139] on div "añadir nuevo grupo" at bounding box center [217, 138] width 141 height 25
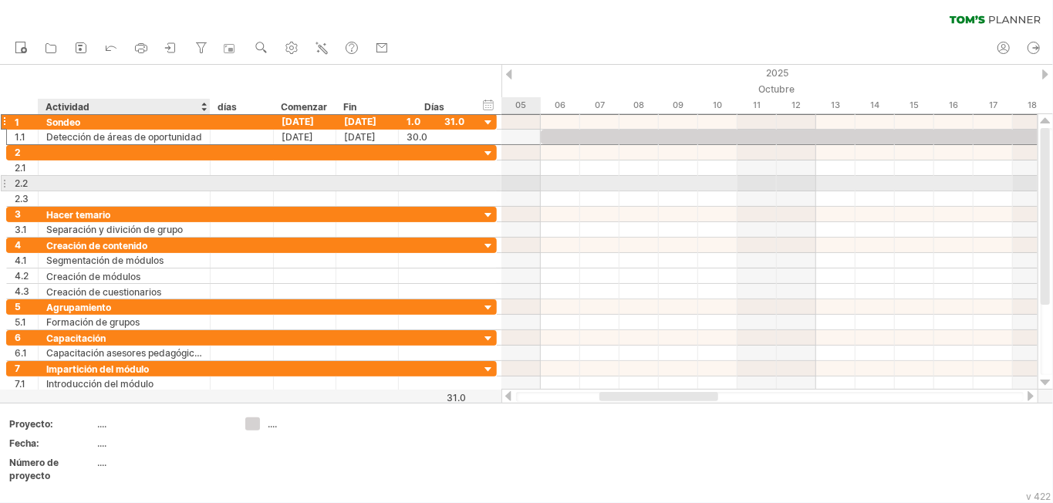
click at [96, 151] on div at bounding box center [124, 152] width 156 height 15
type input "**********"
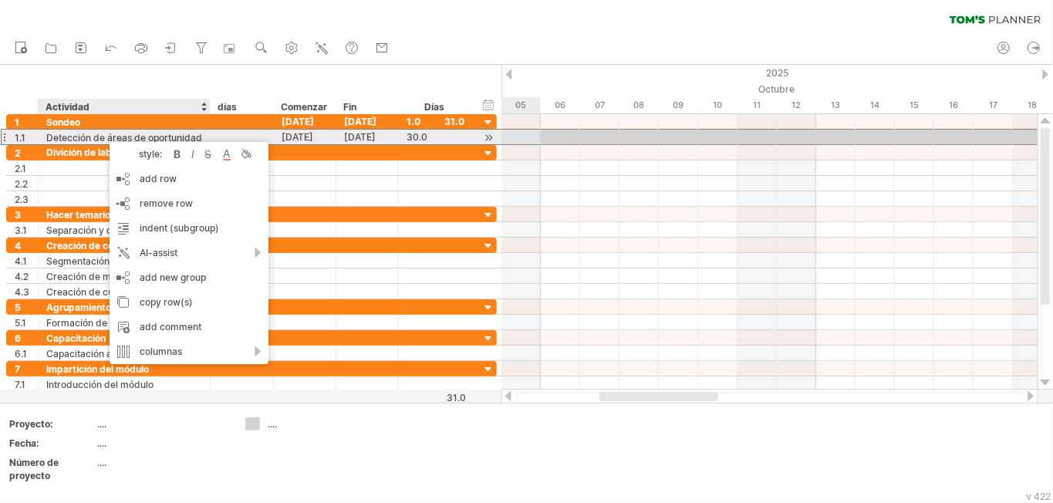
click at [100, 131] on div "Detección de áreas de oportunidad" at bounding box center [124, 137] width 156 height 15
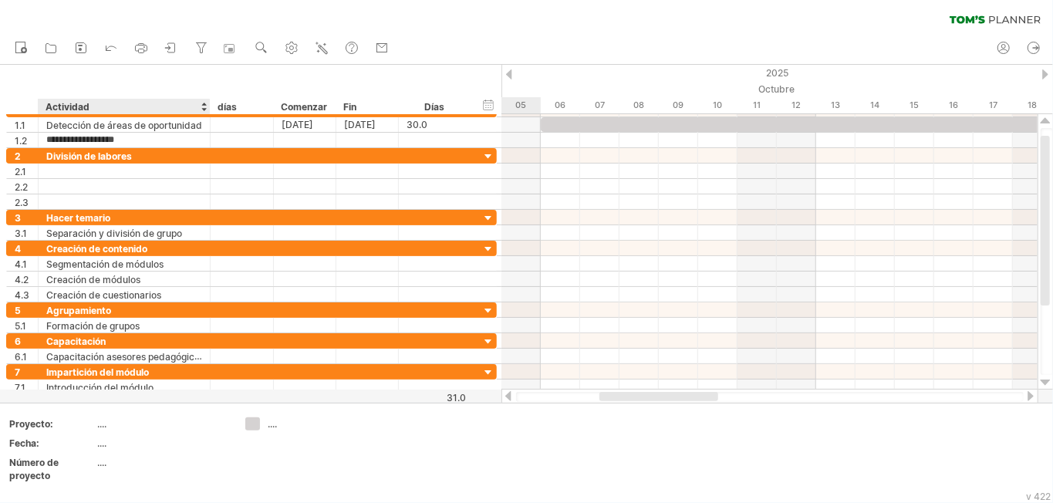
type input "**********"
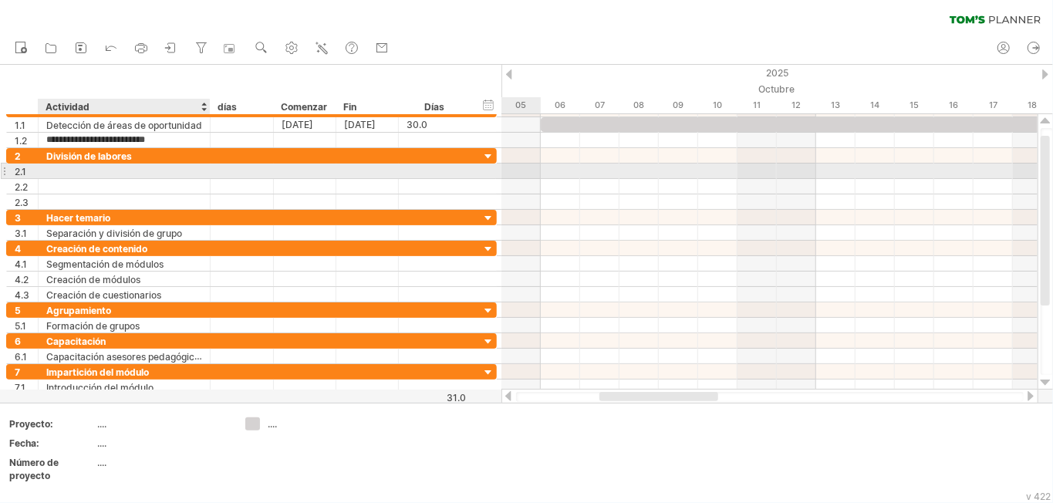
click at [96, 174] on div at bounding box center [124, 170] width 156 height 15
type input "**********"
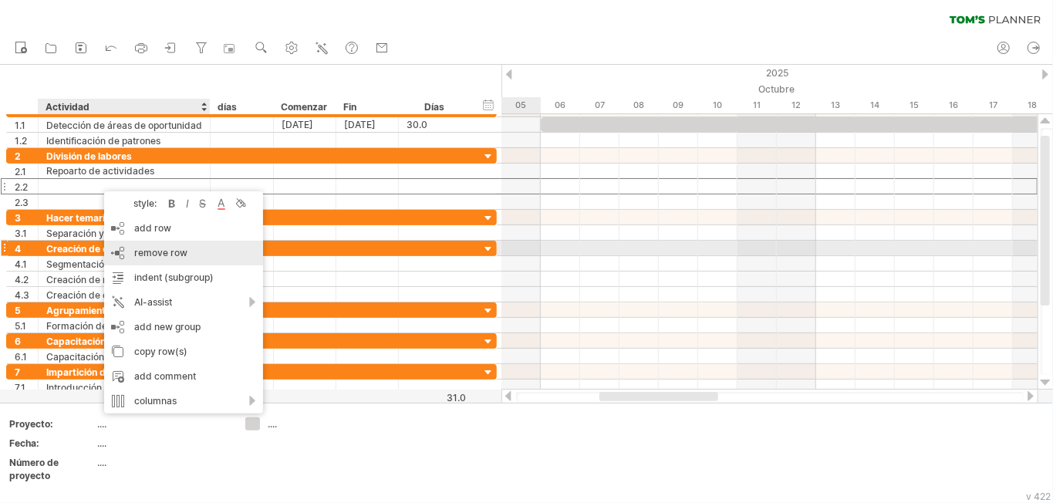
click at [147, 244] on div "remove row eliminar filas seleccionadas" at bounding box center [183, 253] width 159 height 25
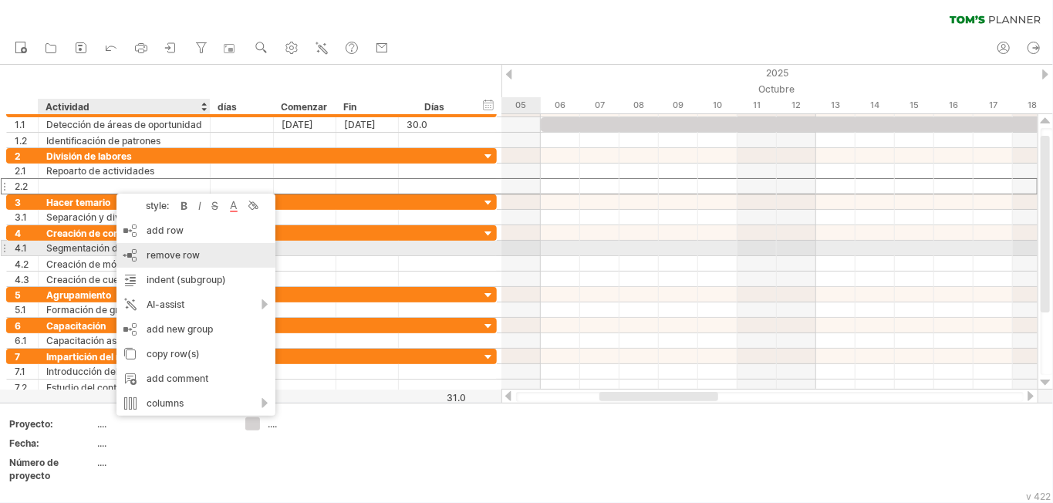
click at [180, 253] on span "remove row" at bounding box center [173, 255] width 53 height 12
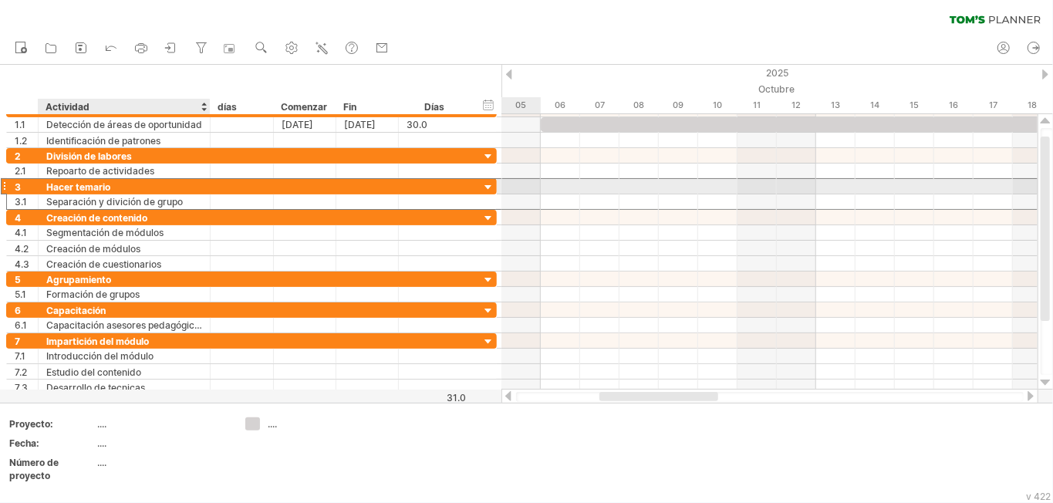
click at [114, 192] on div "Hacer temario" at bounding box center [124, 186] width 156 height 15
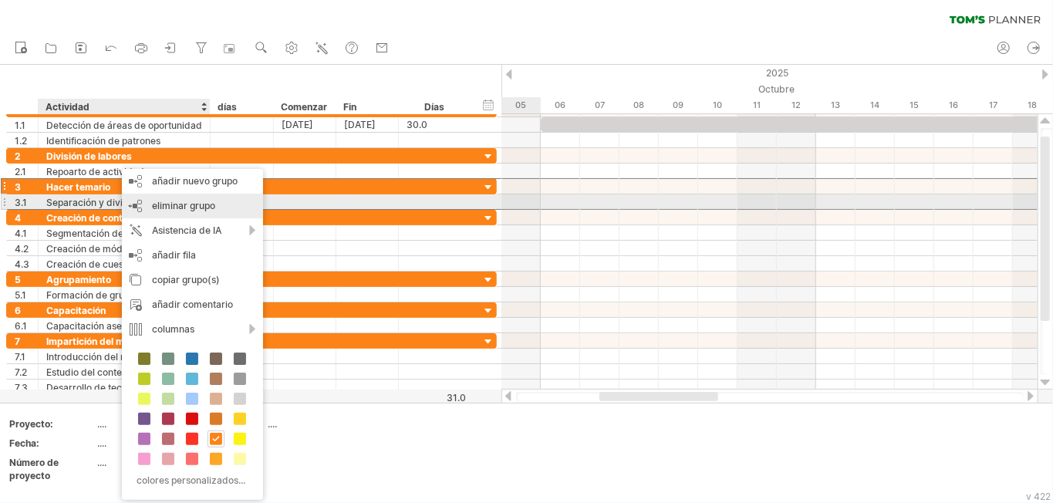
click at [153, 201] on font "eliminar grupo" at bounding box center [183, 206] width 63 height 12
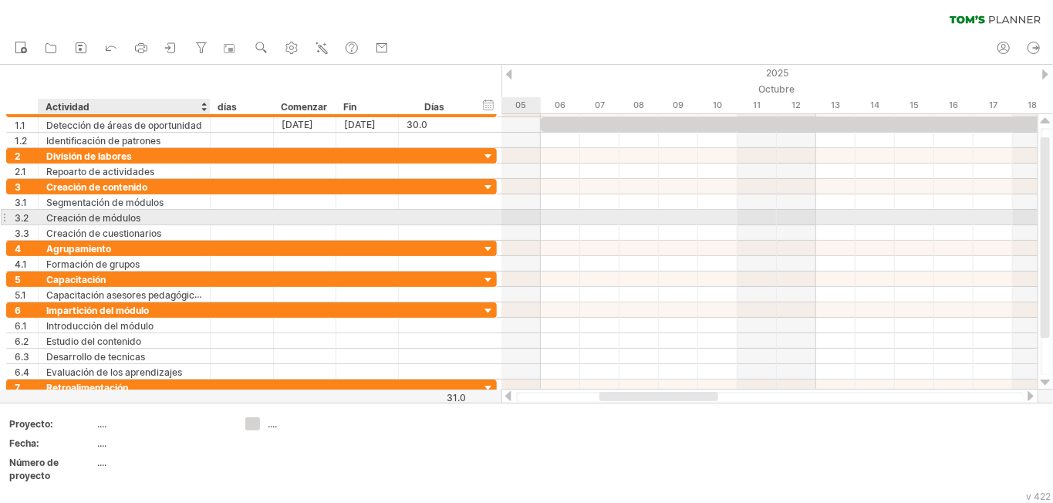
click at [139, 220] on font "Creación de módulos" at bounding box center [93, 218] width 94 height 12
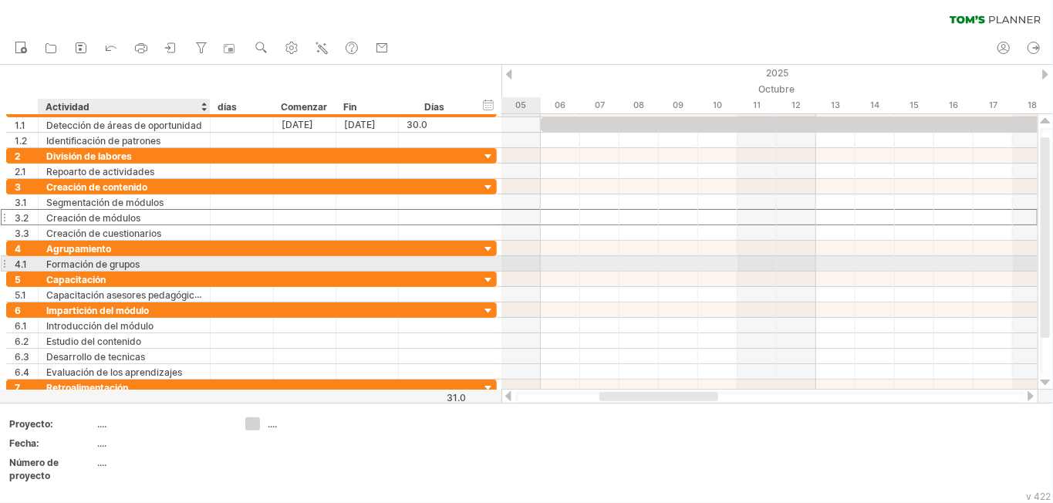
click at [123, 267] on font "Formación de grupos" at bounding box center [92, 264] width 93 height 12
click at [119, 266] on font "Formación de grupos" at bounding box center [92, 264] width 93 height 12
click at [99, 266] on font "Formación de grupos" at bounding box center [92, 264] width 93 height 12
click at [151, 267] on div "Formación de grupos" at bounding box center [124, 263] width 156 height 15
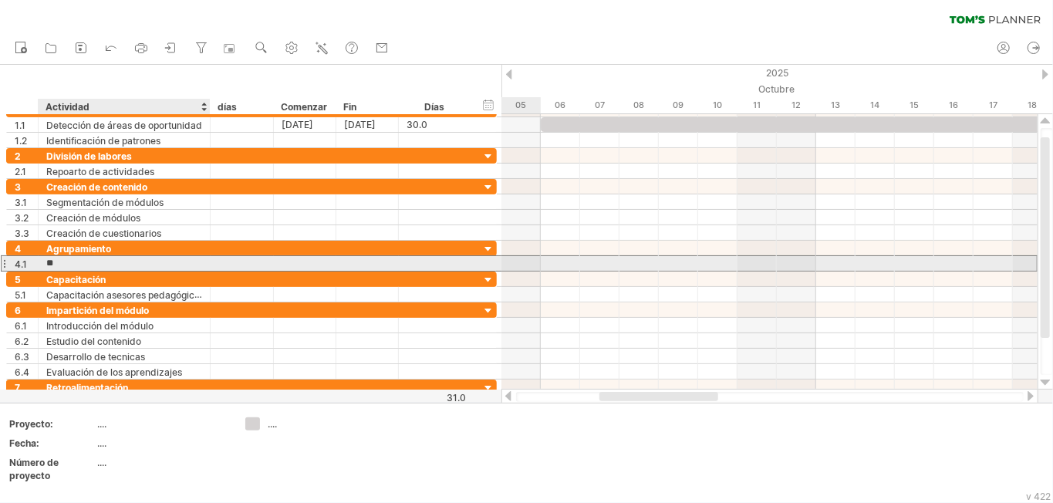
type input "*"
click at [120, 265] on input "**********" at bounding box center [124, 263] width 156 height 15
click at [128, 266] on input "**********" at bounding box center [124, 263] width 156 height 15
type input "**********"
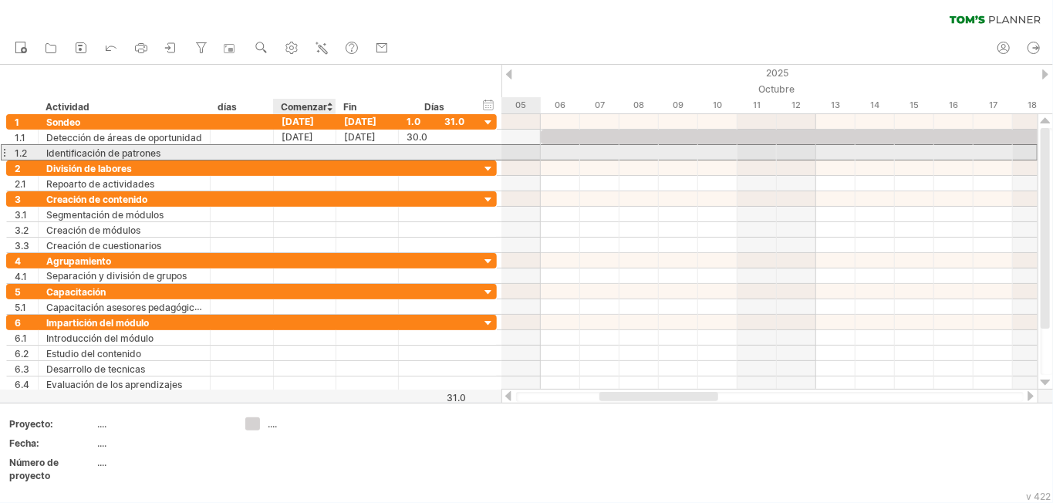
click at [309, 154] on div at bounding box center [305, 152] width 62 height 15
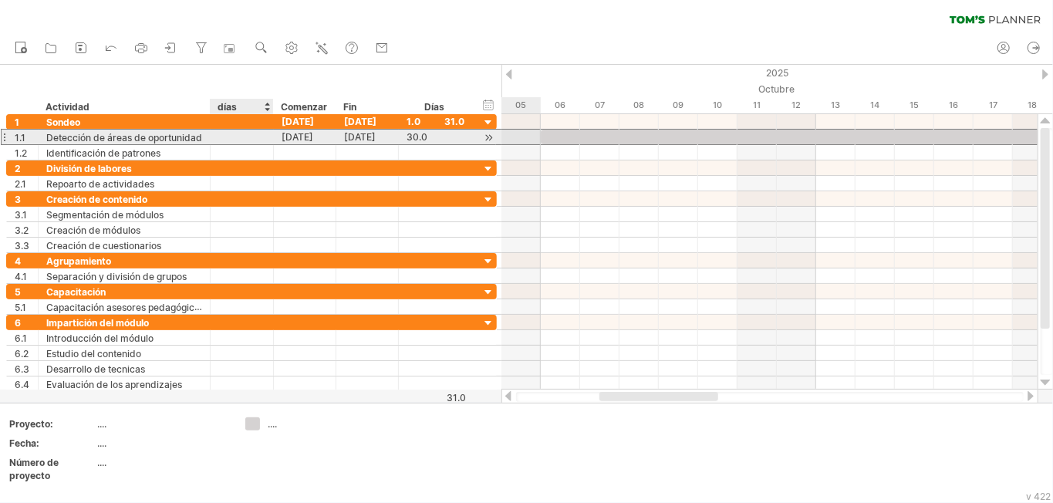
click at [248, 137] on div at bounding box center [241, 137] width 47 height 15
type input "**"
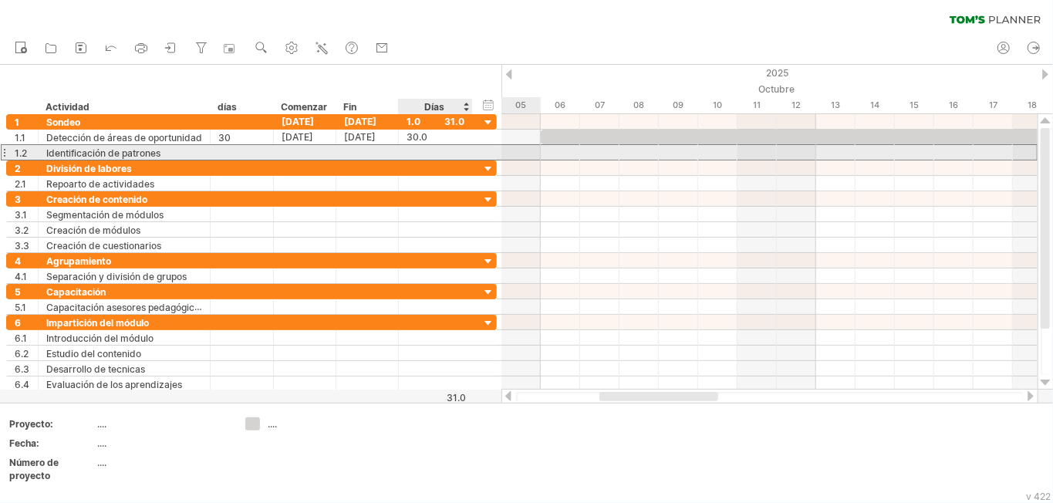
click at [417, 151] on div at bounding box center [435, 152] width 58 height 15
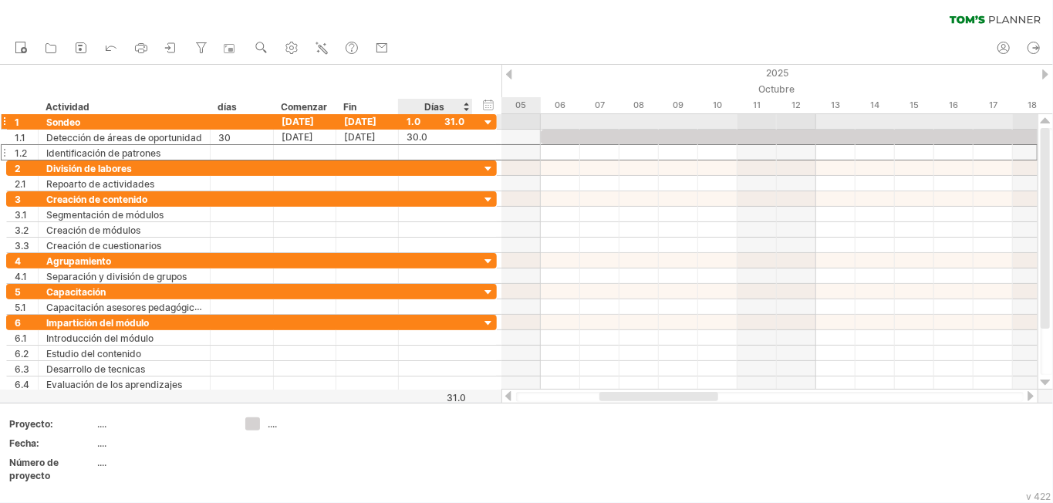
click at [411, 120] on font "1.0" at bounding box center [413, 122] width 14 height 12
click at [314, 121] on font "[DATE]" at bounding box center [297, 122] width 32 height 12
click at [314, 122] on font "[DATE]" at bounding box center [297, 122] width 32 height 12
